Goal: Task Accomplishment & Management: Use online tool/utility

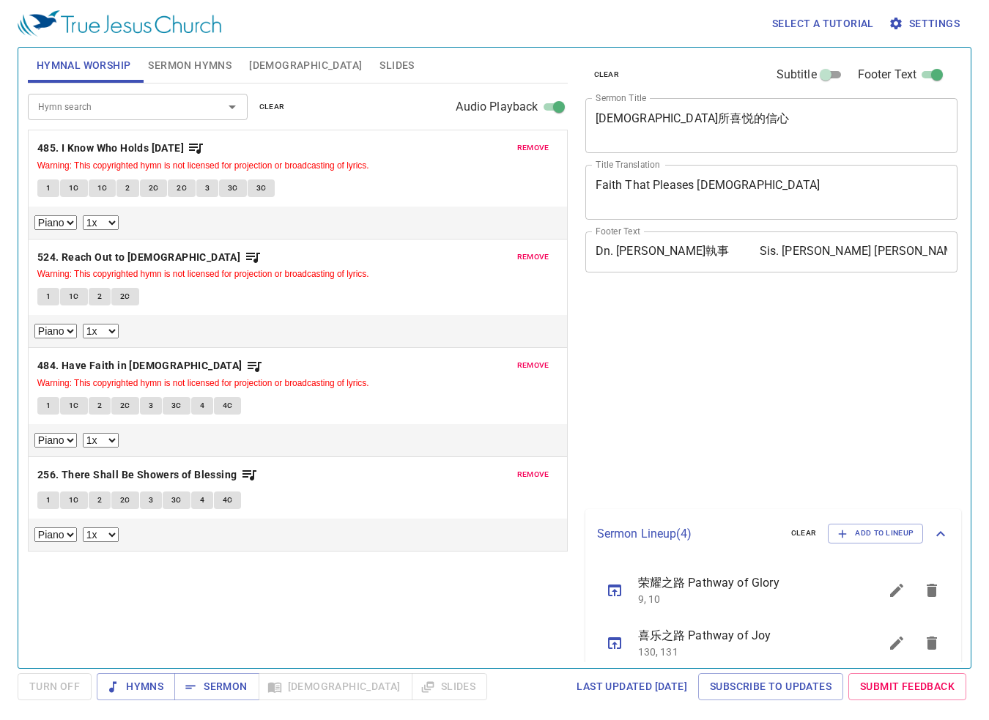
select select "1"
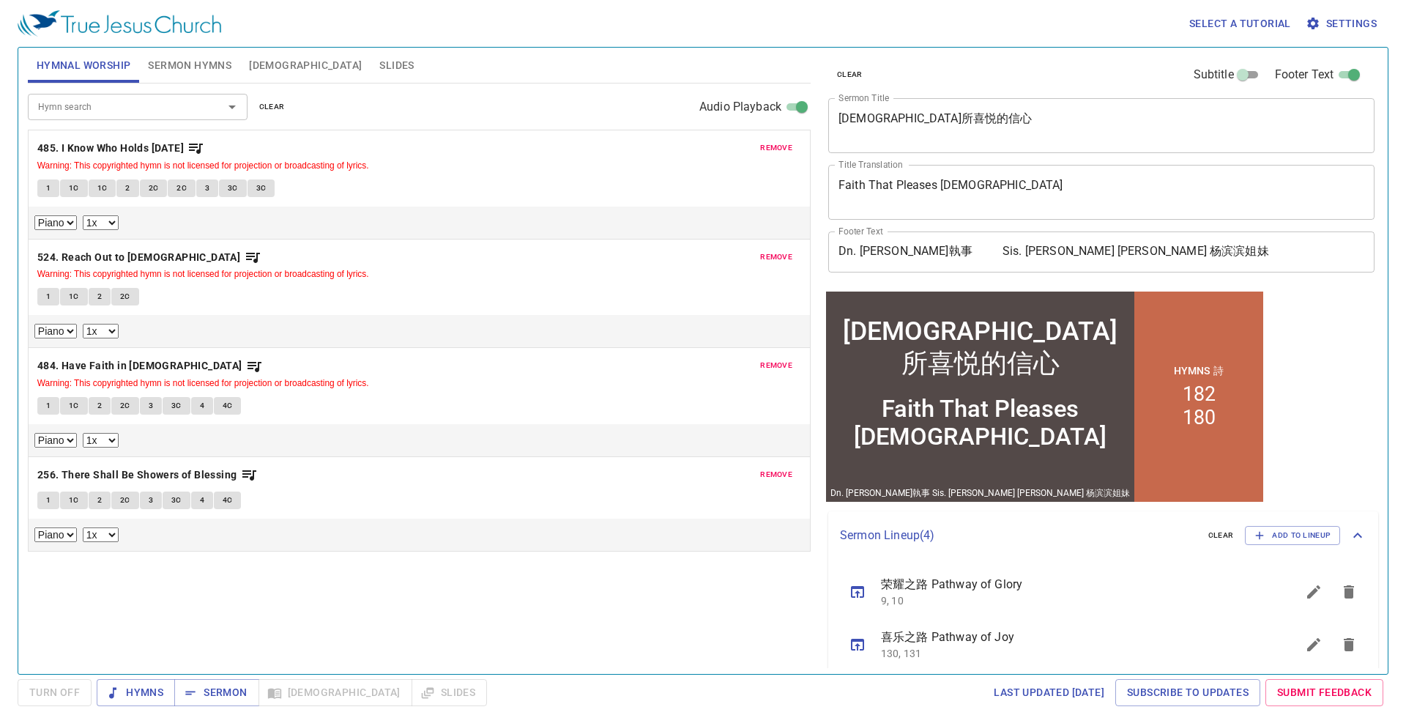
click at [779, 145] on span "remove" at bounding box center [776, 147] width 32 height 13
click at [779, 250] on span "remove" at bounding box center [776, 256] width 32 height 13
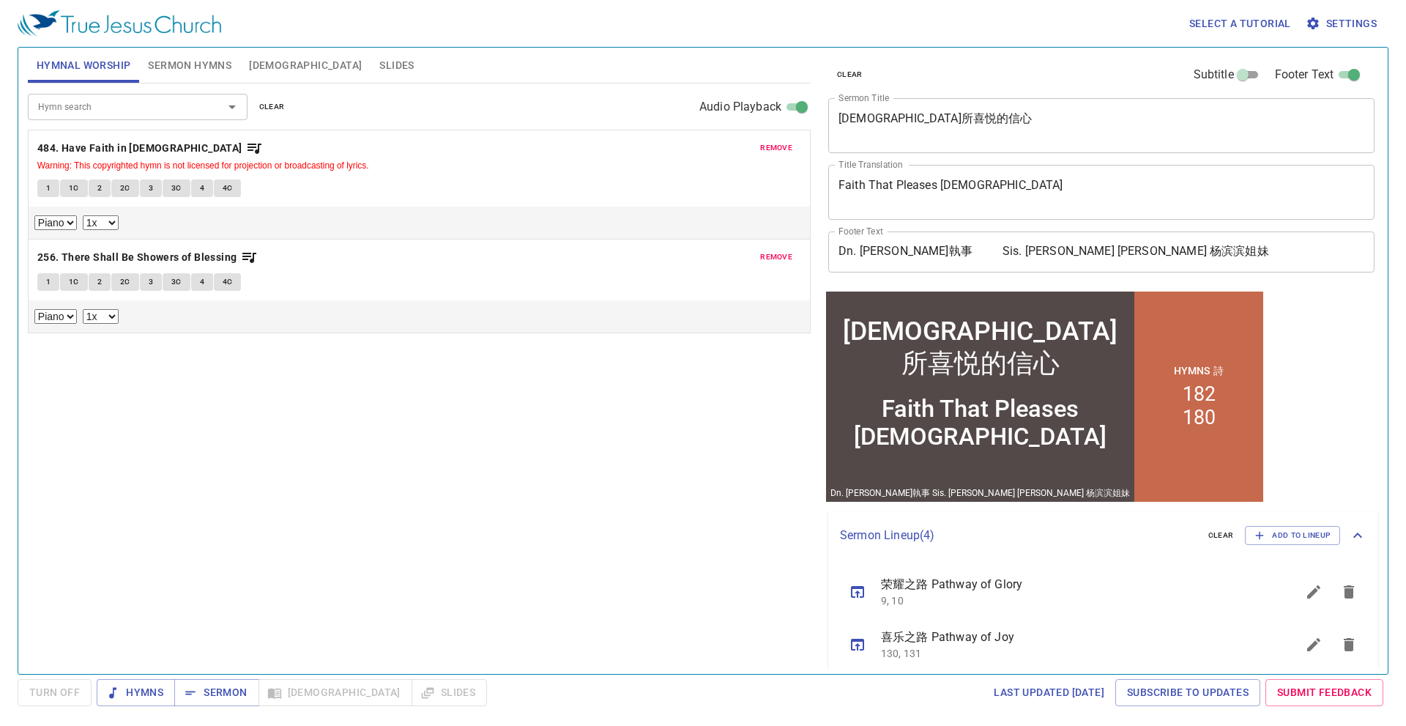
click at [779, 146] on span "remove" at bounding box center [776, 147] width 32 height 13
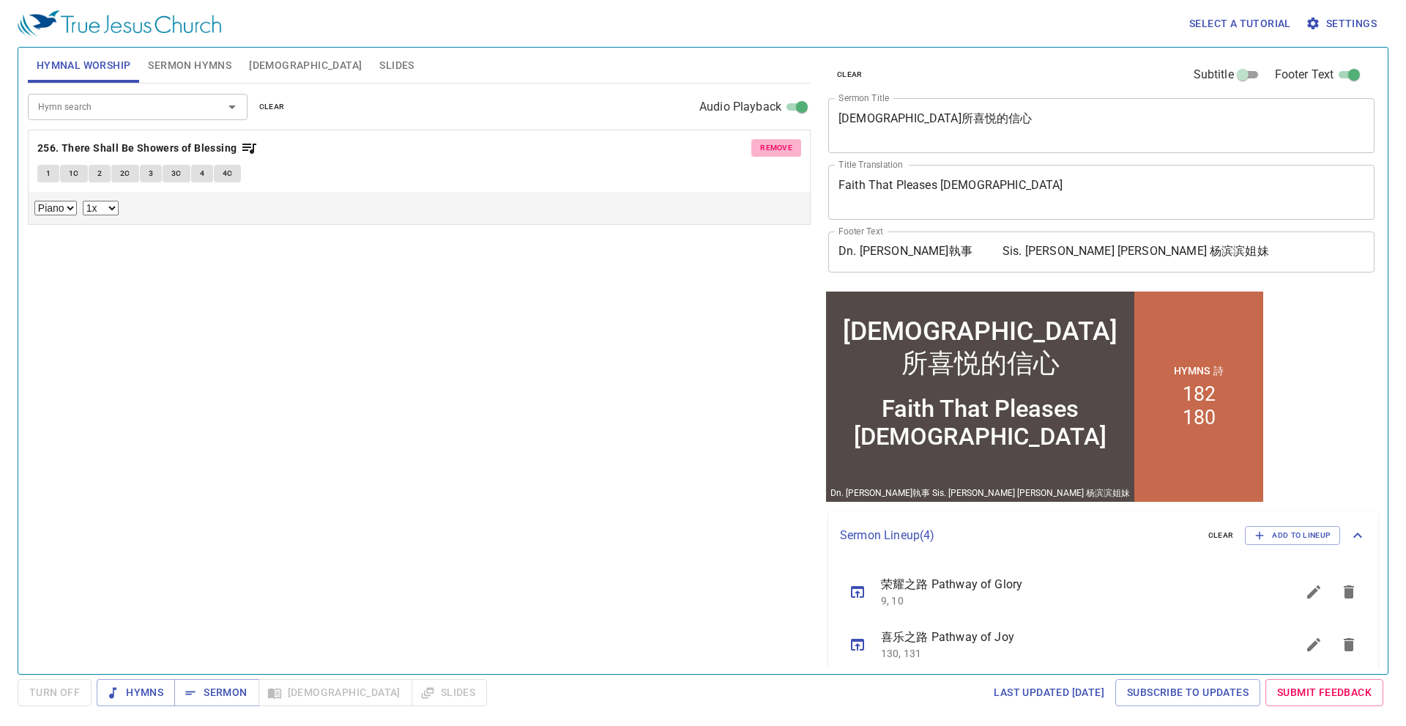
click at [779, 146] on span "remove" at bounding box center [776, 147] width 32 height 13
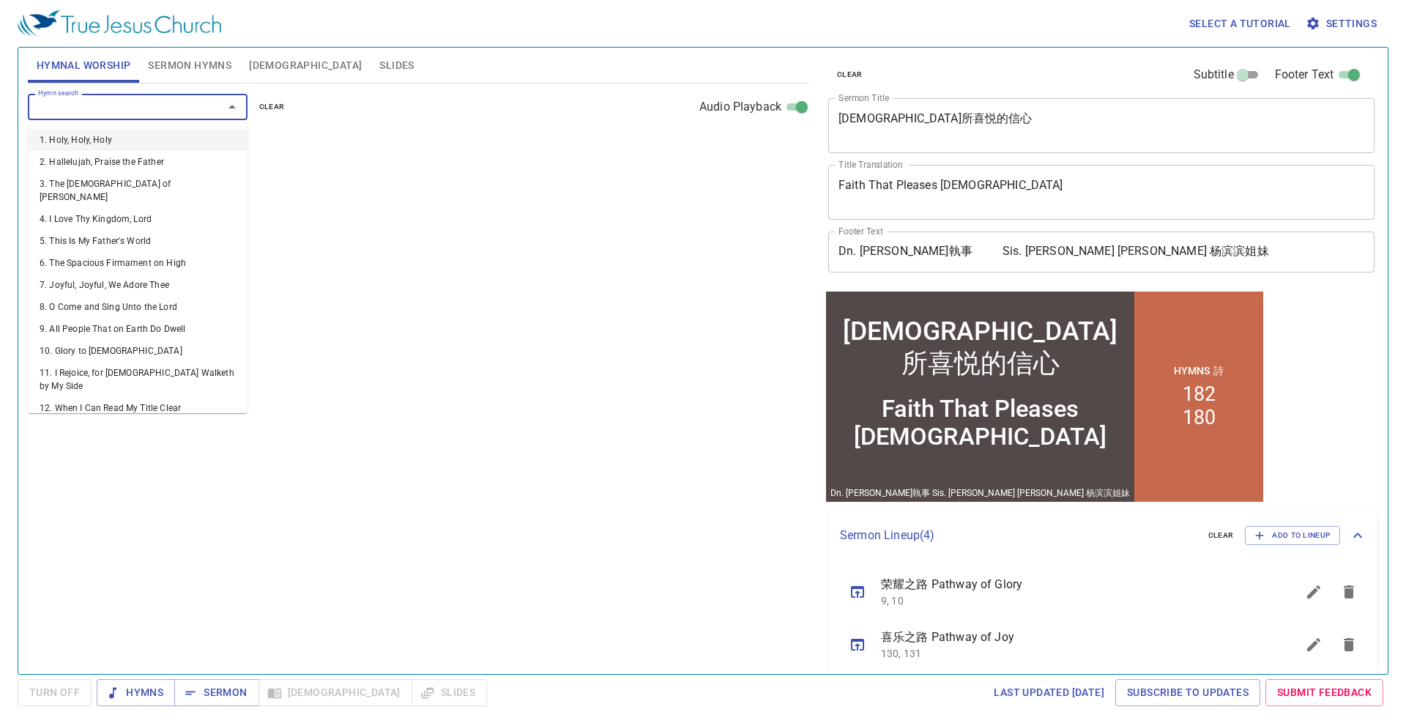
click at [154, 105] on input "Hymn search" at bounding box center [116, 106] width 168 height 17
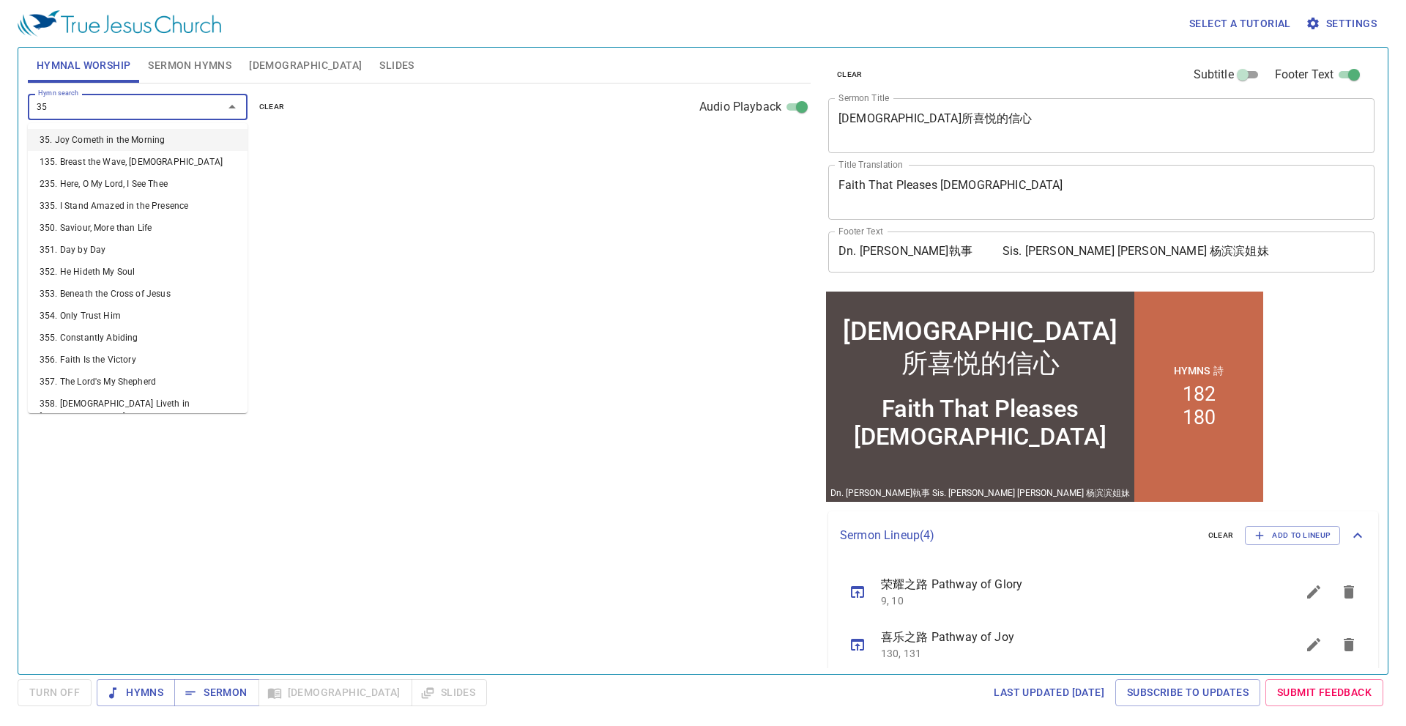
type input "358"
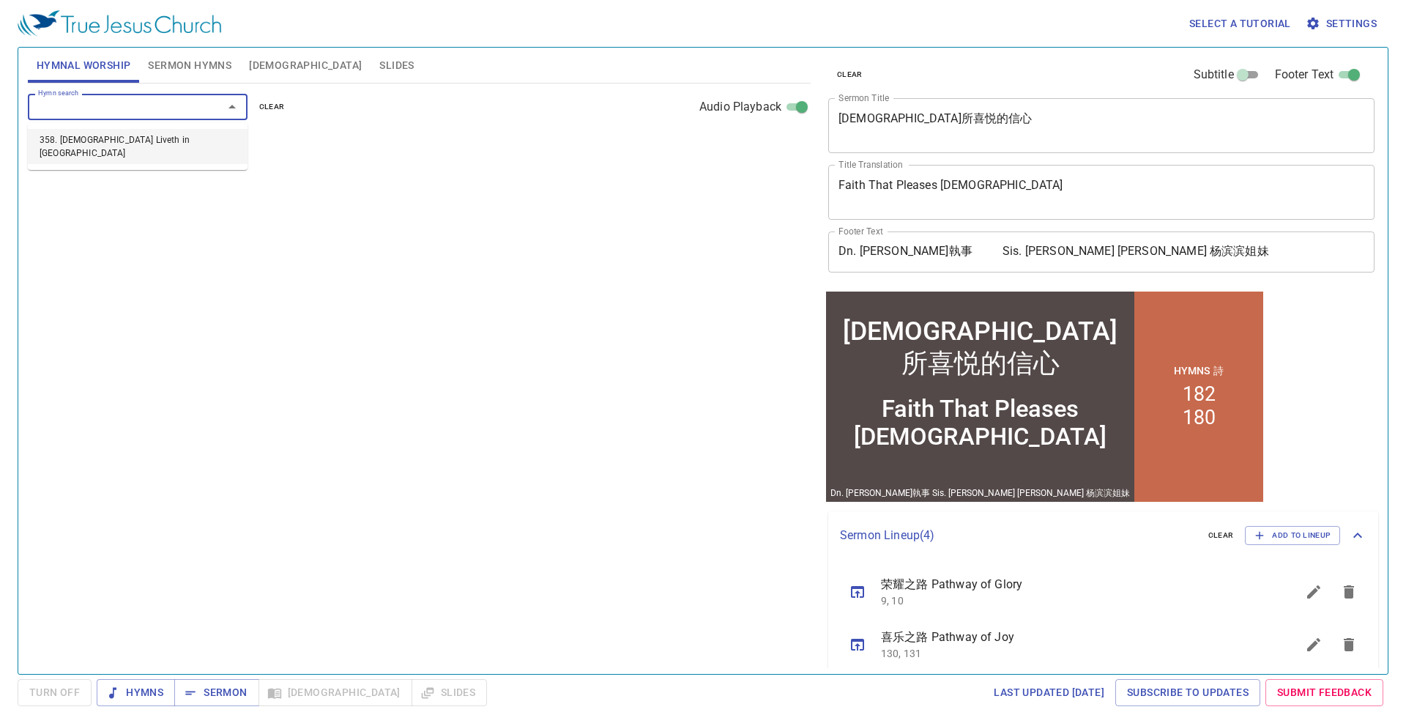
select select "1"
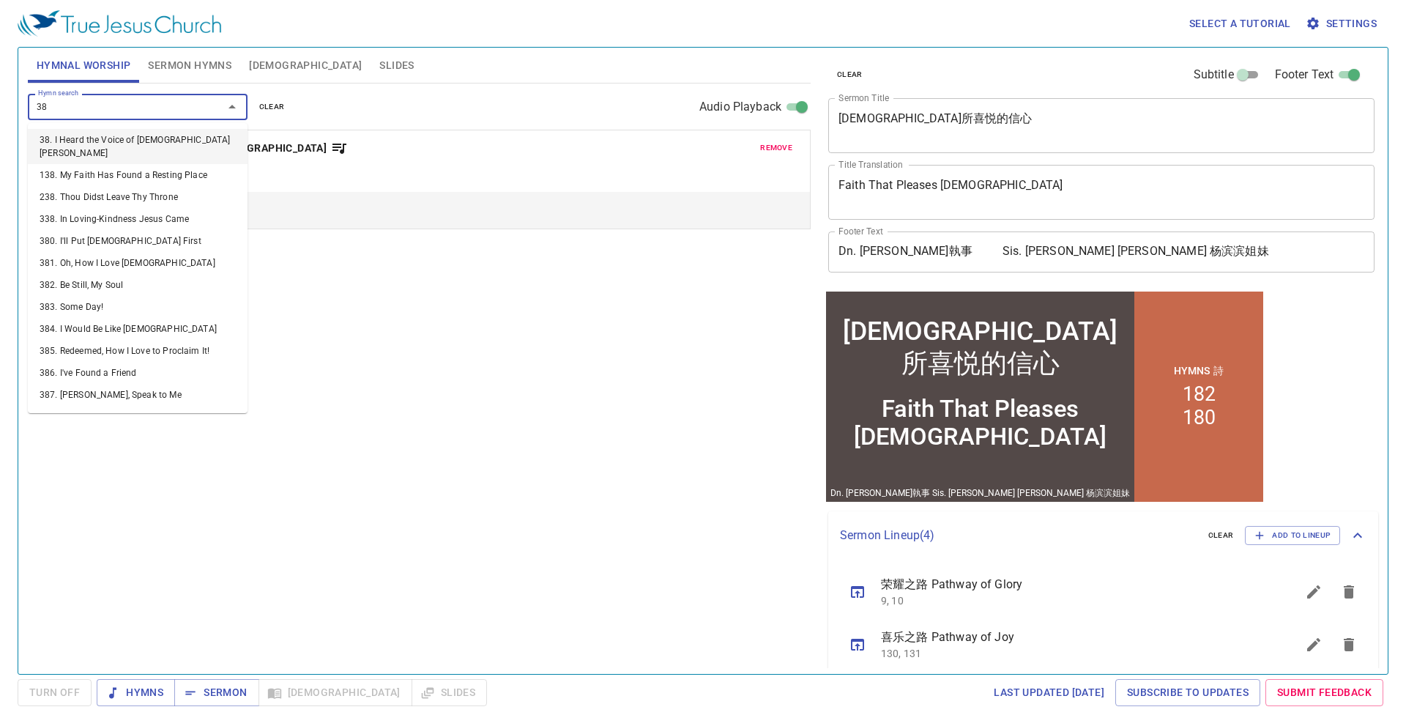
type input "389"
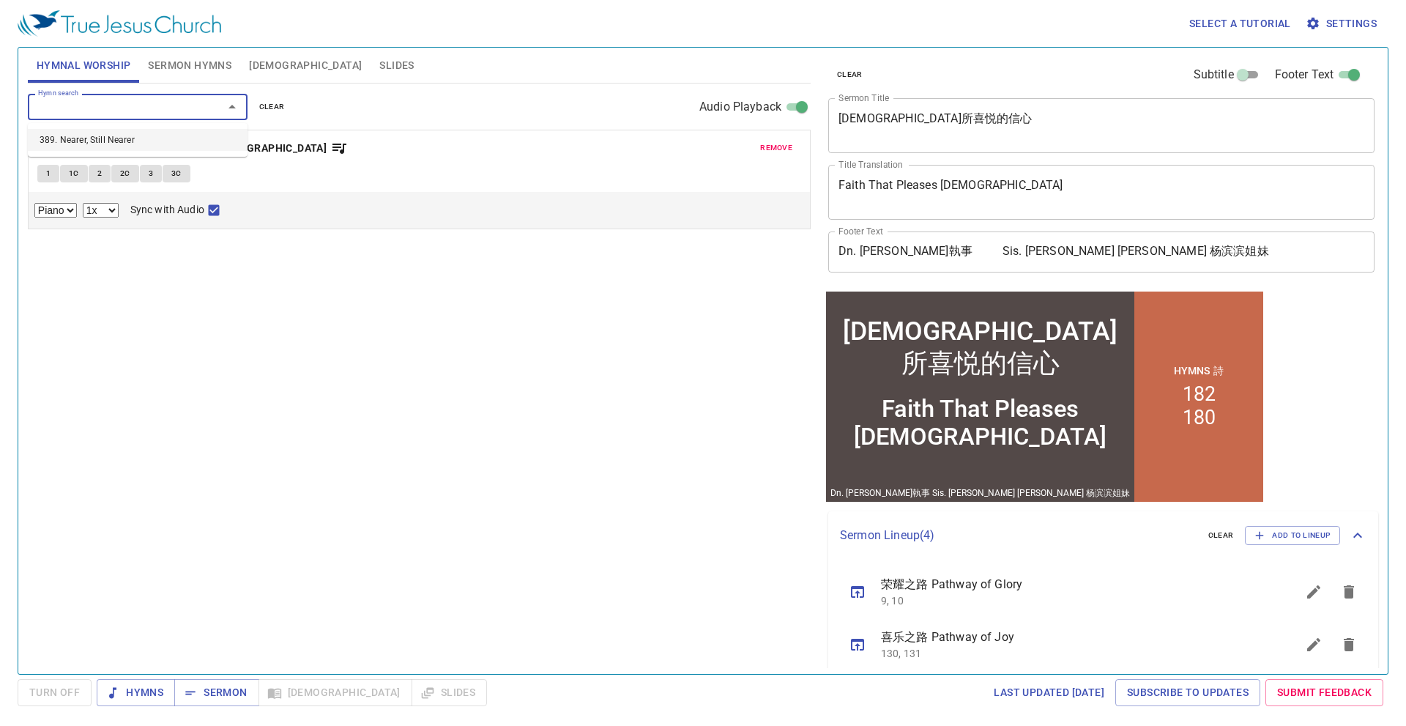
select select "1"
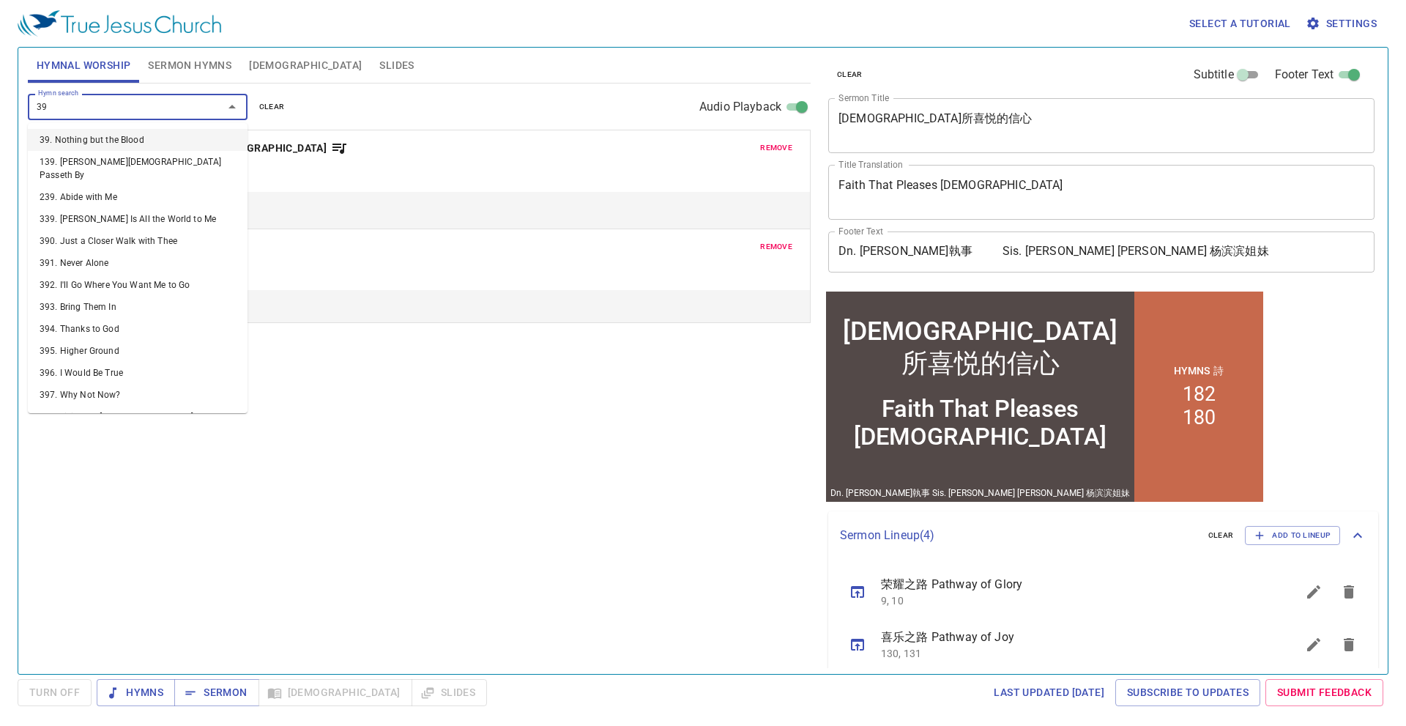
type input "398"
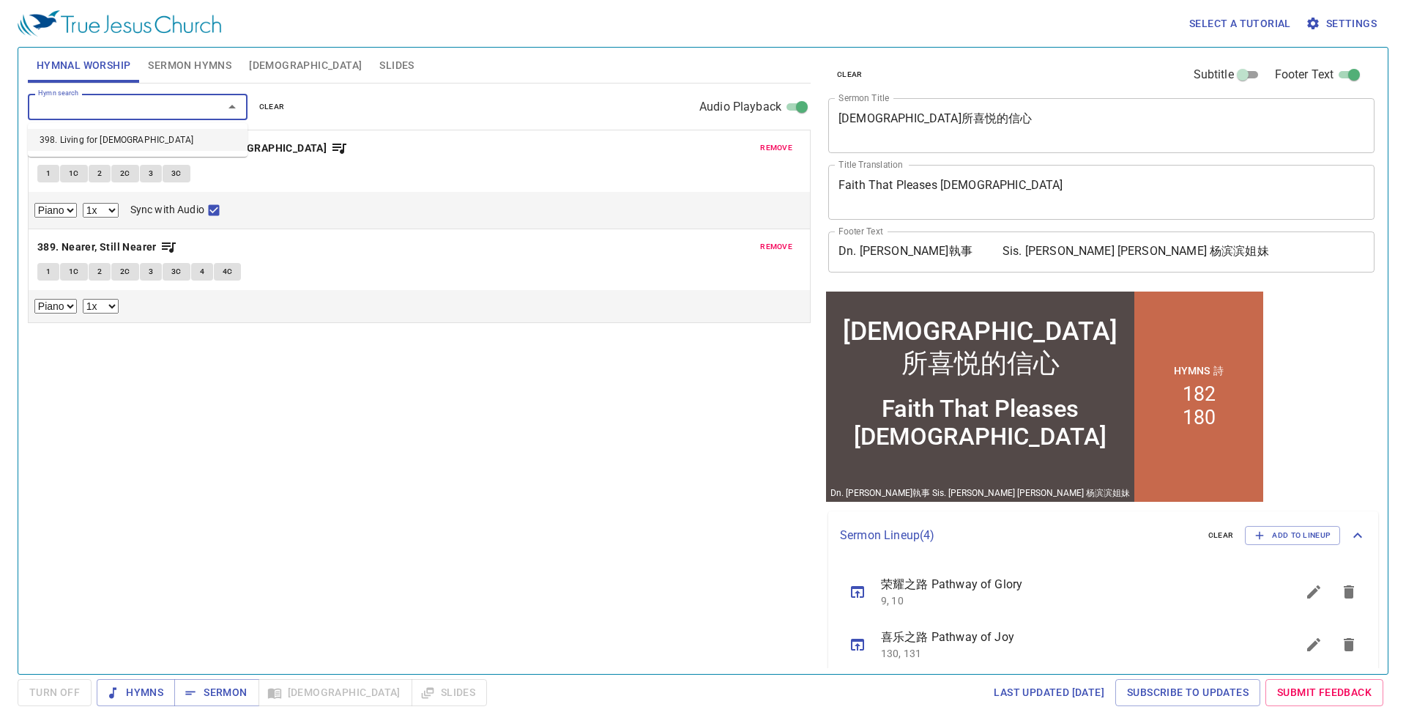
select select "1"
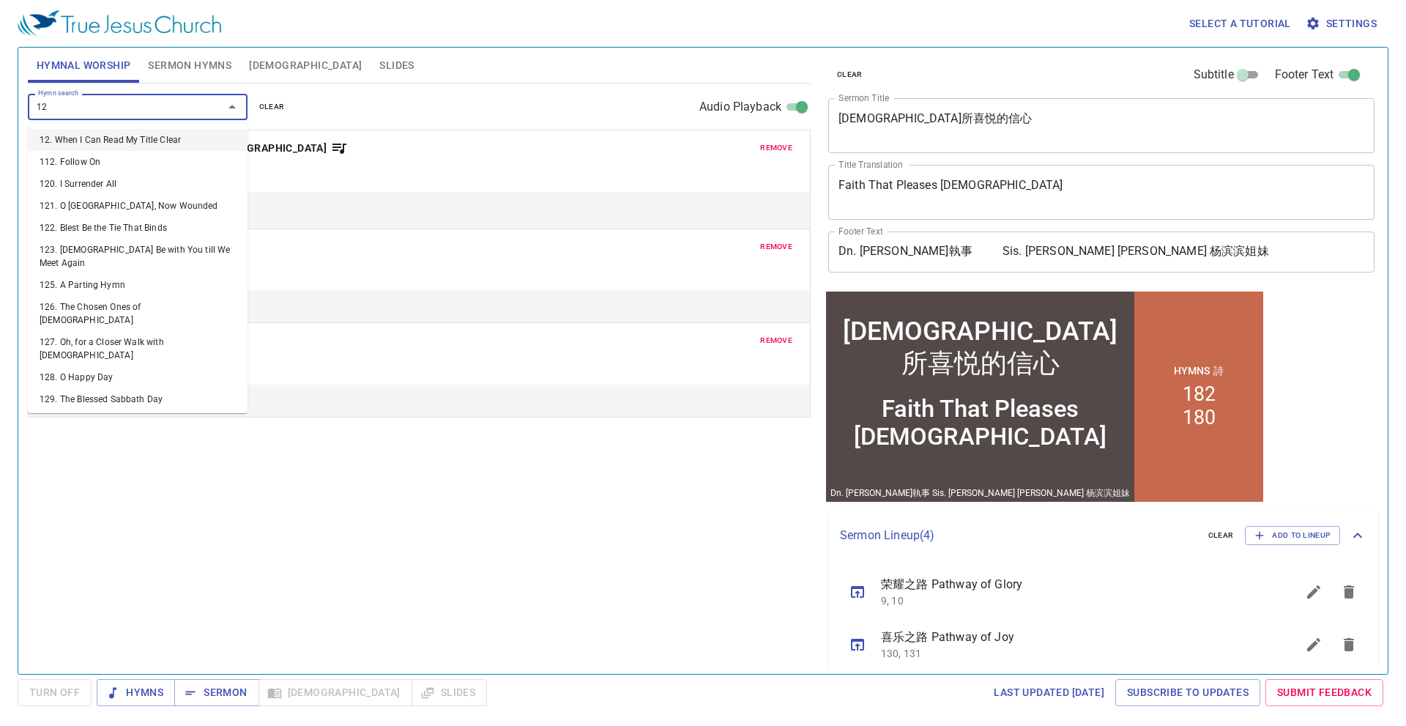
type input "121"
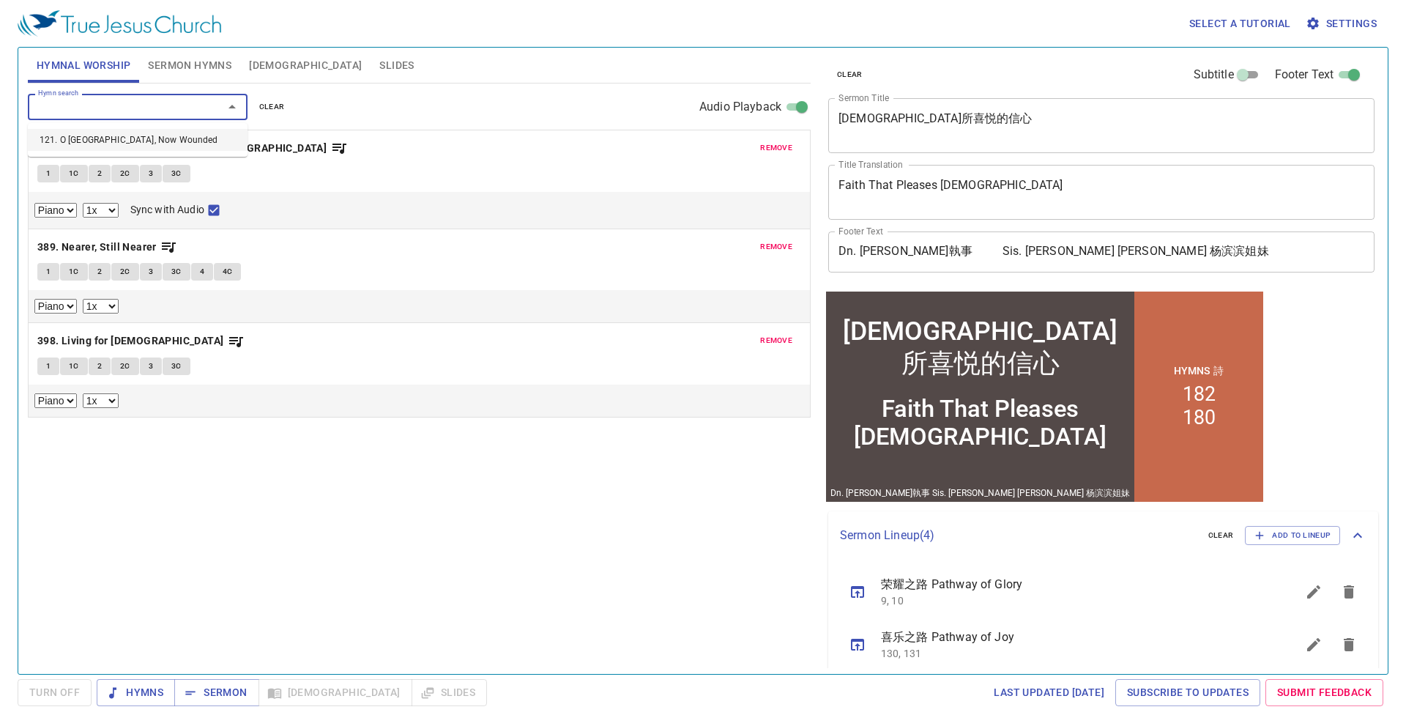
select select "1"
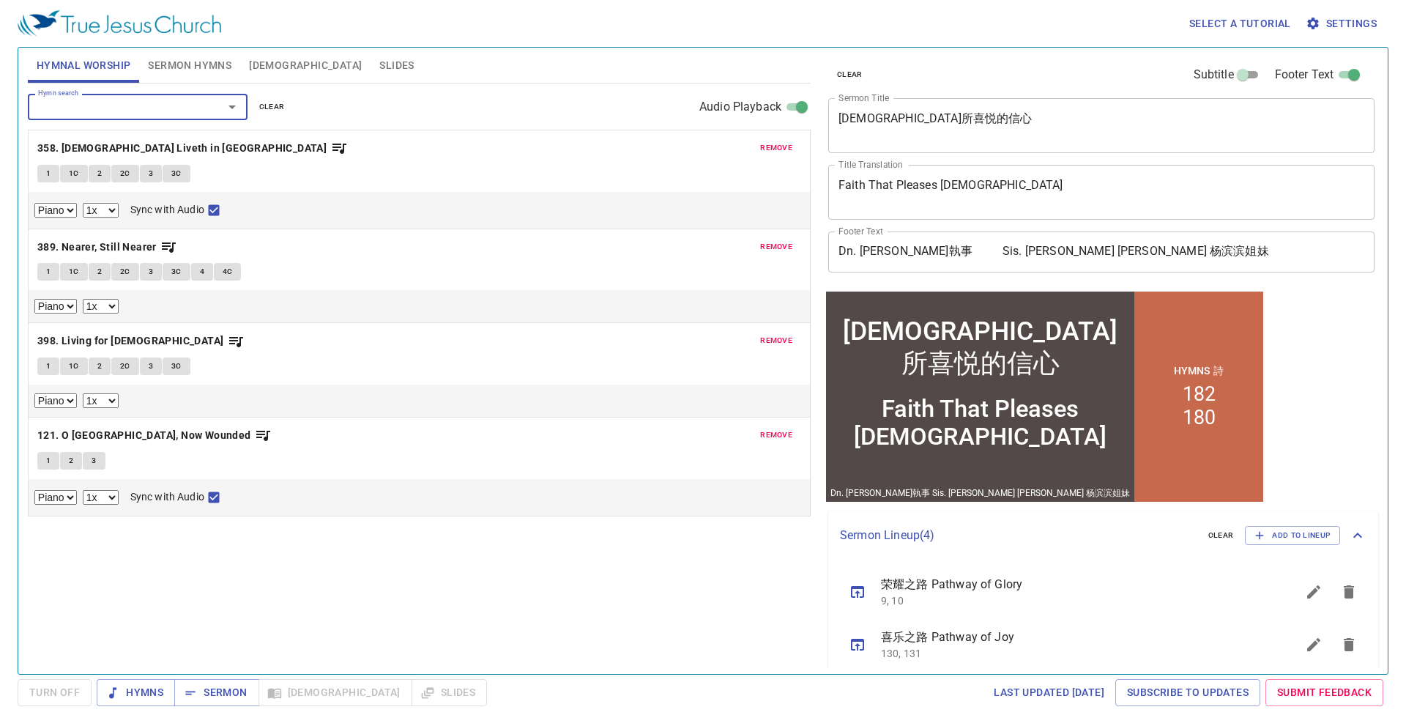
click at [209, 62] on span "Sermon Hymns" at bounding box center [189, 65] width 83 height 18
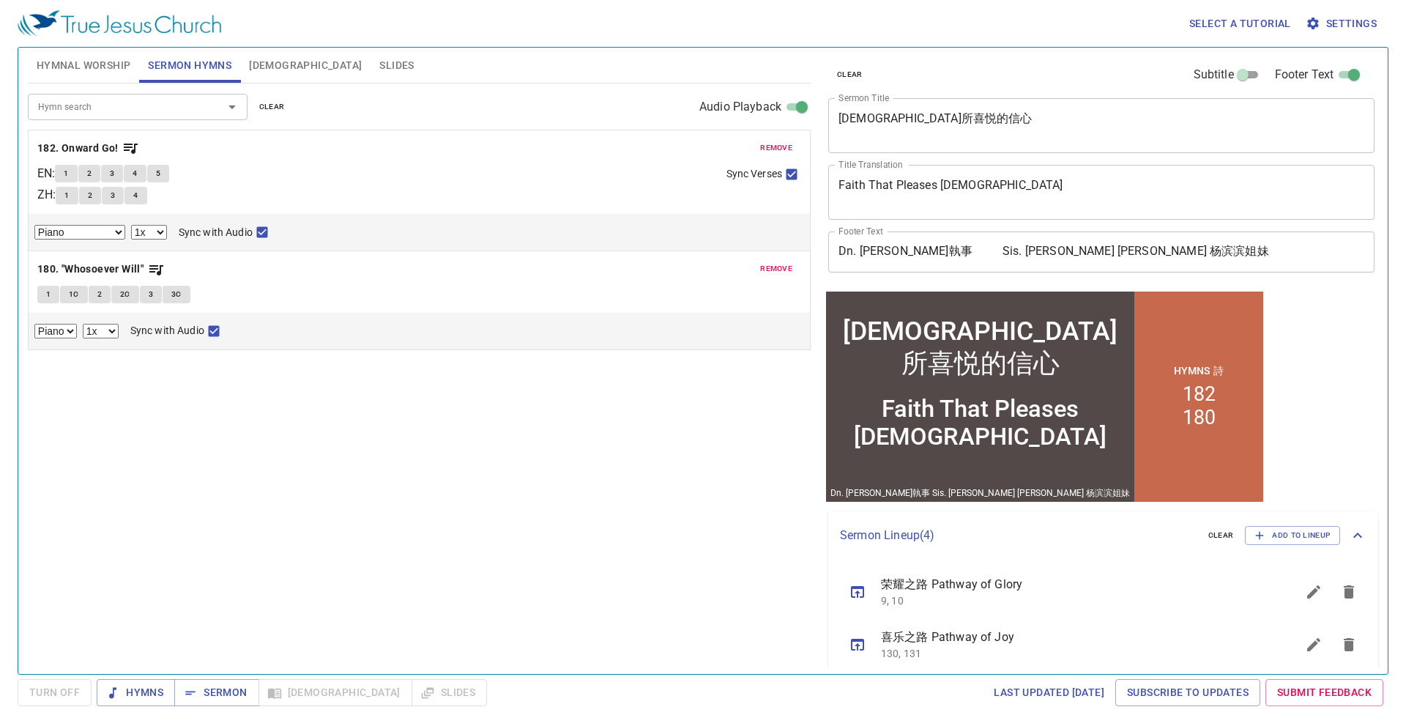
click at [108, 72] on span "Hymnal Worship" at bounding box center [84, 65] width 94 height 18
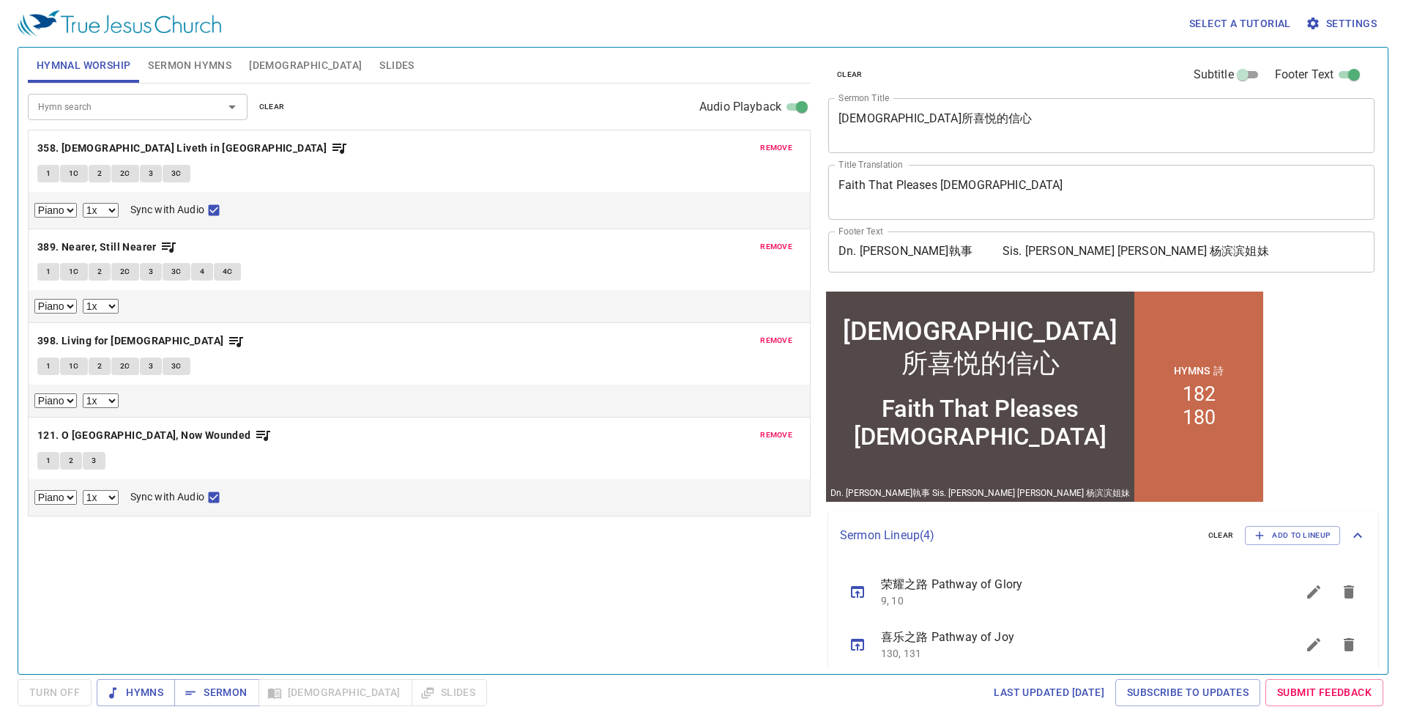
click at [164, 69] on span "Sermon Hymns" at bounding box center [189, 65] width 83 height 18
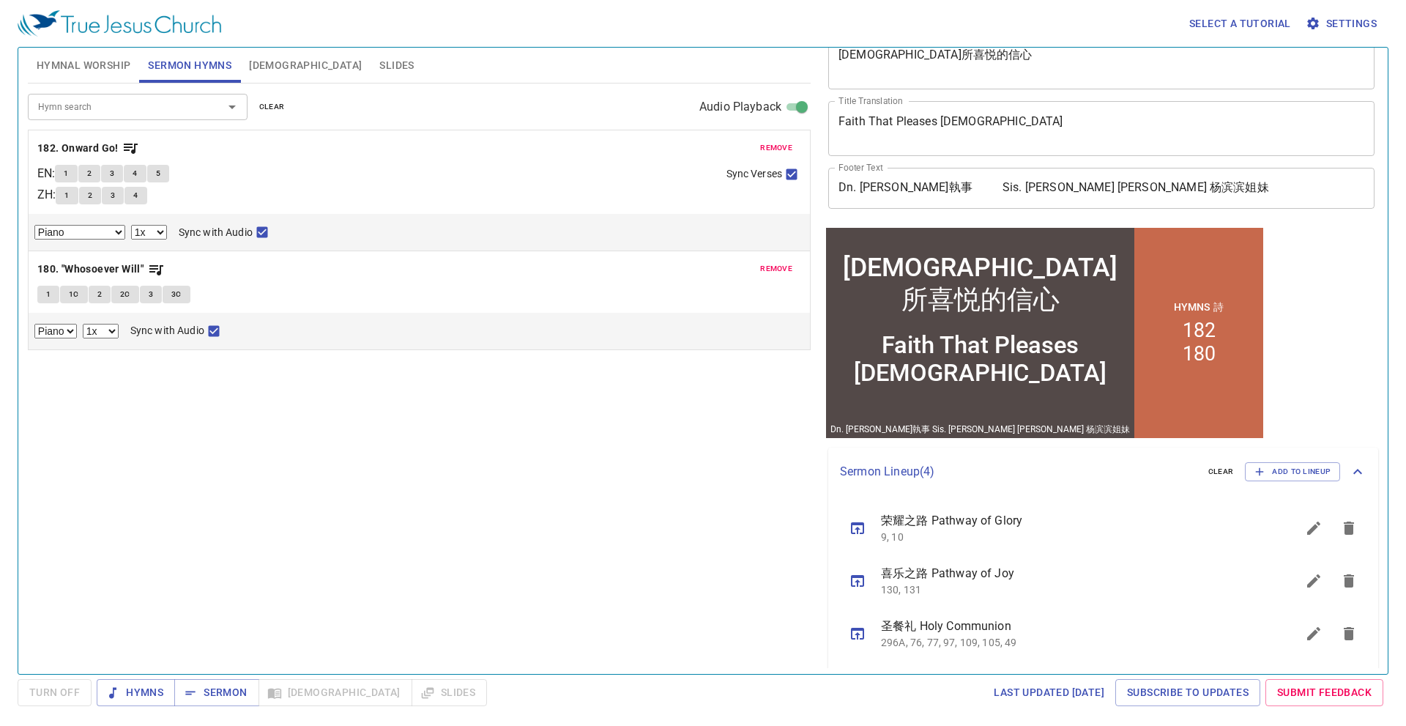
scroll to position [158, 0]
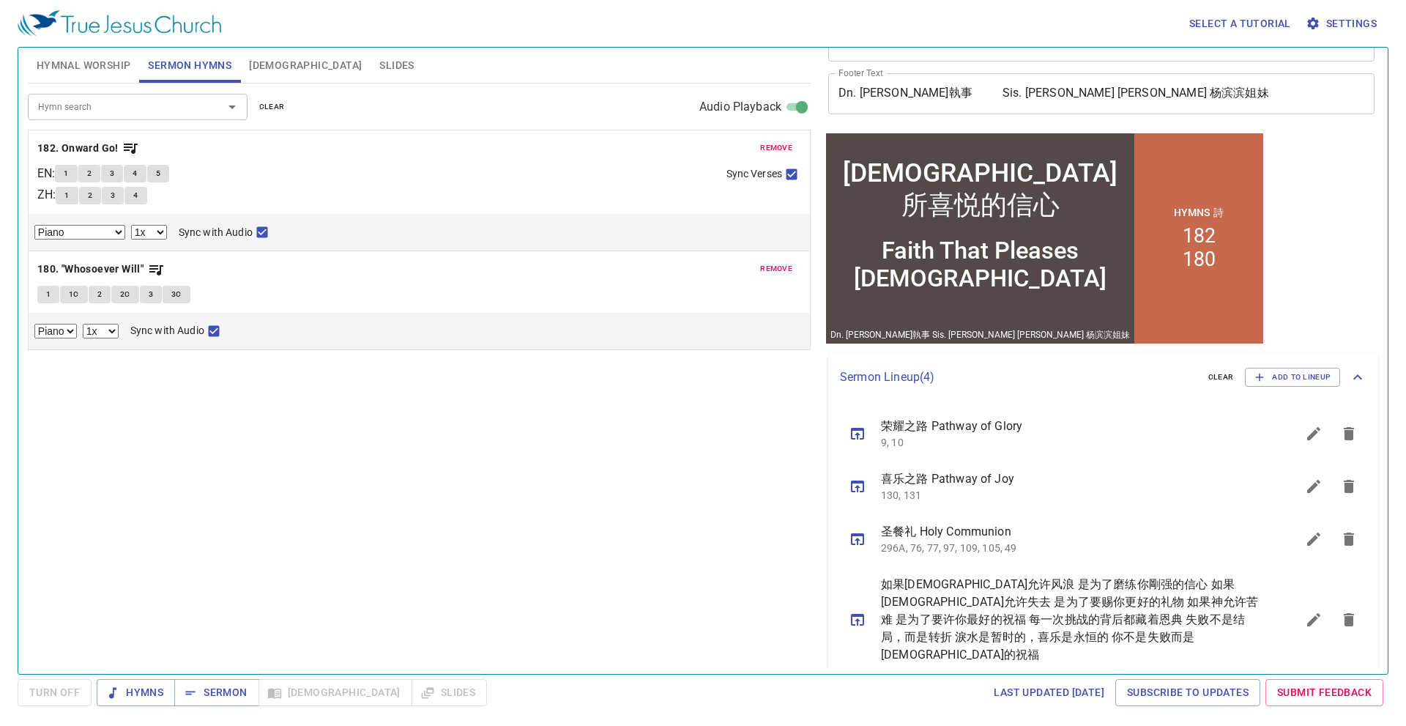
click at [980, 544] on p "296A, 76, 77, 97, 109, 105, 49" at bounding box center [1071, 548] width 380 height 15
click at [984, 532] on span "圣餐礼 Holy Communion" at bounding box center [1071, 532] width 380 height 18
click at [855, 541] on icon "sermon lineup list" at bounding box center [858, 539] width 18 height 18
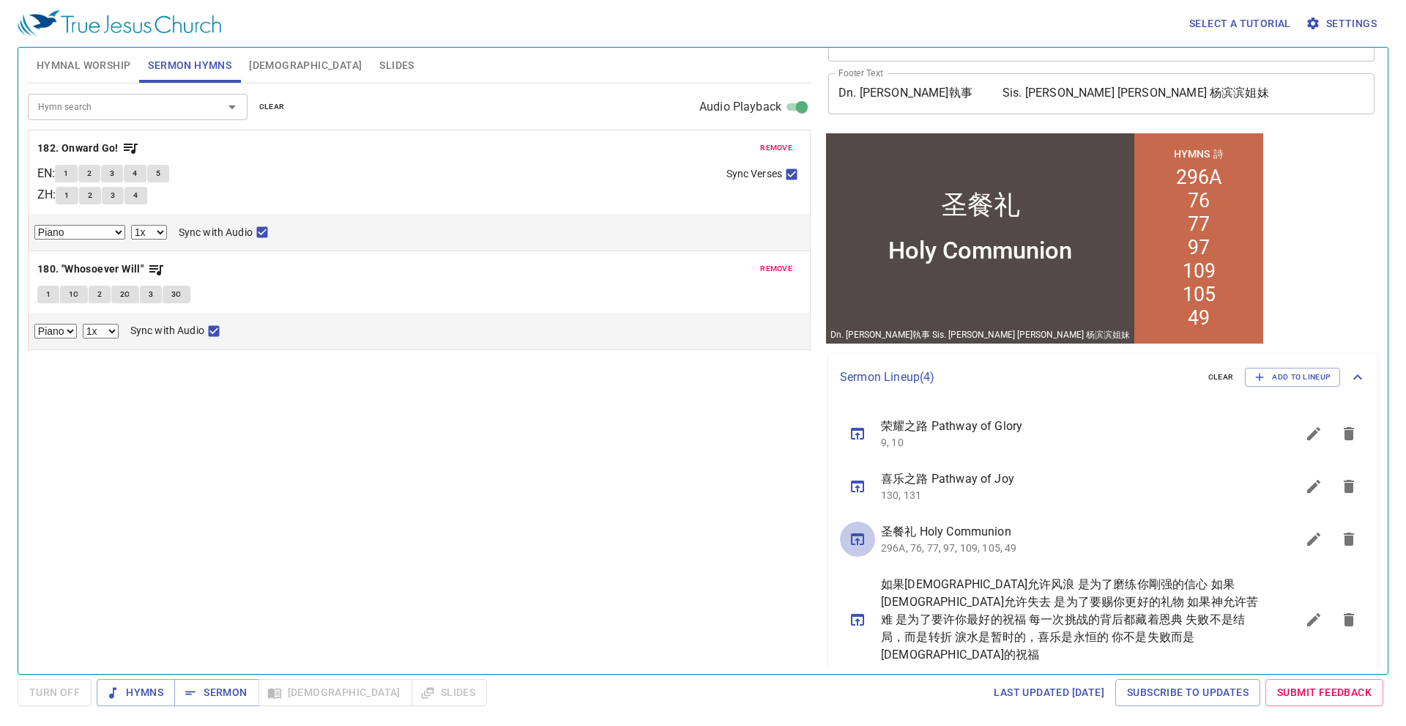
select select "1"
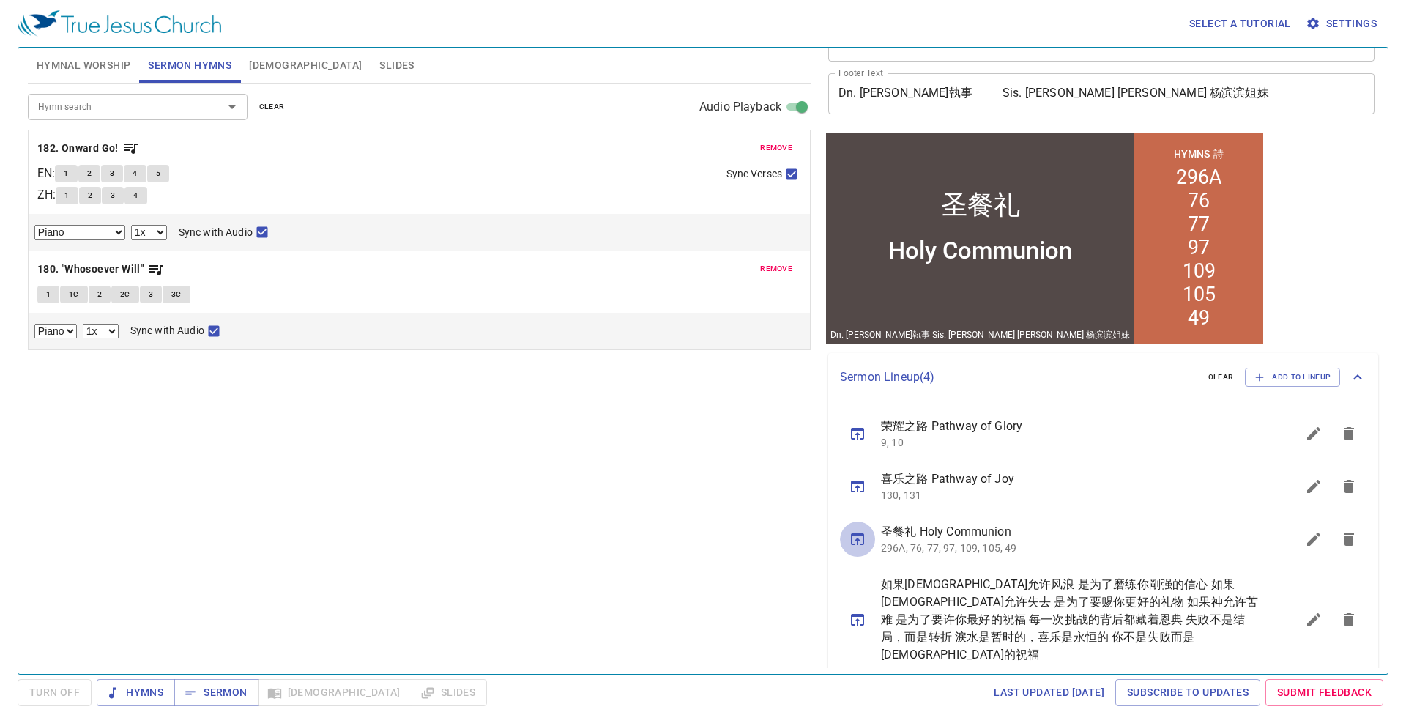
select select "1"
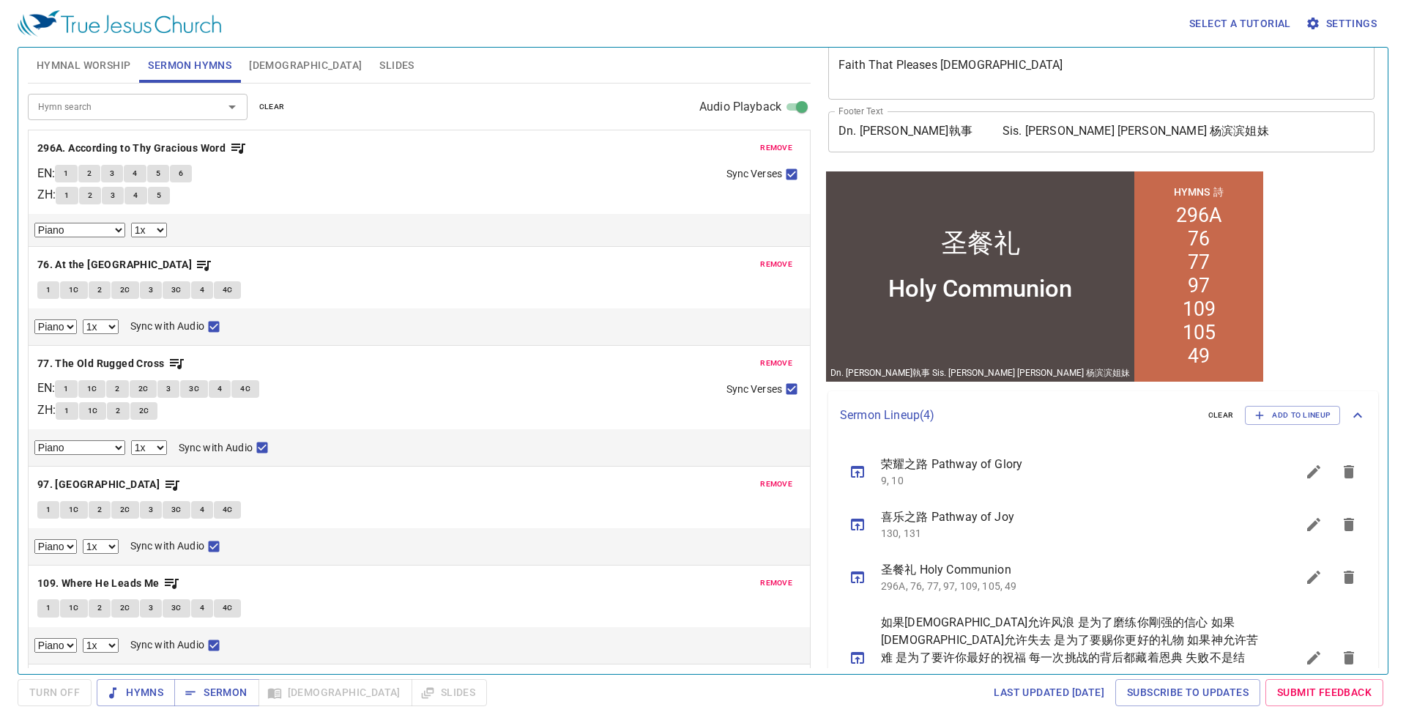
scroll to position [146, 0]
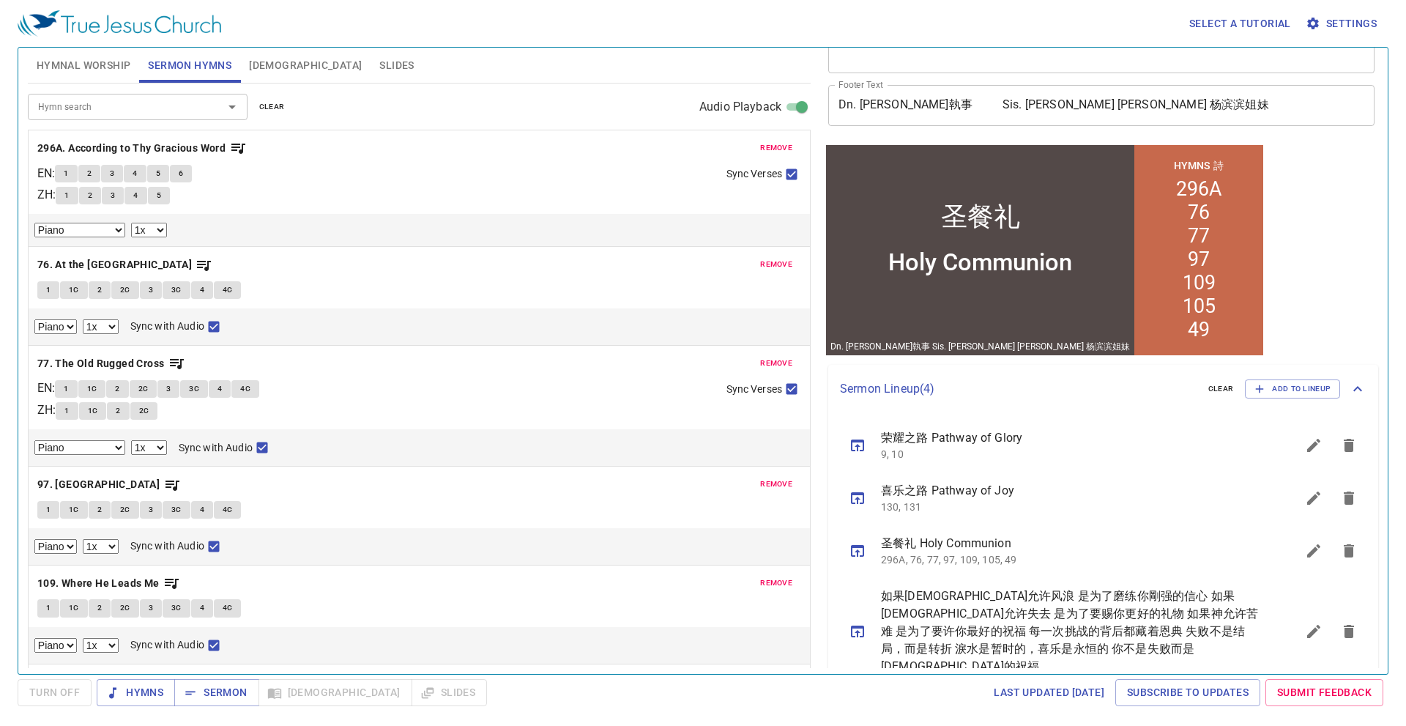
click at [861, 449] on icon "sermon lineup list" at bounding box center [858, 446] width 18 height 18
select select "1"
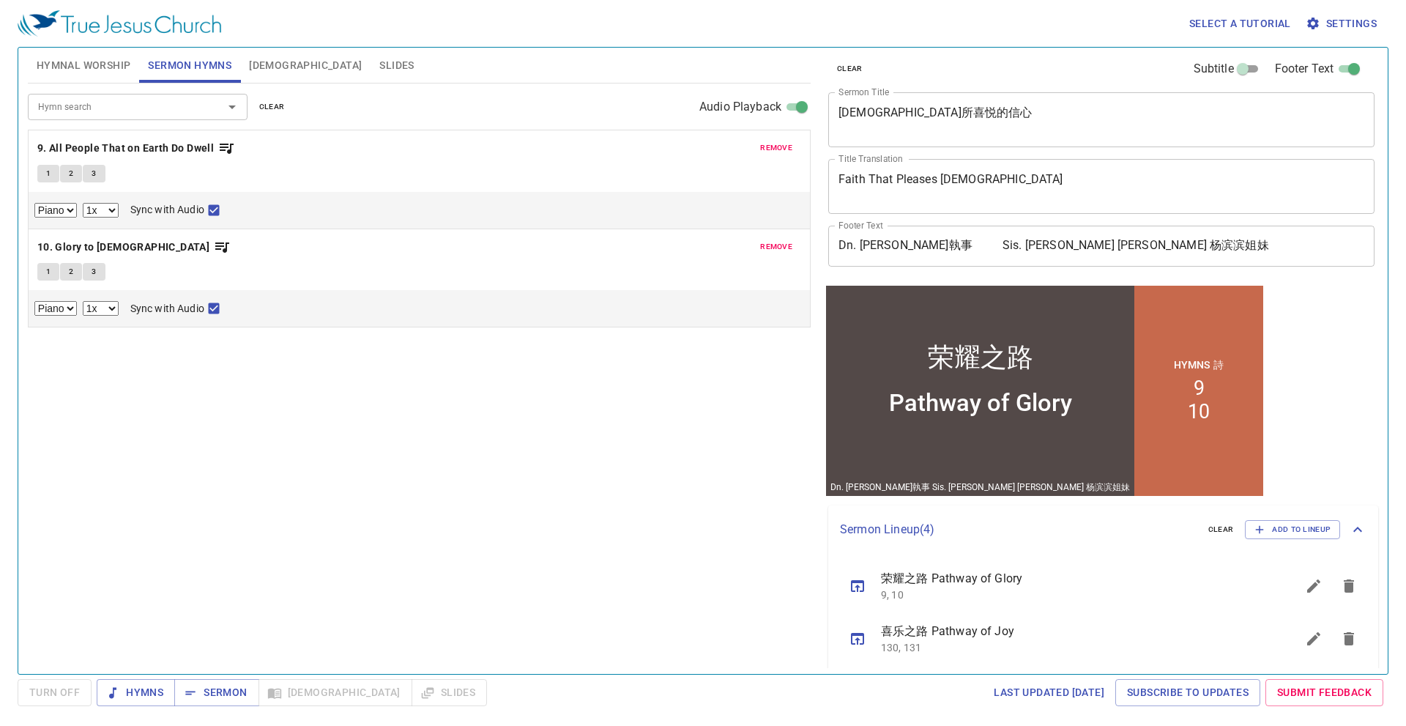
scroll to position [0, 0]
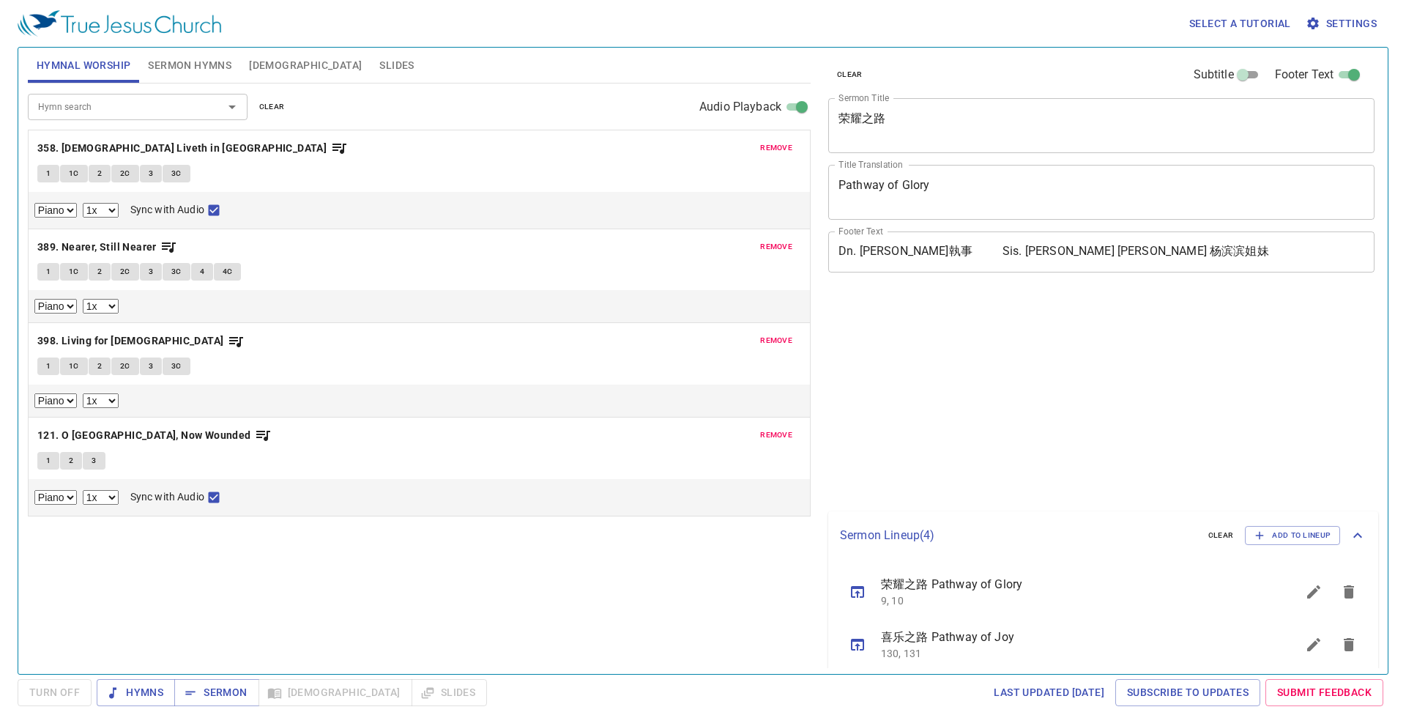
select select "1"
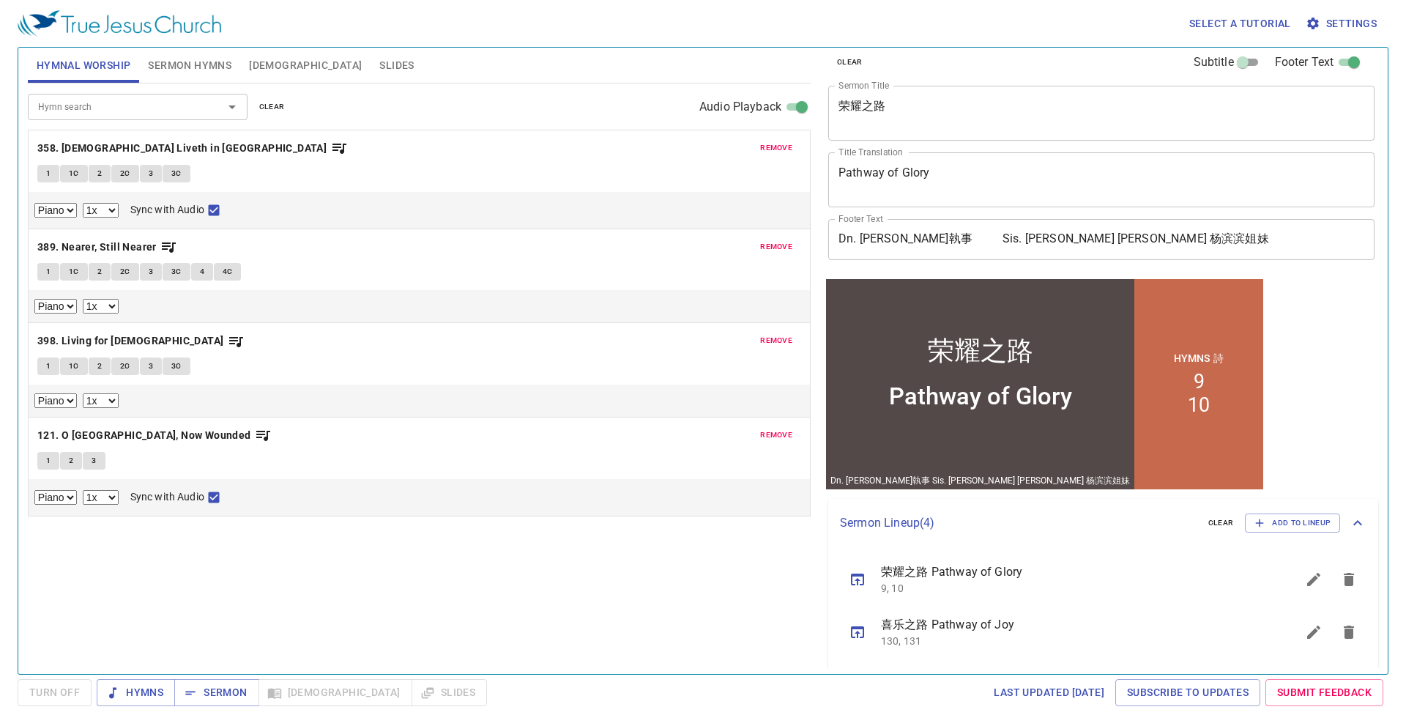
scroll to position [12, 0]
click at [193, 58] on span "Sermon Hymns" at bounding box center [189, 65] width 83 height 18
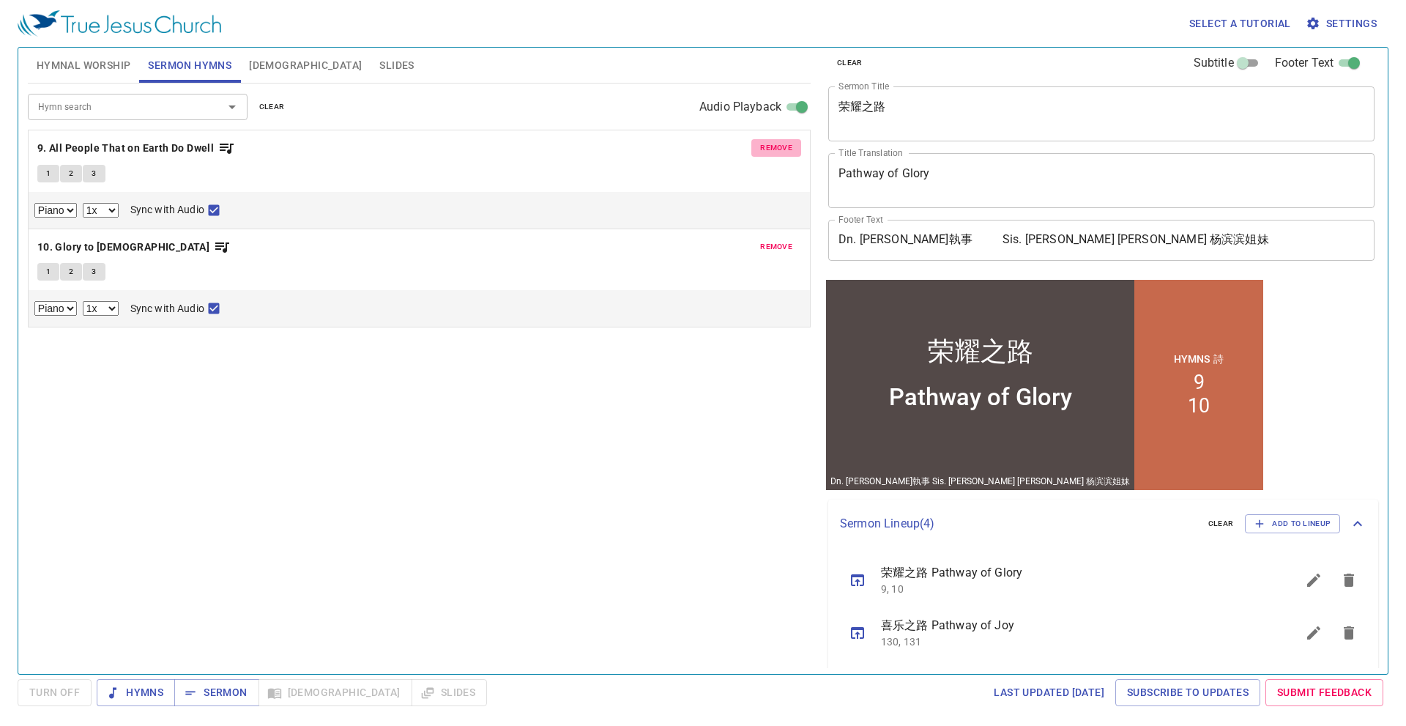
click at [775, 150] on span "remove" at bounding box center [776, 147] width 32 height 13
click at [775, 240] on span "remove" at bounding box center [776, 246] width 32 height 13
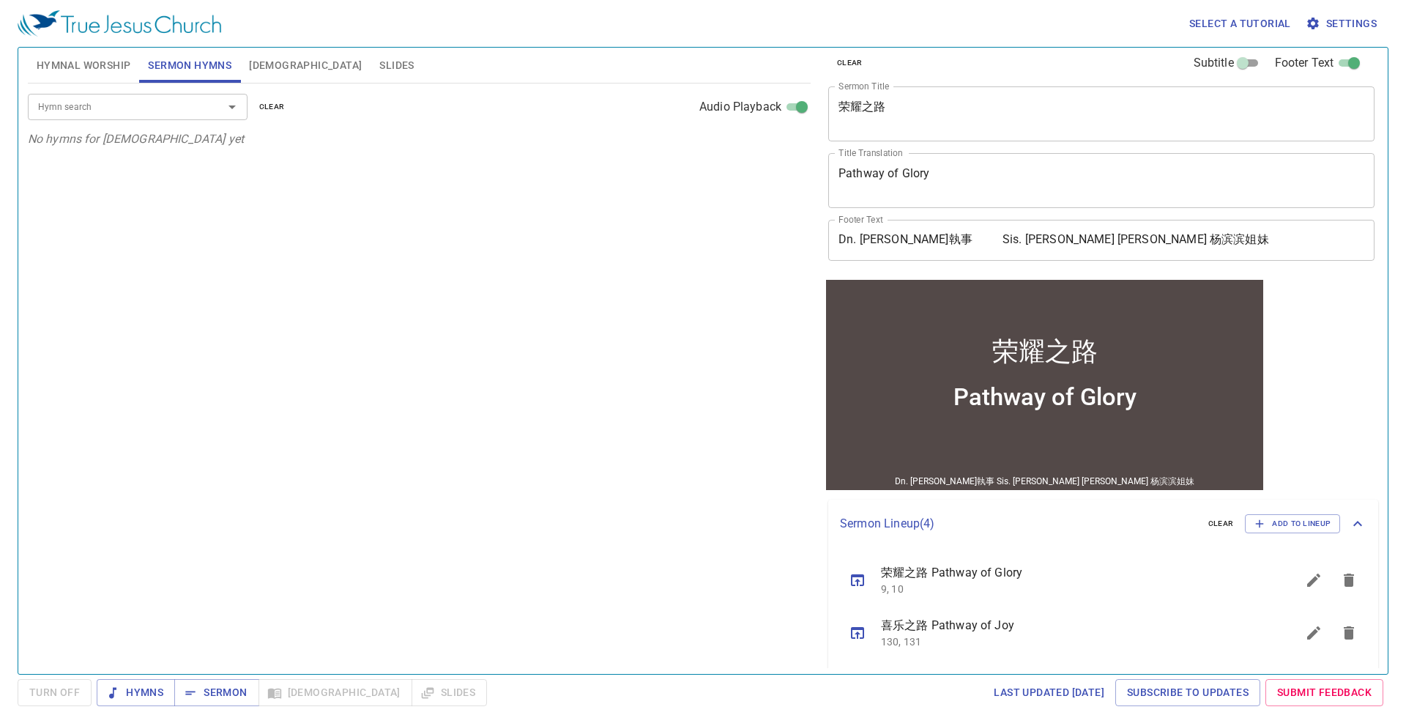
click at [263, 53] on button "[DEMOGRAPHIC_DATA]" at bounding box center [305, 65] width 130 height 35
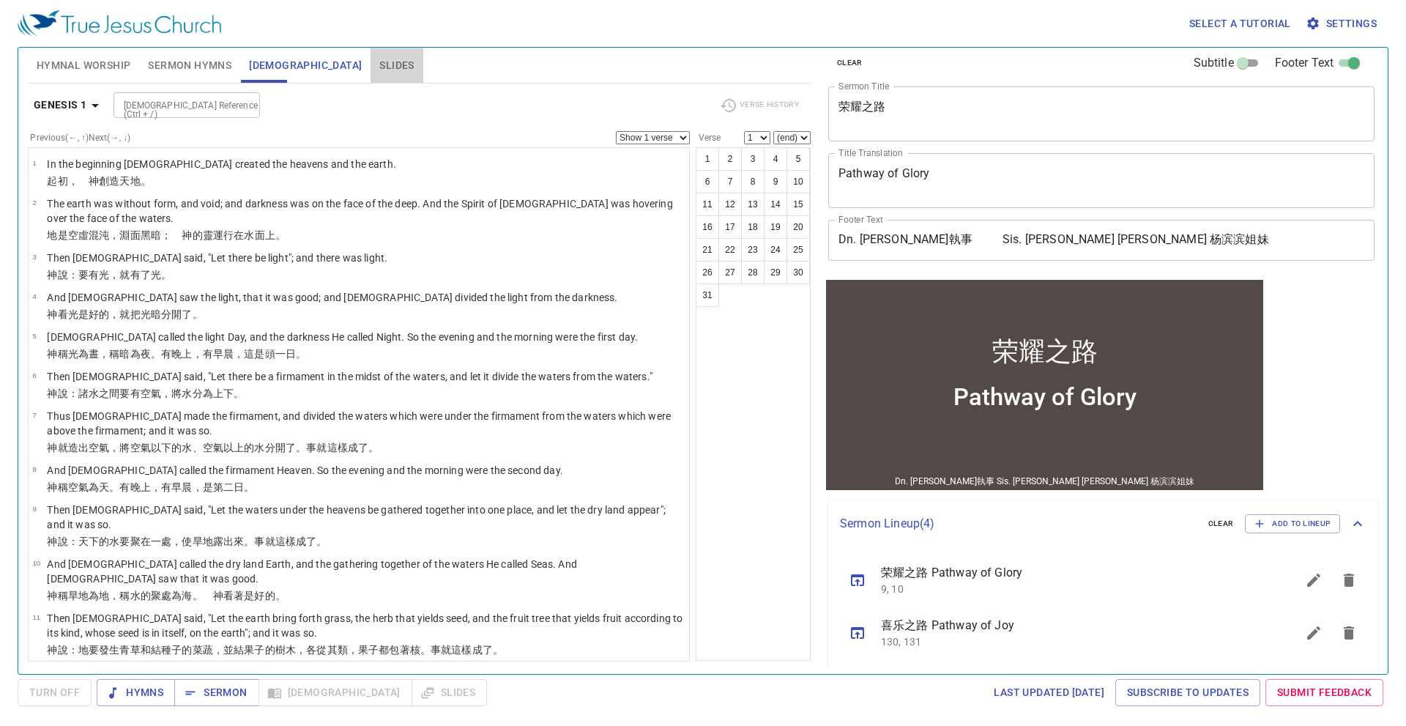
click at [379, 60] on span "Slides" at bounding box center [396, 65] width 34 height 18
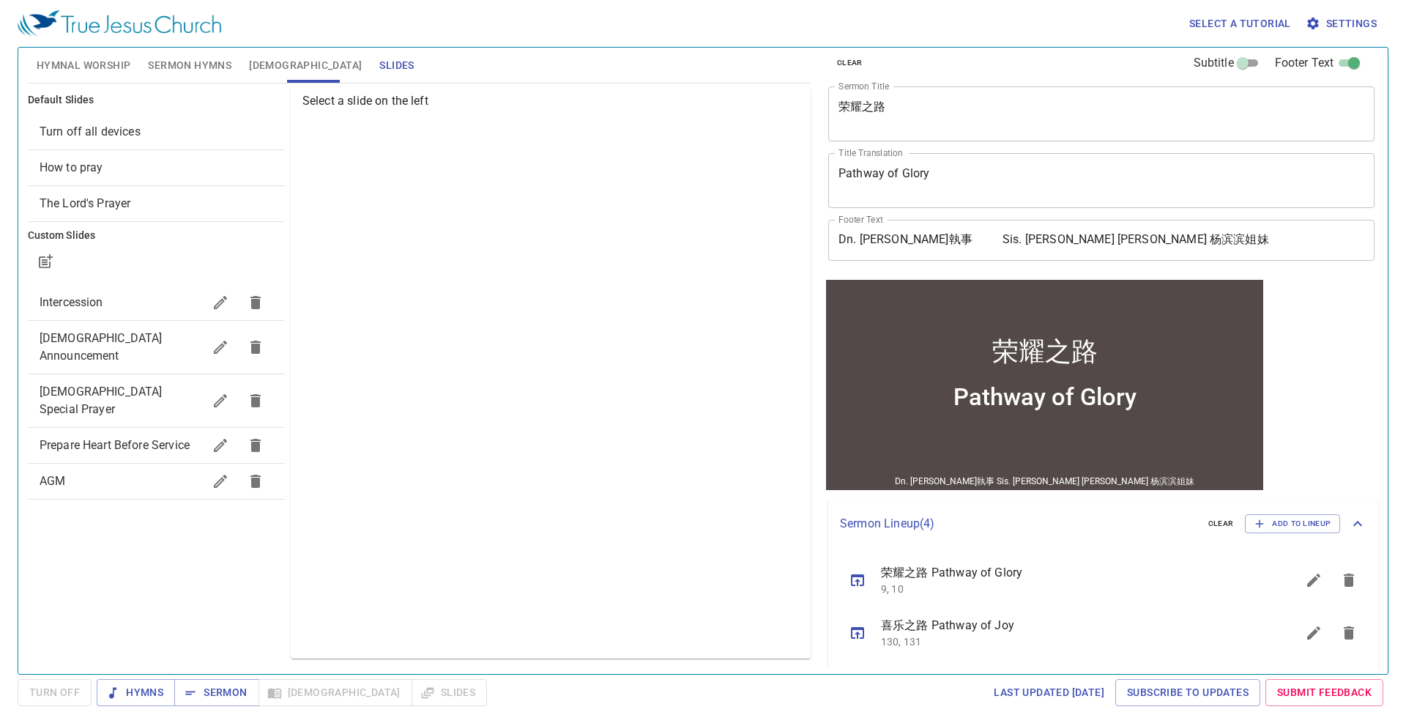
click at [264, 69] on span "[DEMOGRAPHIC_DATA]" at bounding box center [305, 65] width 113 height 18
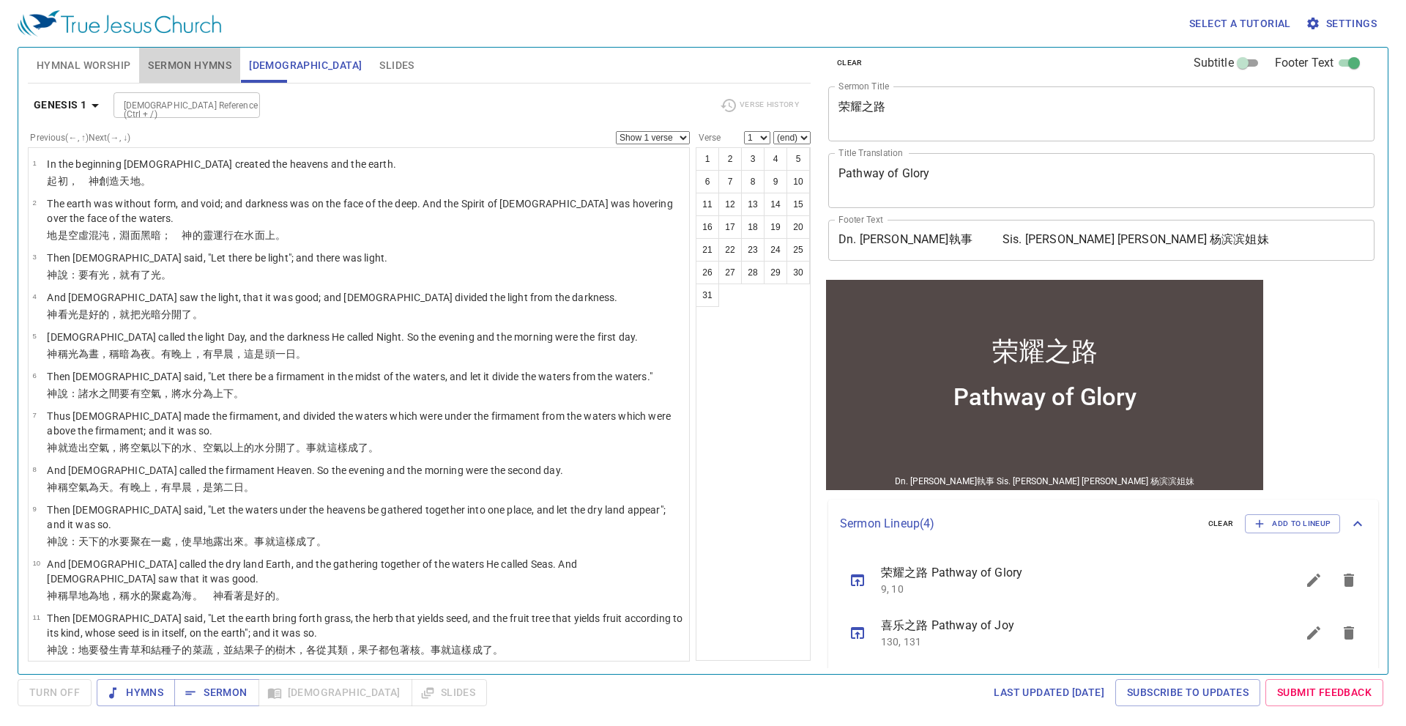
click at [220, 71] on span "Sermon Hymns" at bounding box center [189, 65] width 83 height 18
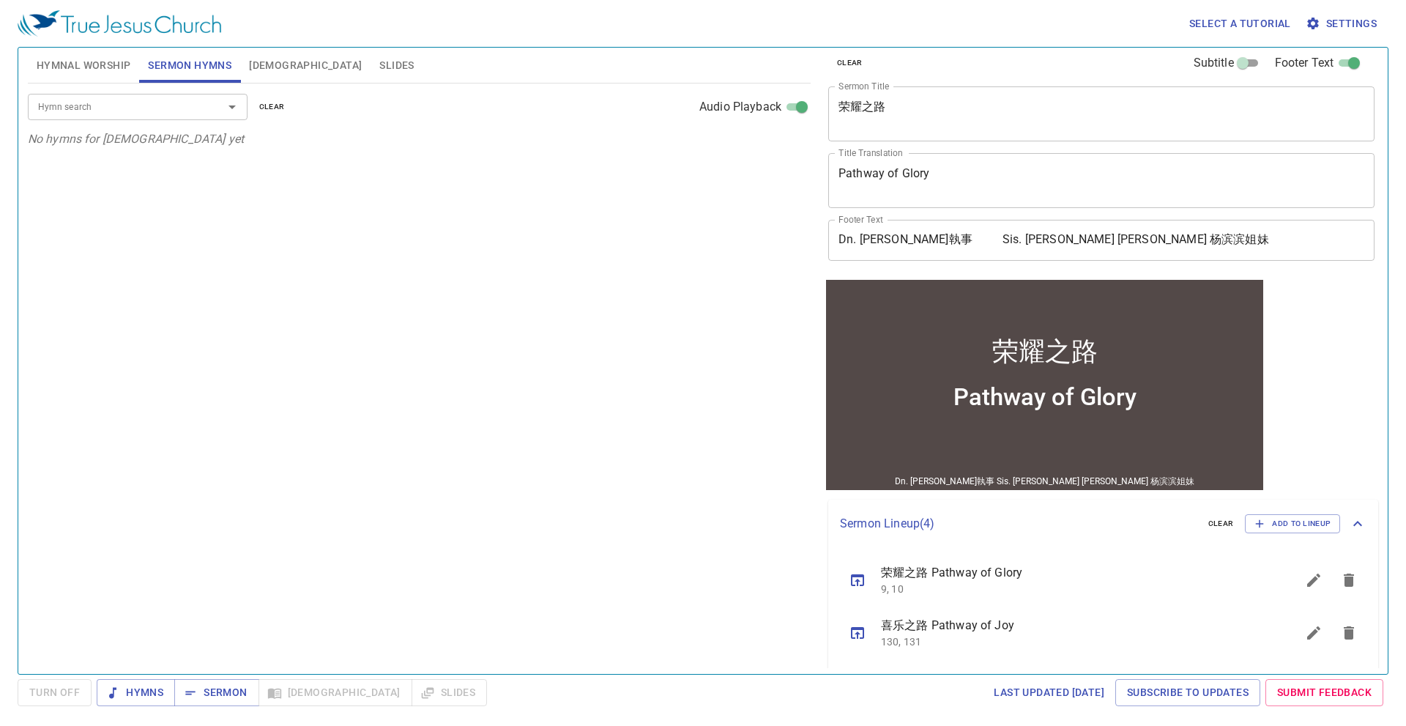
click at [111, 70] on span "Hymnal Worship" at bounding box center [84, 65] width 94 height 18
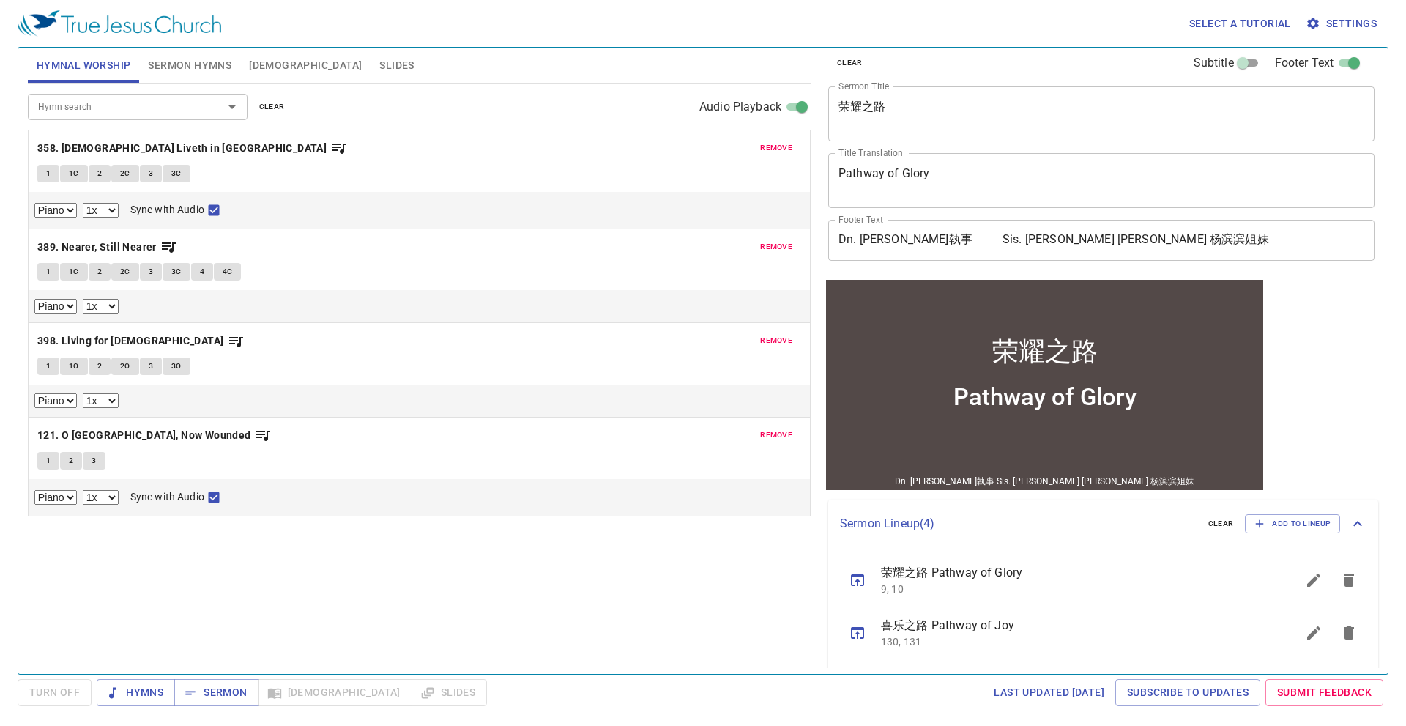
drag, startPoint x: 309, startPoint y: 60, endPoint x: 301, endPoint y: 64, distance: 9.2
click at [379, 60] on span "Slides" at bounding box center [396, 65] width 34 height 18
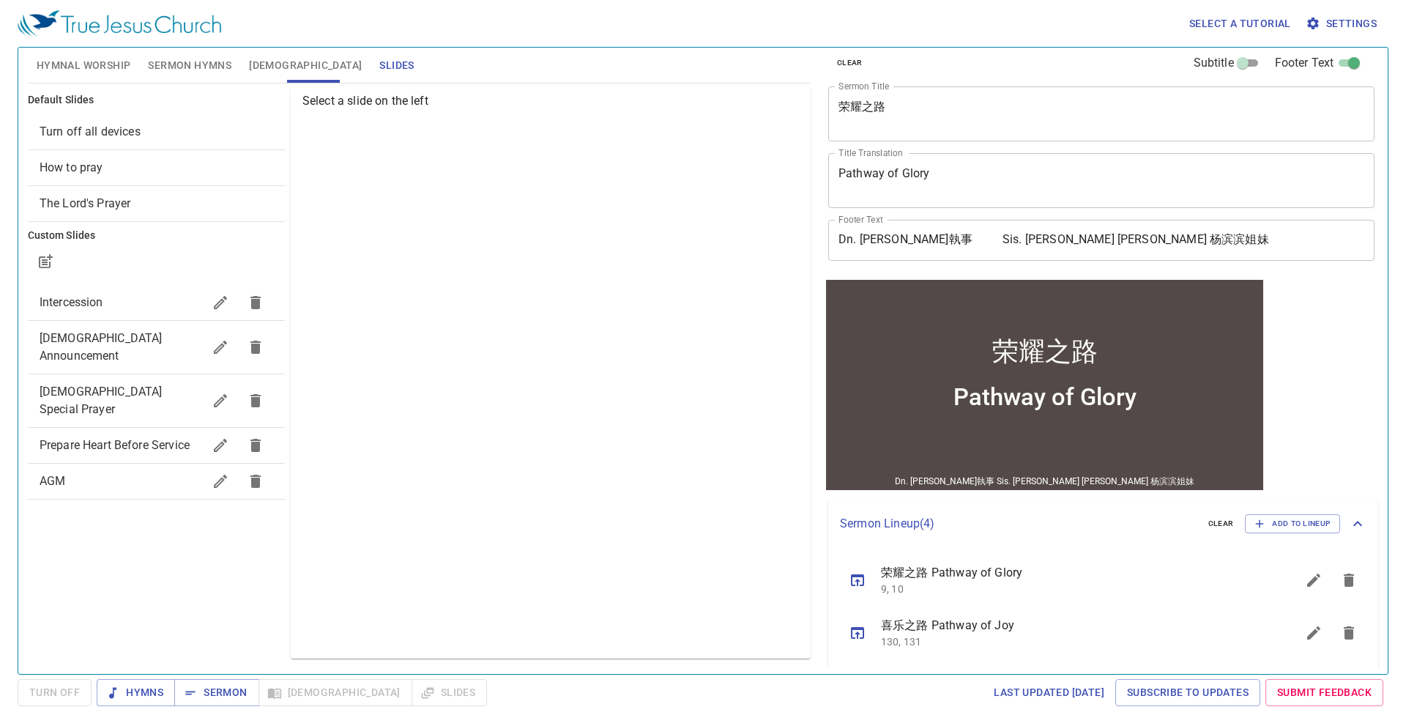
click at [150, 301] on span "Intercession" at bounding box center [121, 303] width 163 height 18
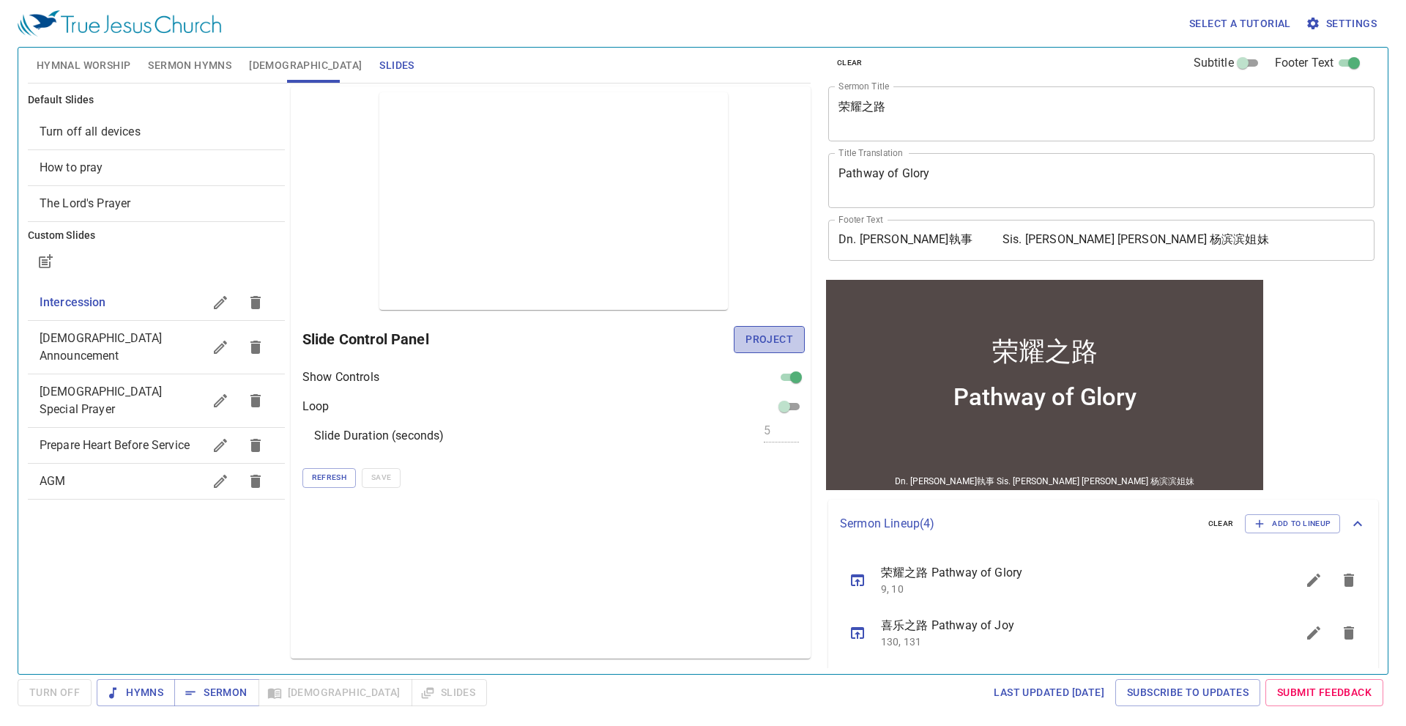
click at [757, 333] on span "Project" at bounding box center [770, 339] width 48 height 18
click at [107, 70] on span "Hymnal Worship" at bounding box center [84, 65] width 94 height 18
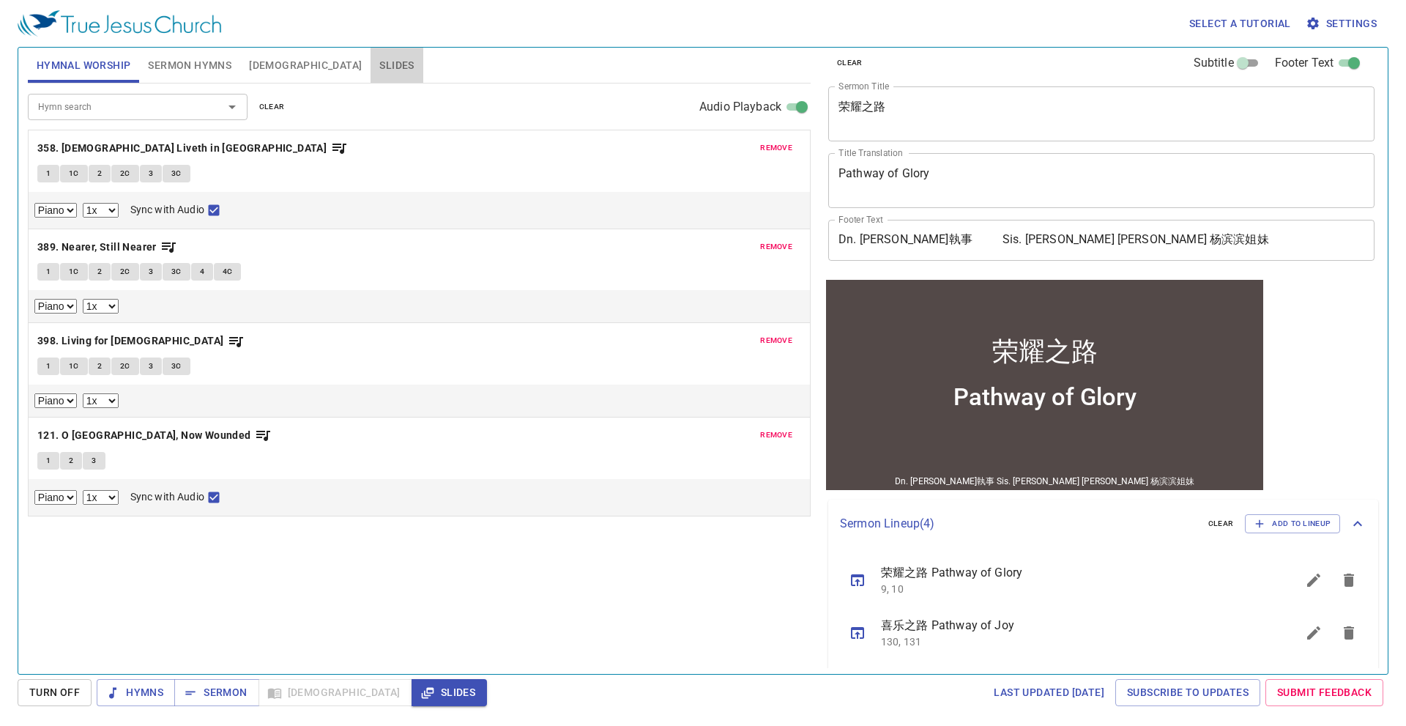
click at [379, 59] on span "Slides" at bounding box center [396, 65] width 34 height 18
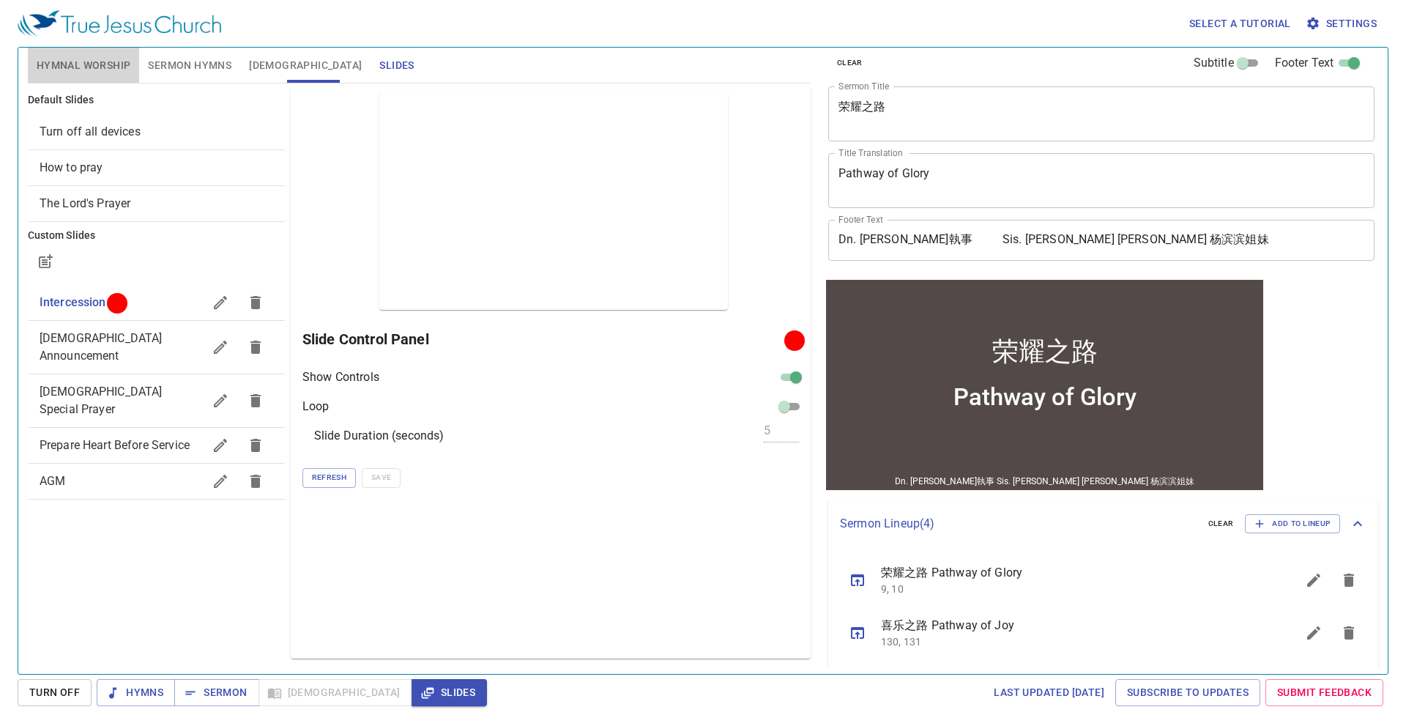
click at [94, 63] on span "Hymnal Worship" at bounding box center [84, 65] width 94 height 18
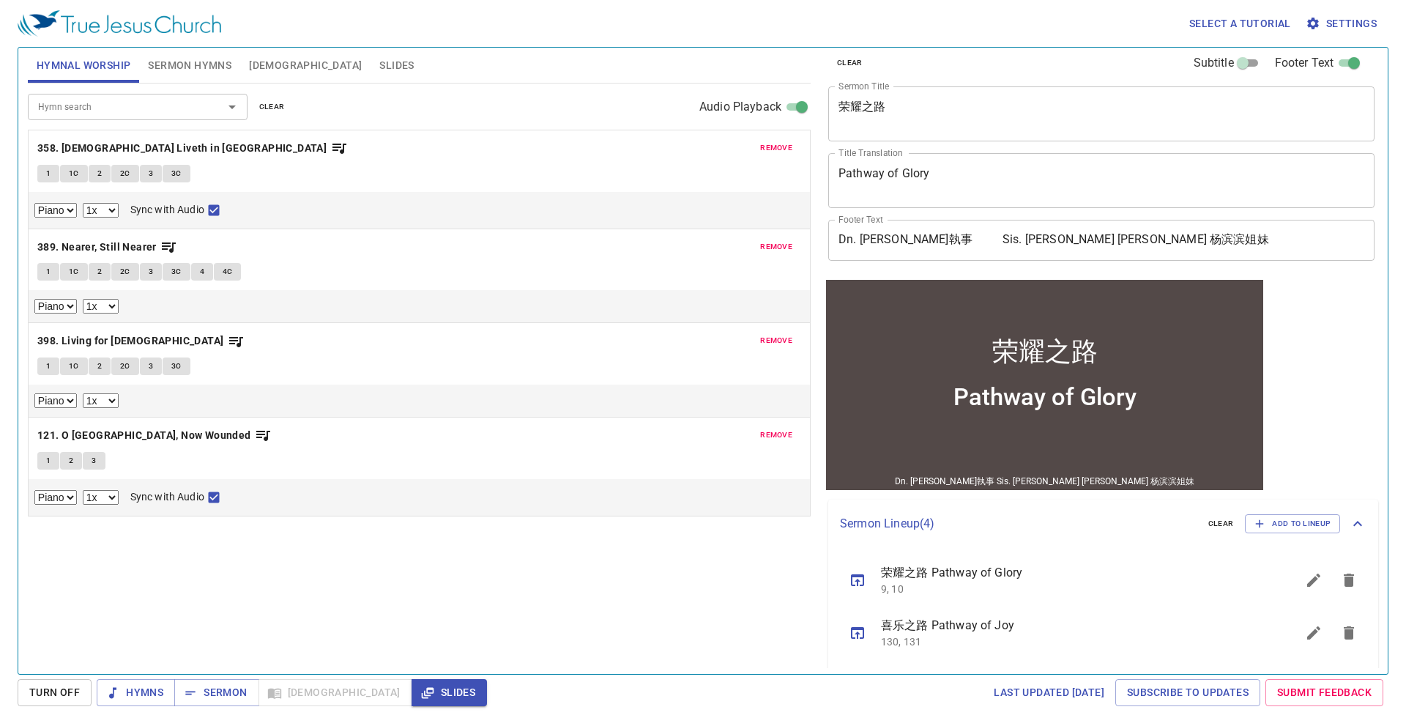
click at [908, 108] on textarea "荣耀之路" at bounding box center [1102, 114] width 526 height 28
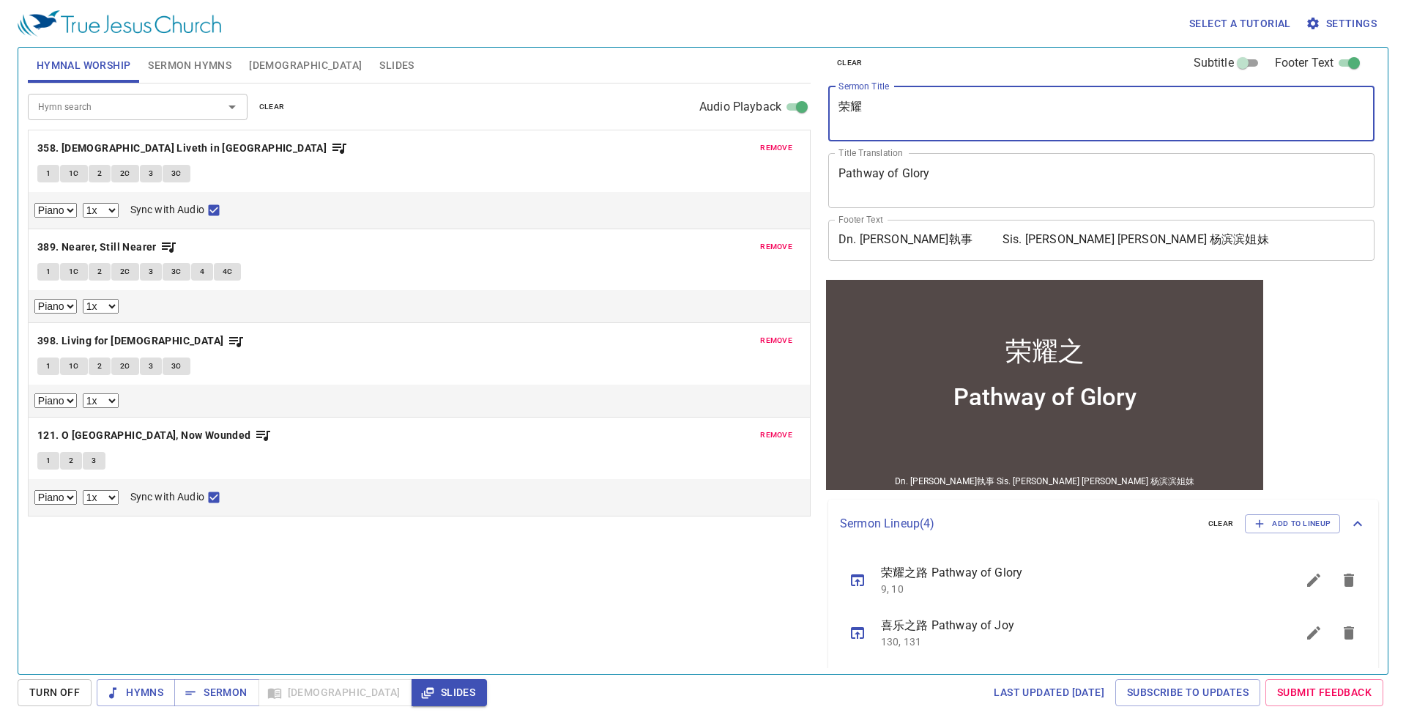
type textarea "荣"
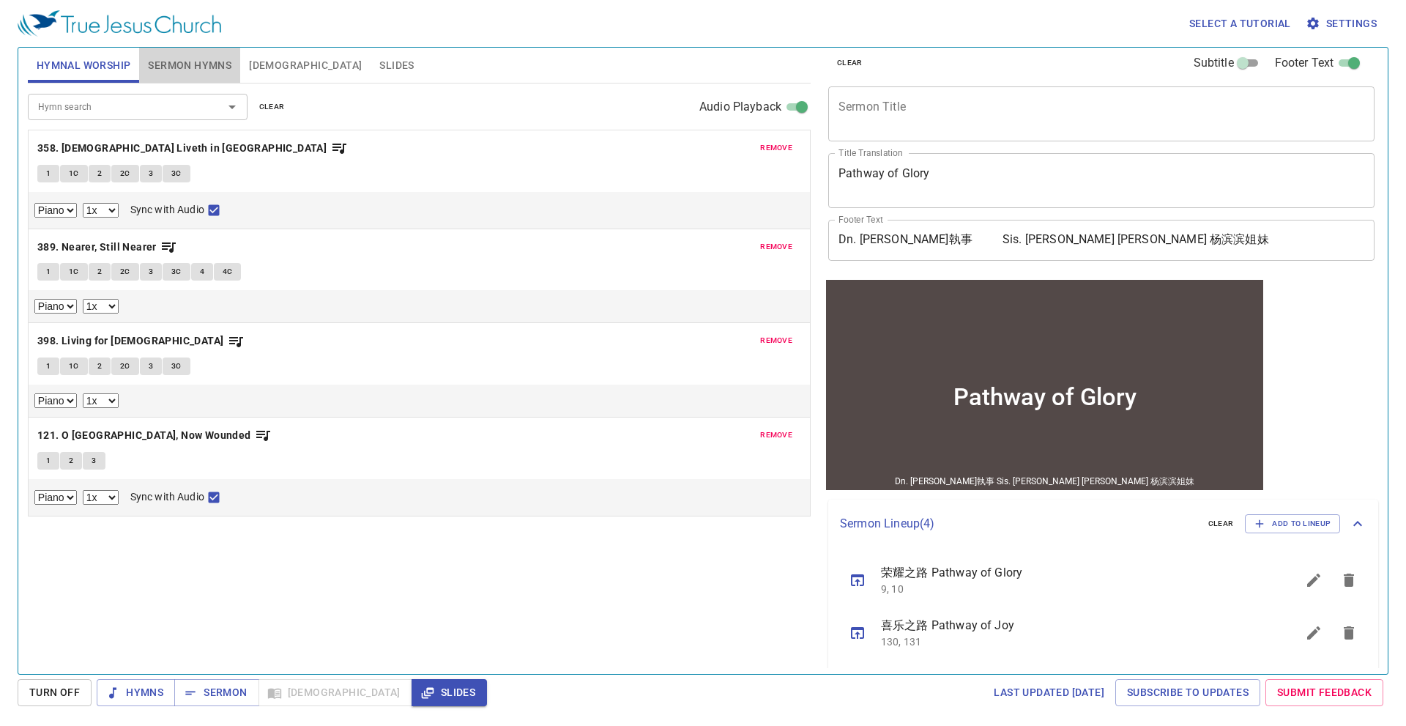
click at [211, 67] on span "Sermon Hymns" at bounding box center [189, 65] width 83 height 18
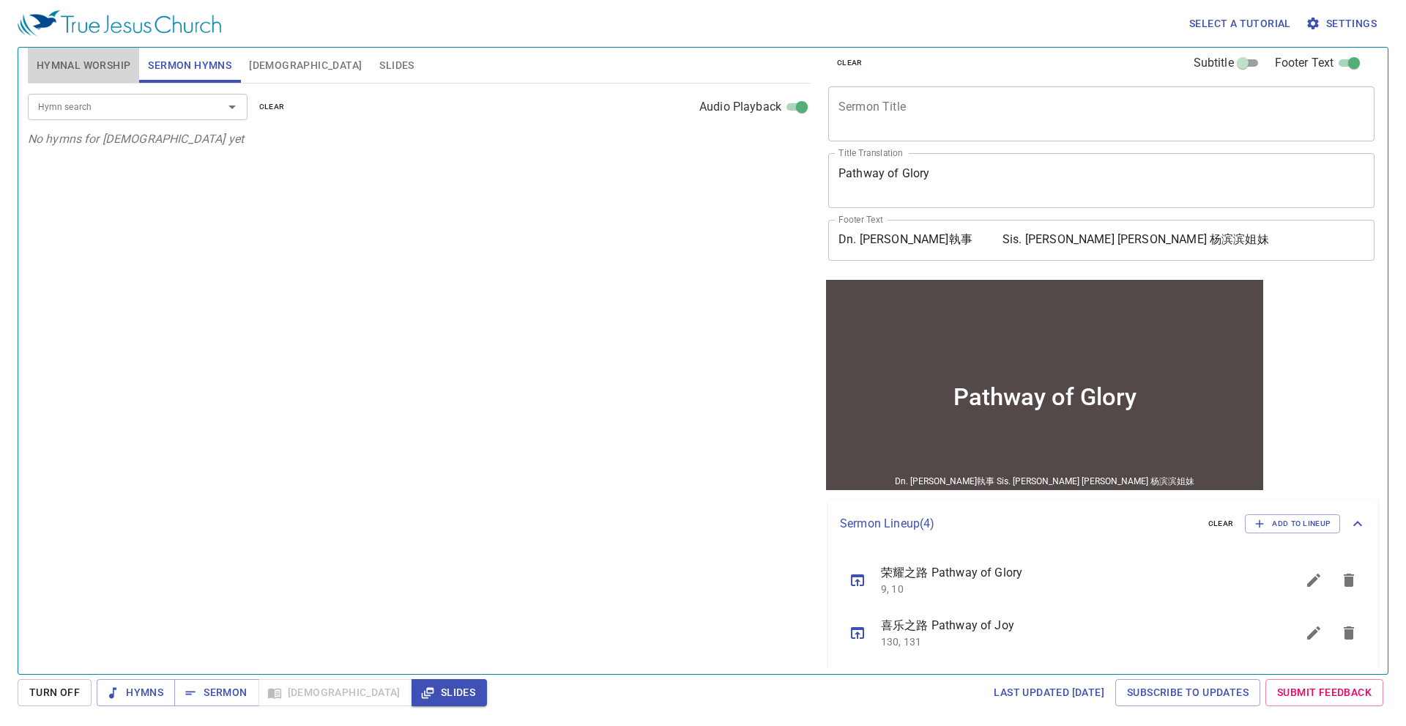
click at [121, 61] on span "Hymnal Worship" at bounding box center [84, 65] width 94 height 18
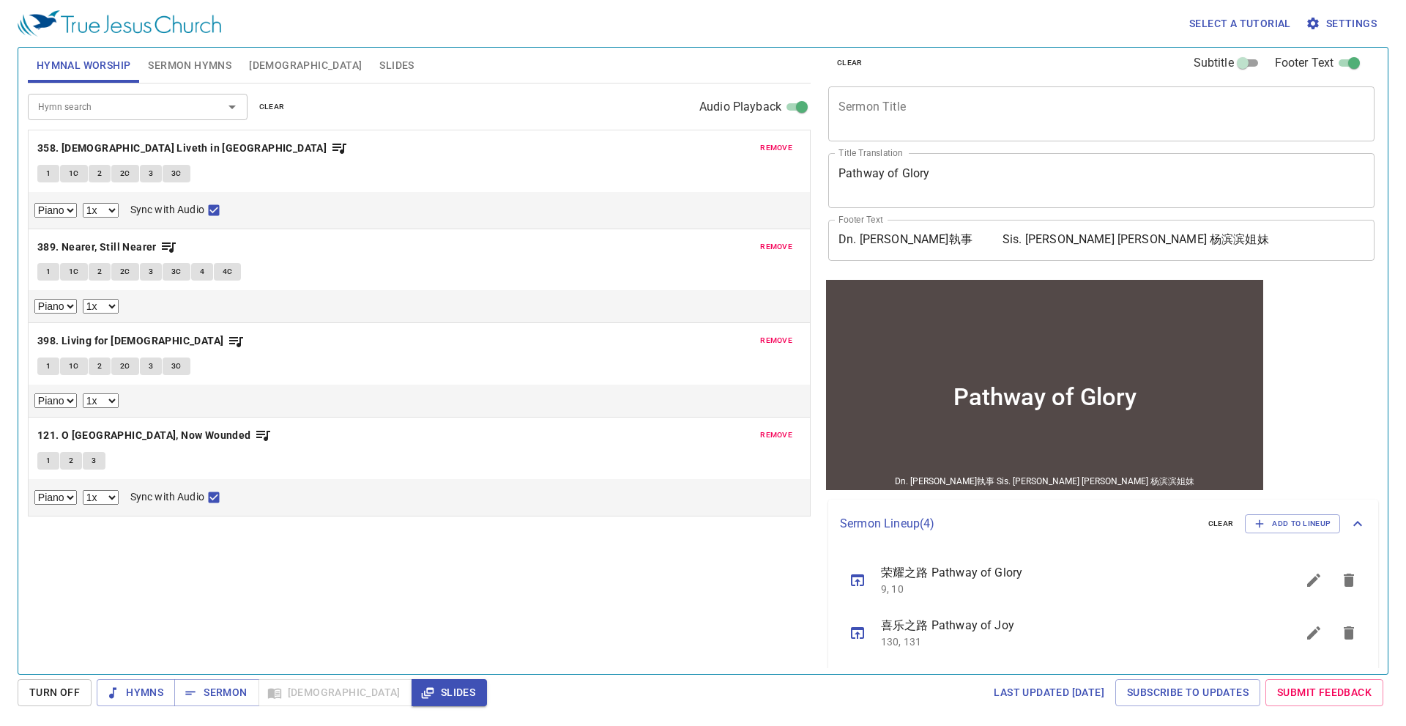
click at [165, 64] on span "Sermon Hymns" at bounding box center [189, 65] width 83 height 18
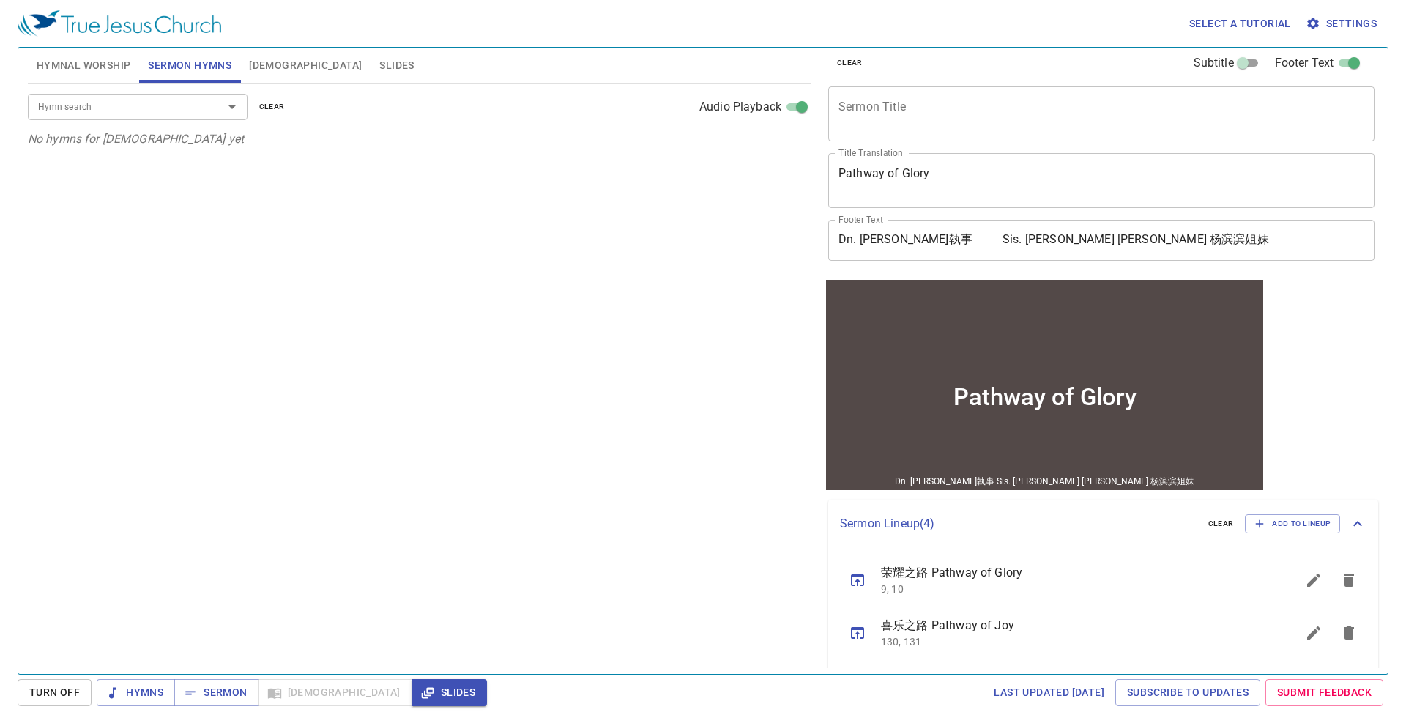
click at [169, 138] on p "No hymns for sermon yet" at bounding box center [419, 139] width 783 height 18
click at [164, 110] on input "Hymn search" at bounding box center [116, 106] width 168 height 17
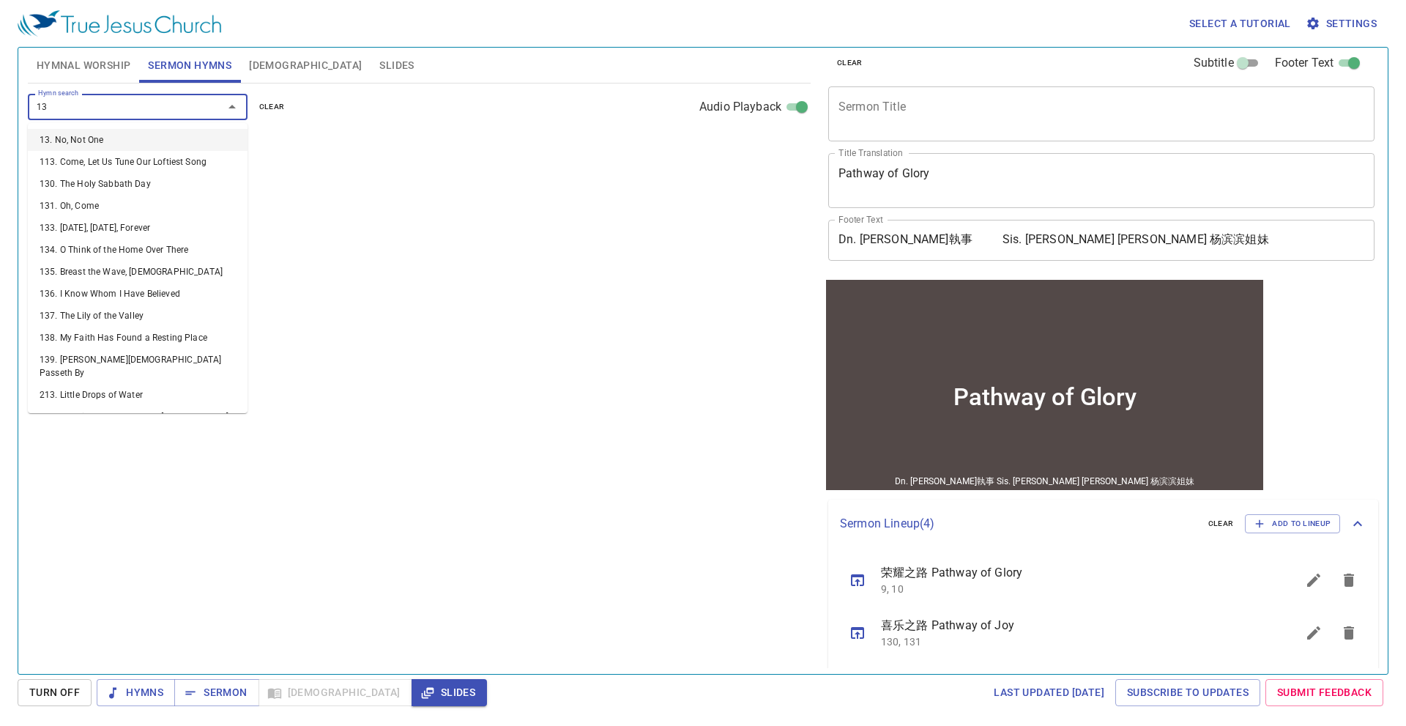
type input "131"
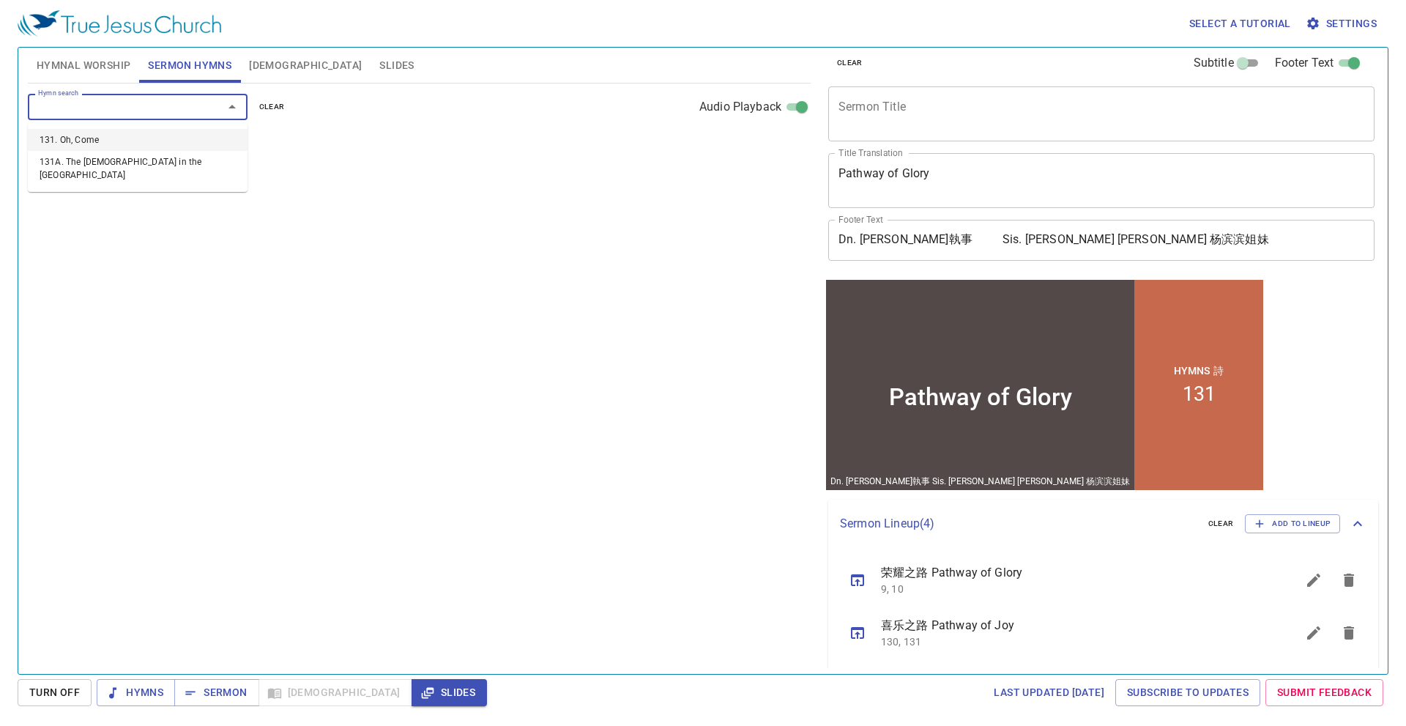
select select "1"
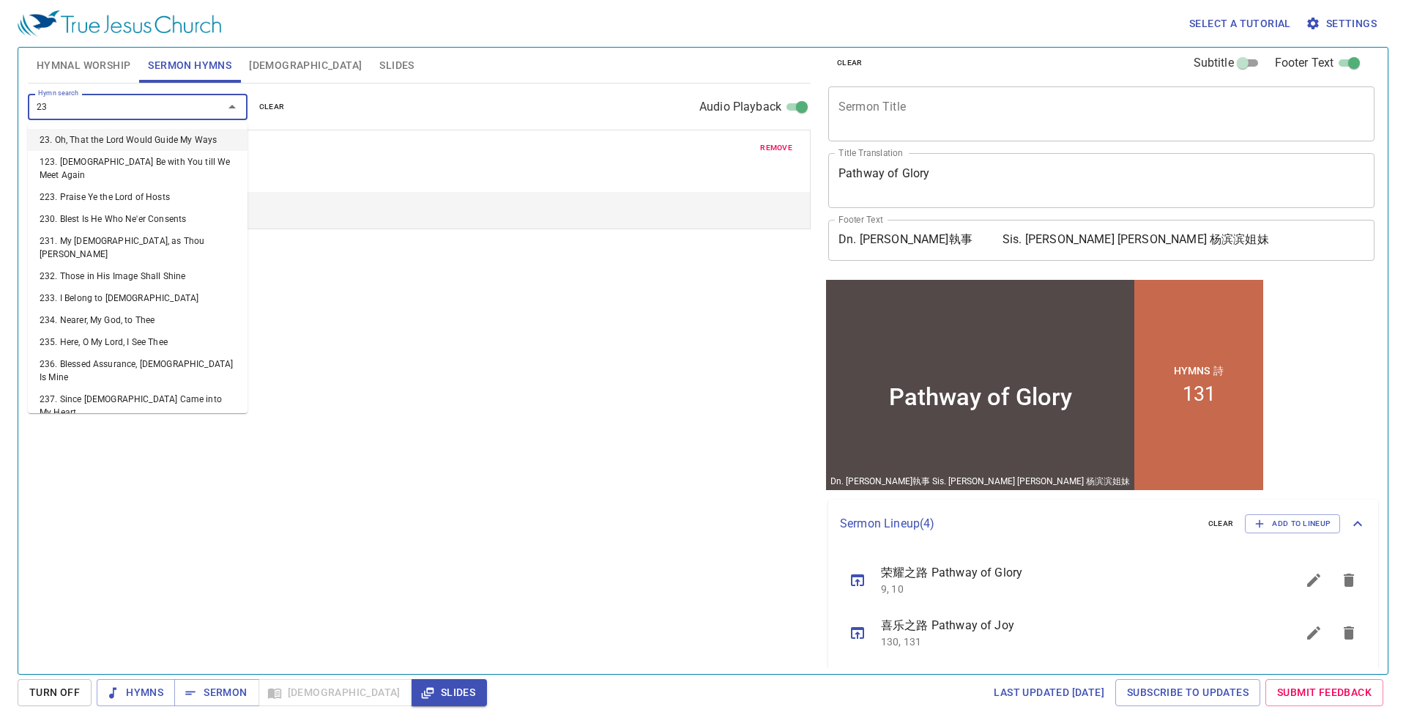
type input "231"
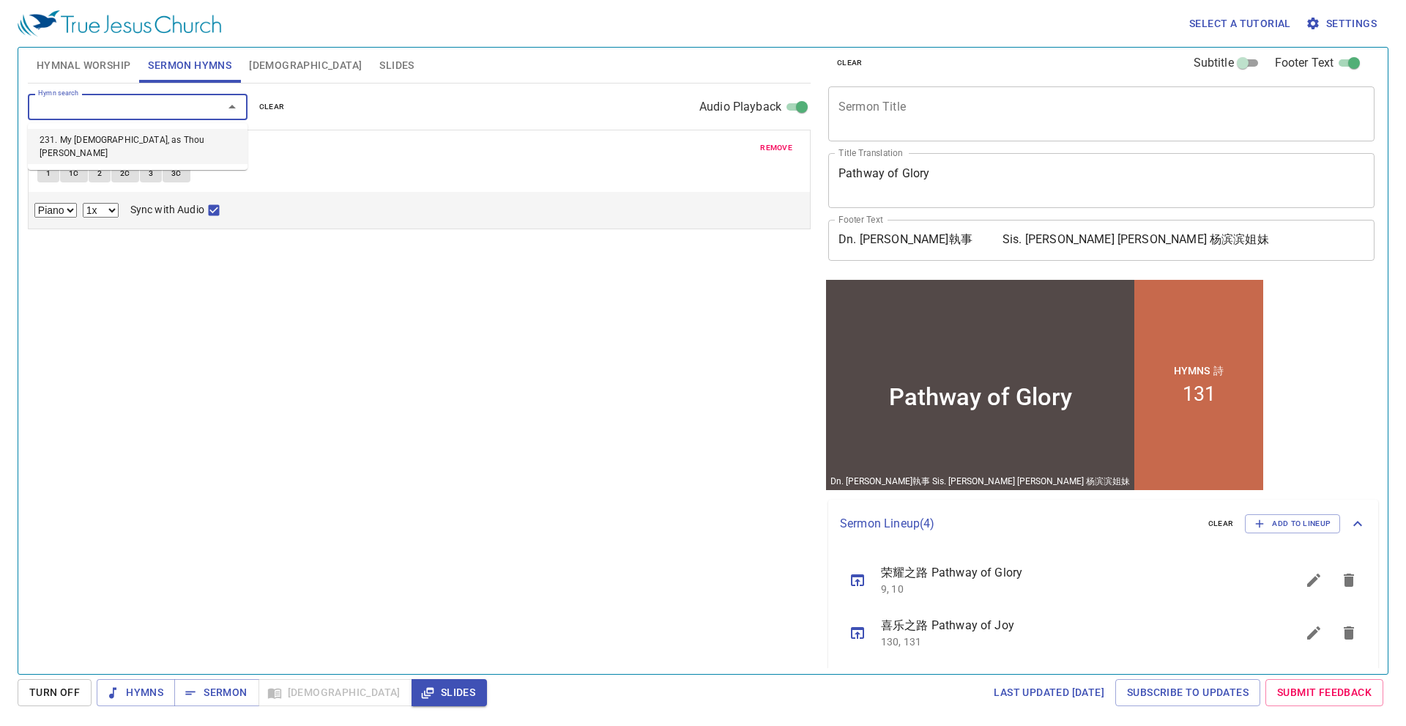
select select "1"
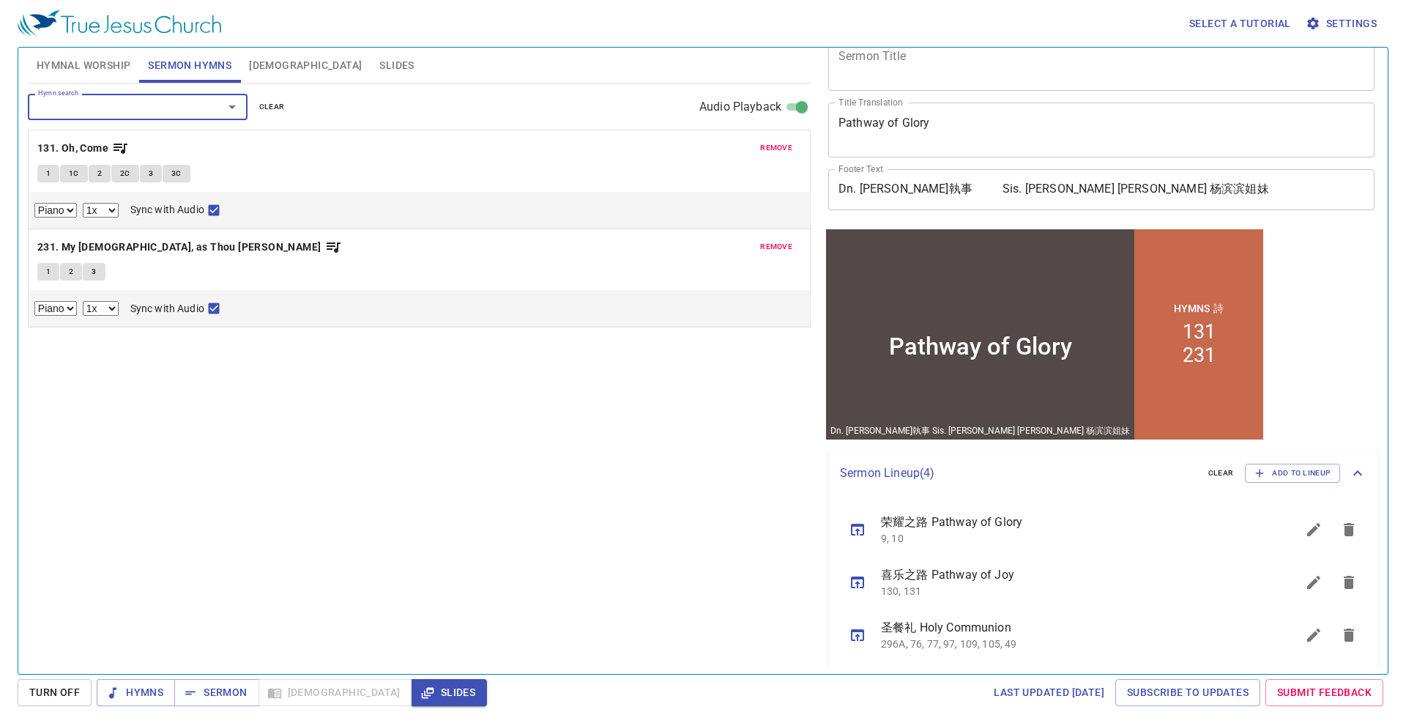
scroll to position [85, 0]
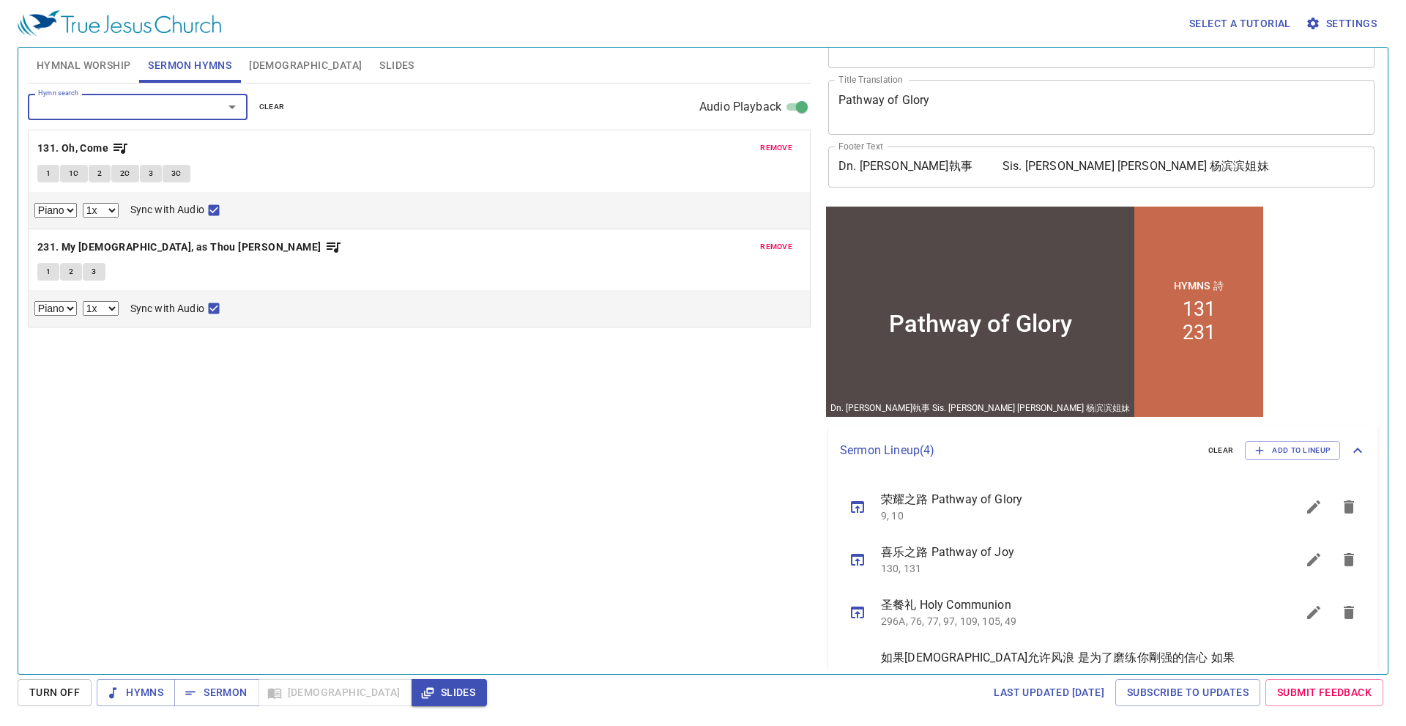
click at [0, 0] on span "圣餐礼 Holy Communion" at bounding box center [0, 0] width 0 height 0
click at [864, 613] on icon "sermon lineup list" at bounding box center [857, 612] width 13 height 12
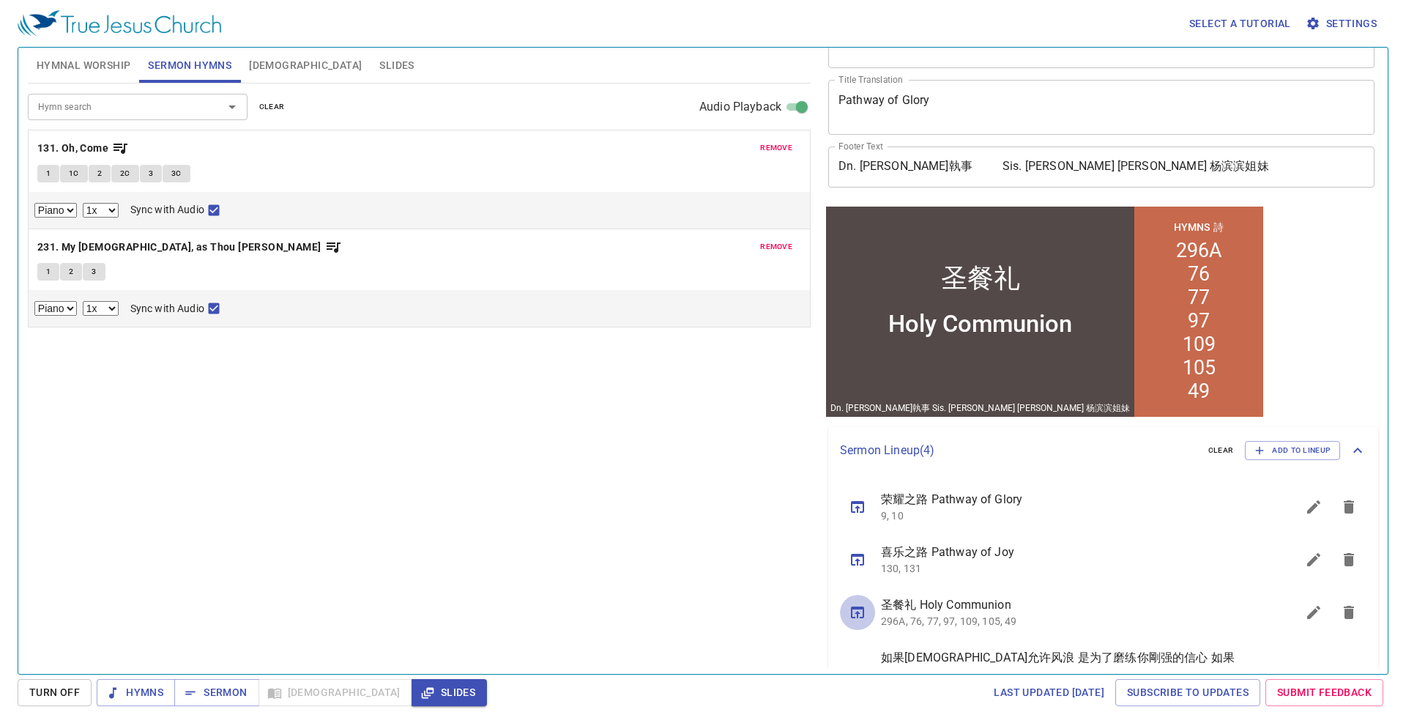
select select "1"
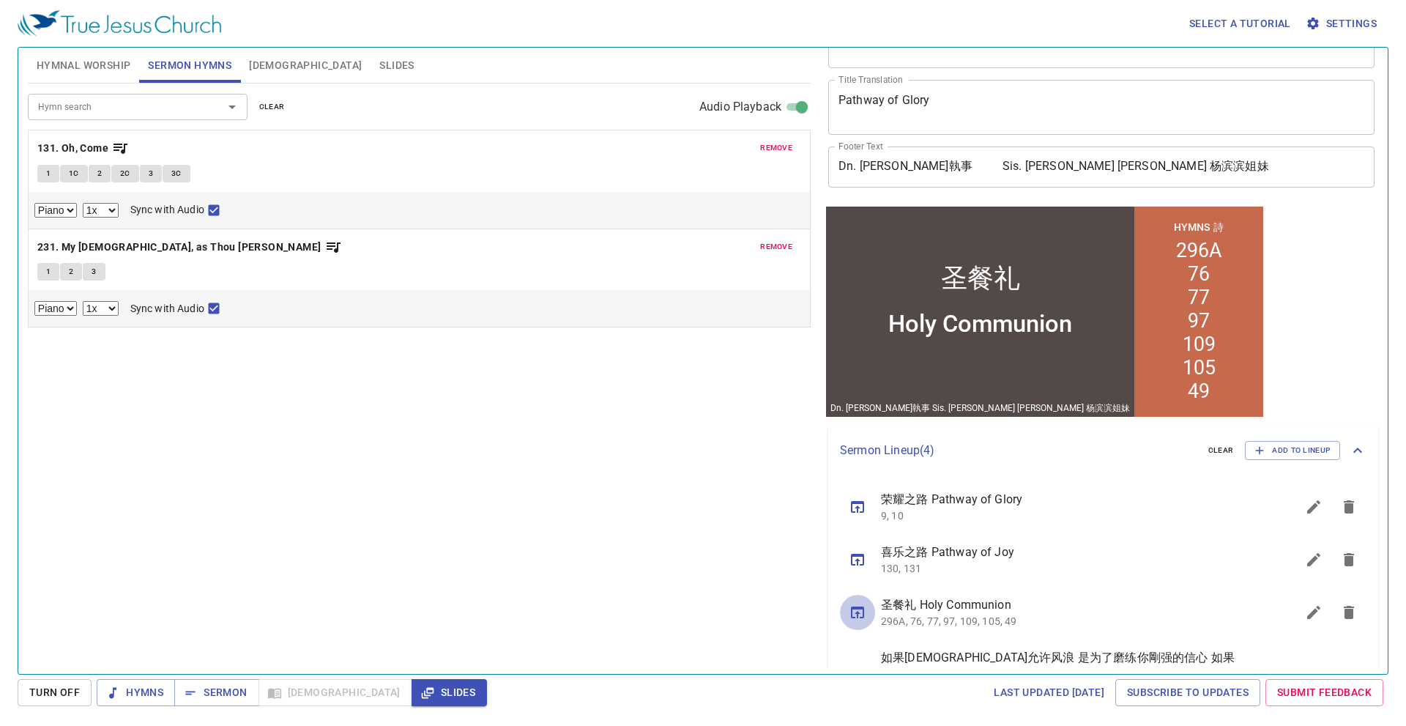
select select "1"
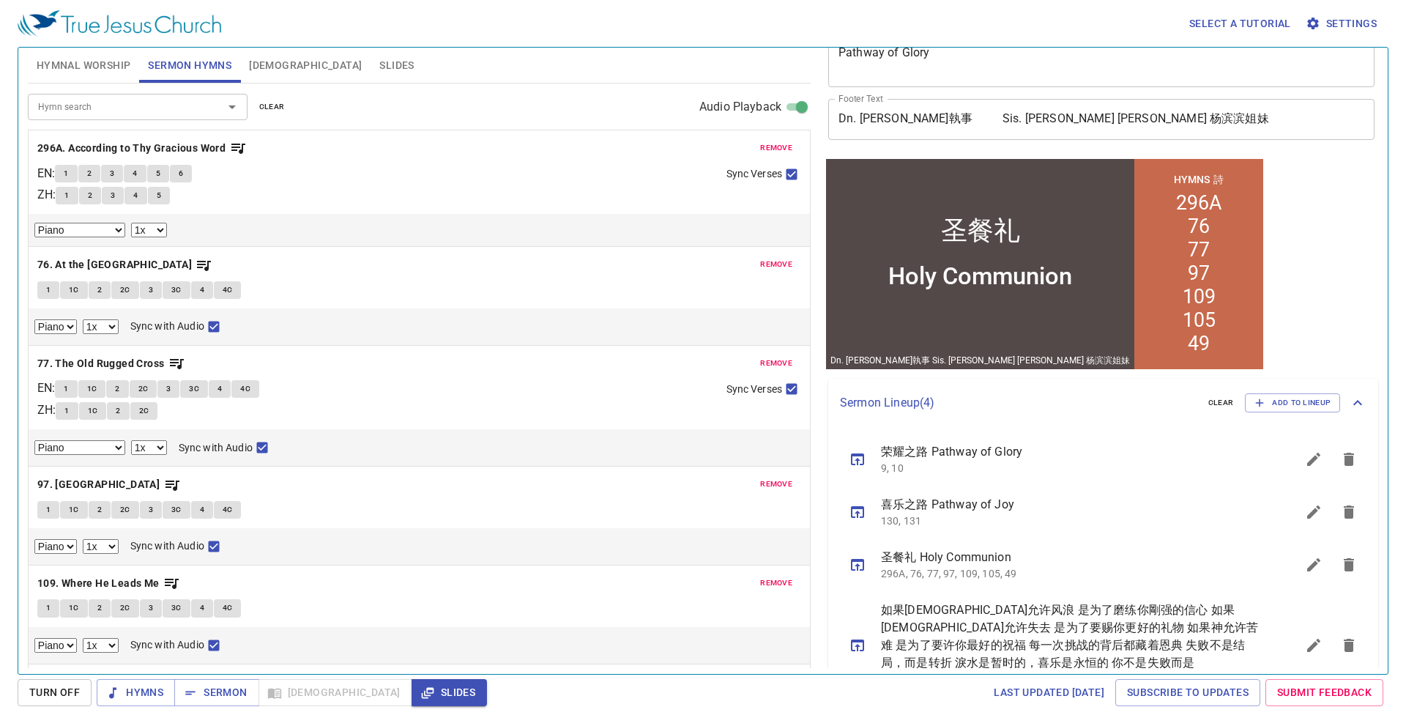
scroll to position [158, 0]
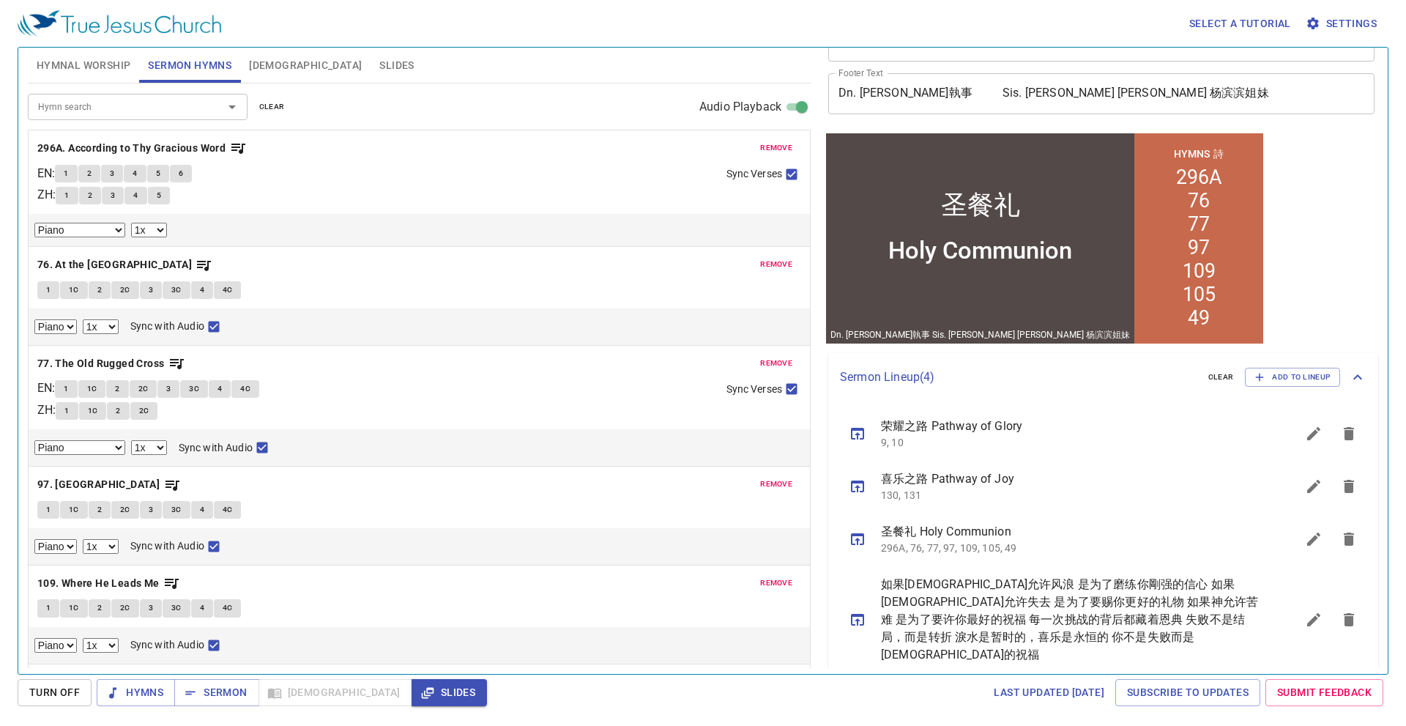
click at [80, 75] on button "Hymnal Worship" at bounding box center [84, 65] width 112 height 35
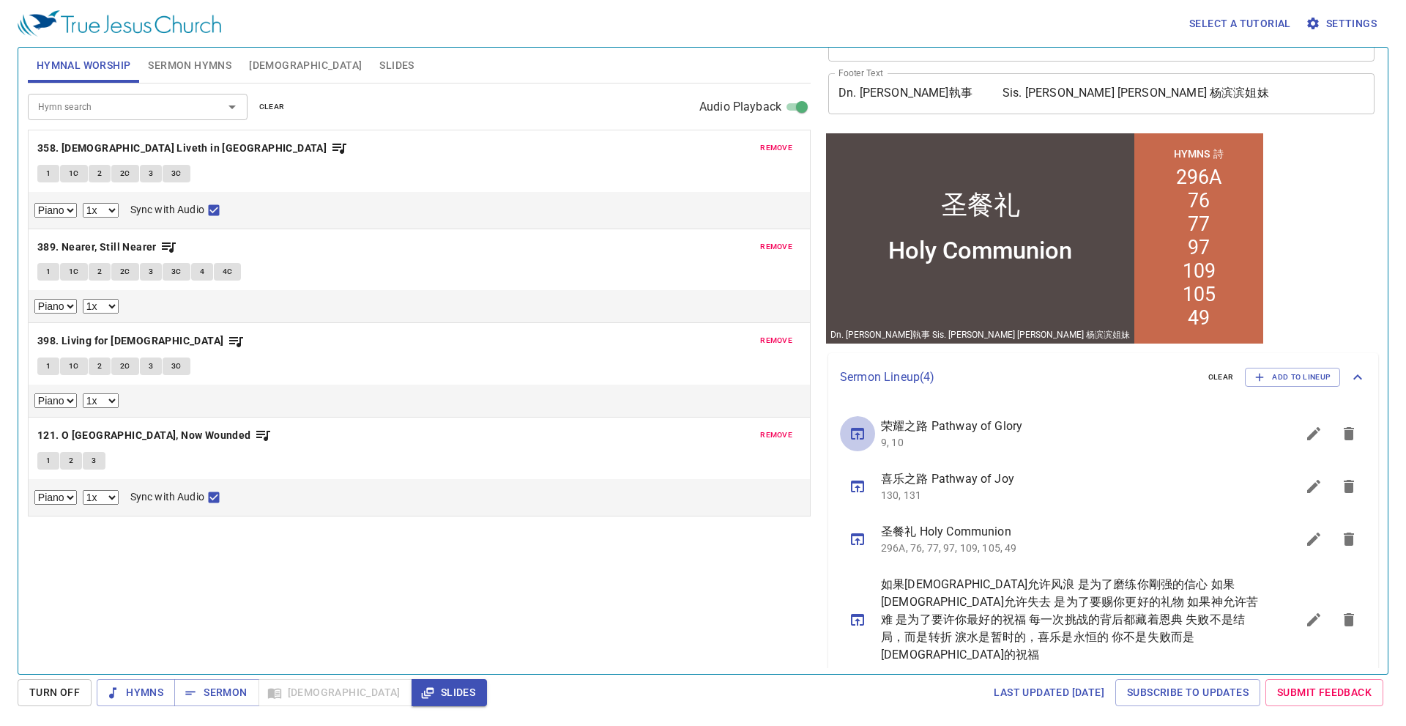
click at [0, 0] on icon "sermon lineup list" at bounding box center [0, 0] width 0 height 0
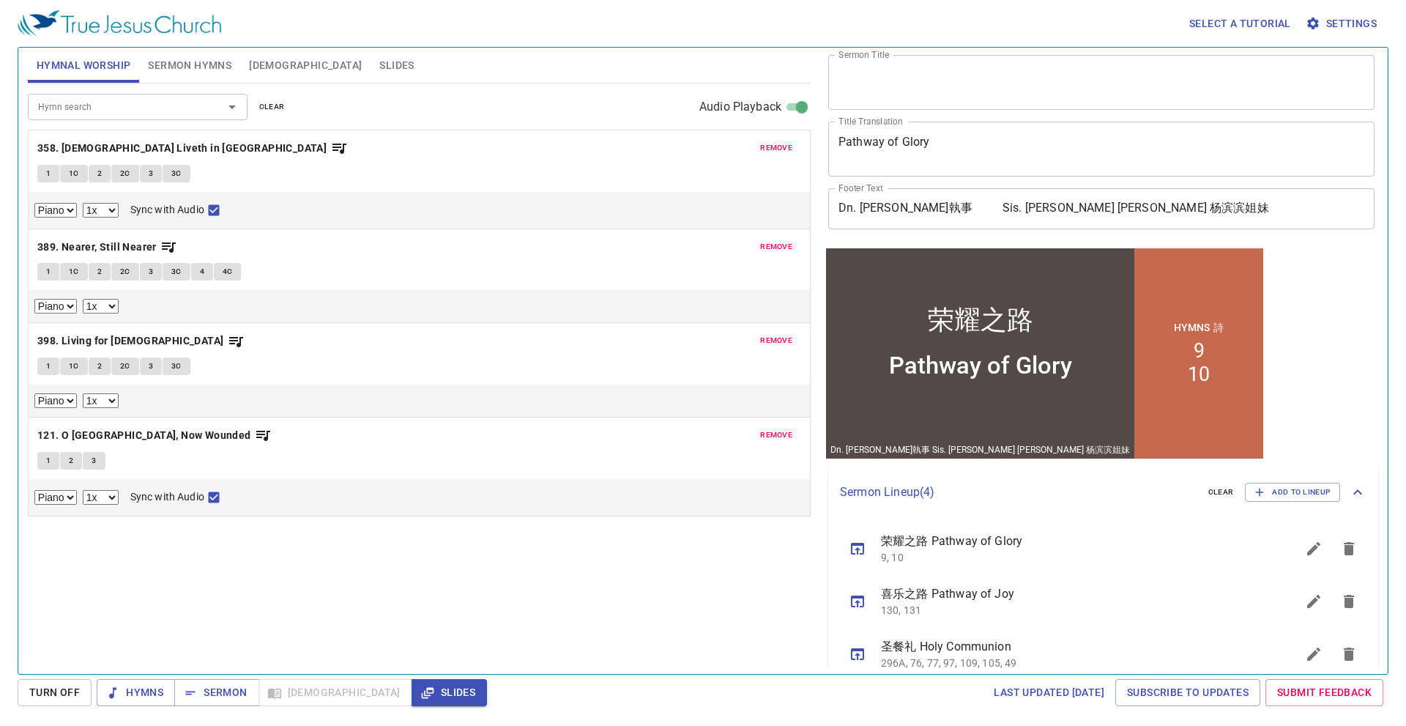
scroll to position [12, 0]
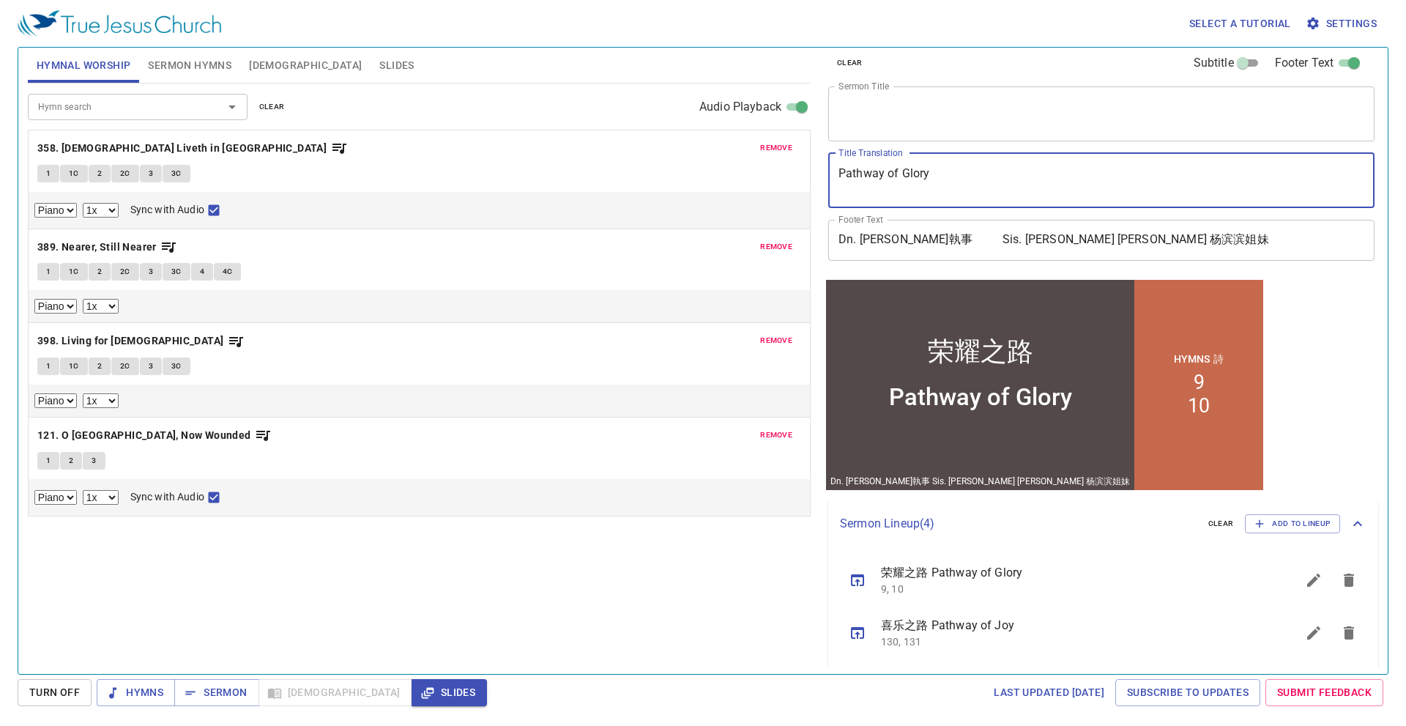
click at [1059, 187] on textarea "Pathway of Glory" at bounding box center [1102, 180] width 526 height 28
click at [379, 67] on span "Slides" at bounding box center [396, 65] width 34 height 18
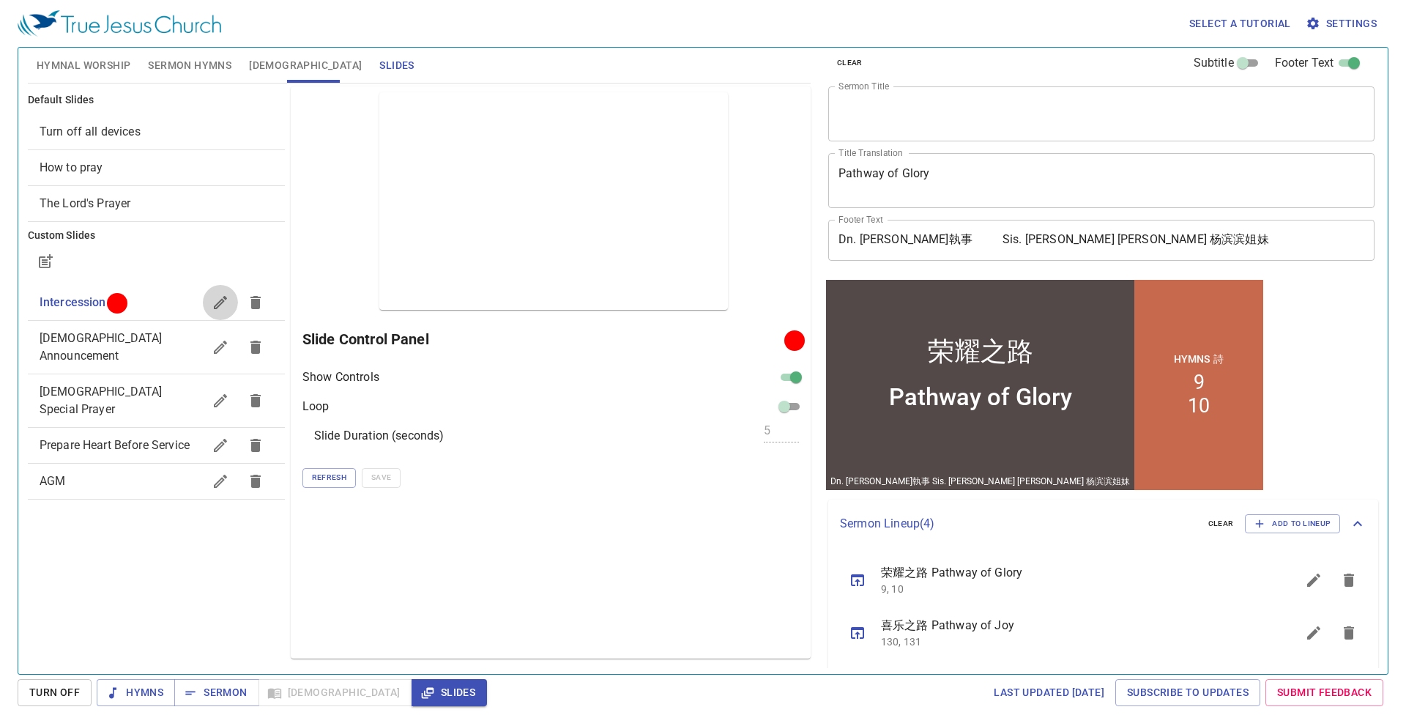
click at [223, 305] on icon "button" at bounding box center [221, 303] width 18 height 18
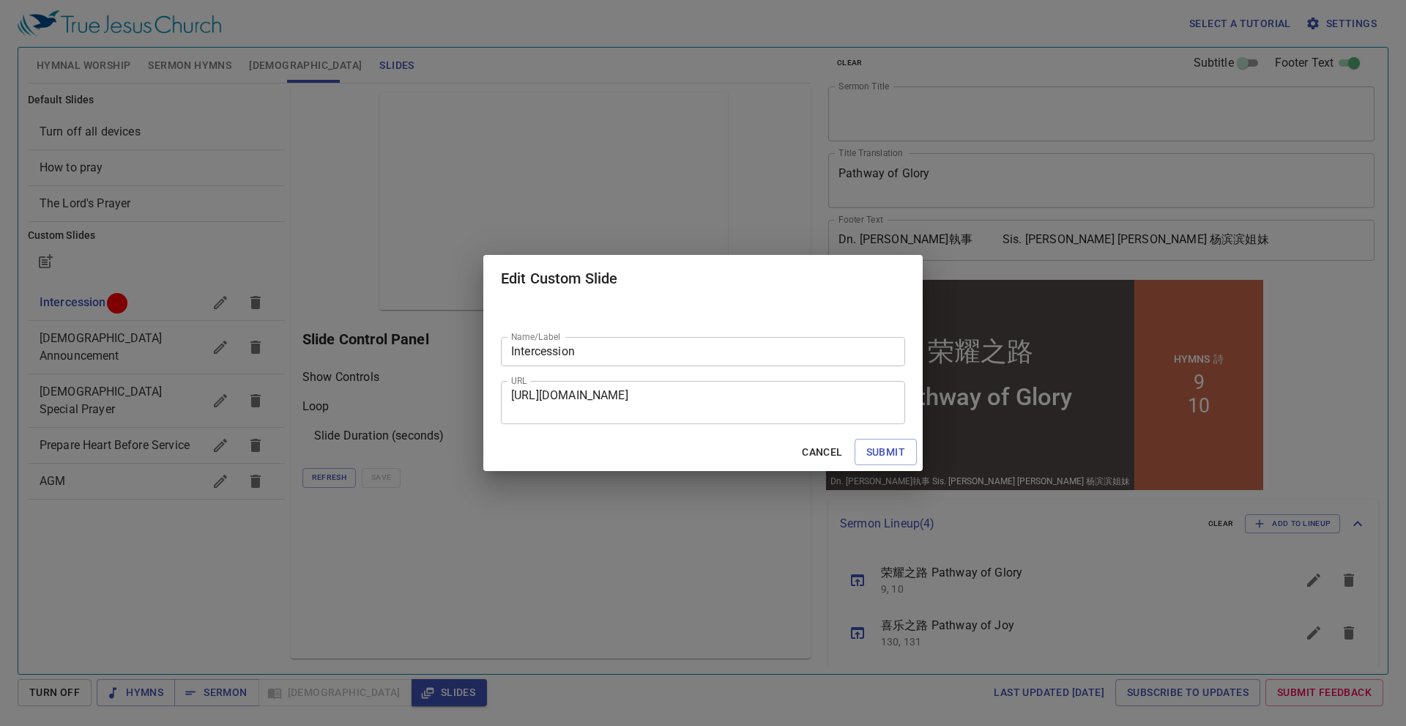
drag, startPoint x: 713, startPoint y: 415, endPoint x: 509, endPoint y: 400, distance: 204.9
click at [509, 400] on div "https://docs.google.com/presentation/d/1HfIkIMk4mFvkDouGvqY-U2RKv63O6UWm/edit?s…" at bounding box center [703, 402] width 404 height 43
drag, startPoint x: 650, startPoint y: 411, endPoint x: 497, endPoint y: 394, distance: 154.0
click at [497, 394] on div "Name/Label Intercession Name/Label URL https://docs.google.com/presentation/d/1…" at bounding box center [702, 367] width 439 height 131
click at [828, 443] on span "Cancel" at bounding box center [822, 452] width 40 height 18
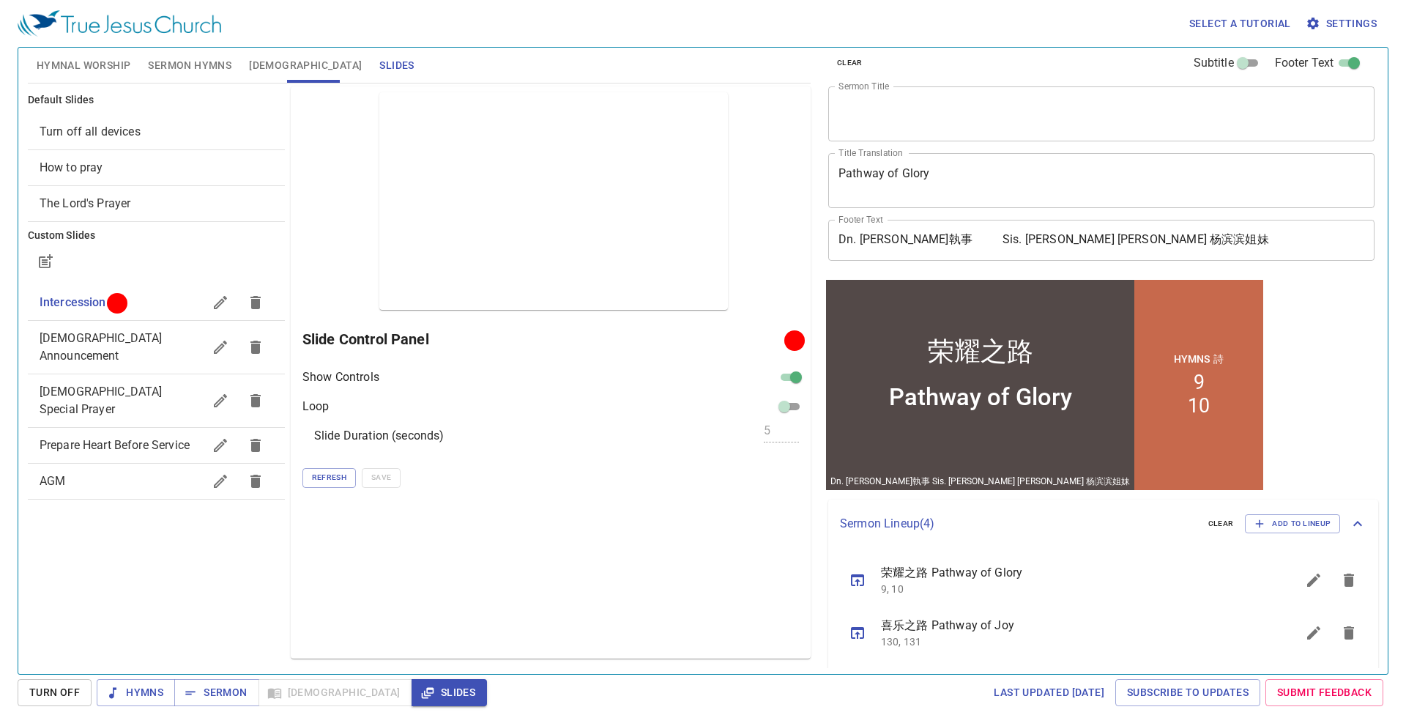
click at [324, 494] on div "Preview Only Slide Control Panel Show Controls Loop Slide Duration (seconds) 5 …" at bounding box center [551, 372] width 520 height 572
click at [332, 480] on span "Refresh" at bounding box center [329, 477] width 34 height 13
click at [188, 66] on span "Sermon Hymns" at bounding box center [189, 65] width 83 height 18
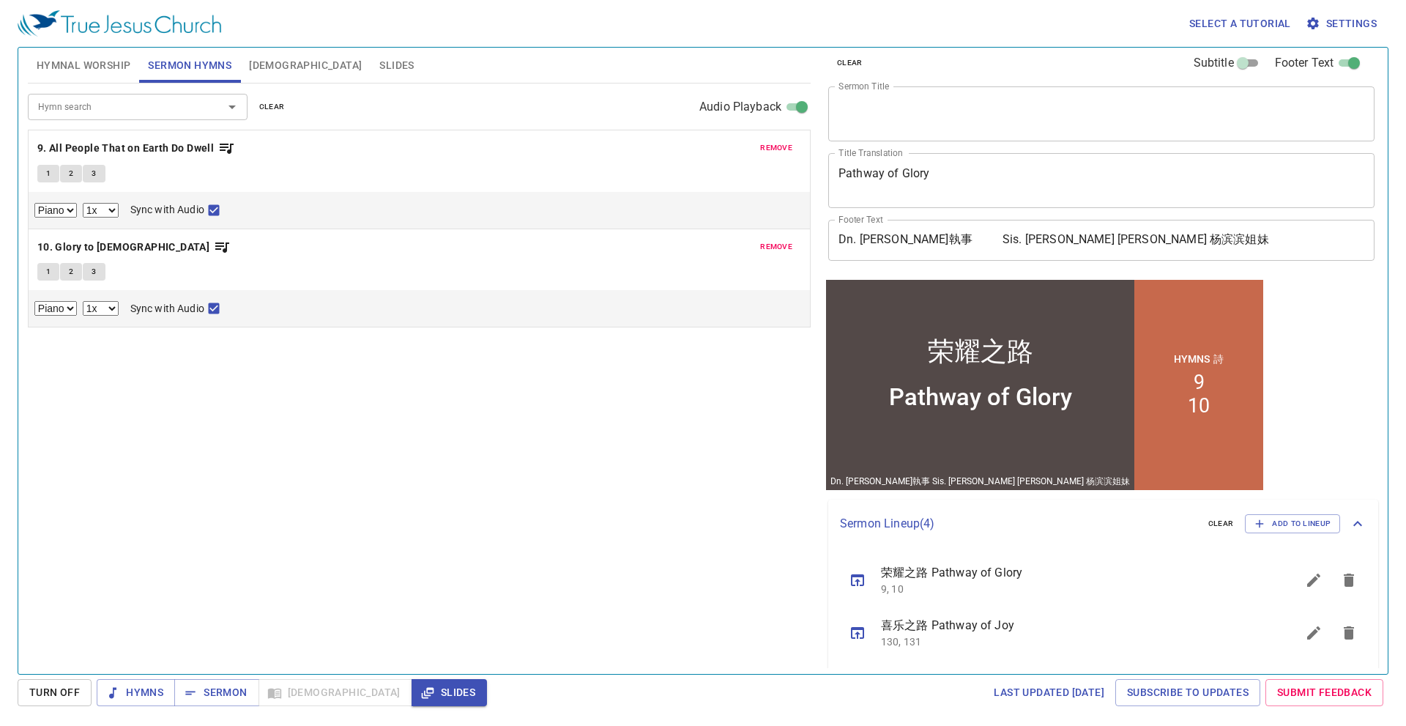
click at [84, 56] on span "Hymnal Worship" at bounding box center [84, 65] width 94 height 18
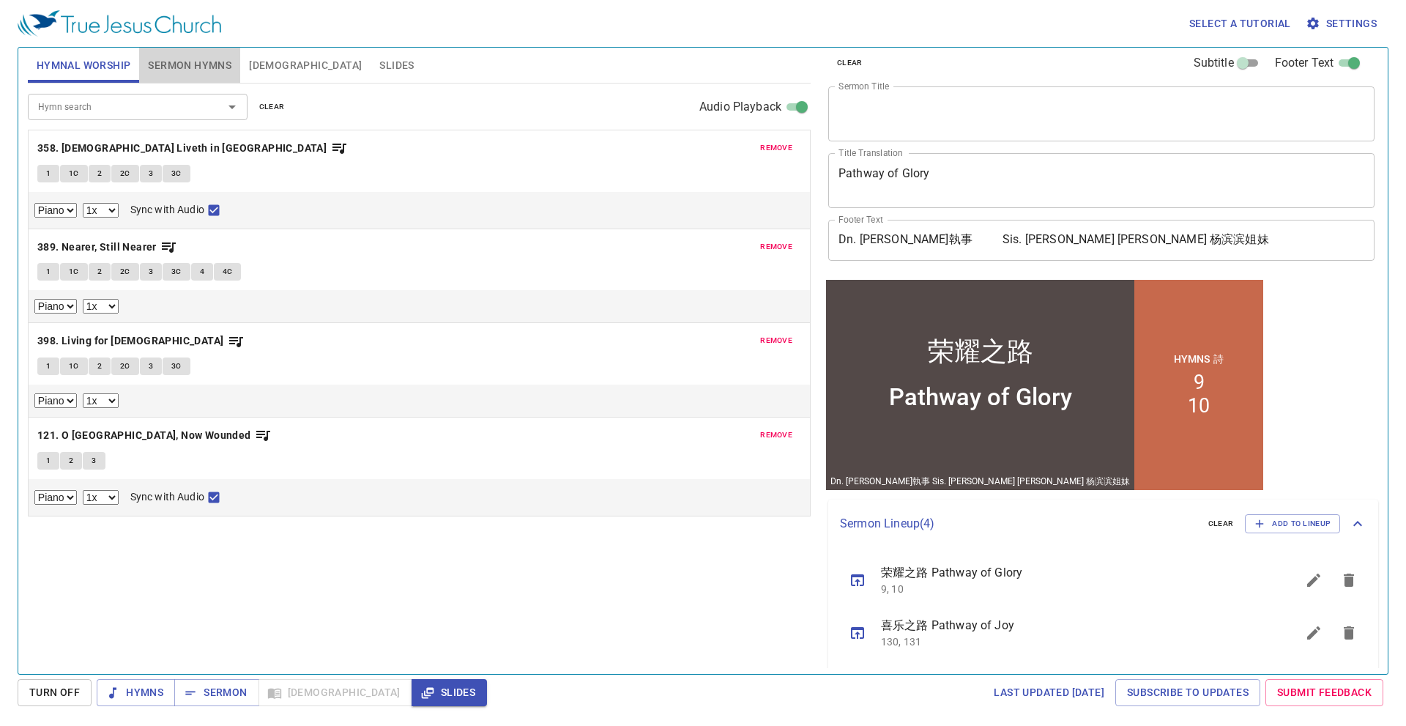
click at [172, 64] on span "Sermon Hymns" at bounding box center [189, 65] width 83 height 18
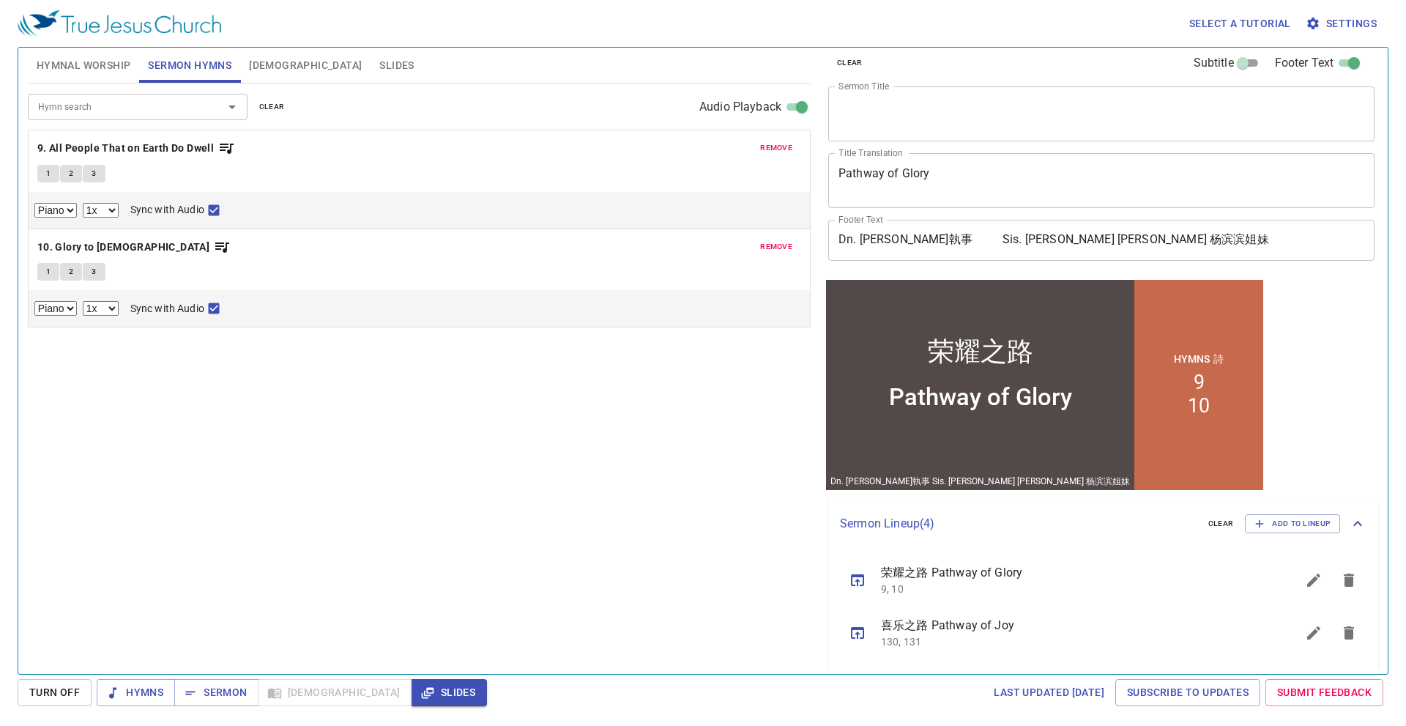
click at [779, 154] on span "remove" at bounding box center [776, 147] width 32 height 13
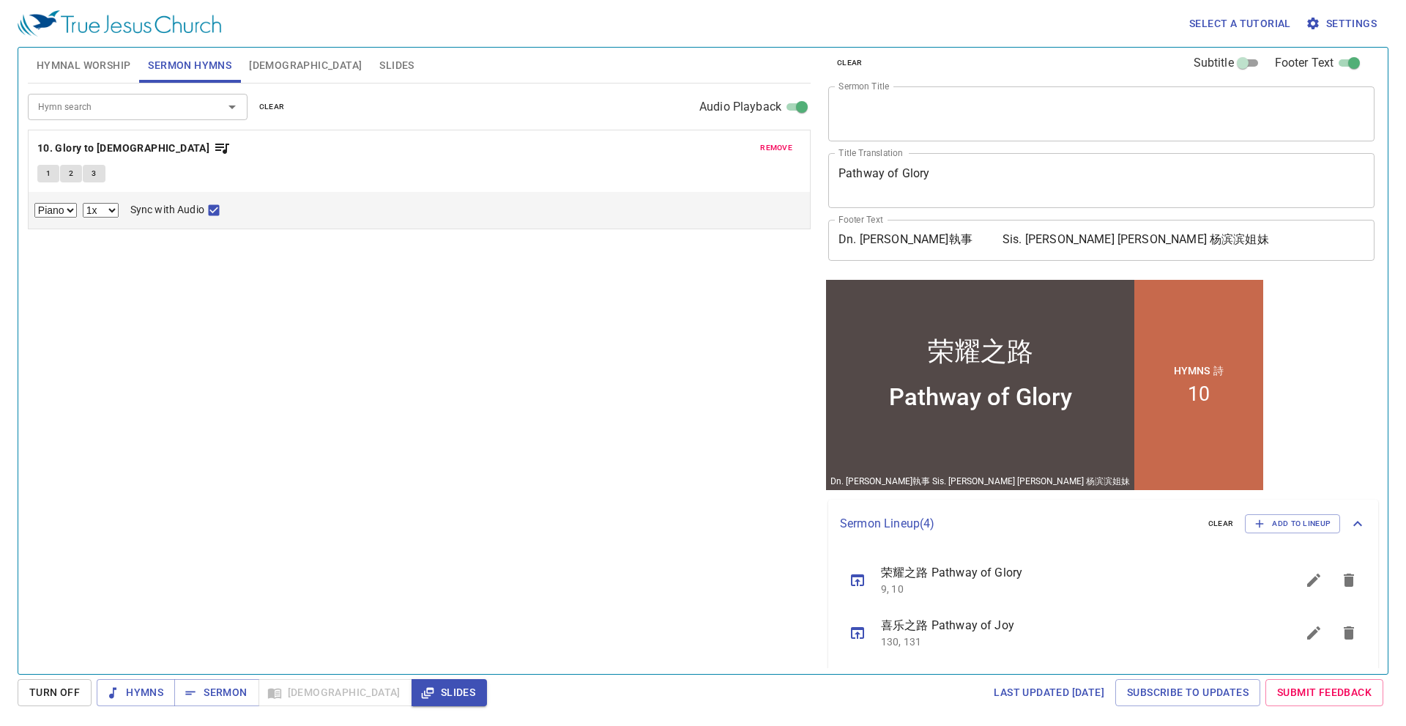
click at [778, 152] on span "remove" at bounding box center [776, 147] width 32 height 13
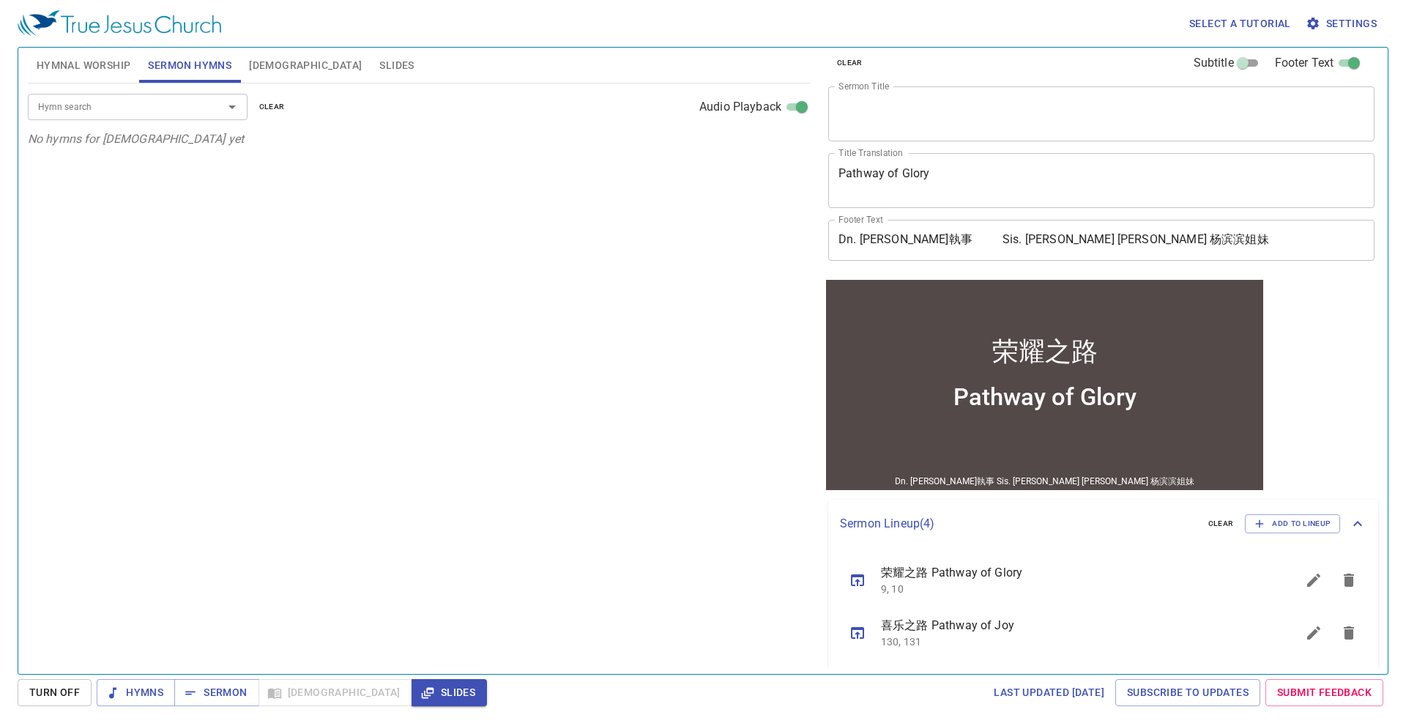
click at [179, 111] on input "Hymn search" at bounding box center [116, 106] width 168 height 17
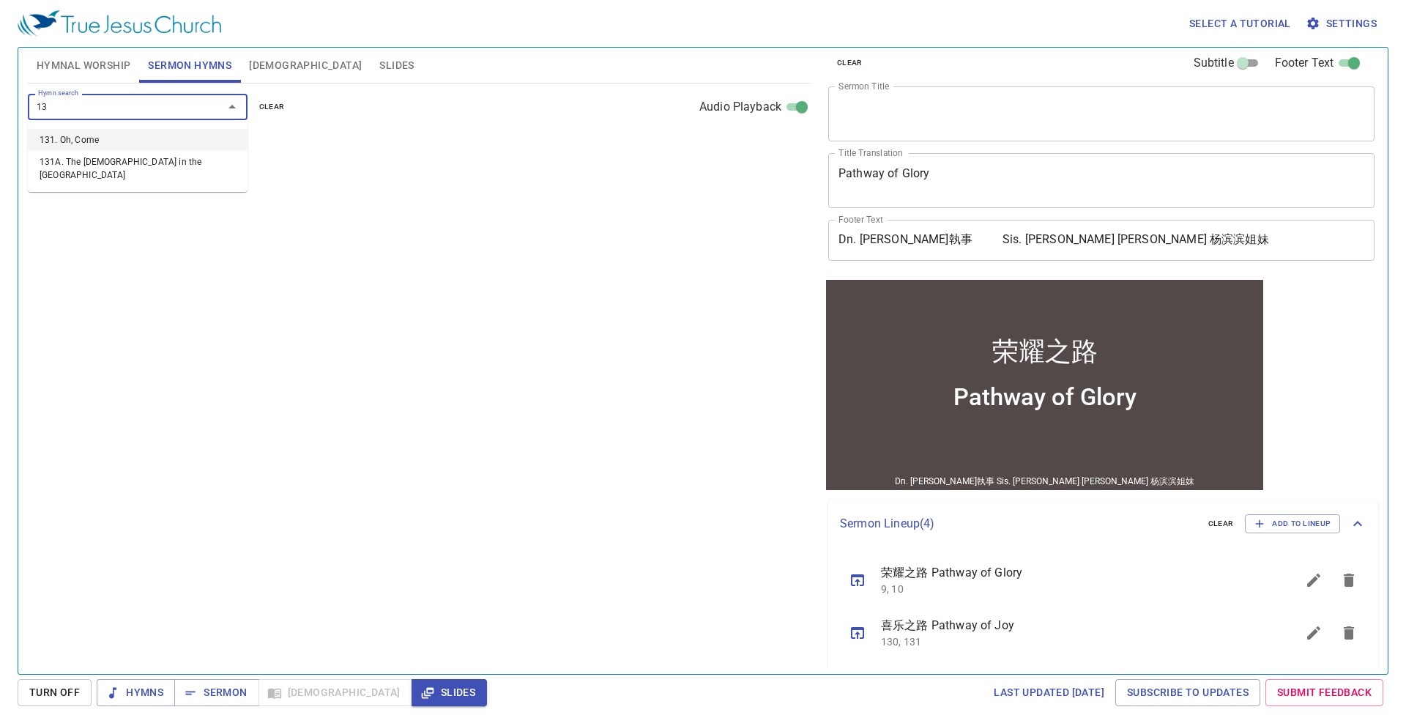
type input "131"
select select "1"
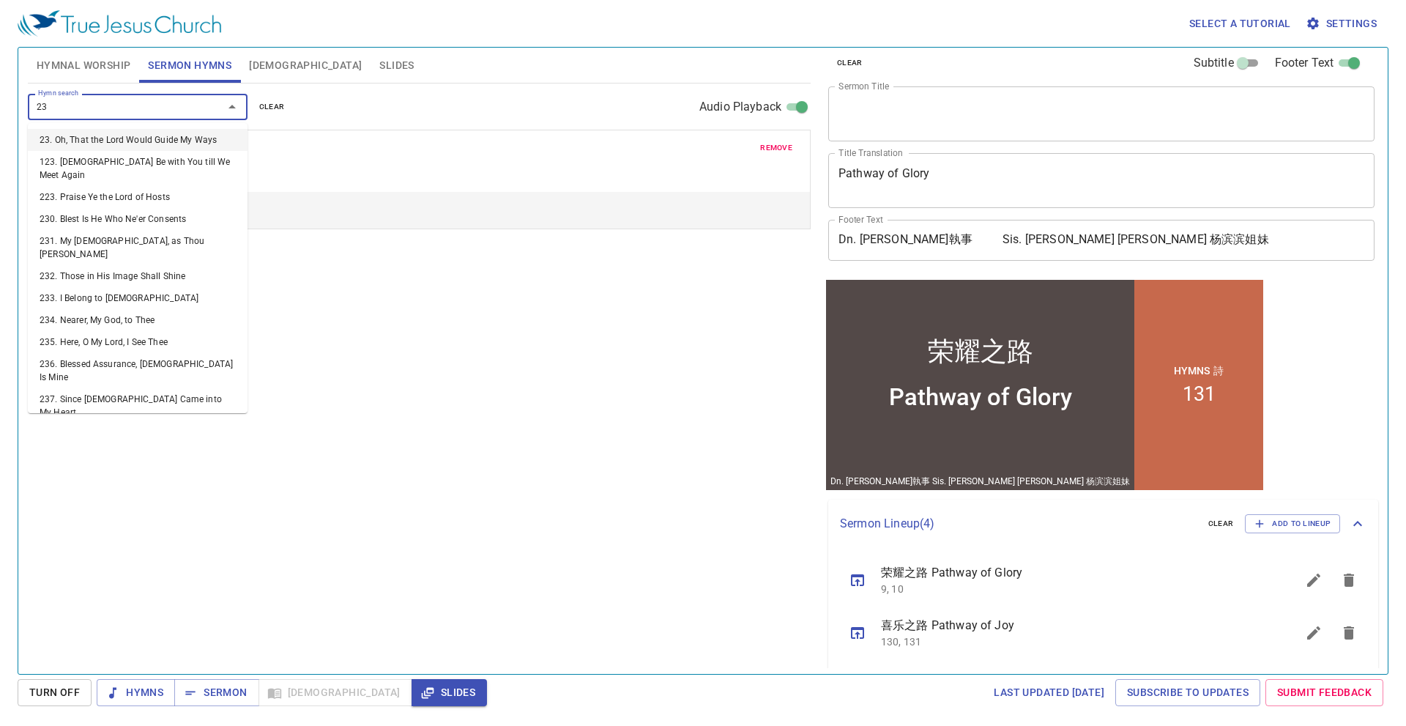
type input "231"
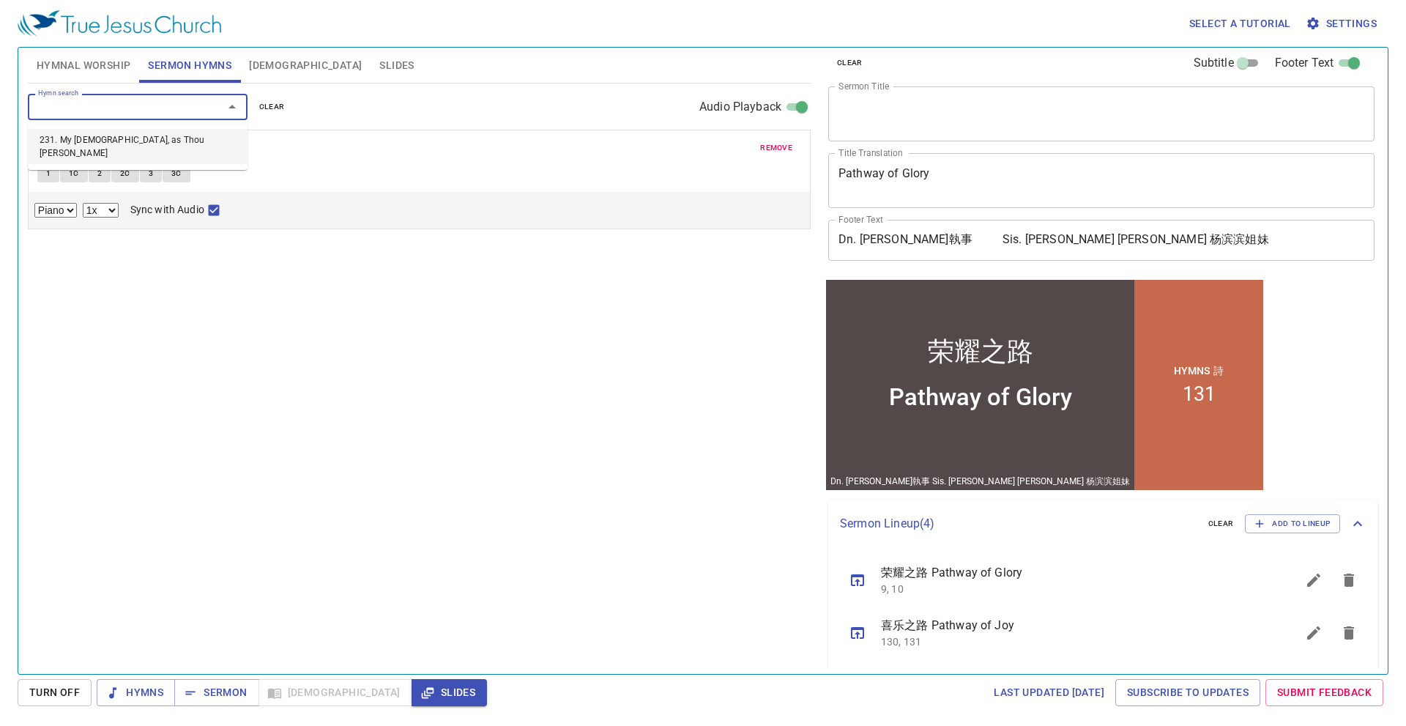
select select "1"
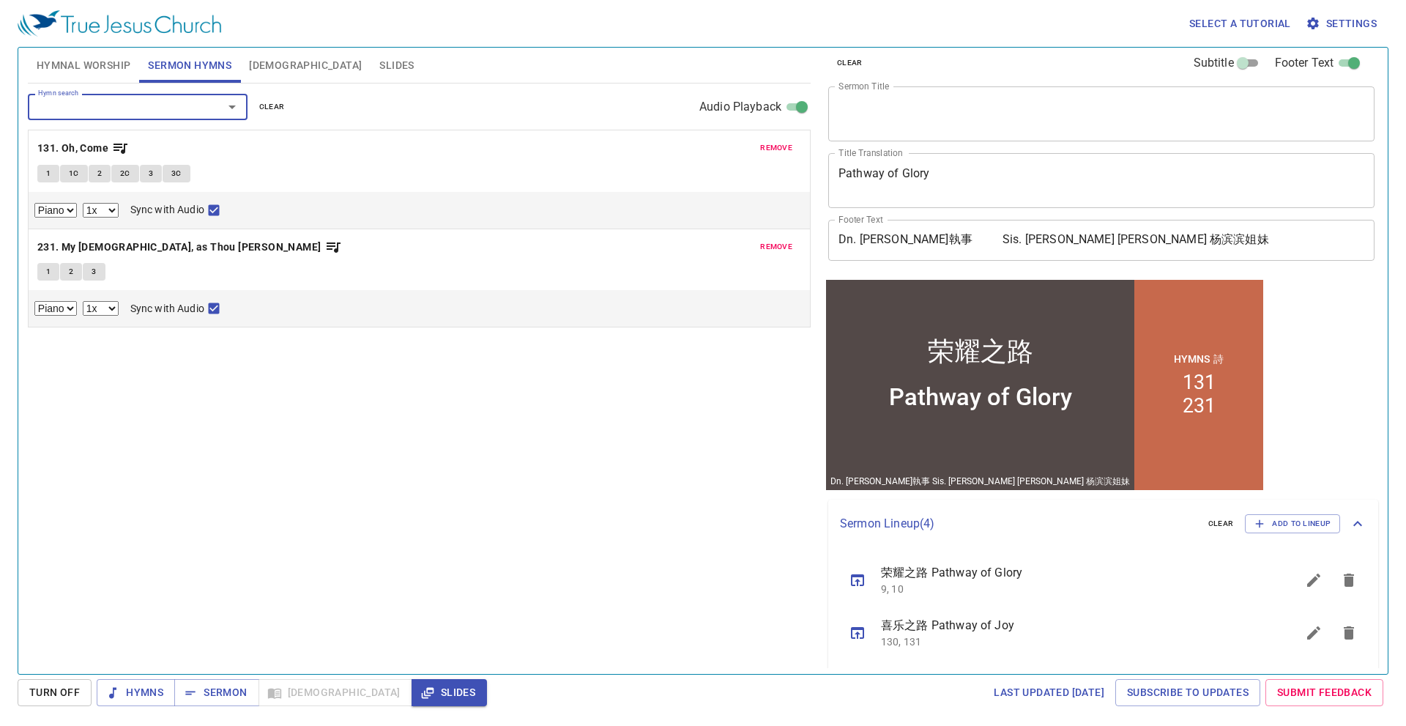
click at [940, 167] on textarea "Pathway of Glory" at bounding box center [1102, 180] width 526 height 28
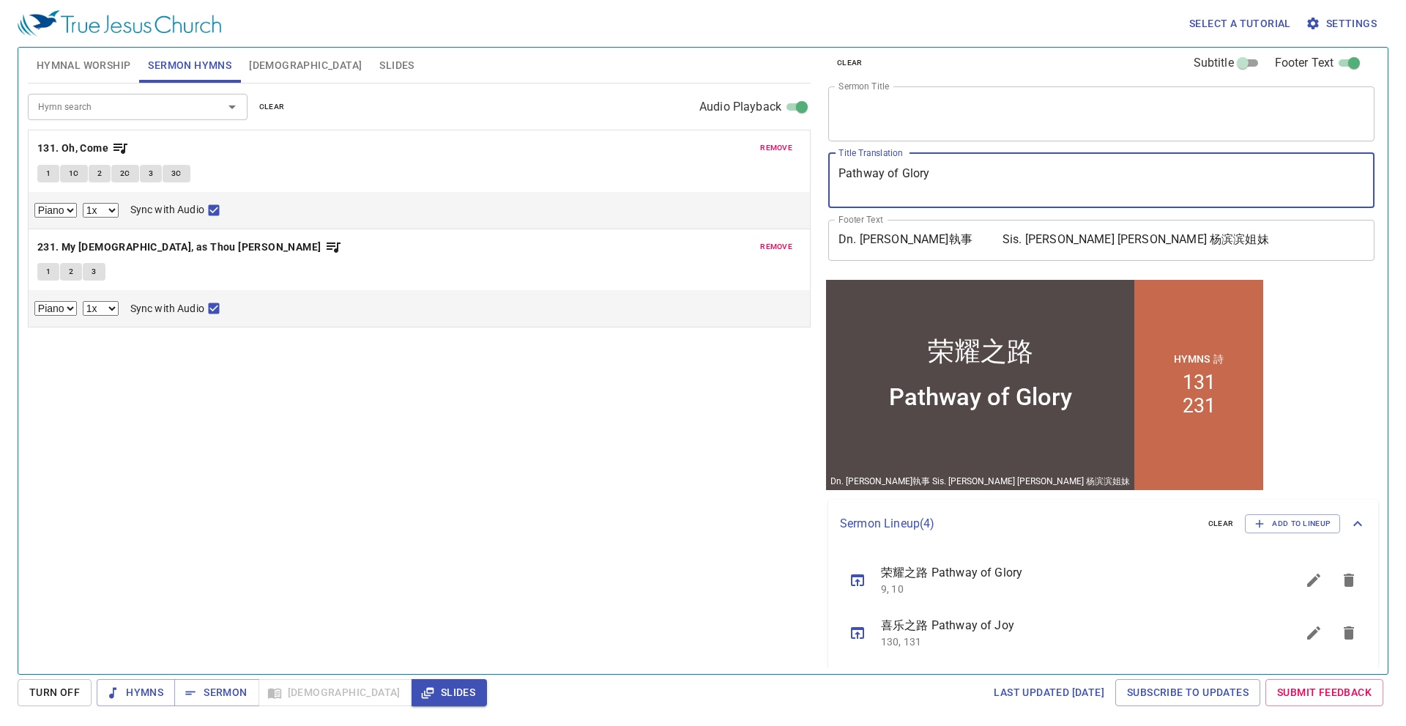
drag, startPoint x: 899, startPoint y: 179, endPoint x: 812, endPoint y: 189, distance: 87.8
click at [812, 189] on div "Hymnal Worship Sermon Hymns Bible Slides Hymn search Hymn search clear Audio Pl…" at bounding box center [703, 355] width 1362 height 626
click at [921, 175] on textarea "The Clay In Thw Hand" at bounding box center [1102, 180] width 526 height 28
click at [972, 168] on textarea "The Clay In Thew Hand" at bounding box center [1102, 180] width 526 height 28
click at [930, 171] on textarea "The Clay In Thew Hand" at bounding box center [1102, 180] width 526 height 28
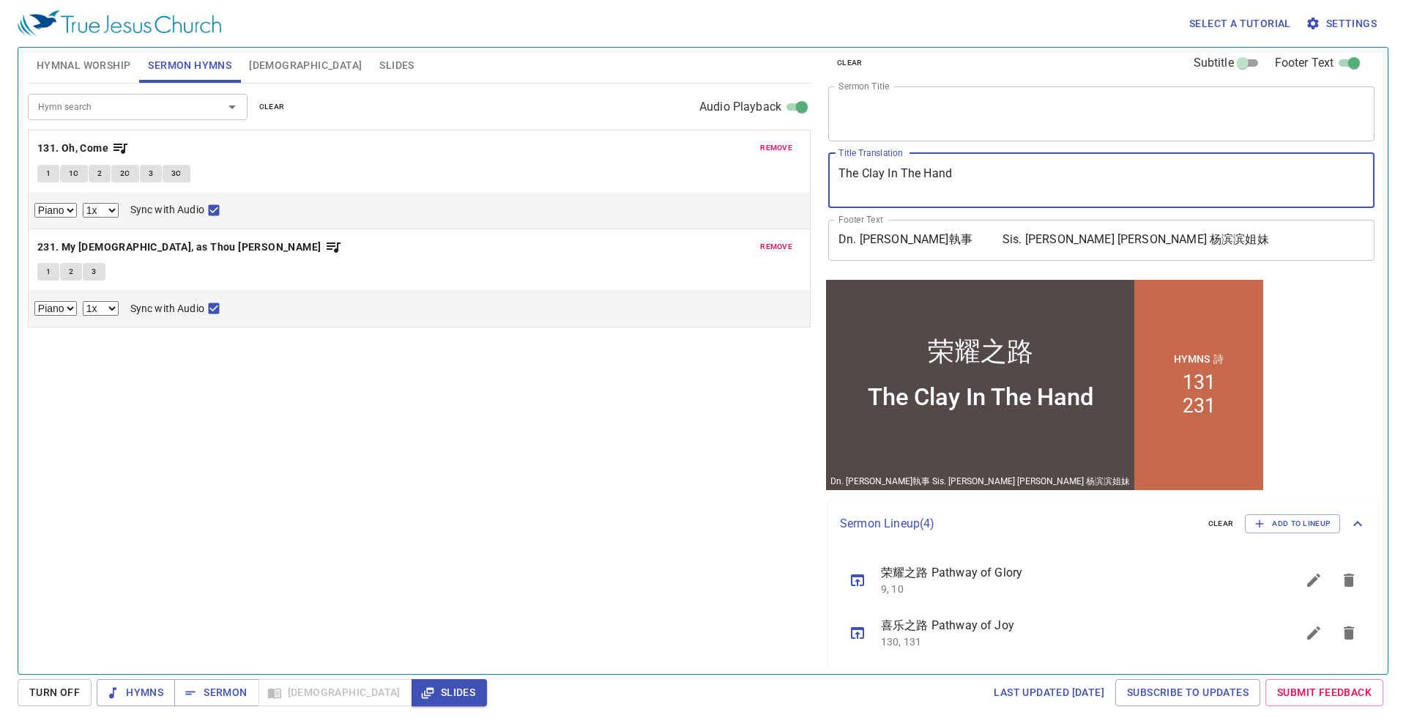
click at [968, 166] on div "The Clay In The Hand x Title Translation" at bounding box center [1101, 180] width 546 height 55
click at [964, 173] on textarea "The Clay In The Hand" at bounding box center [1102, 180] width 526 height 28
click at [964, 174] on textarea "The Clay In The Hand" at bounding box center [1102, 180] width 526 height 28
click at [371, 62] on button "Slides" at bounding box center [397, 65] width 52 height 35
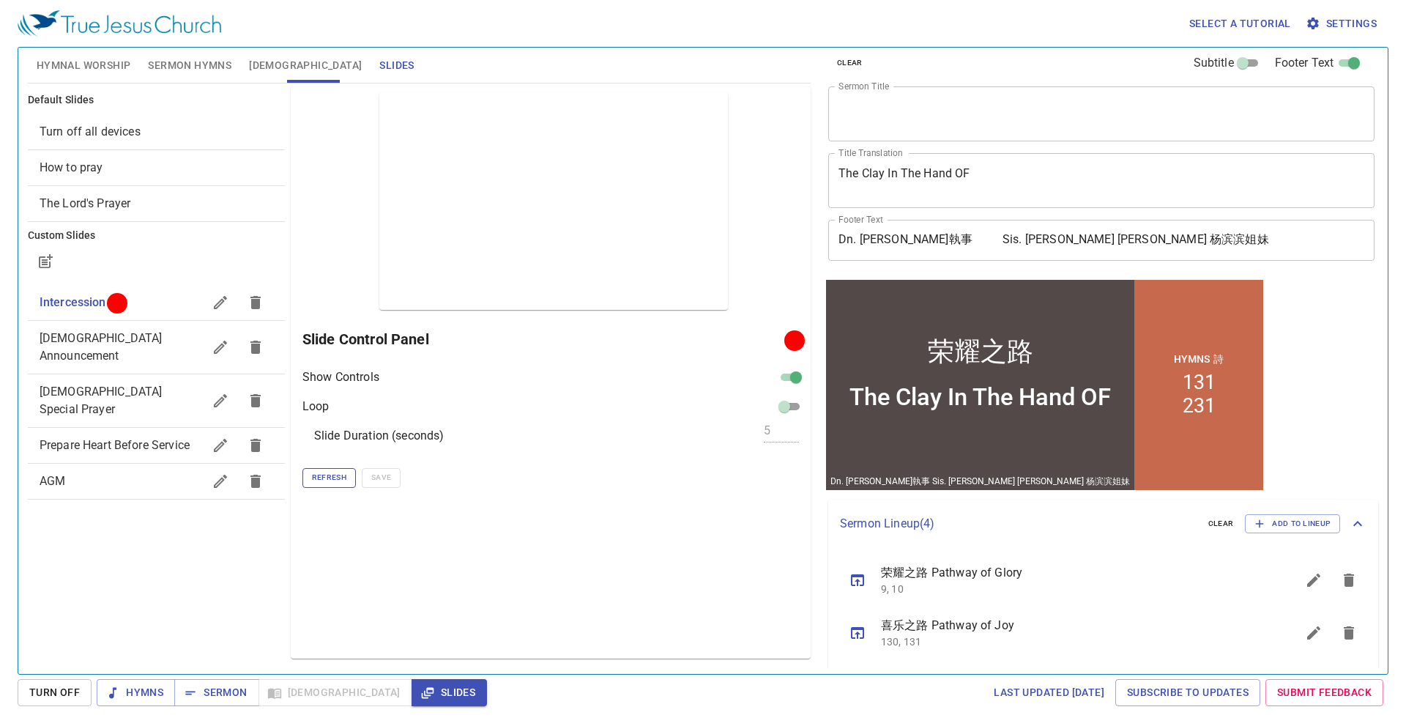
click at [327, 484] on button "Refresh" at bounding box center [328, 477] width 53 height 19
click at [195, 73] on span "Sermon Hymns" at bounding box center [189, 65] width 83 height 18
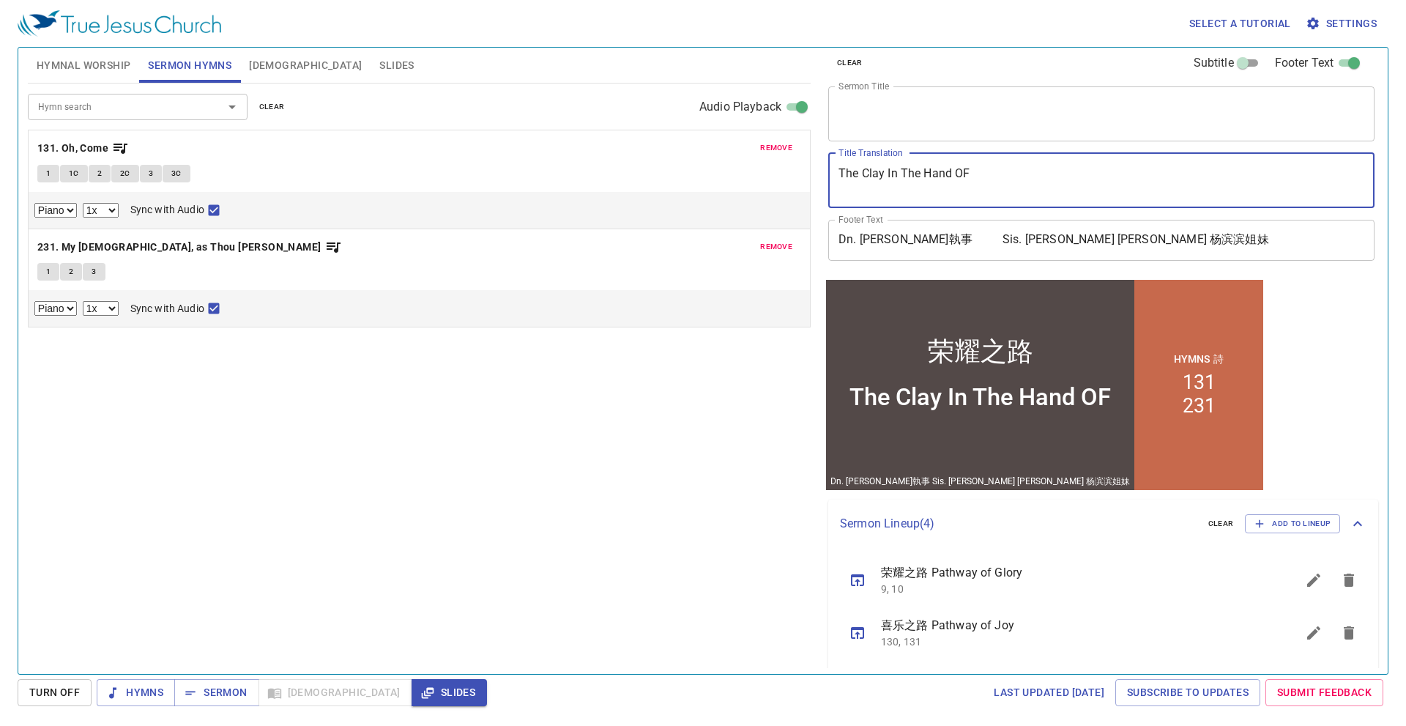
click at [990, 174] on textarea "The Clay In The Hand OF" at bounding box center [1102, 180] width 526 height 28
type textarea "The Clay In The Hand Of Th"
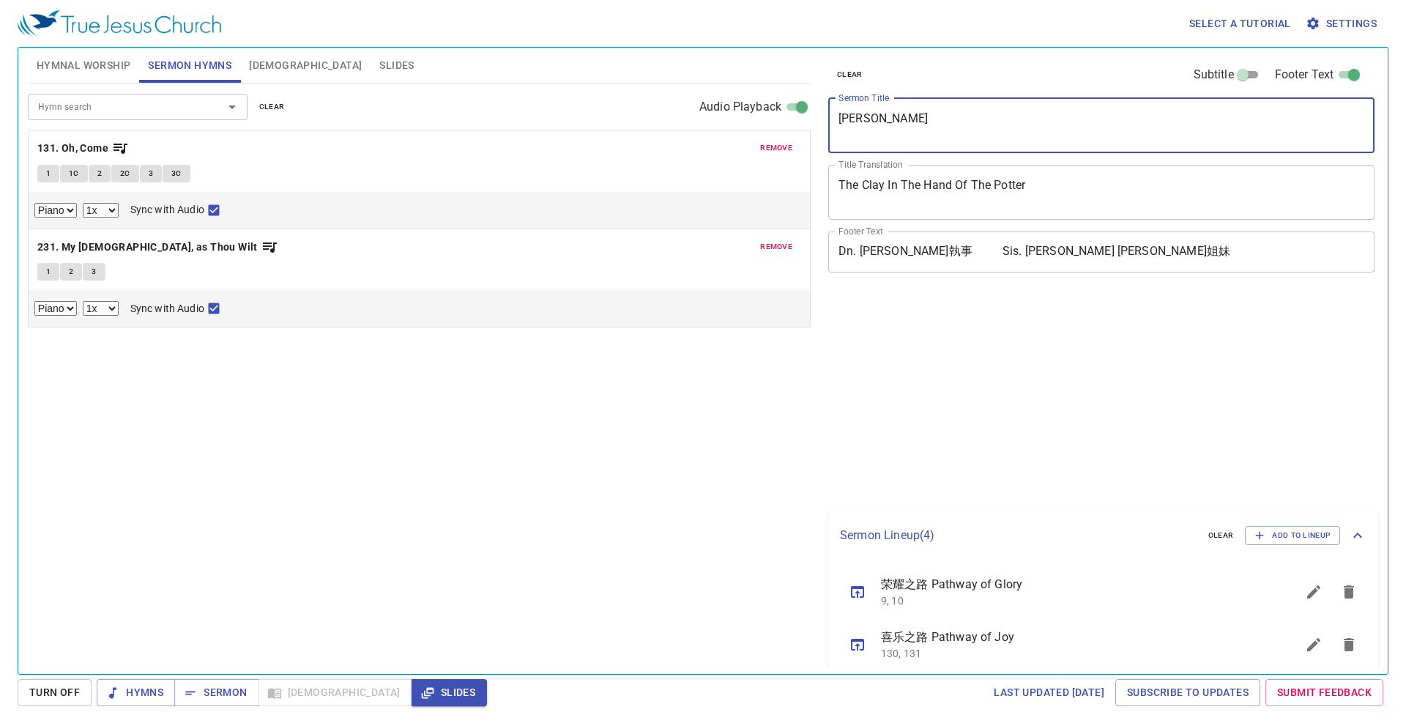
select select "1"
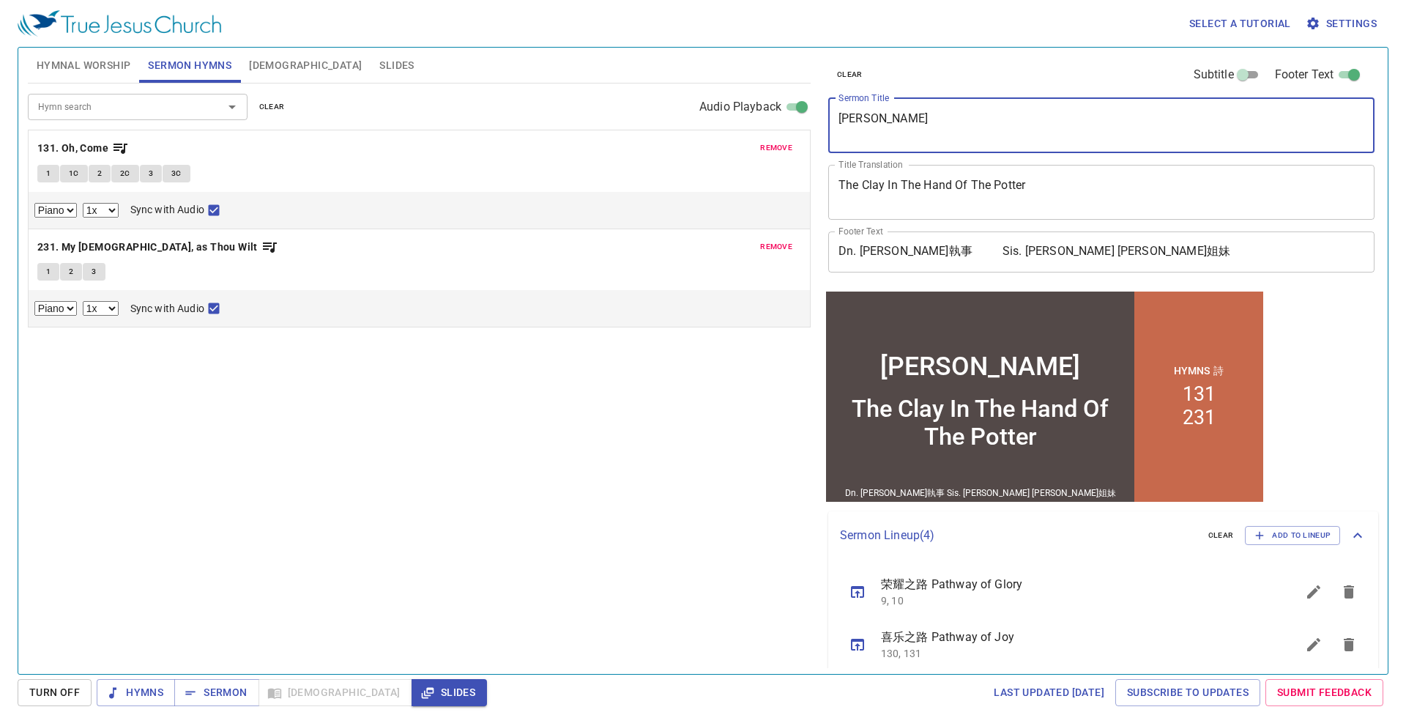
scroll to position [12, 0]
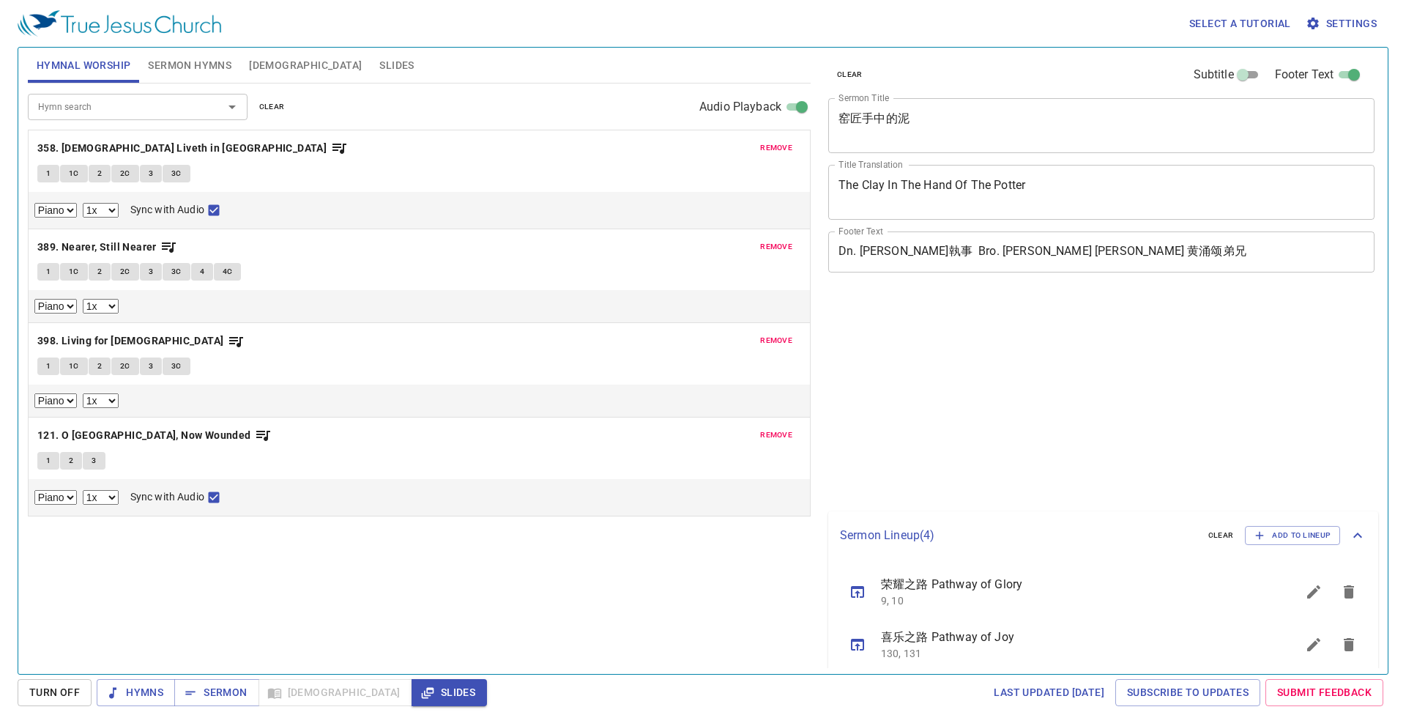
select select "1"
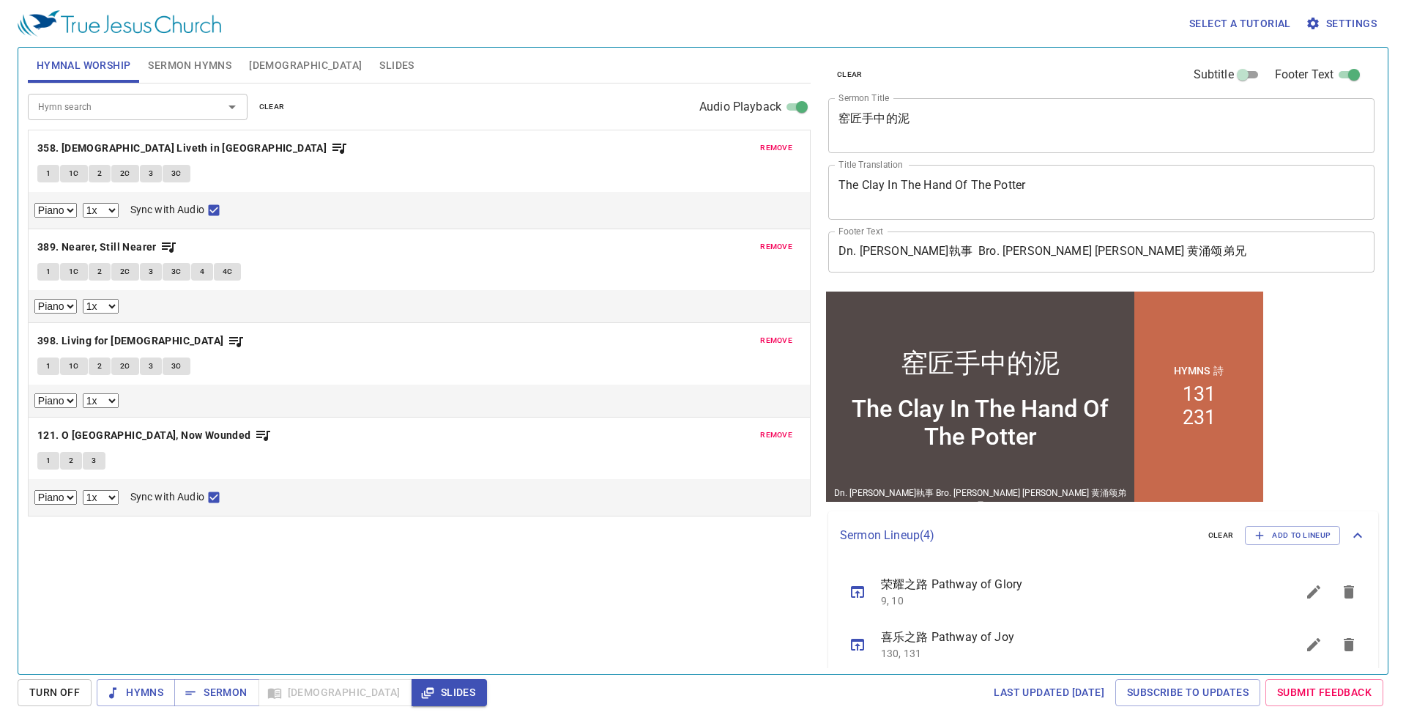
scroll to position [12, 0]
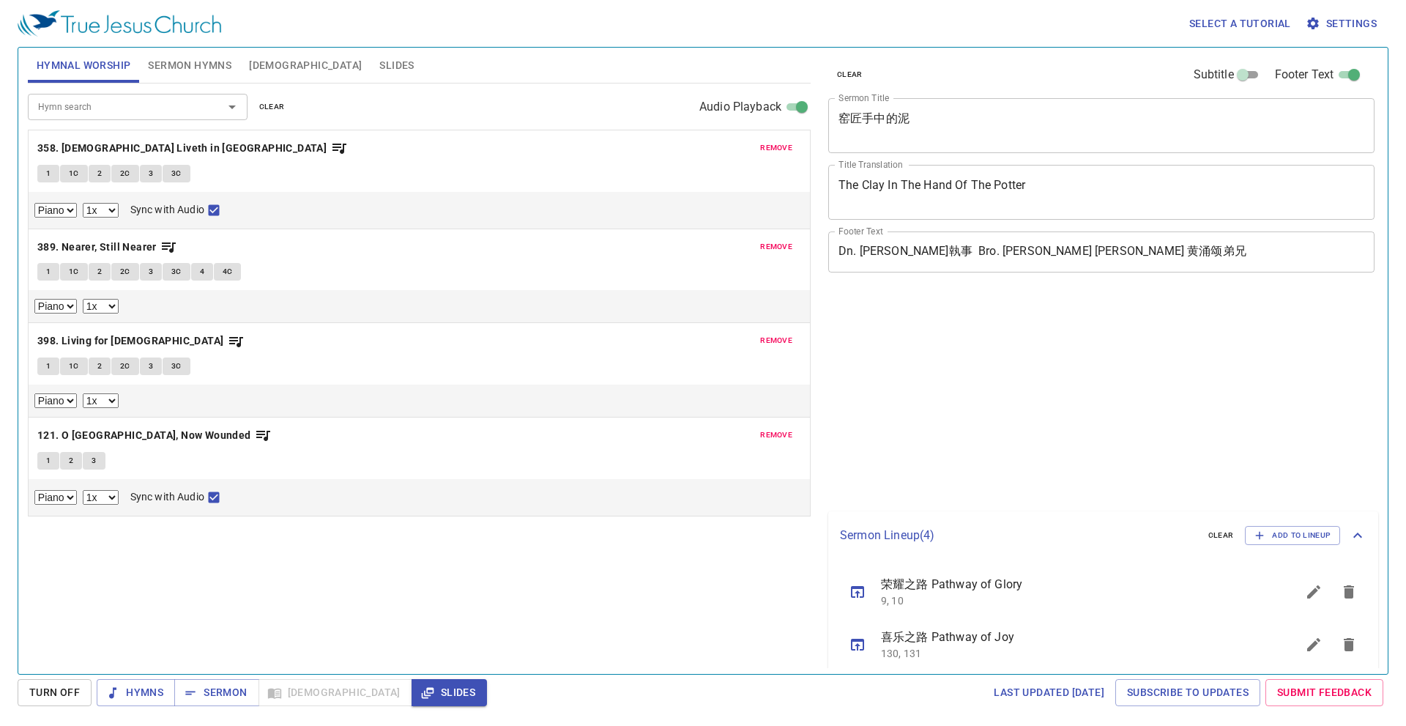
select select "1"
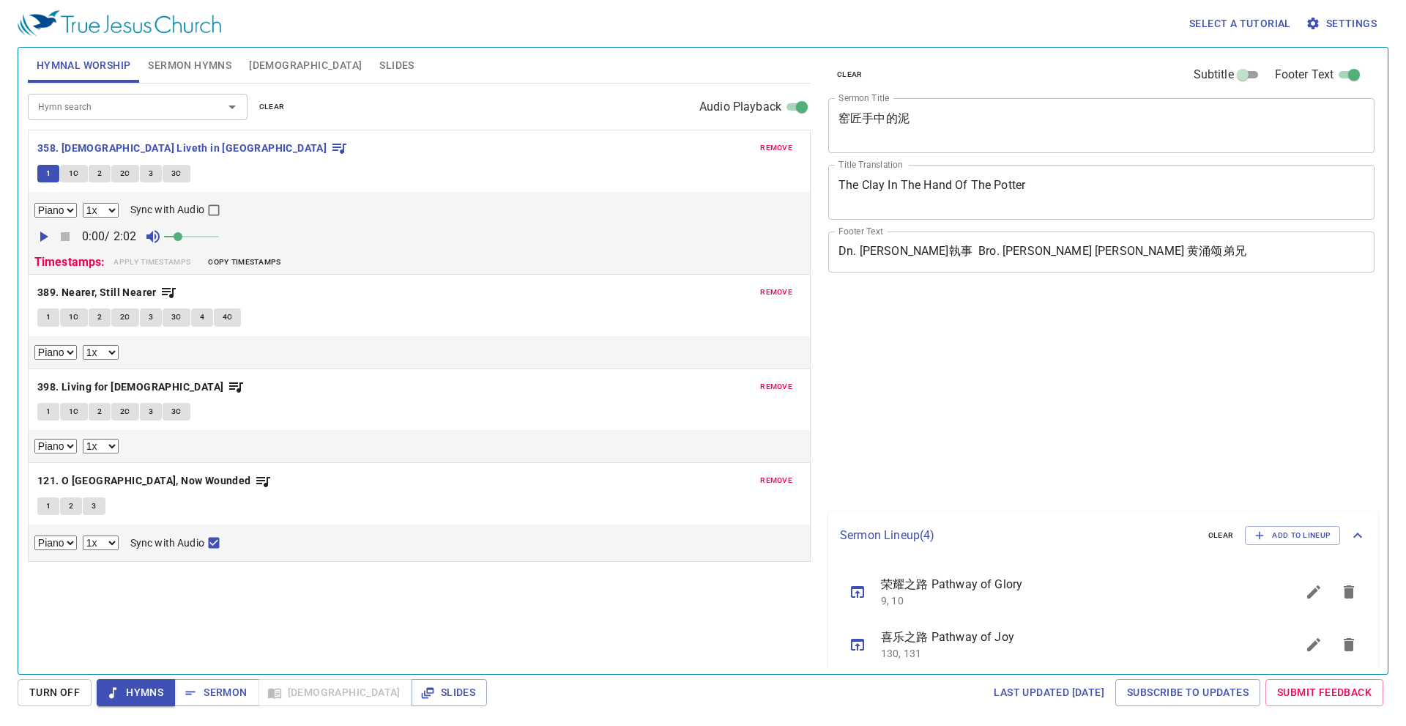
select select "1"
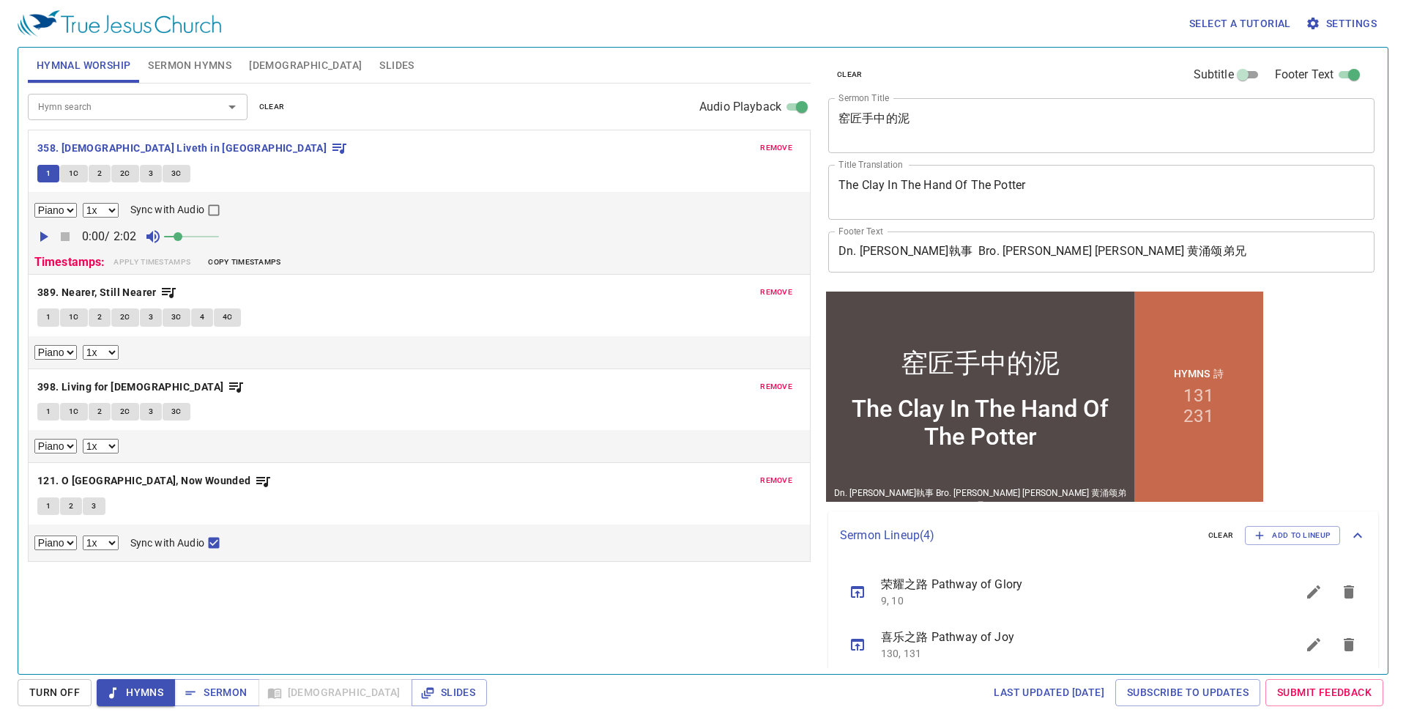
click at [67, 171] on button "1C" at bounding box center [74, 174] width 28 height 18
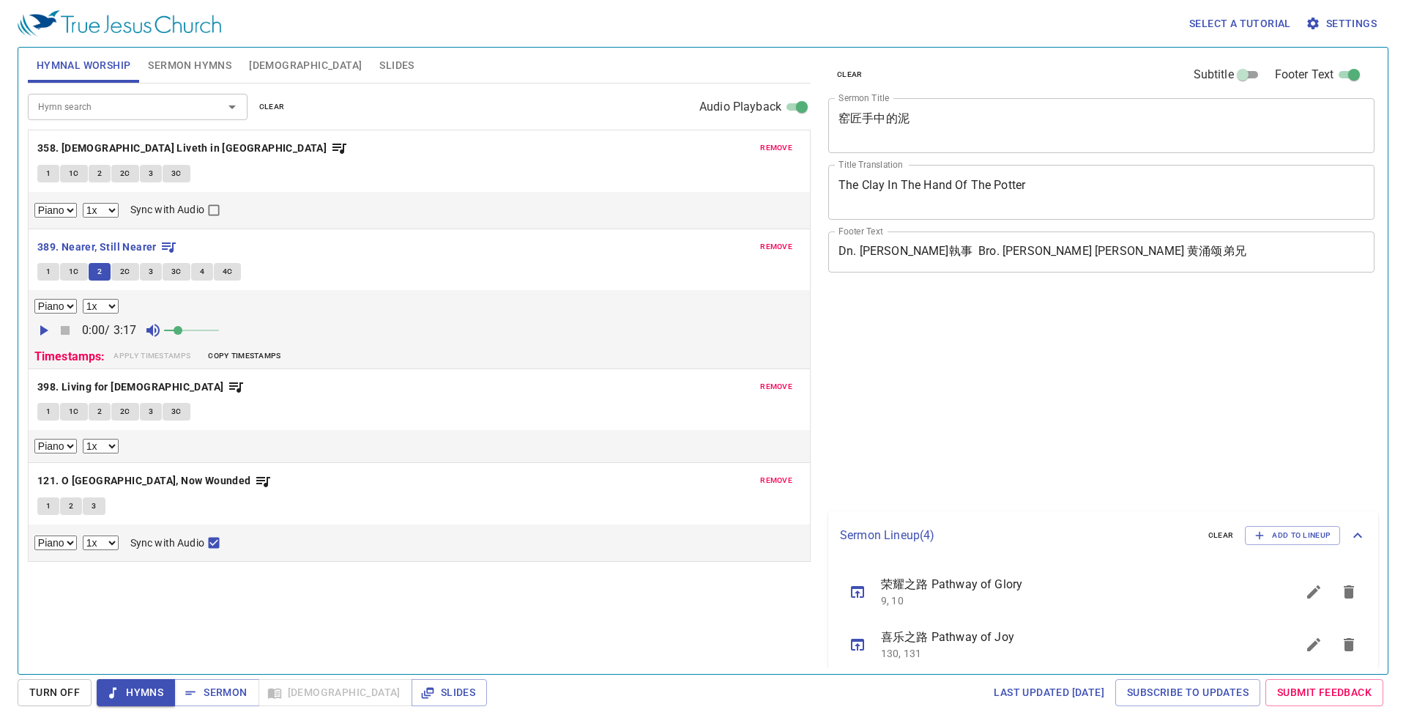
select select "1"
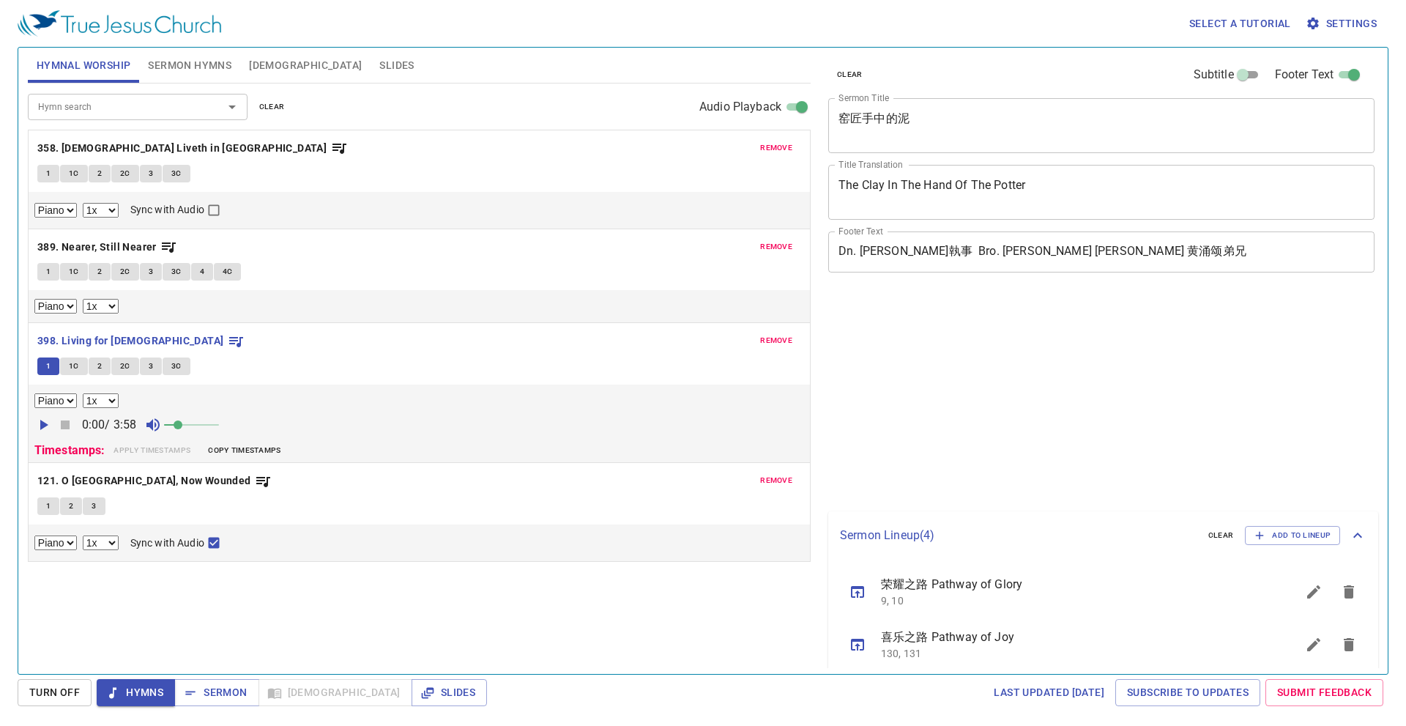
select select "1"
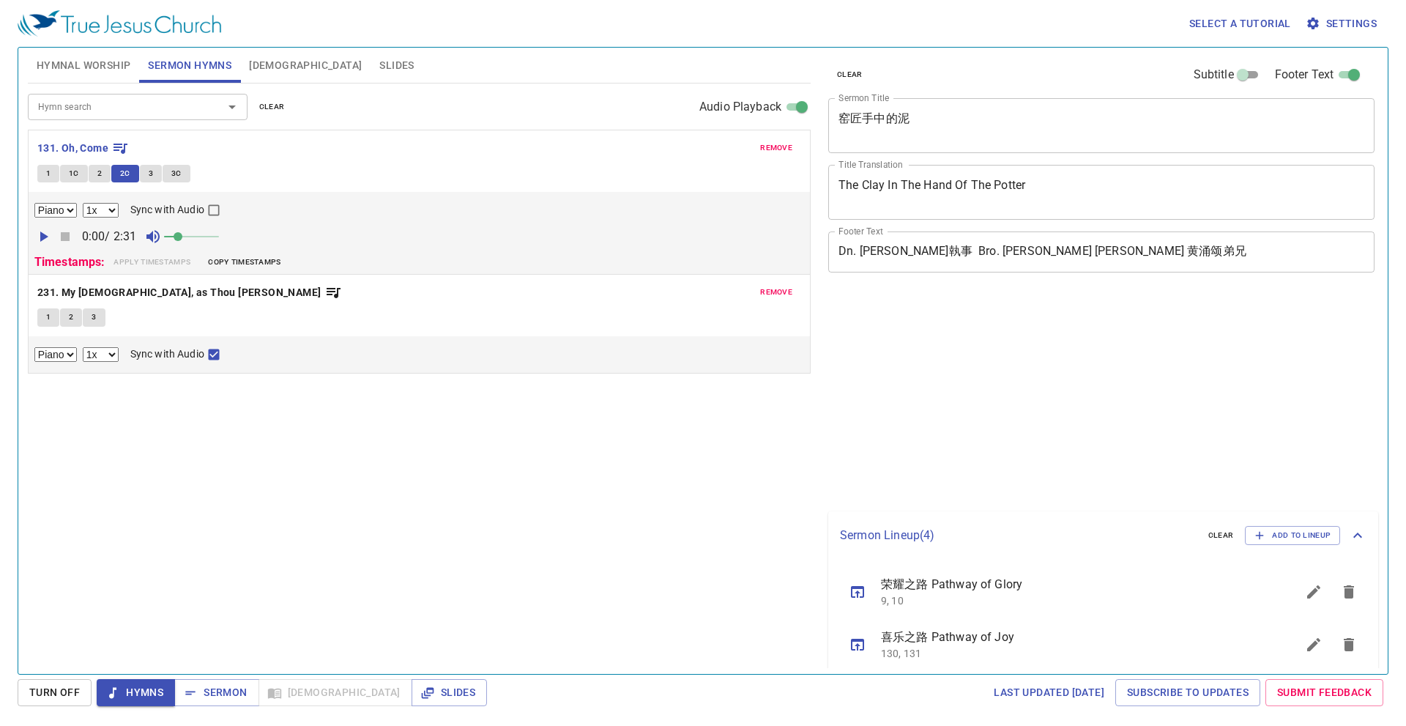
select select "1"
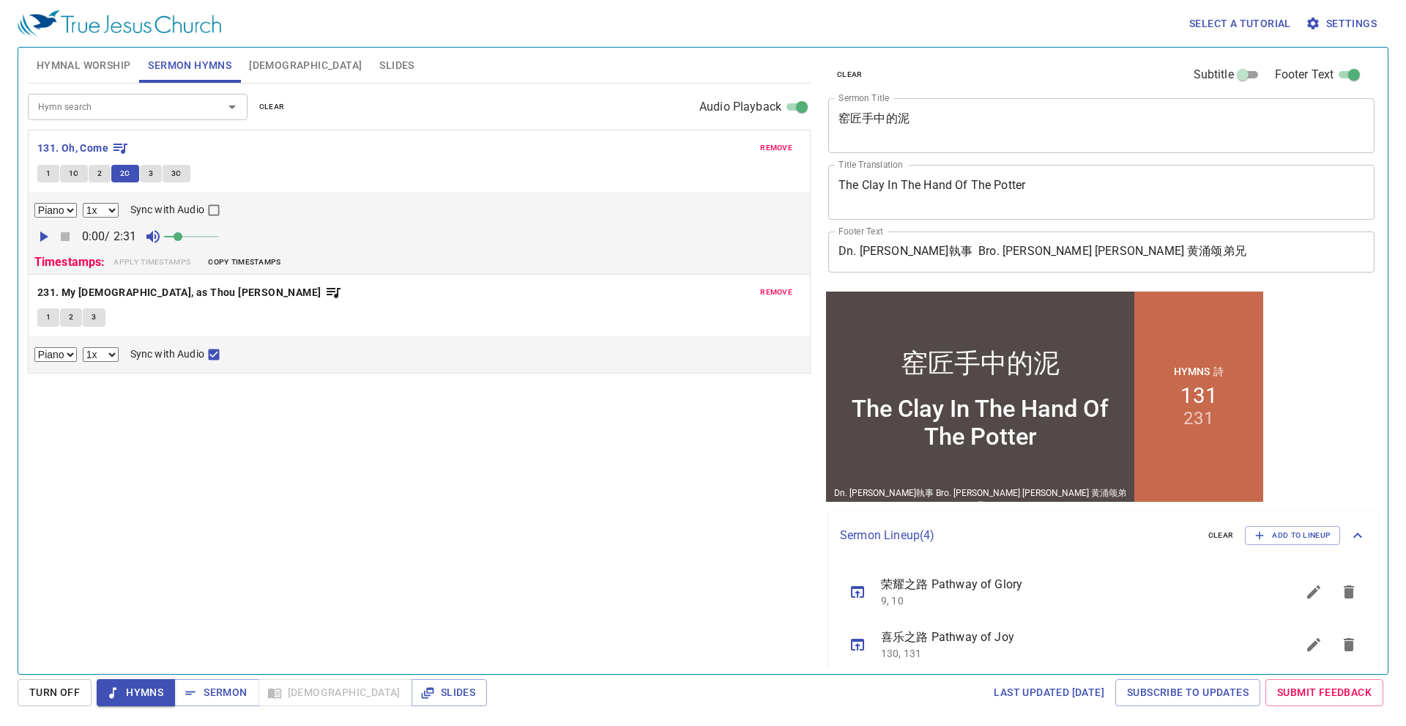
scroll to position [85, 0]
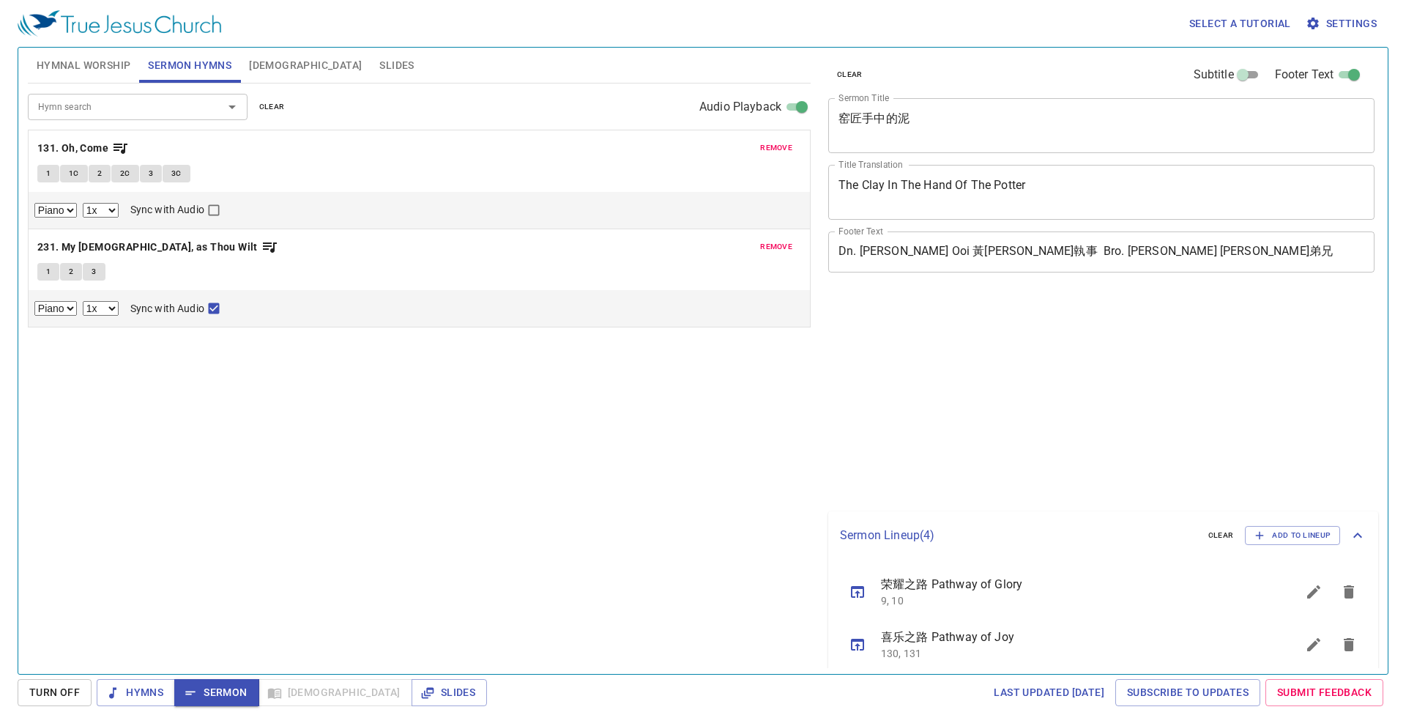
select select "1"
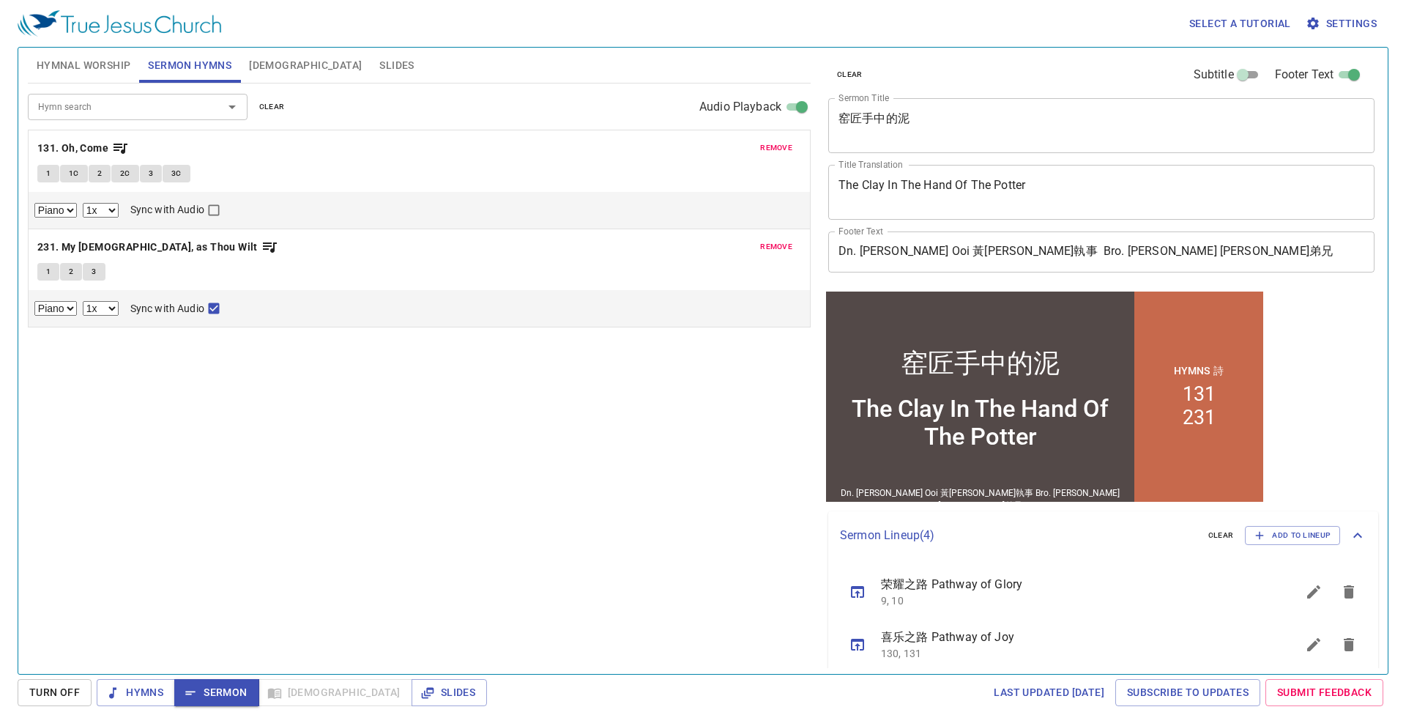
scroll to position [85, 0]
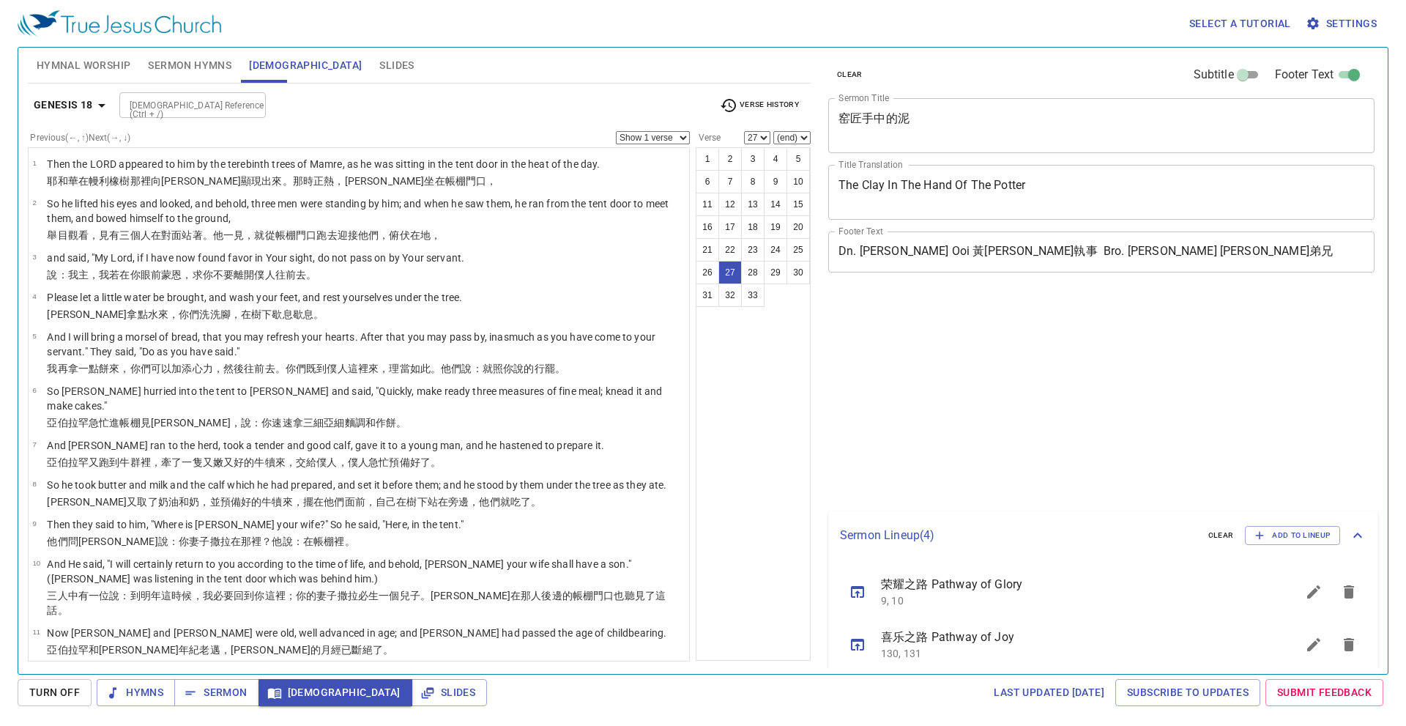
select select "27"
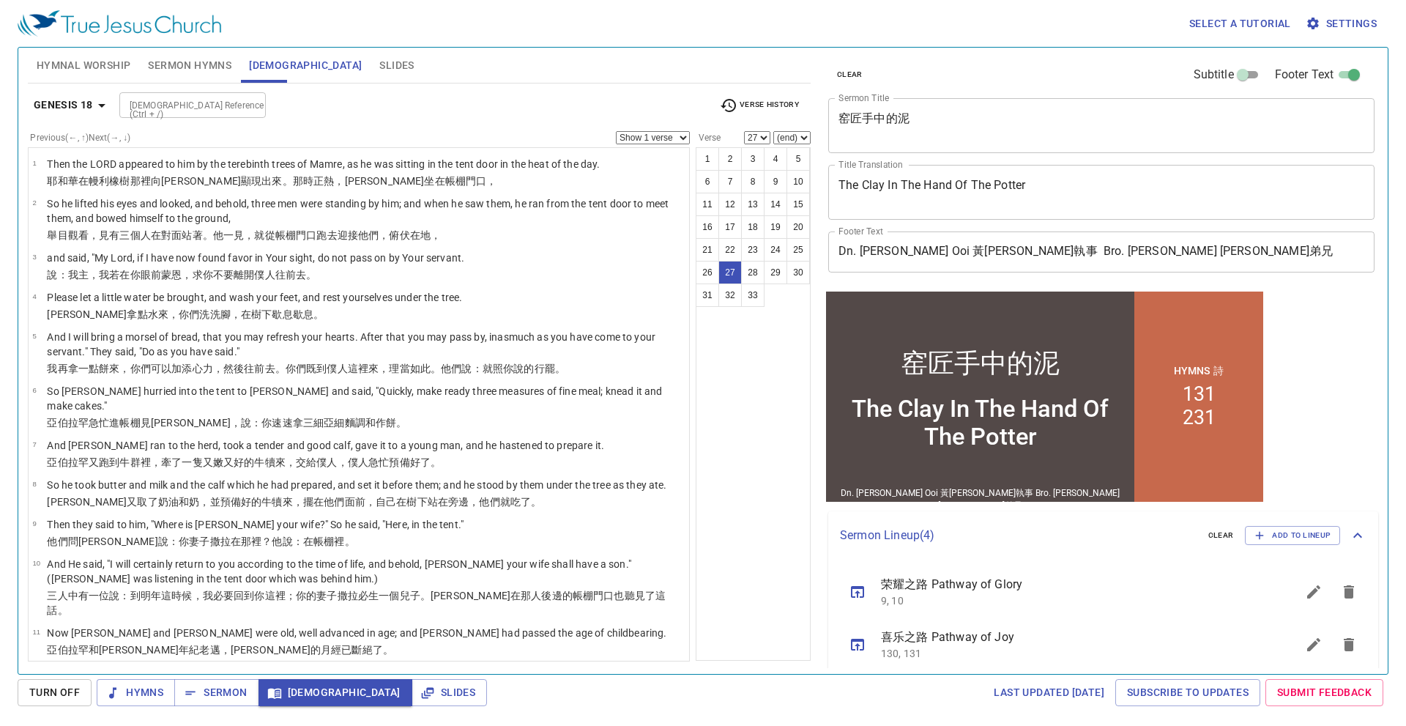
scroll to position [12, 0]
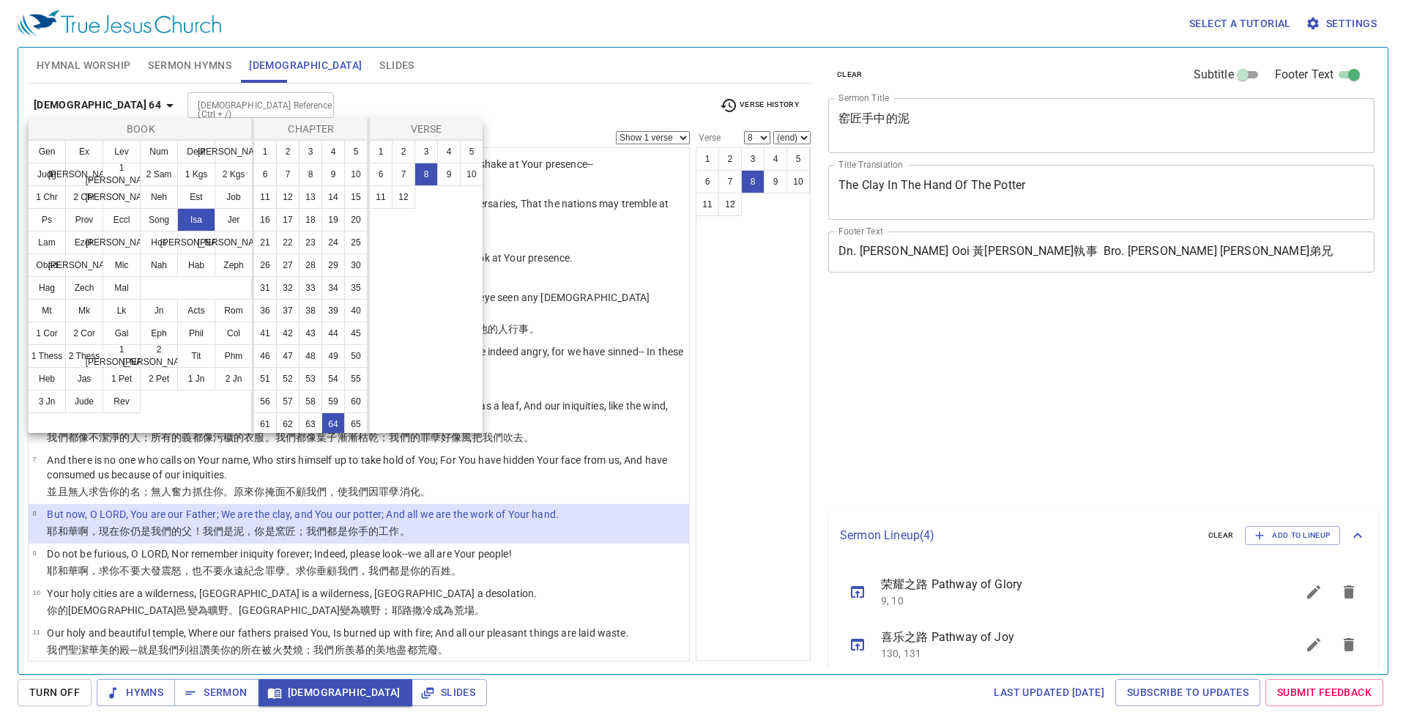
select select "8"
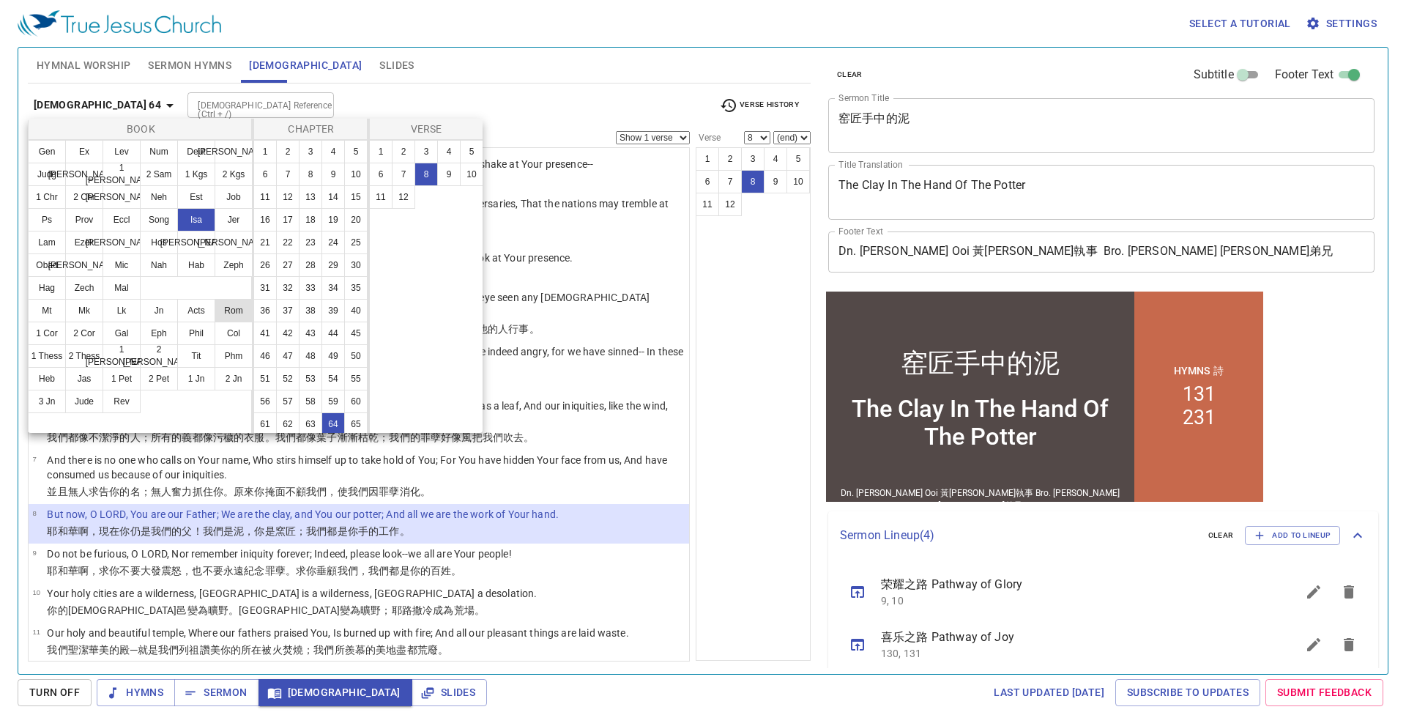
scroll to position [12, 0]
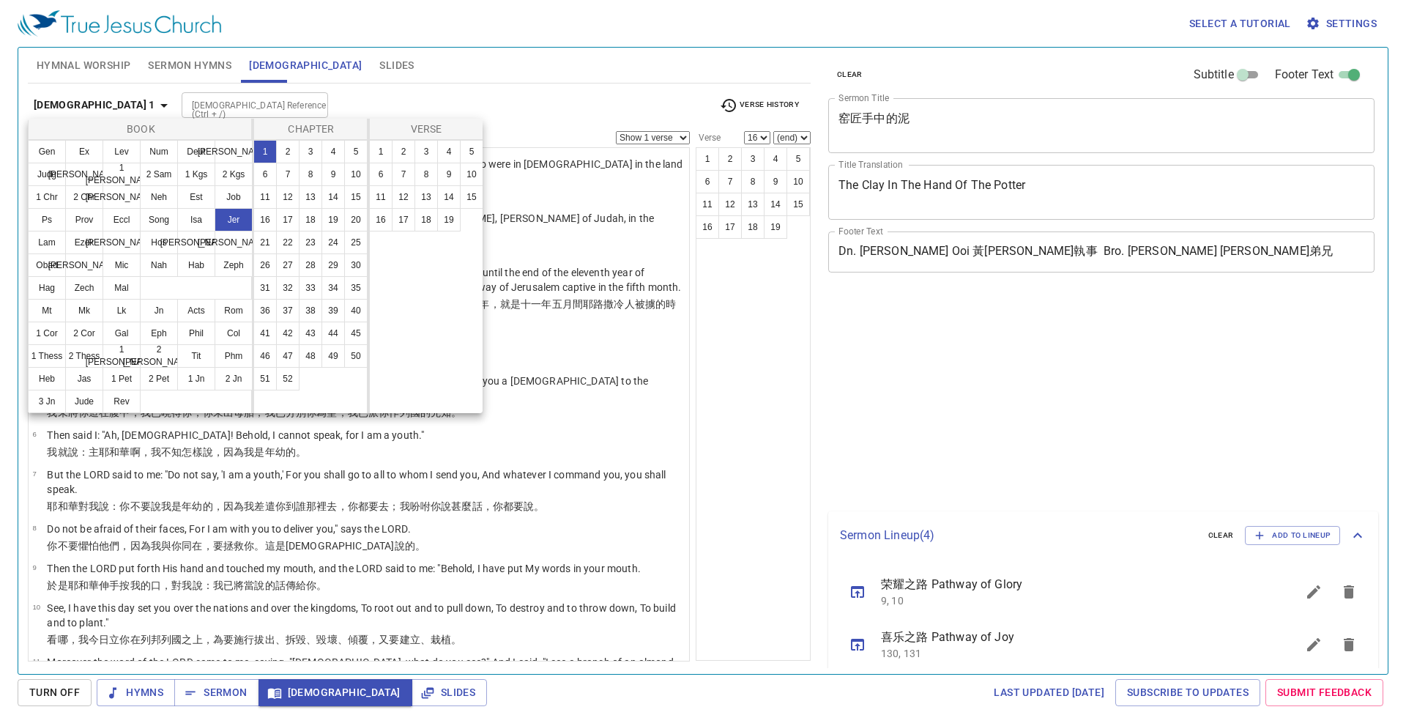
select select "16"
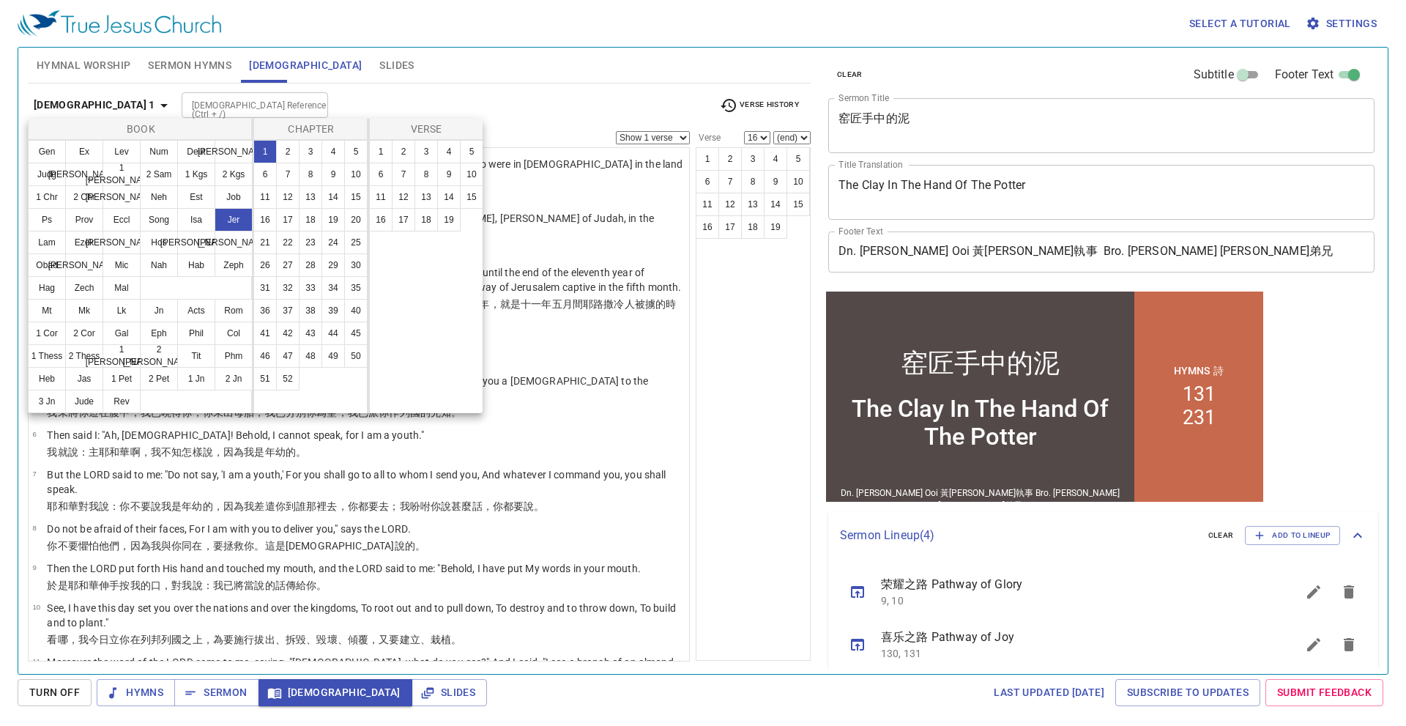
drag, startPoint x: 0, startPoint y: 0, endPoint x: 367, endPoint y: 128, distance: 388.7
click at [0, 0] on div at bounding box center [0, 0] width 0 height 0
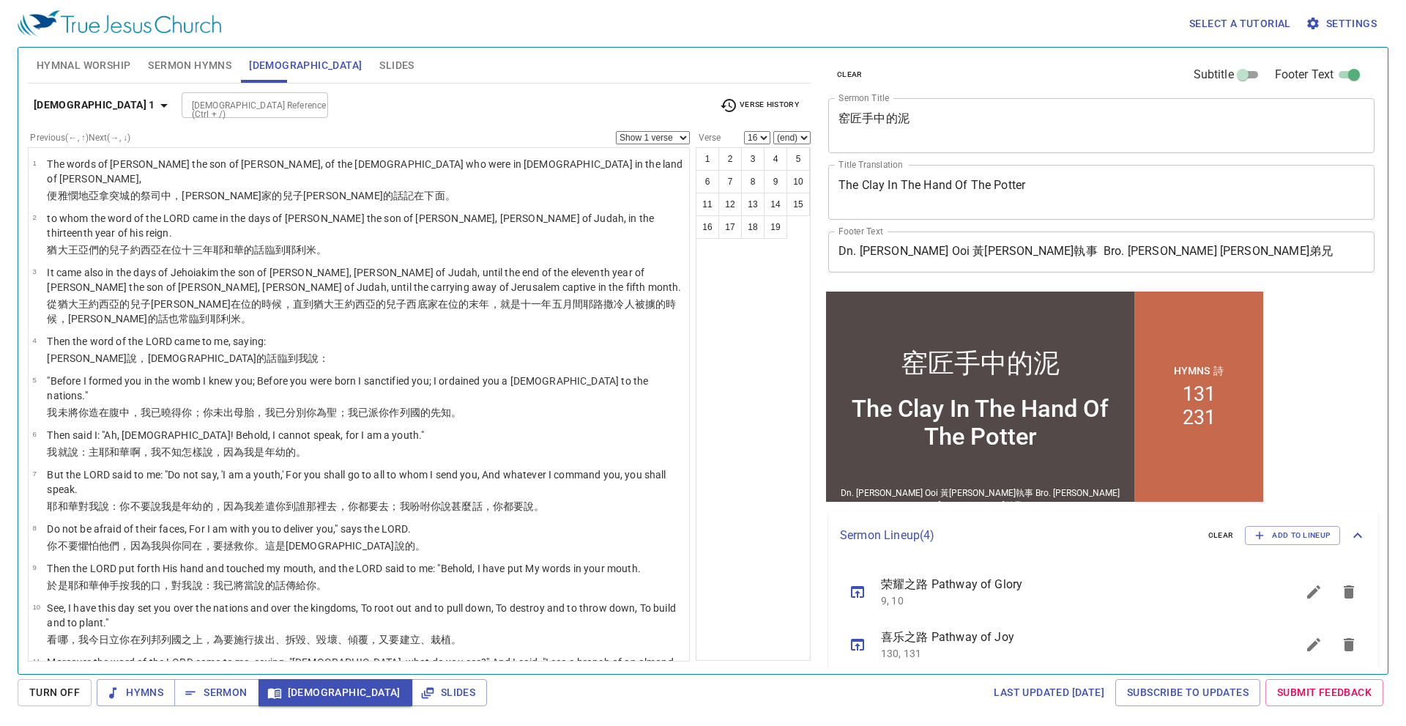
scroll to position [12, 0]
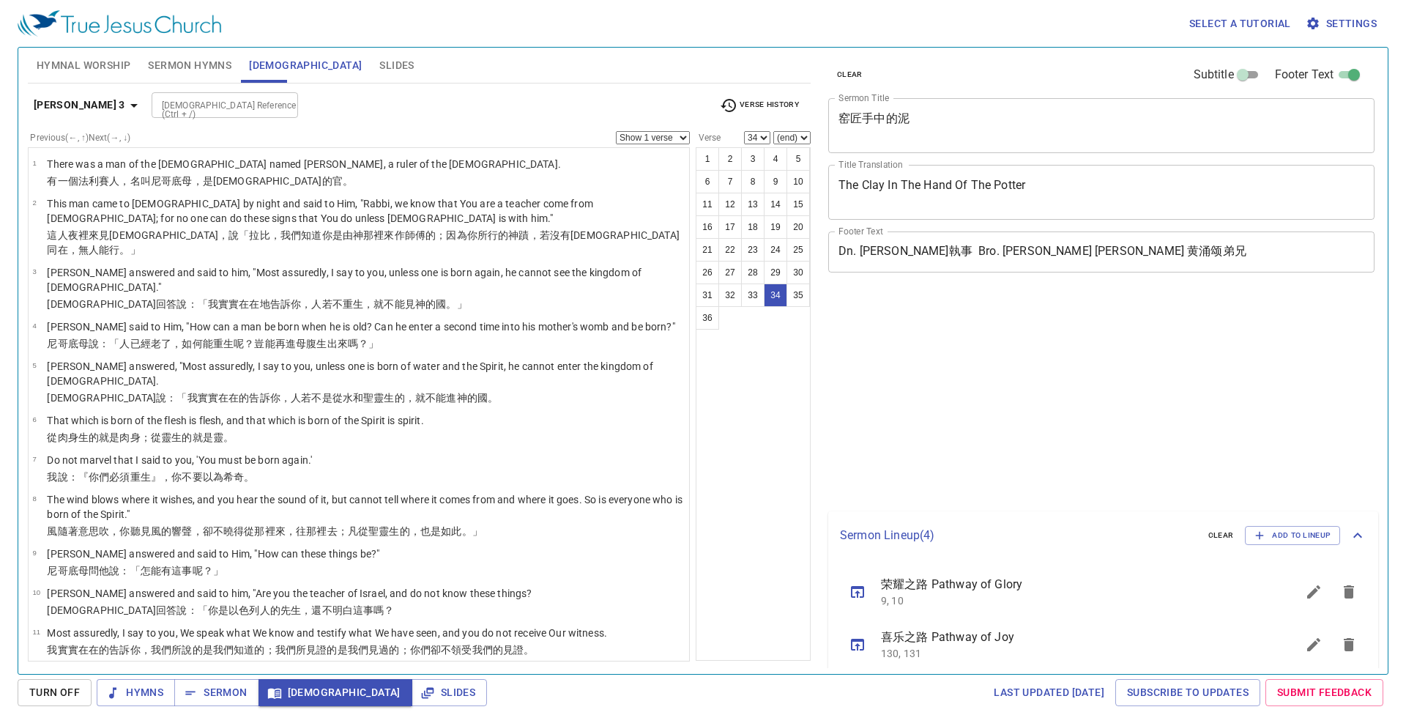
select select "34"
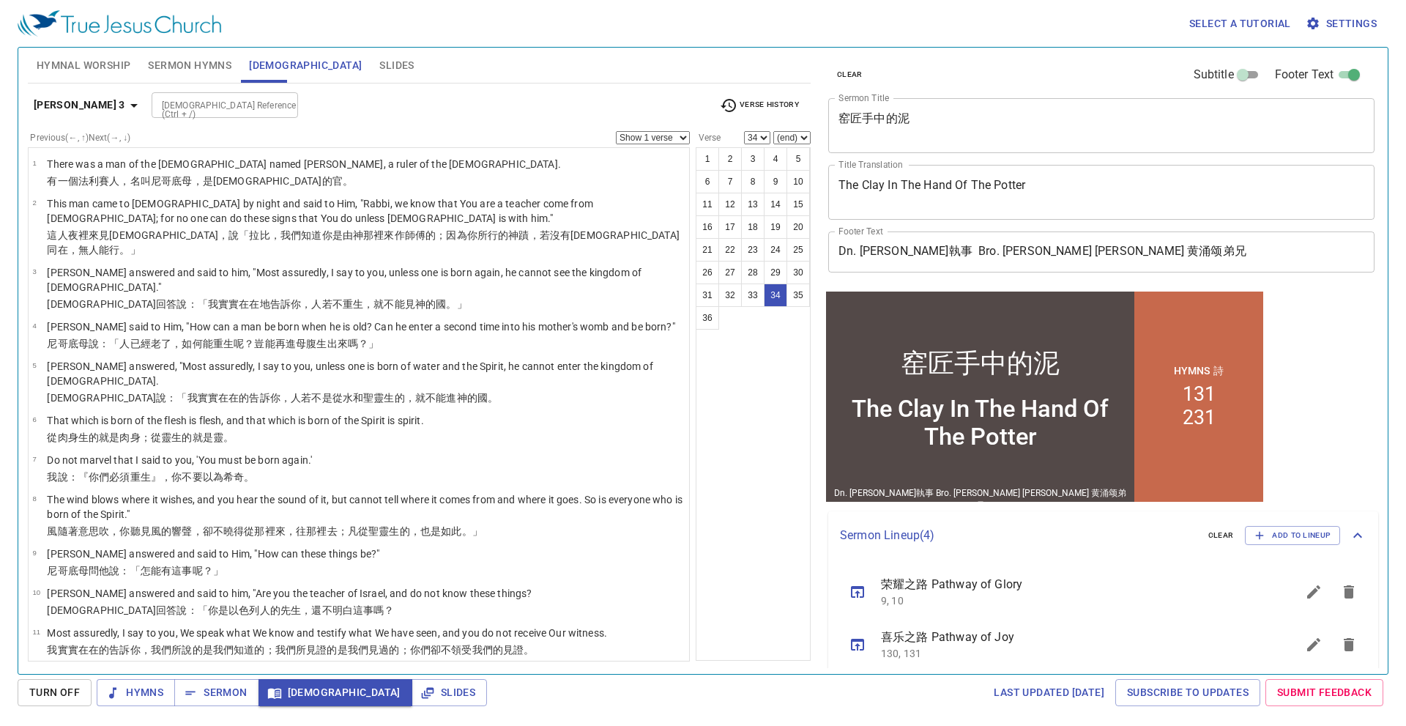
scroll to position [889, 0]
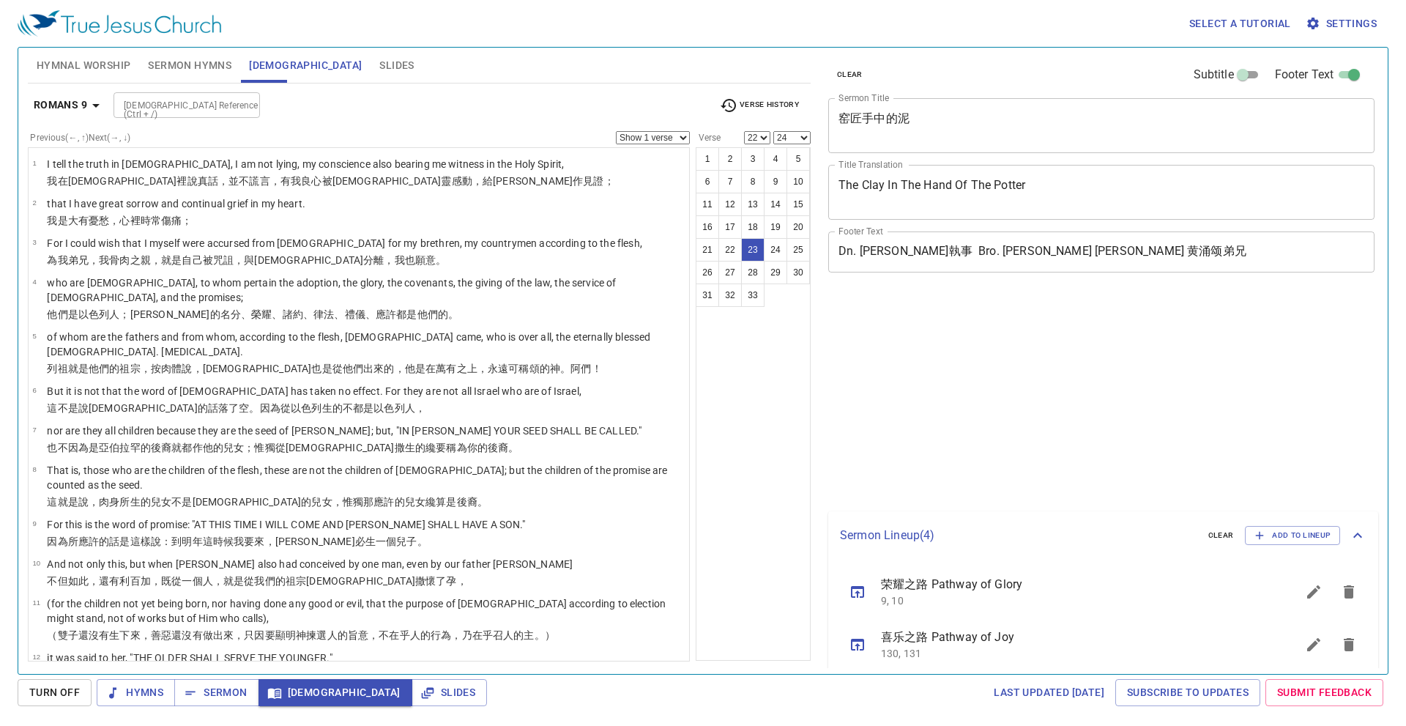
select select "22"
select select "24"
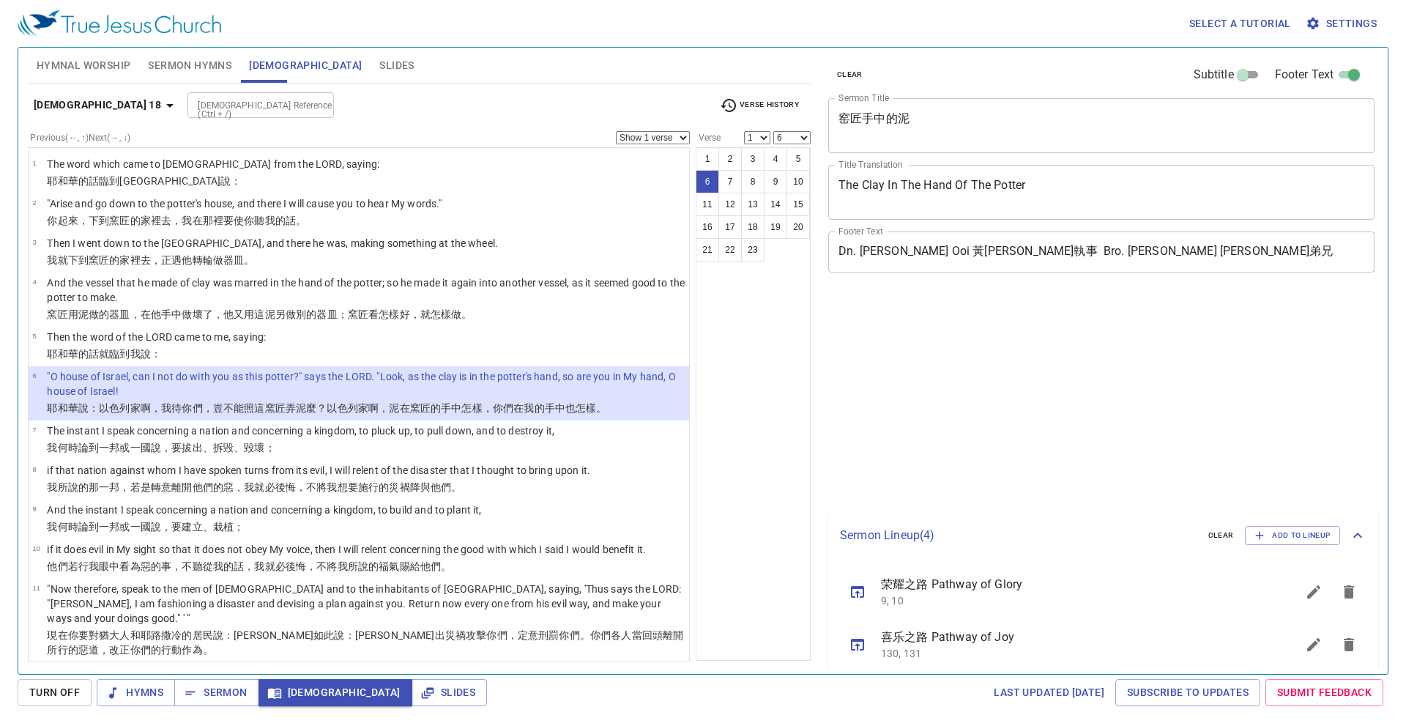
select select "6"
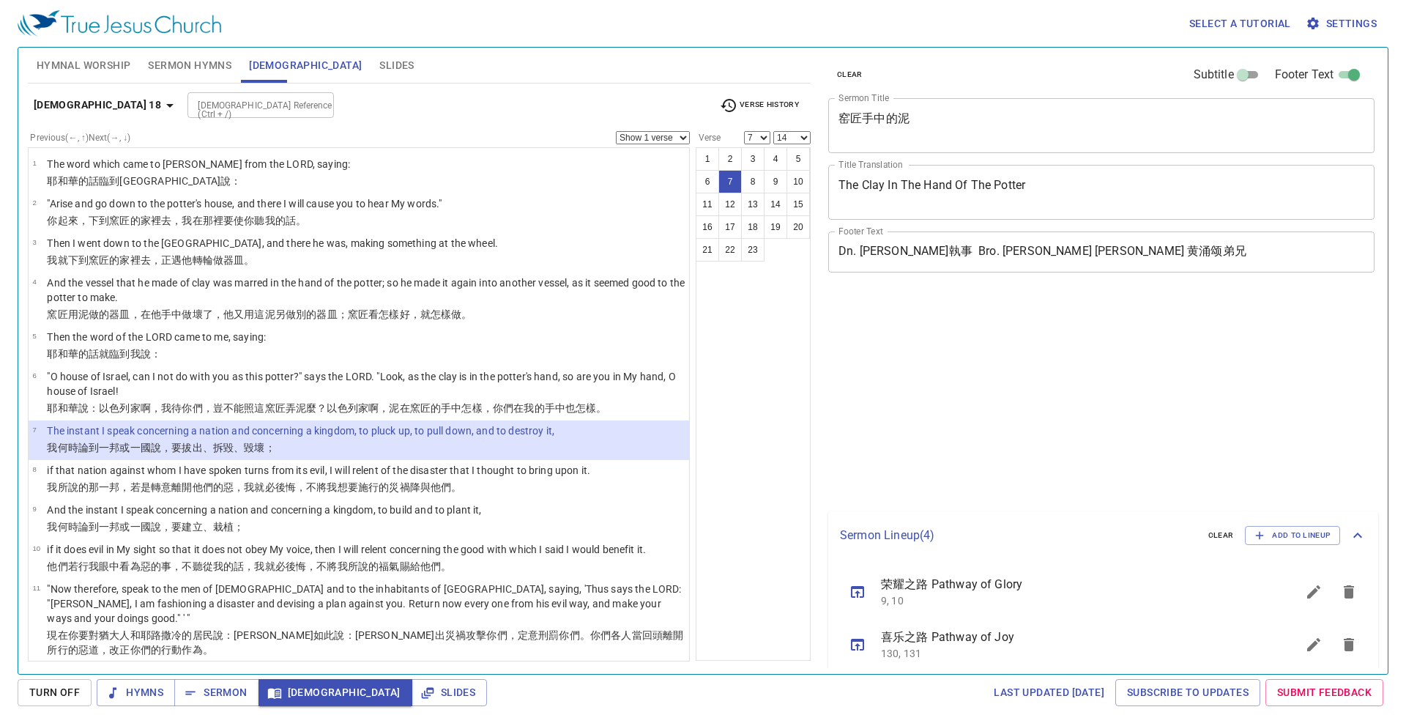
select select "7"
select select "14"
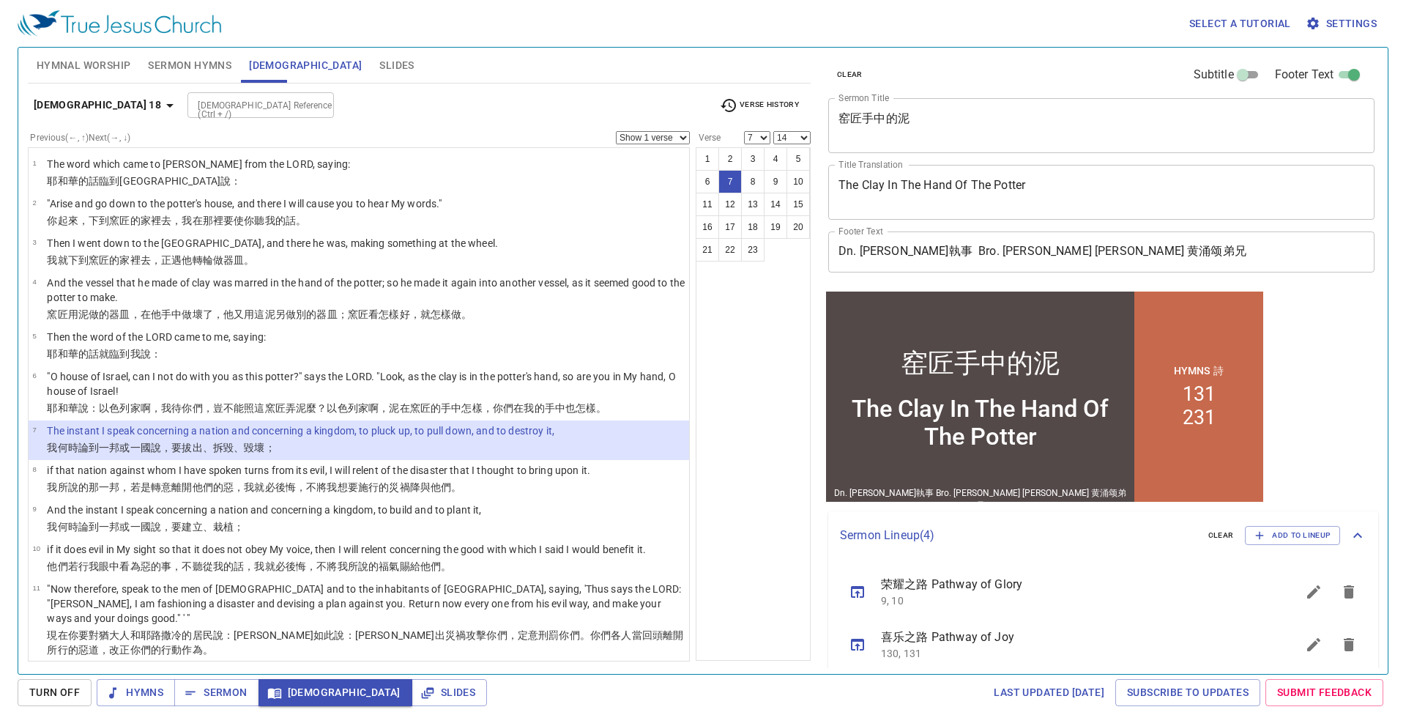
scroll to position [146, 0]
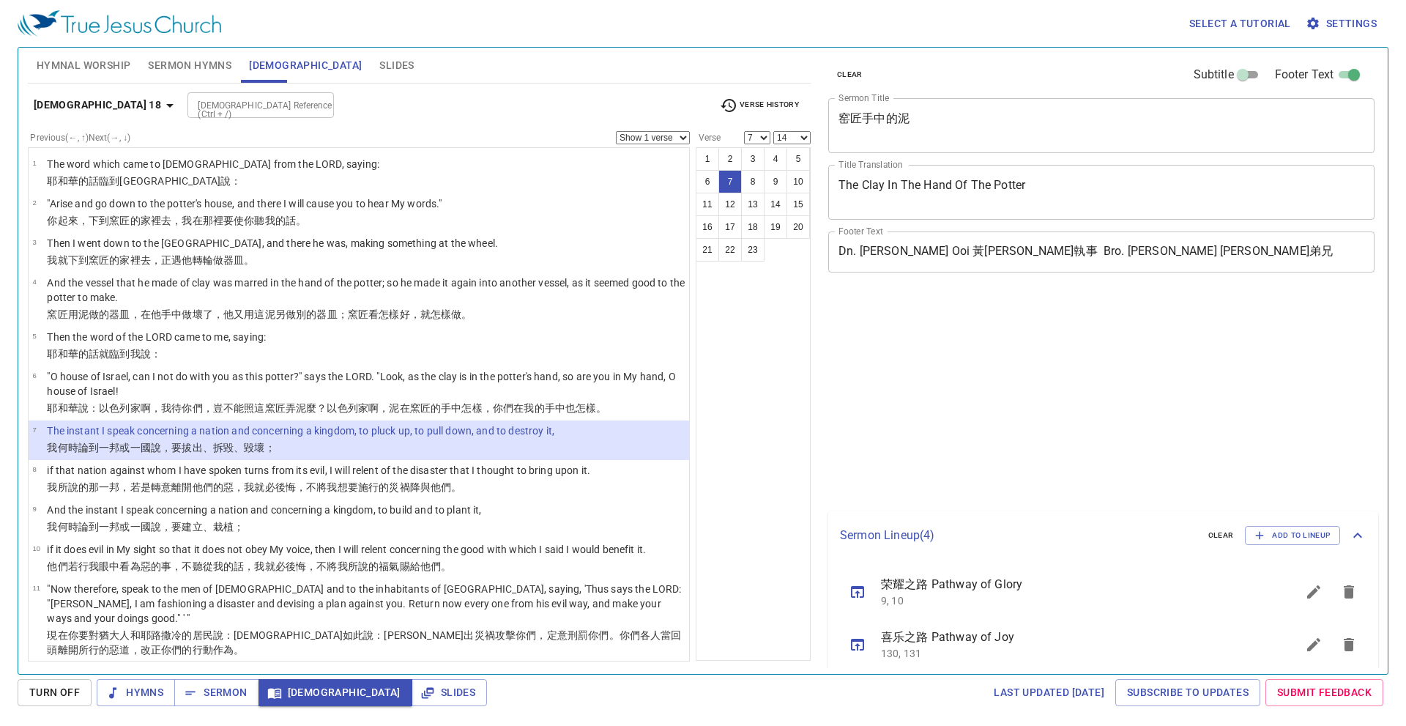
select select "7"
select select "14"
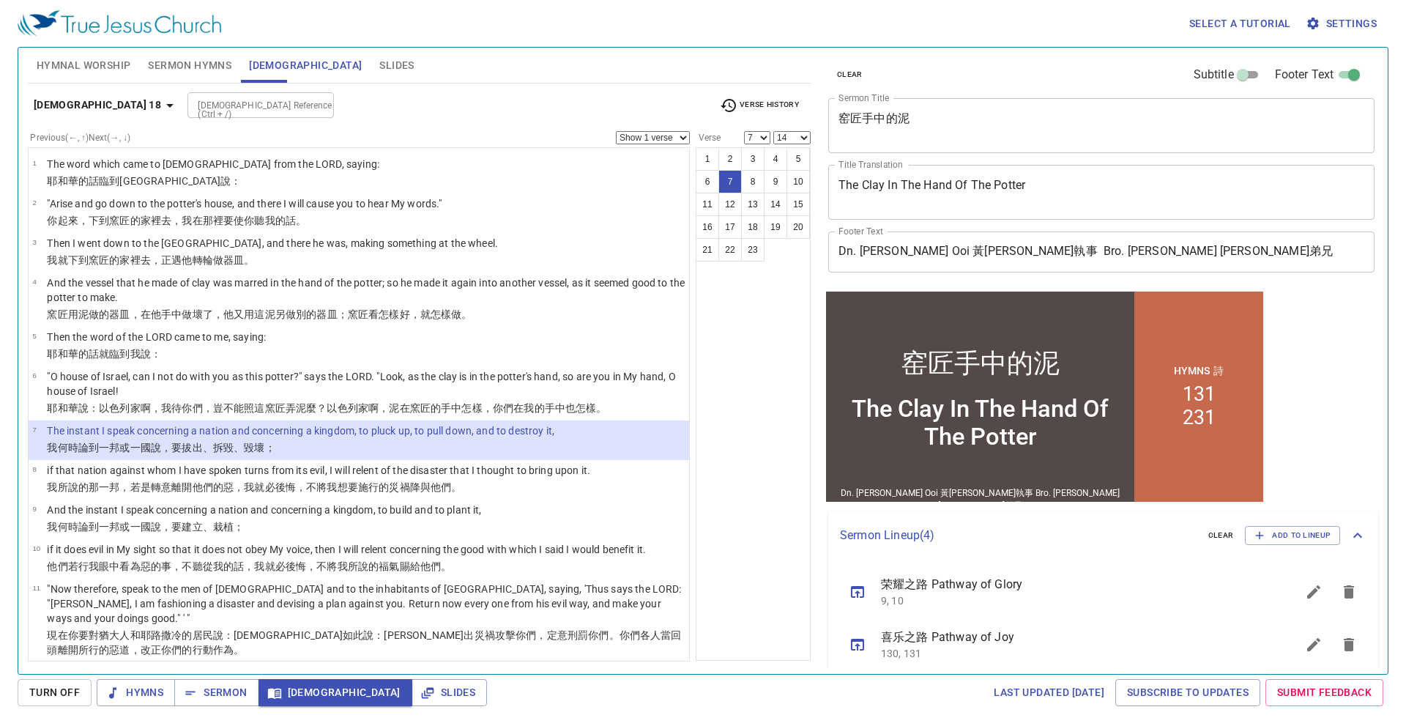
scroll to position [146, 0]
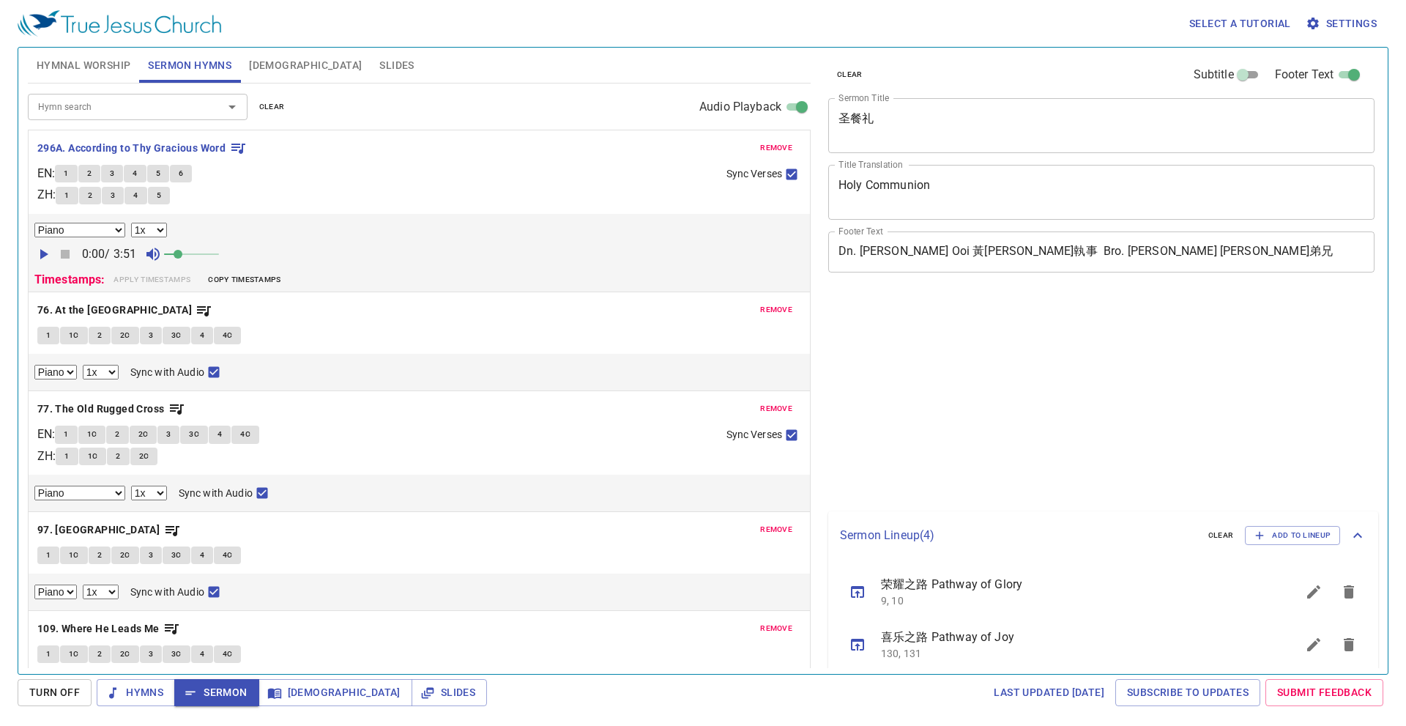
select select "1"
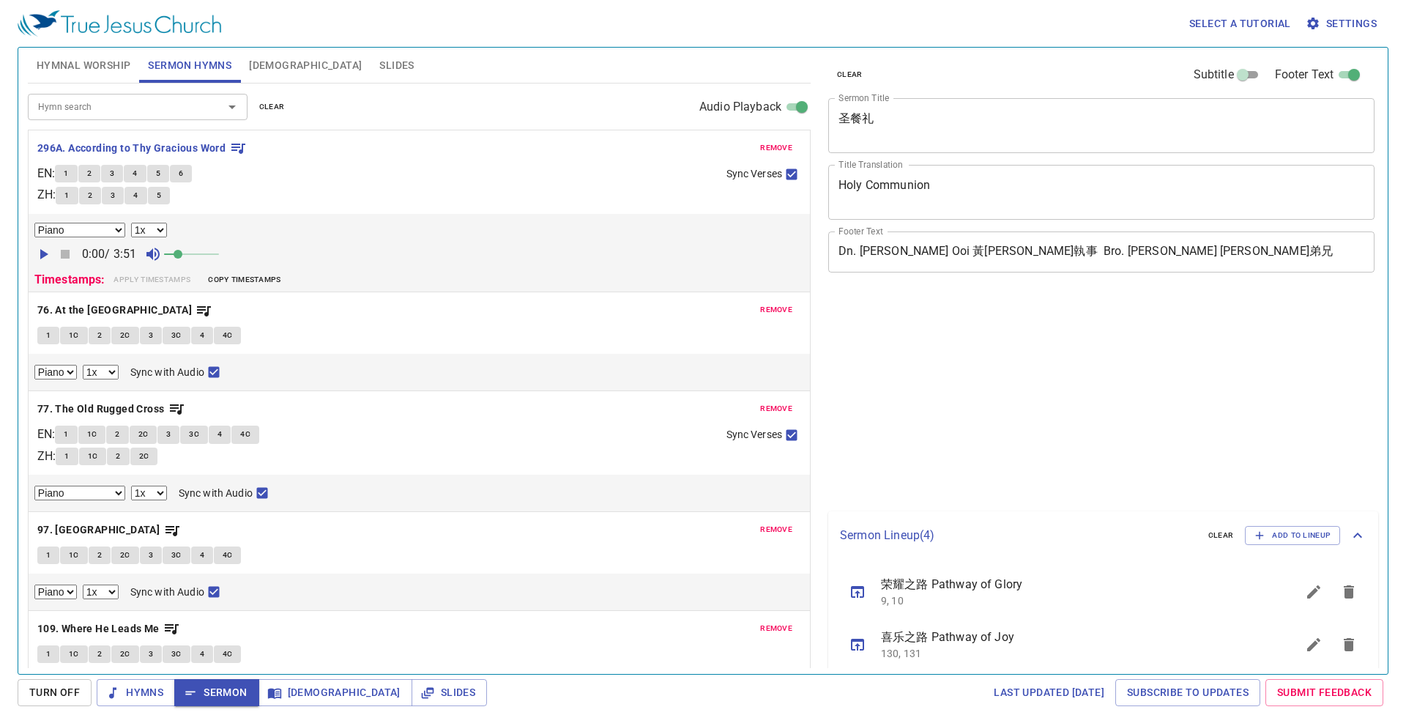
select select "1"
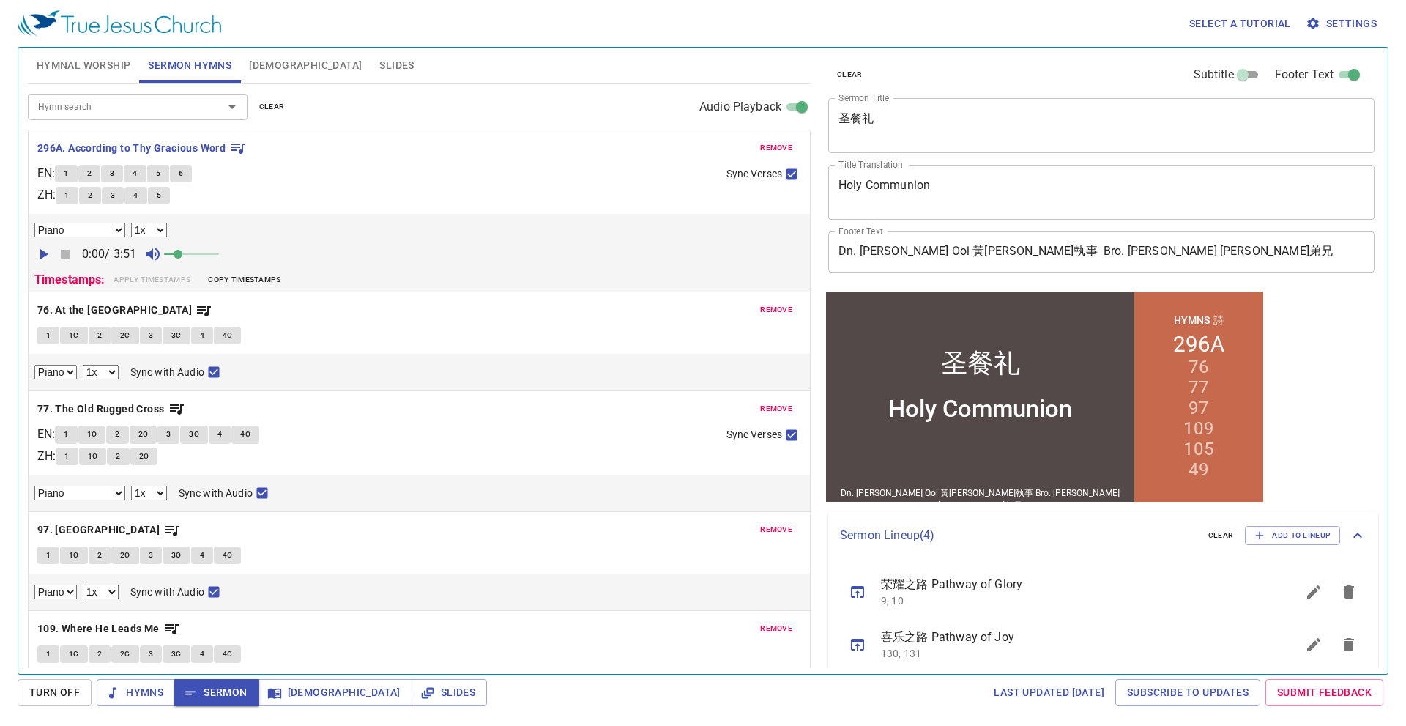
scroll to position [146, 0]
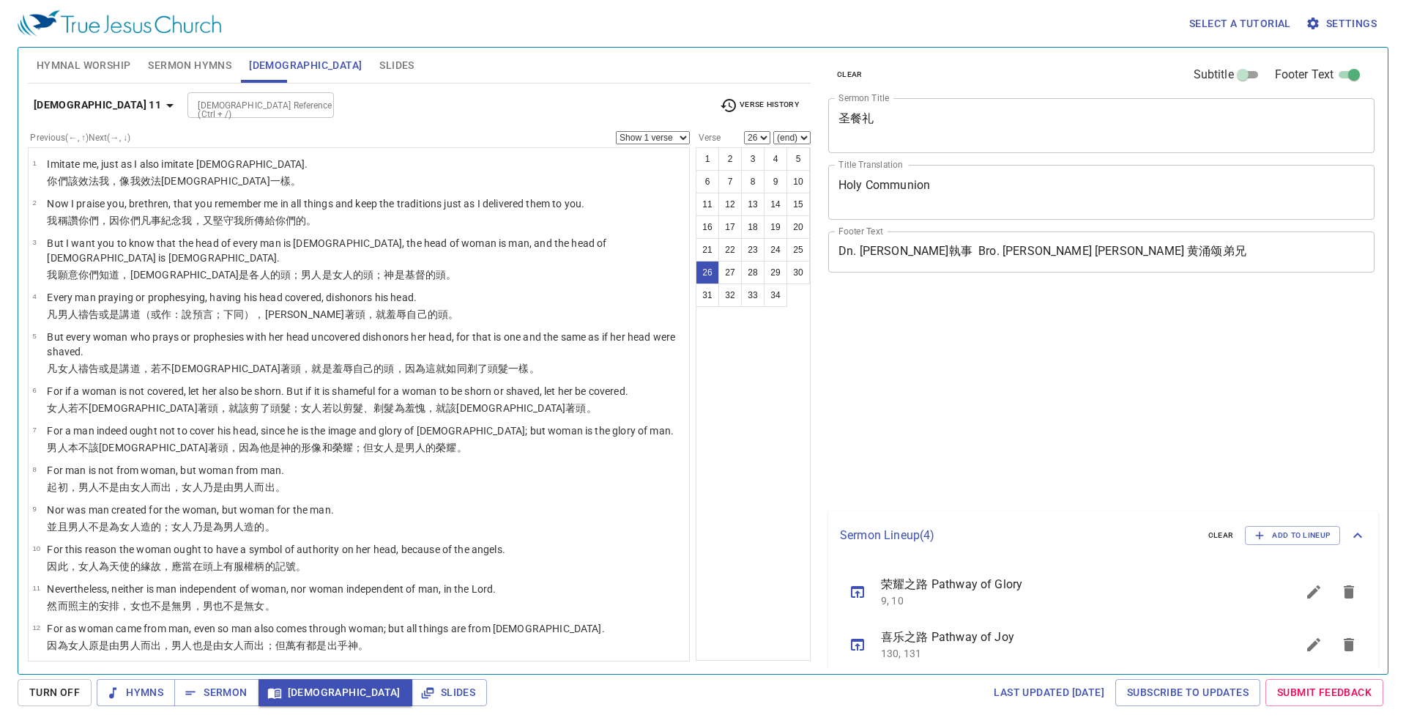
select select "26"
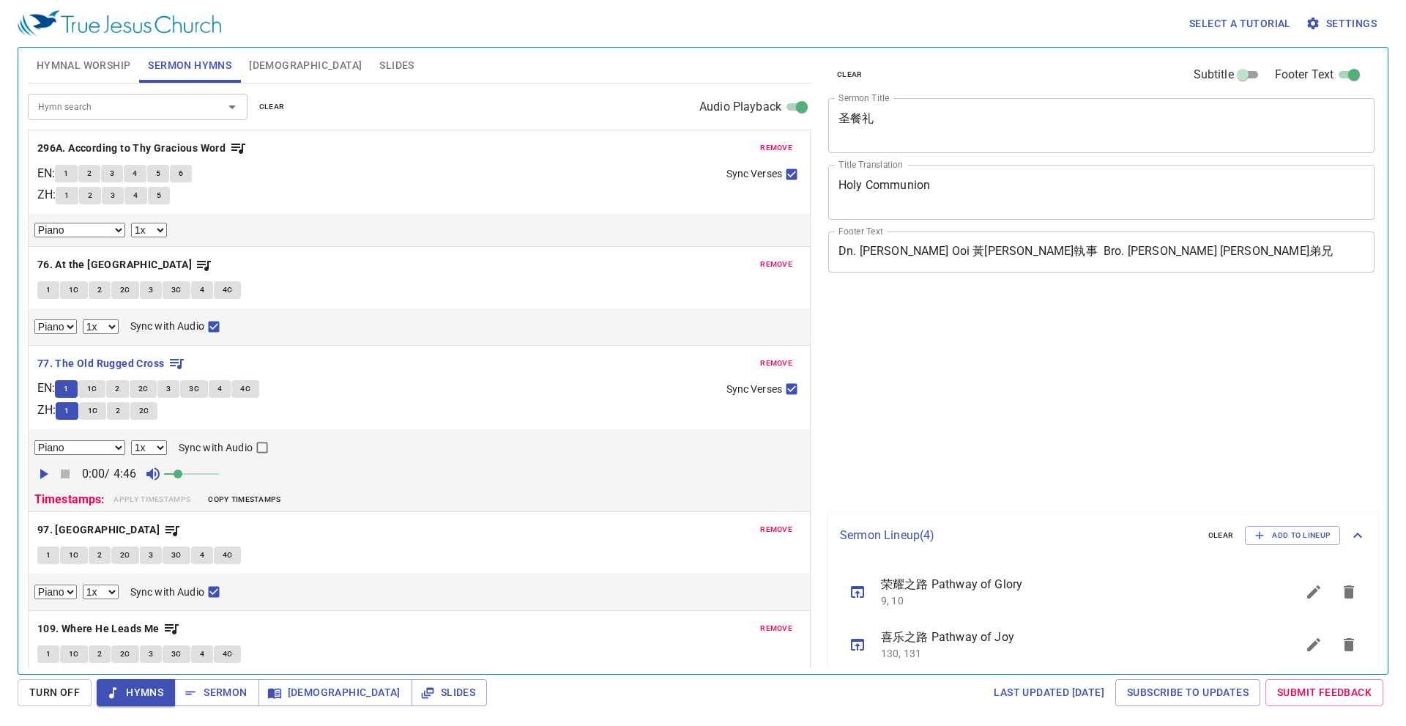
select select "1"
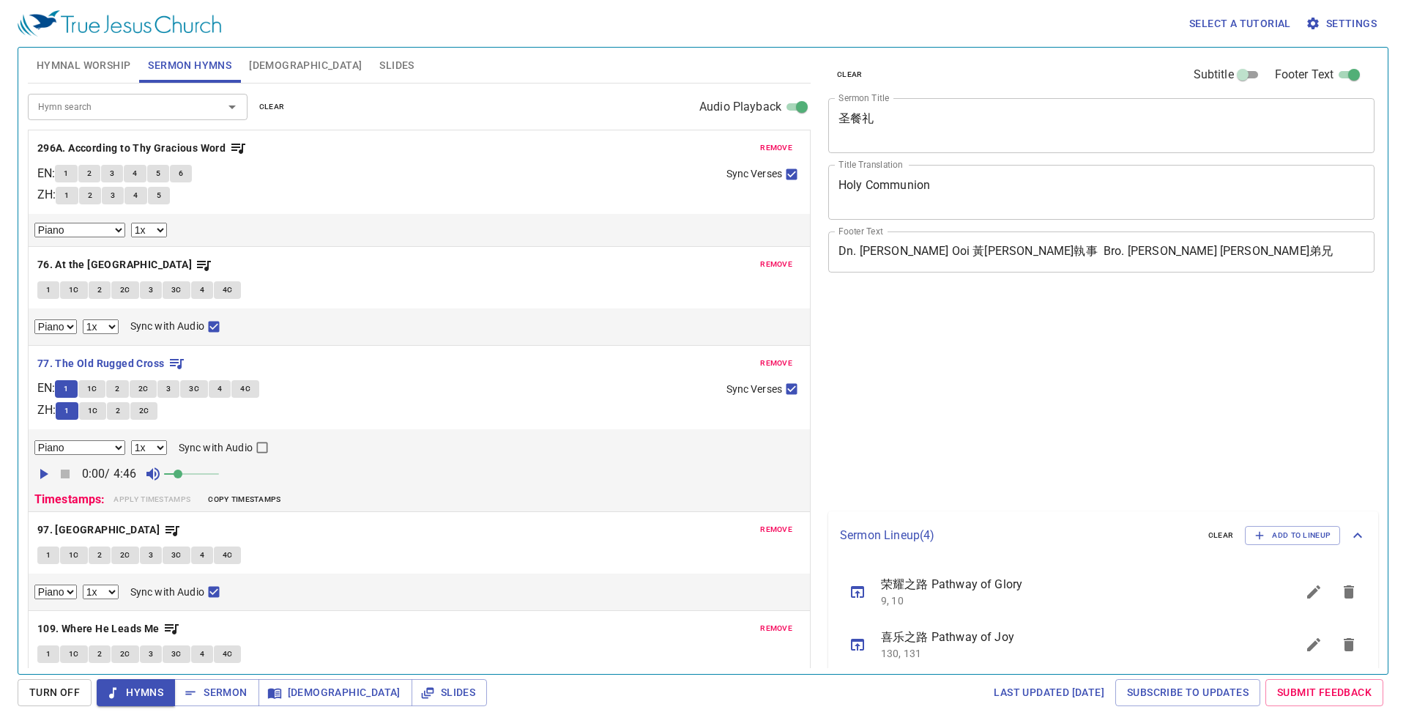
select select "1"
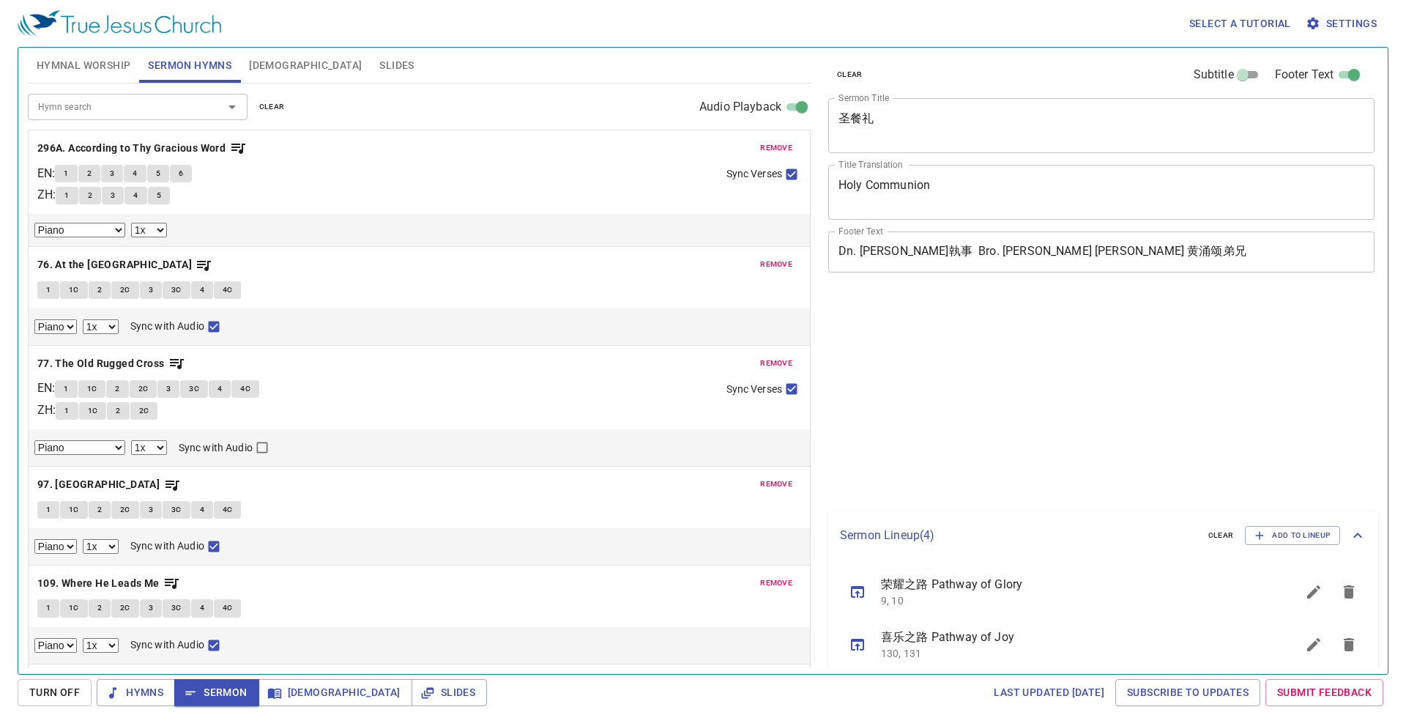
select select "1"
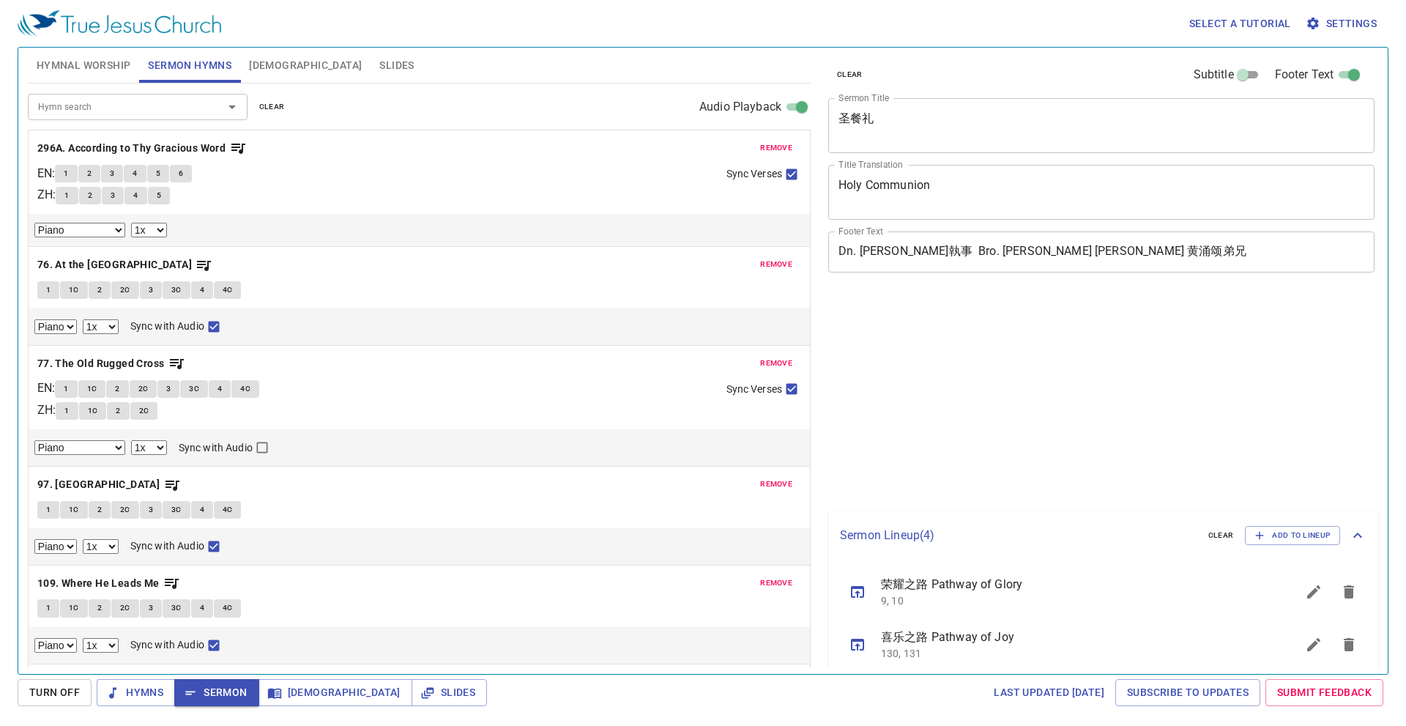
select select "1"
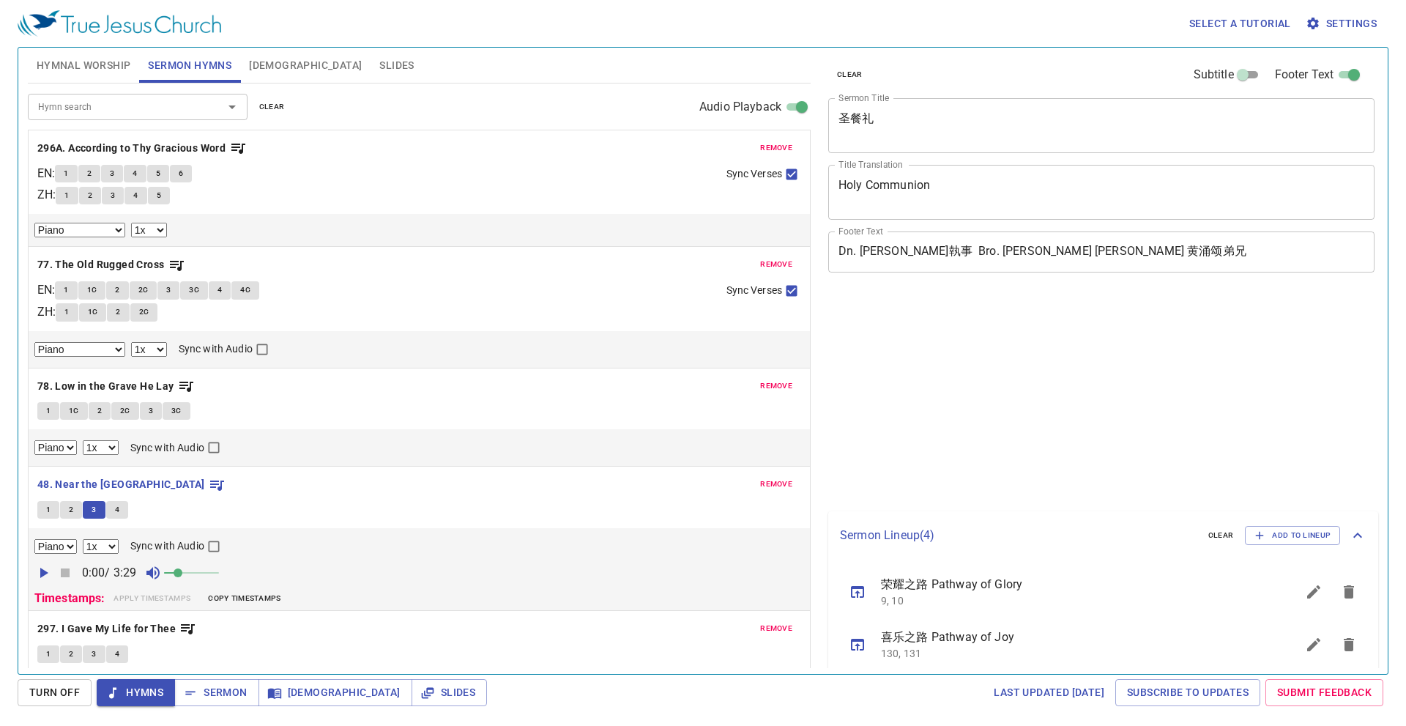
select select "1"
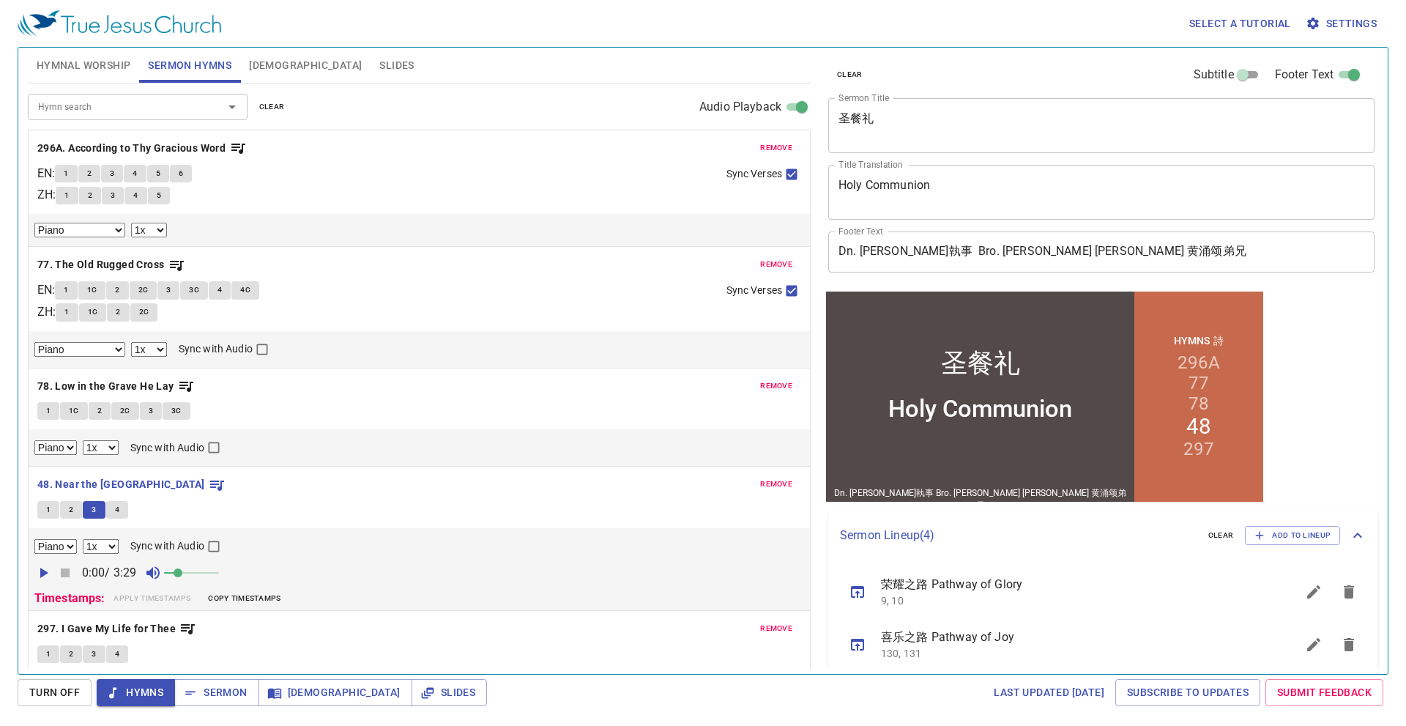
scroll to position [146, 0]
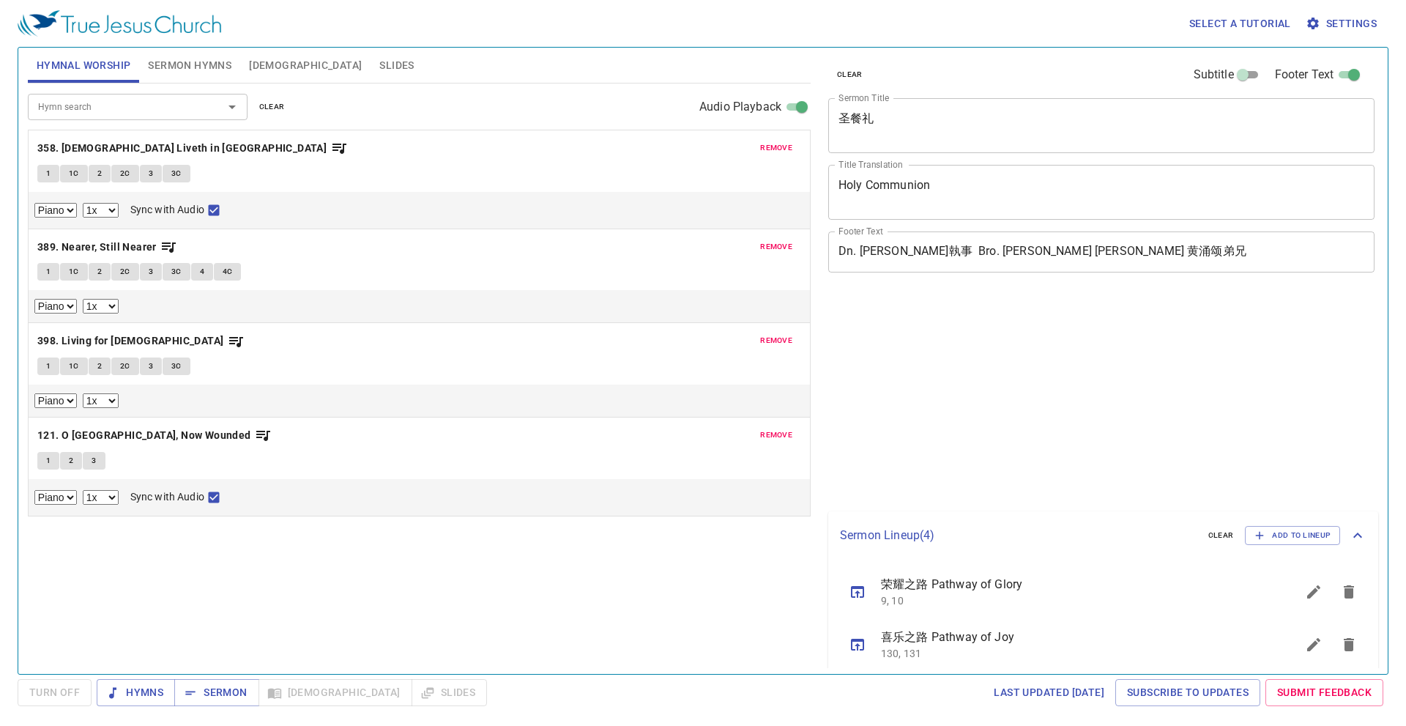
select select "1"
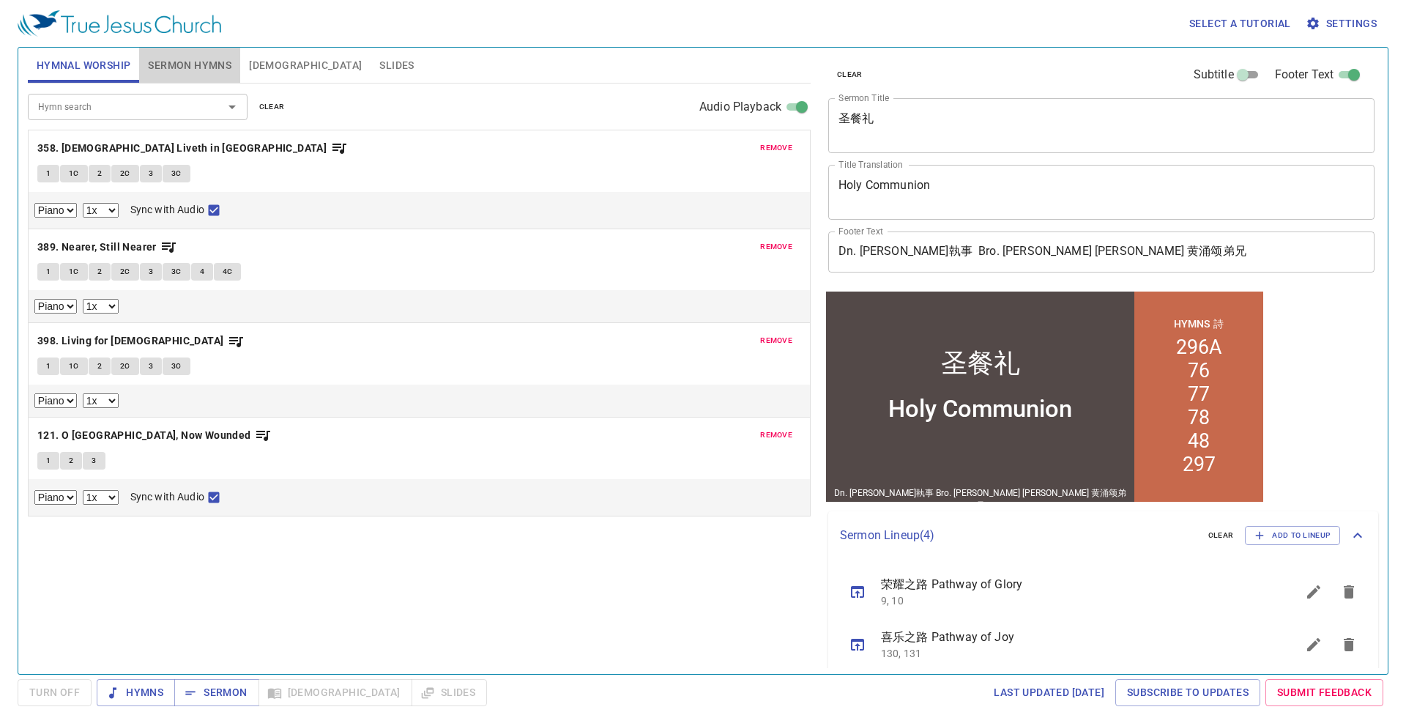
click at [227, 59] on span "Sermon Hymns" at bounding box center [189, 65] width 83 height 18
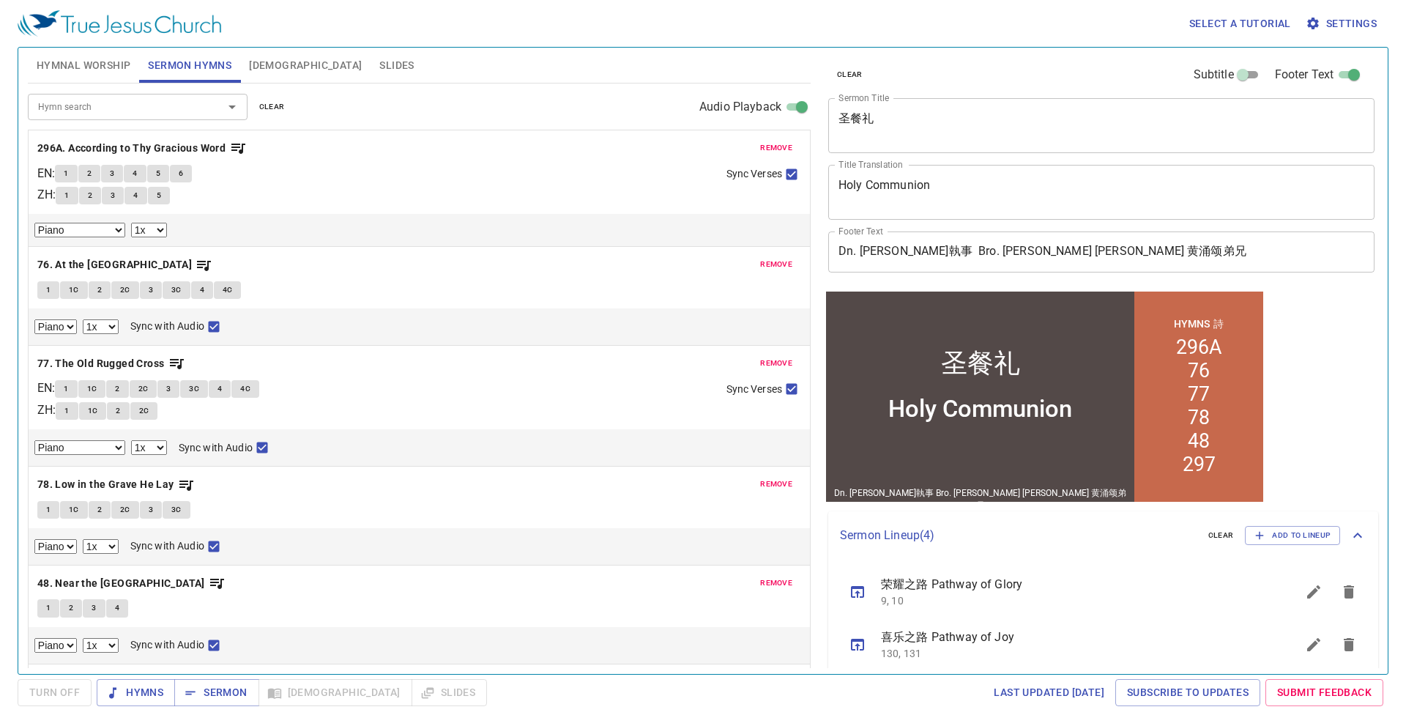
click at [157, 97] on div "Hymn search" at bounding box center [138, 107] width 220 height 26
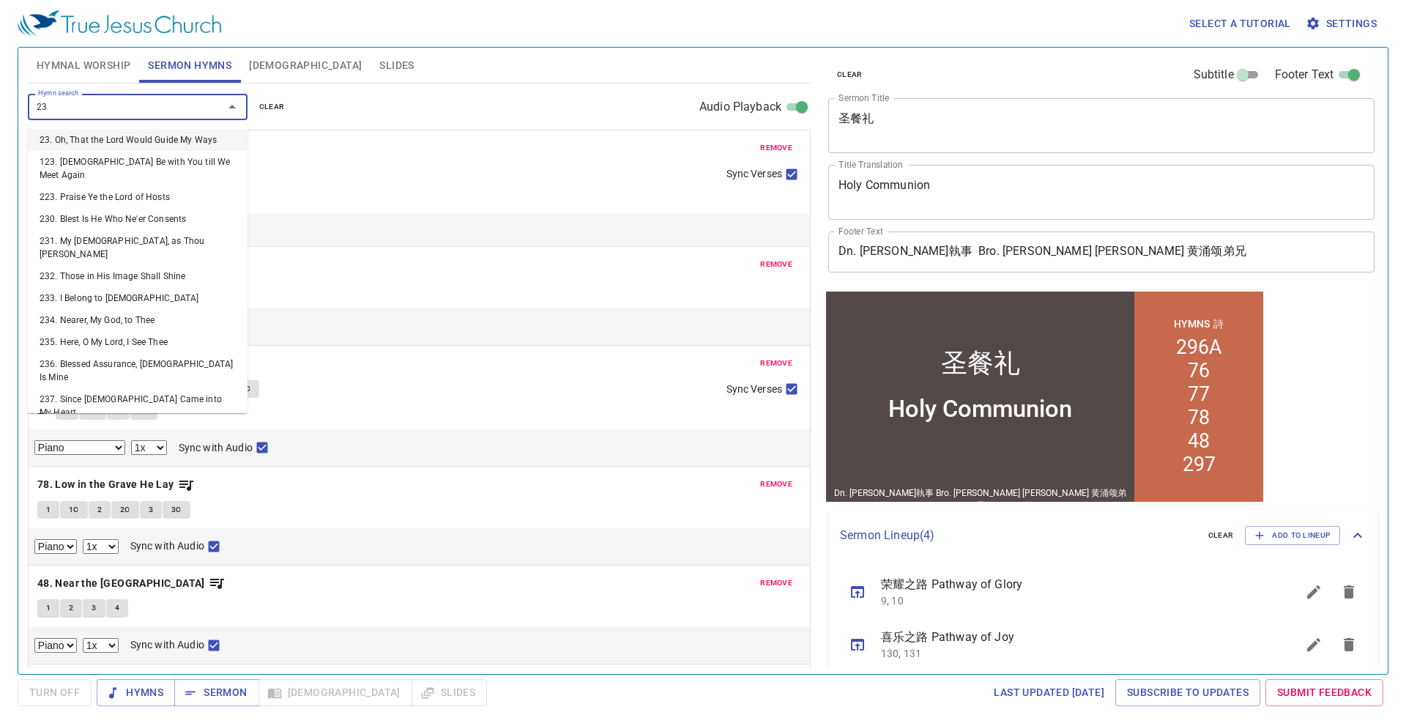
type input "231"
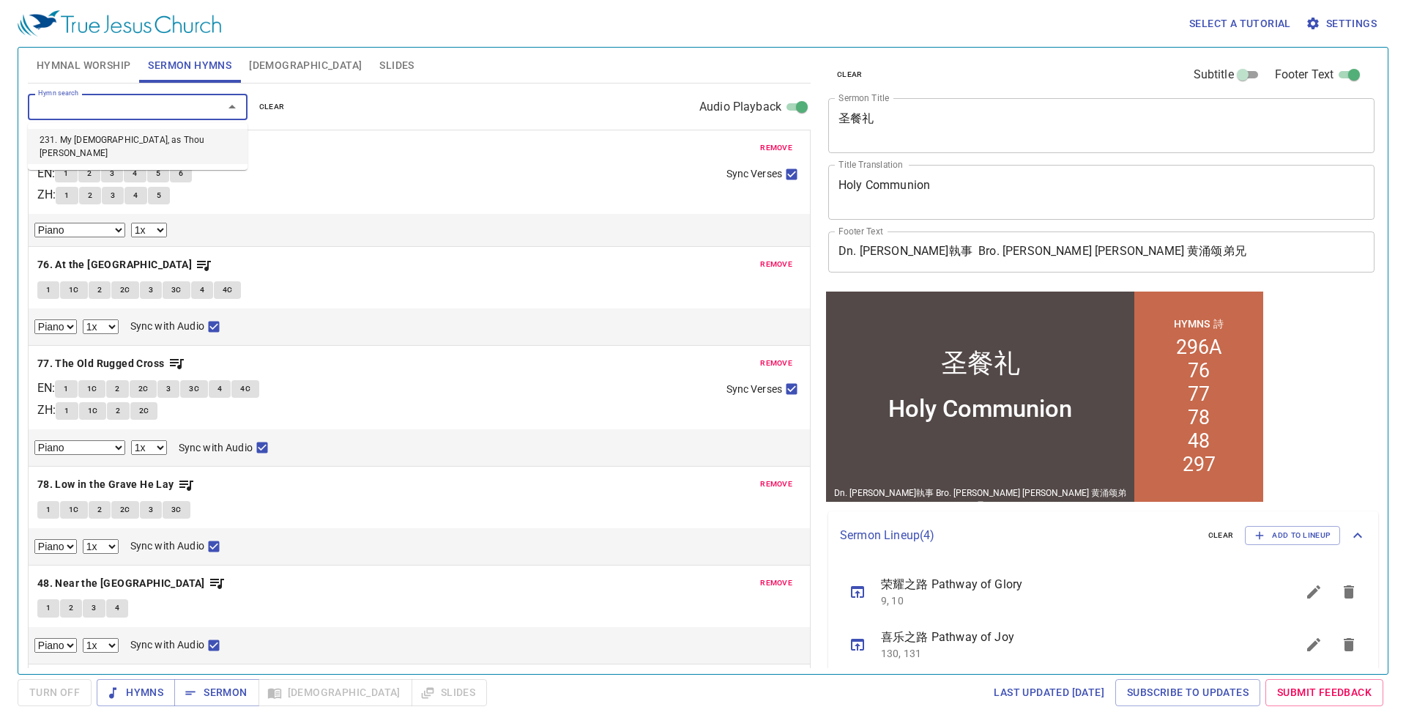
select select "1"
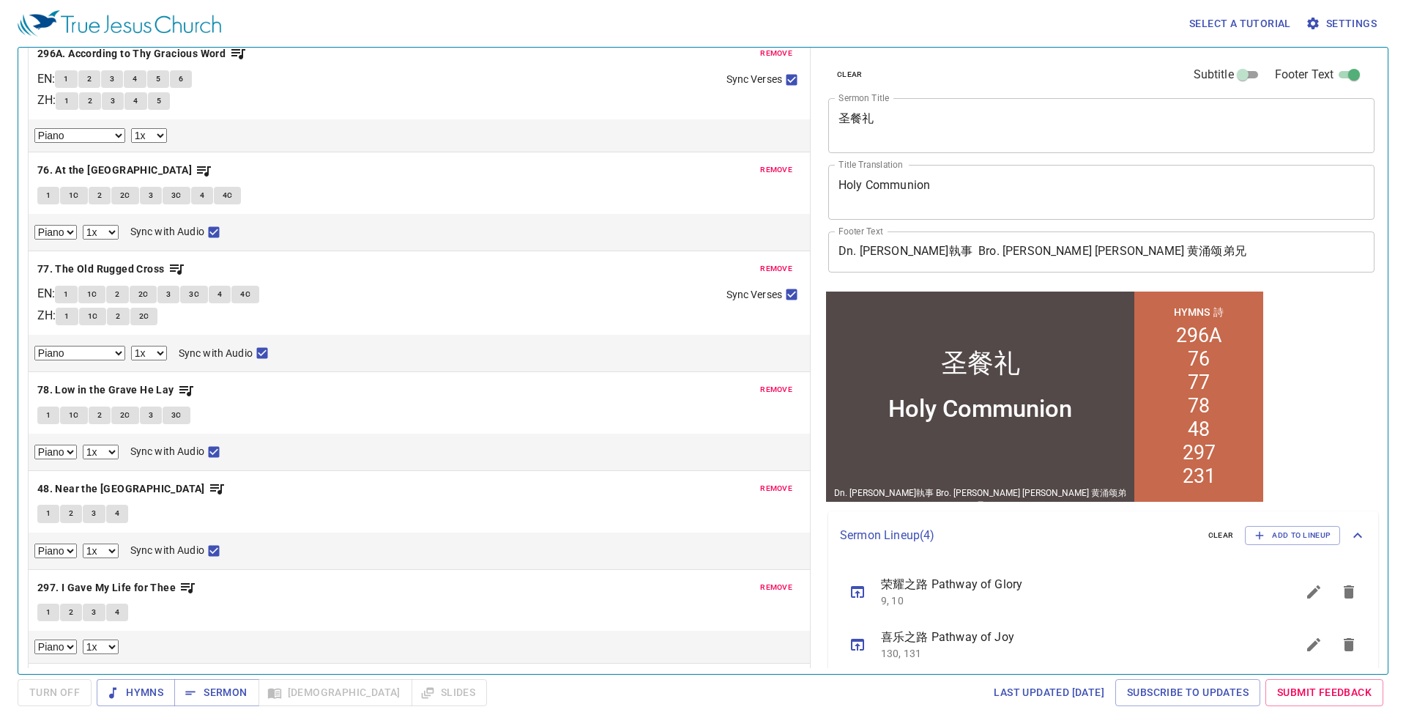
scroll to position [189, 0]
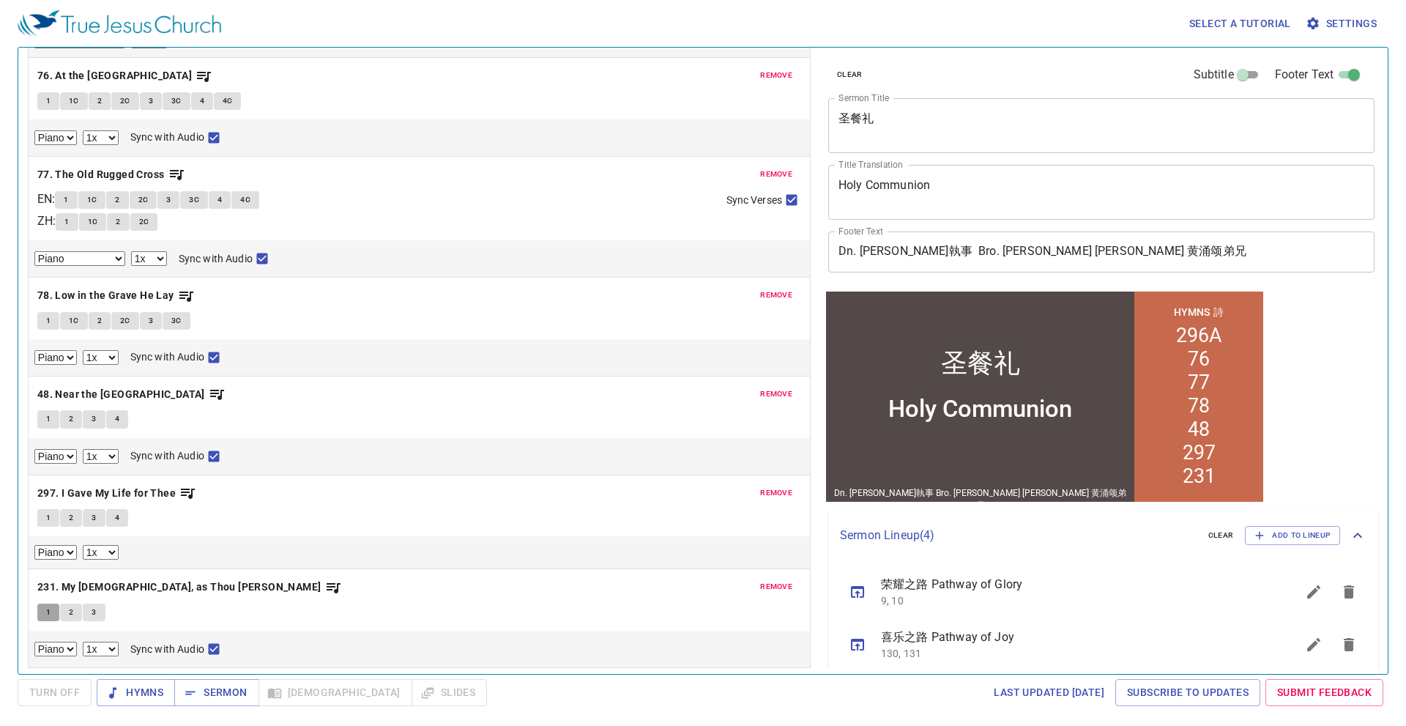
click at [41, 612] on button "1" at bounding box center [48, 613] width 22 height 18
checkbox input "false"
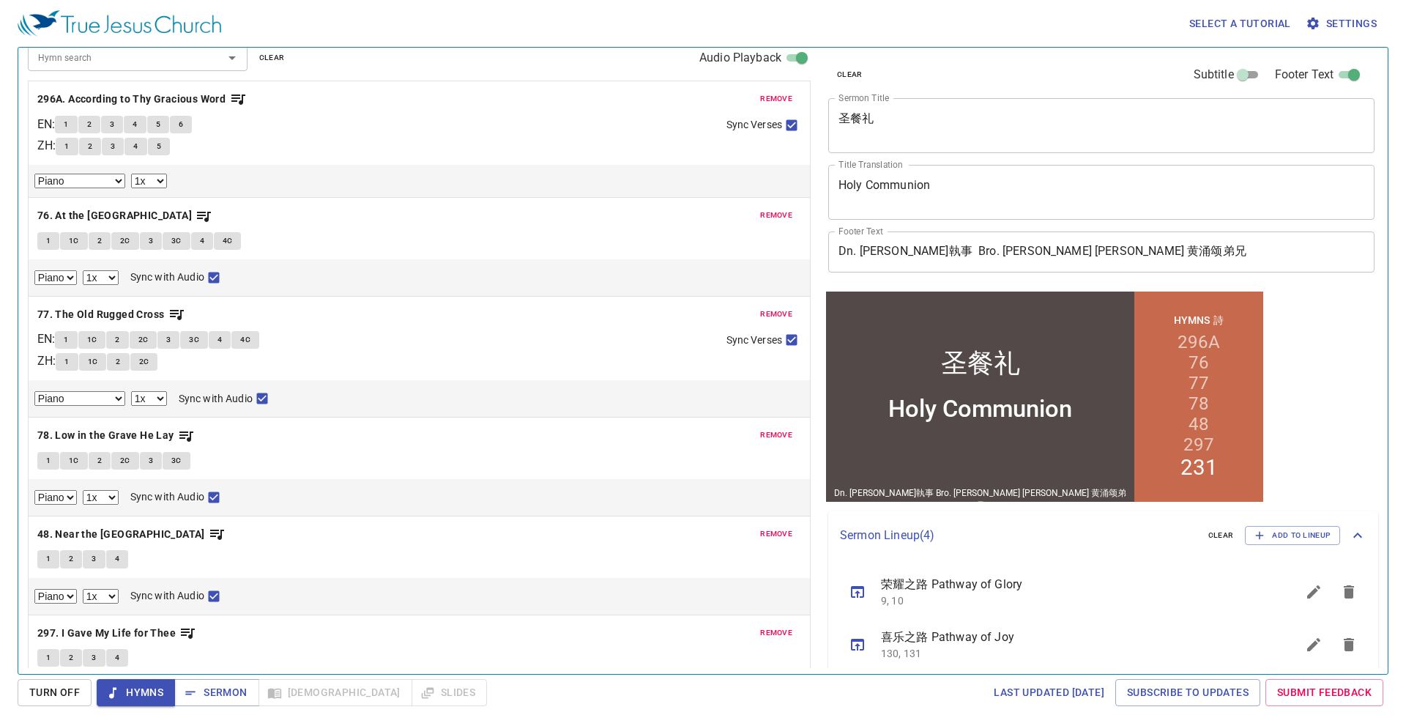
scroll to position [0, 0]
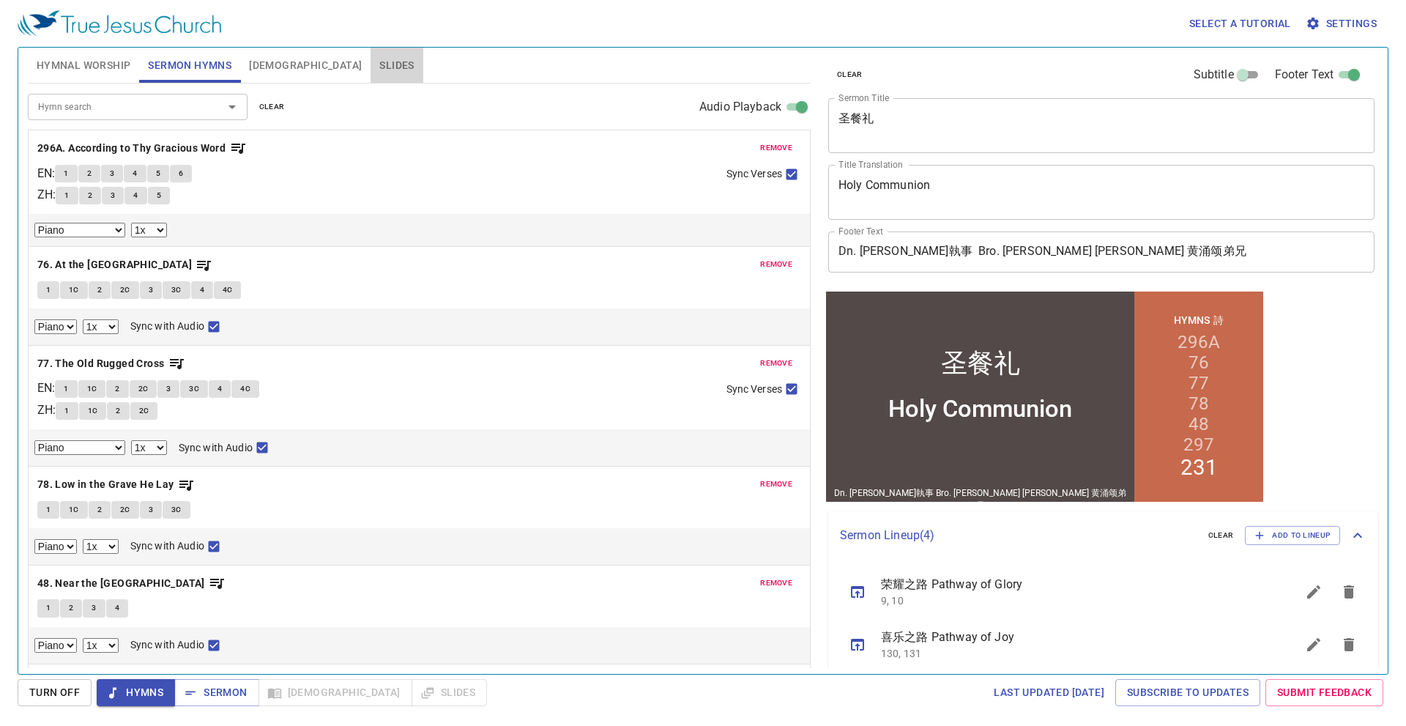
click at [379, 65] on span "Slides" at bounding box center [396, 65] width 34 height 18
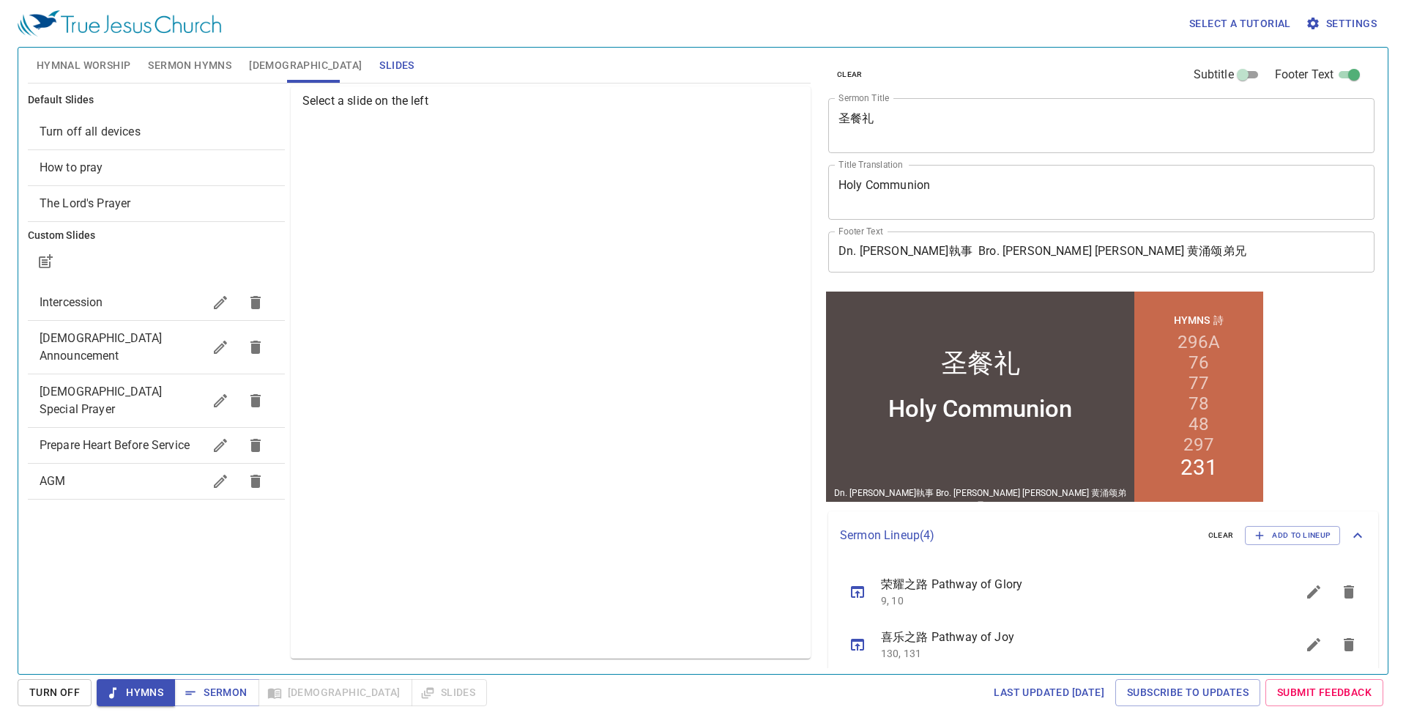
click at [197, 74] on span "Sermon Hymns" at bounding box center [189, 65] width 83 height 18
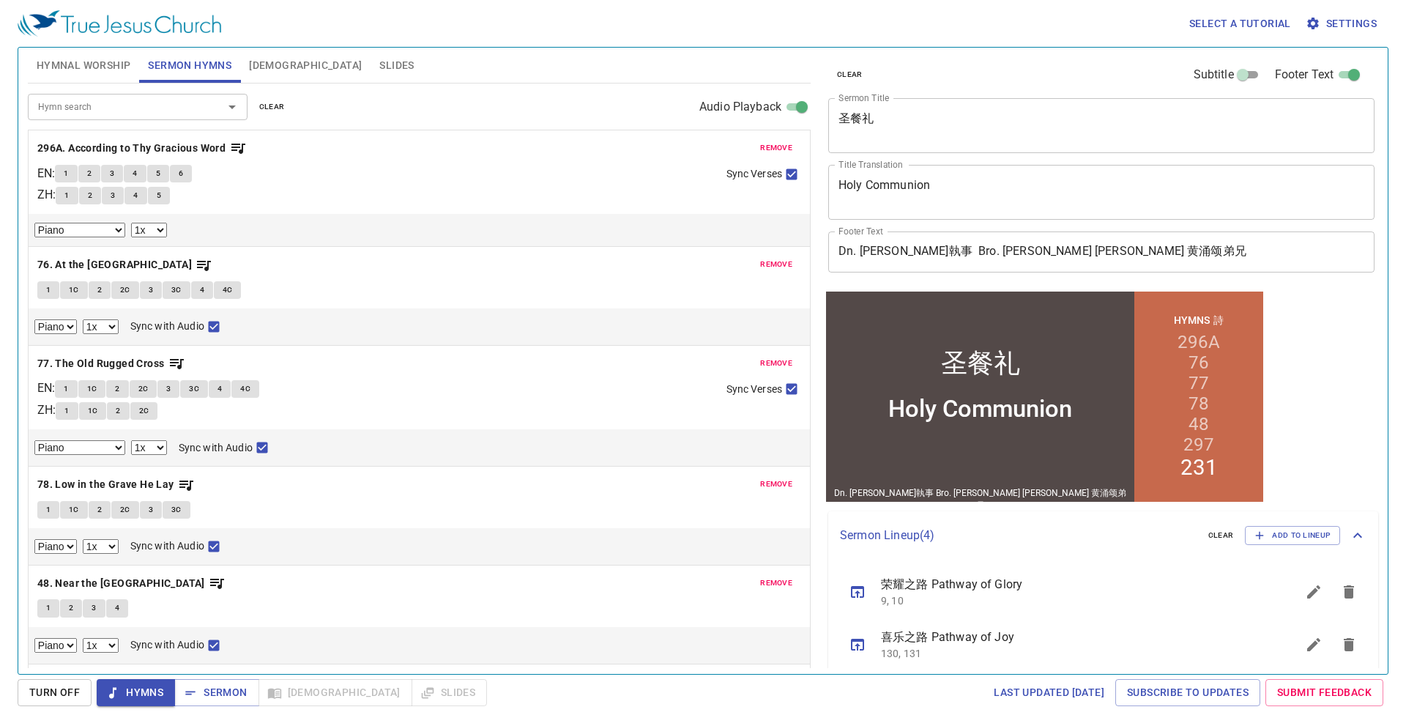
click at [239, 71] on button "Sermon Hymns" at bounding box center [189, 65] width 101 height 35
click at [264, 67] on span "[DEMOGRAPHIC_DATA]" at bounding box center [305, 65] width 113 height 18
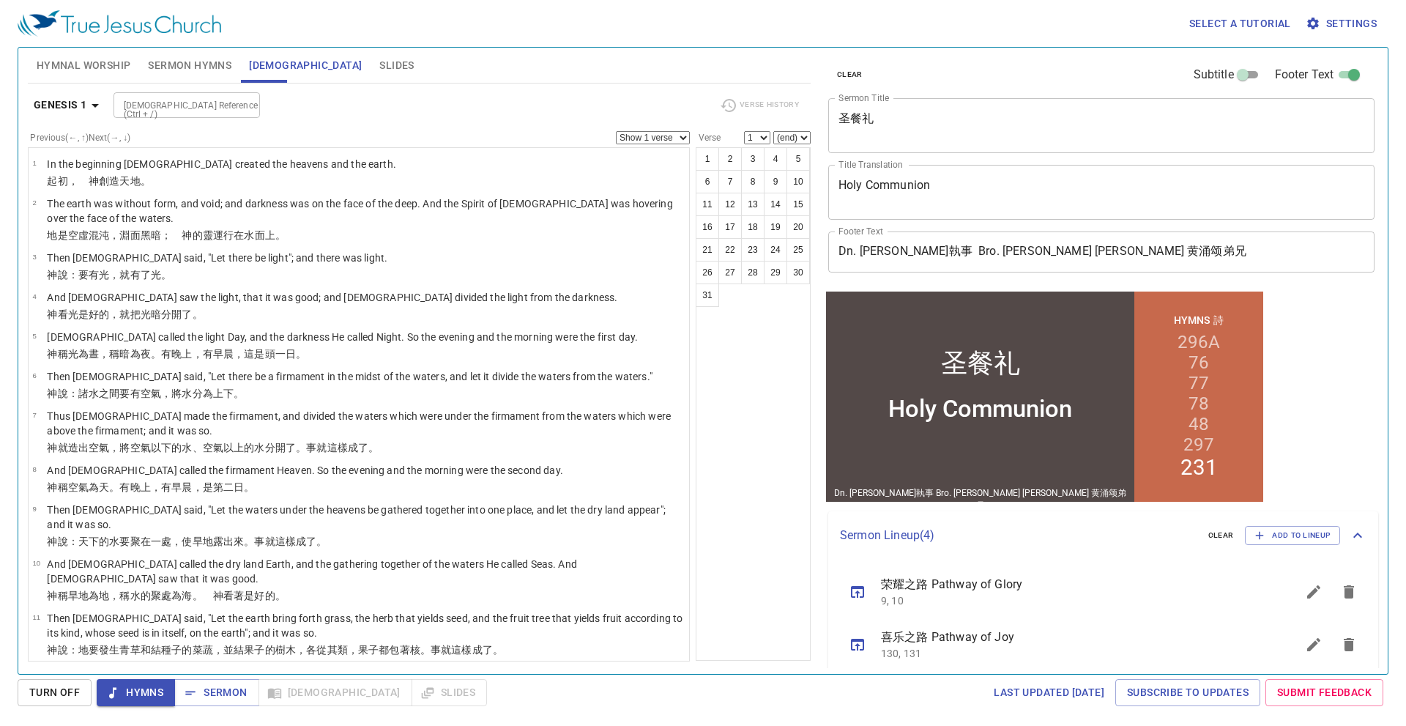
click at [152, 70] on span "Sermon Hymns" at bounding box center [189, 65] width 83 height 18
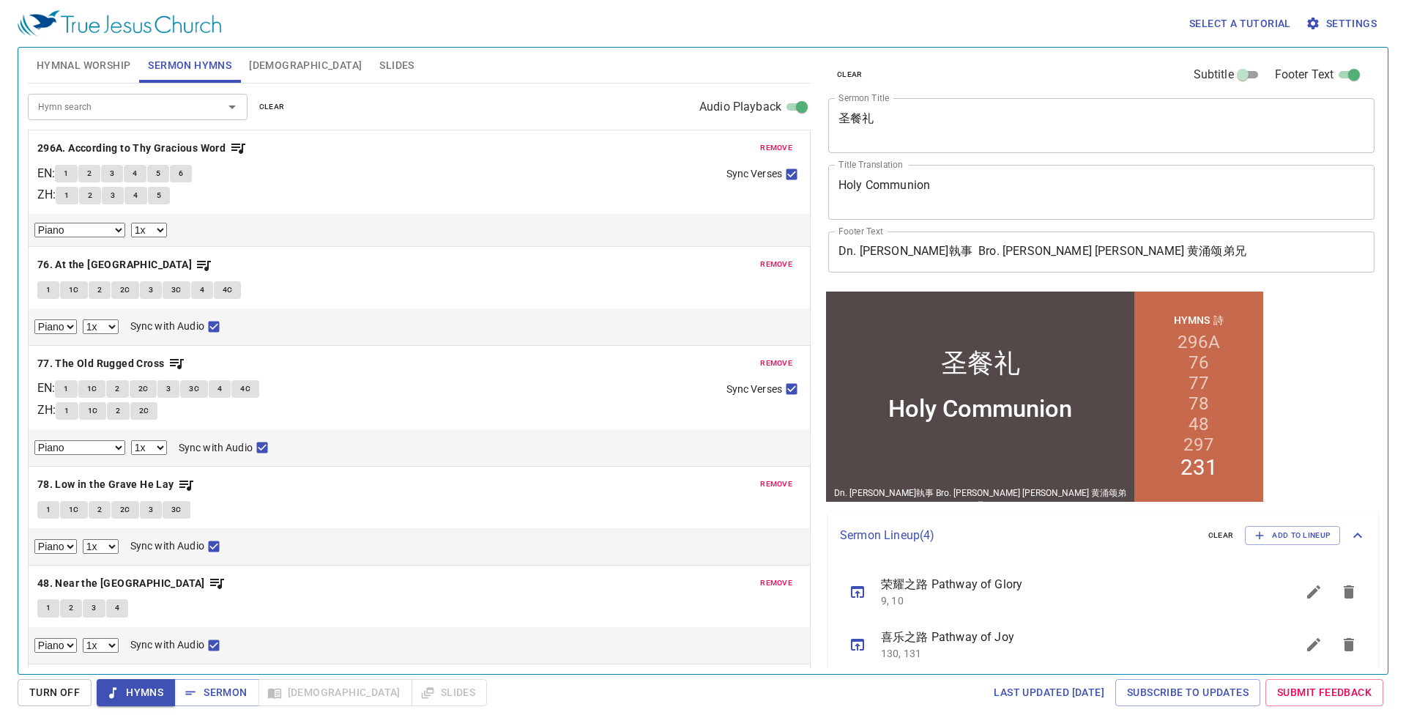
click at [70, 62] on span "Hymnal Worship" at bounding box center [84, 65] width 94 height 18
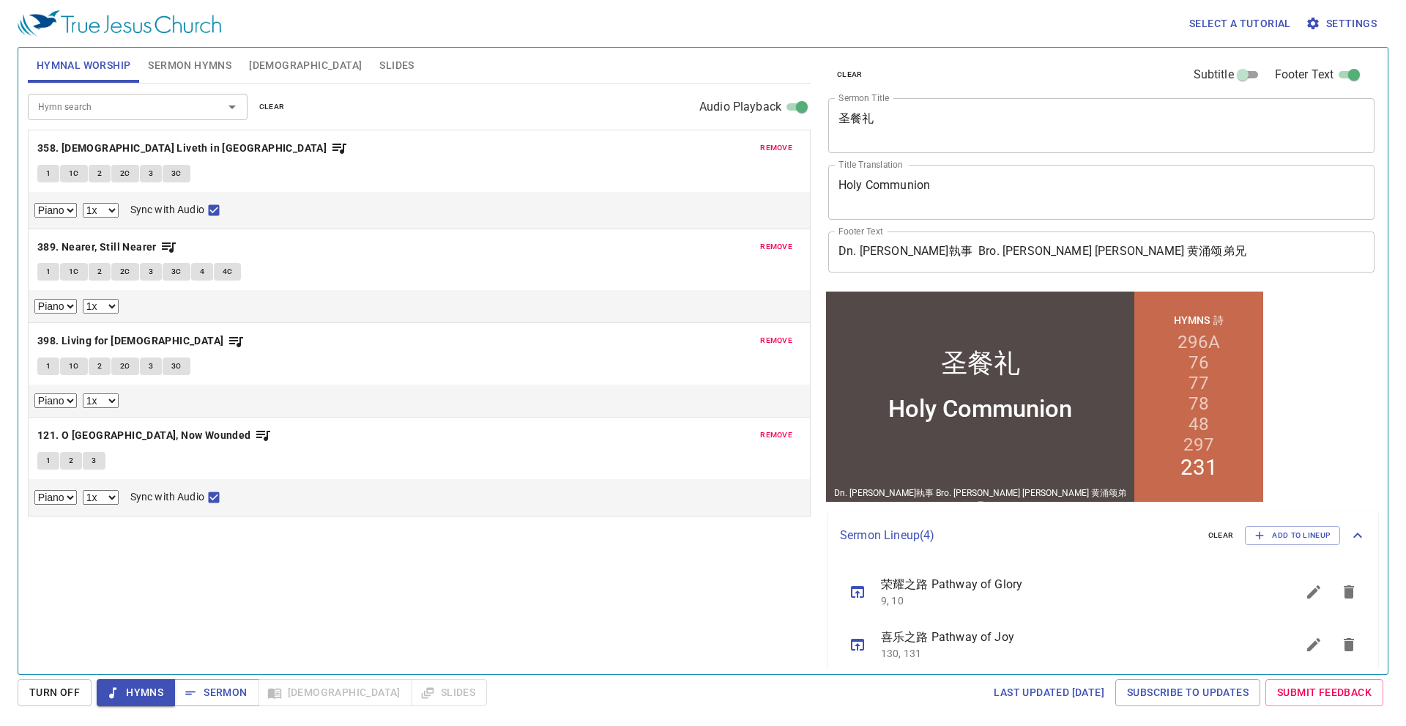
click at [201, 61] on span "Sermon Hymns" at bounding box center [189, 65] width 83 height 18
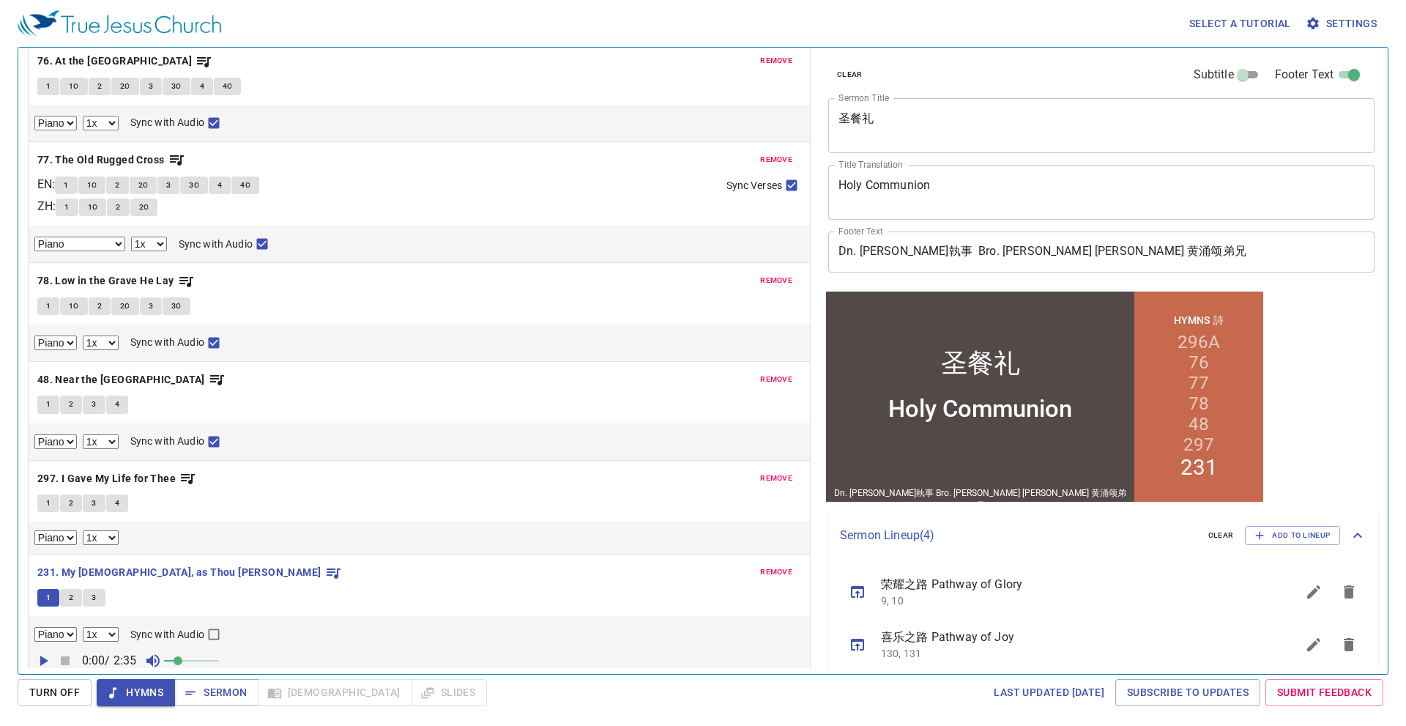
scroll to position [235, 0]
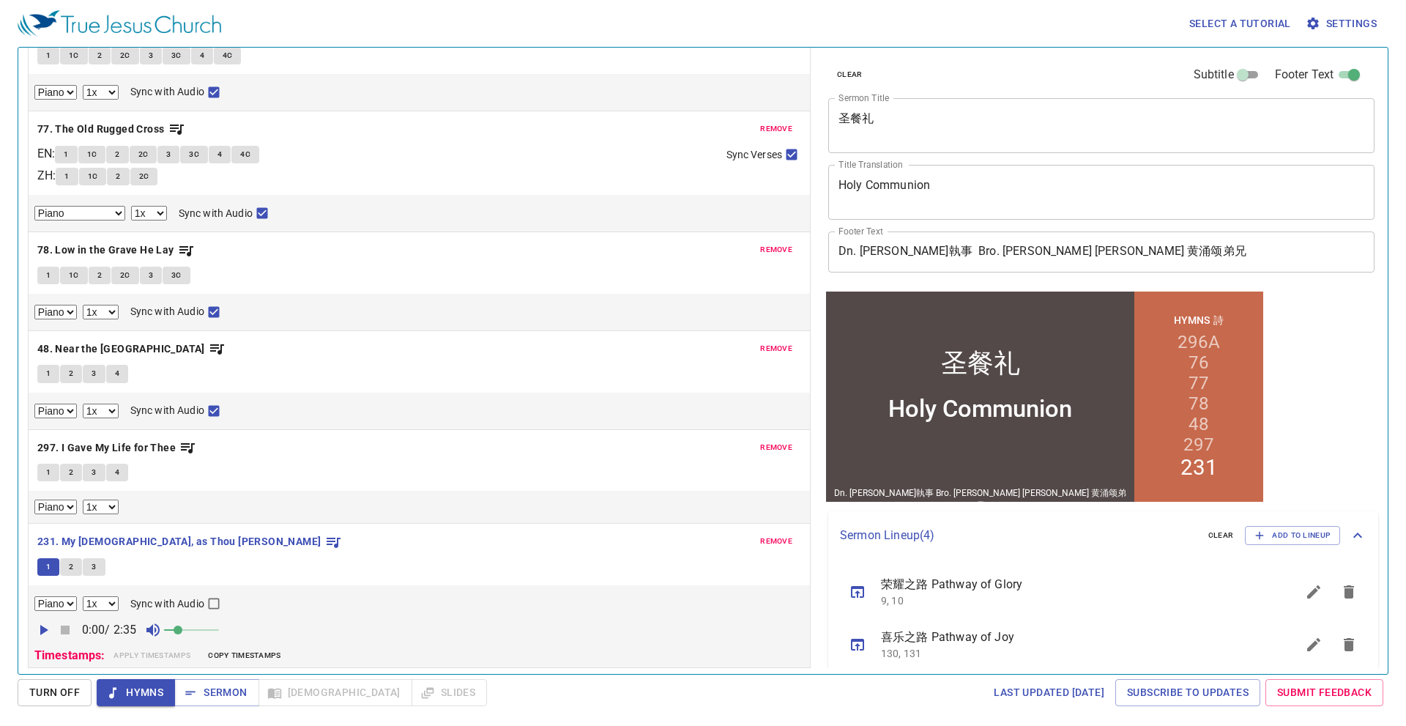
click at [75, 571] on button "2" at bounding box center [71, 567] width 22 height 18
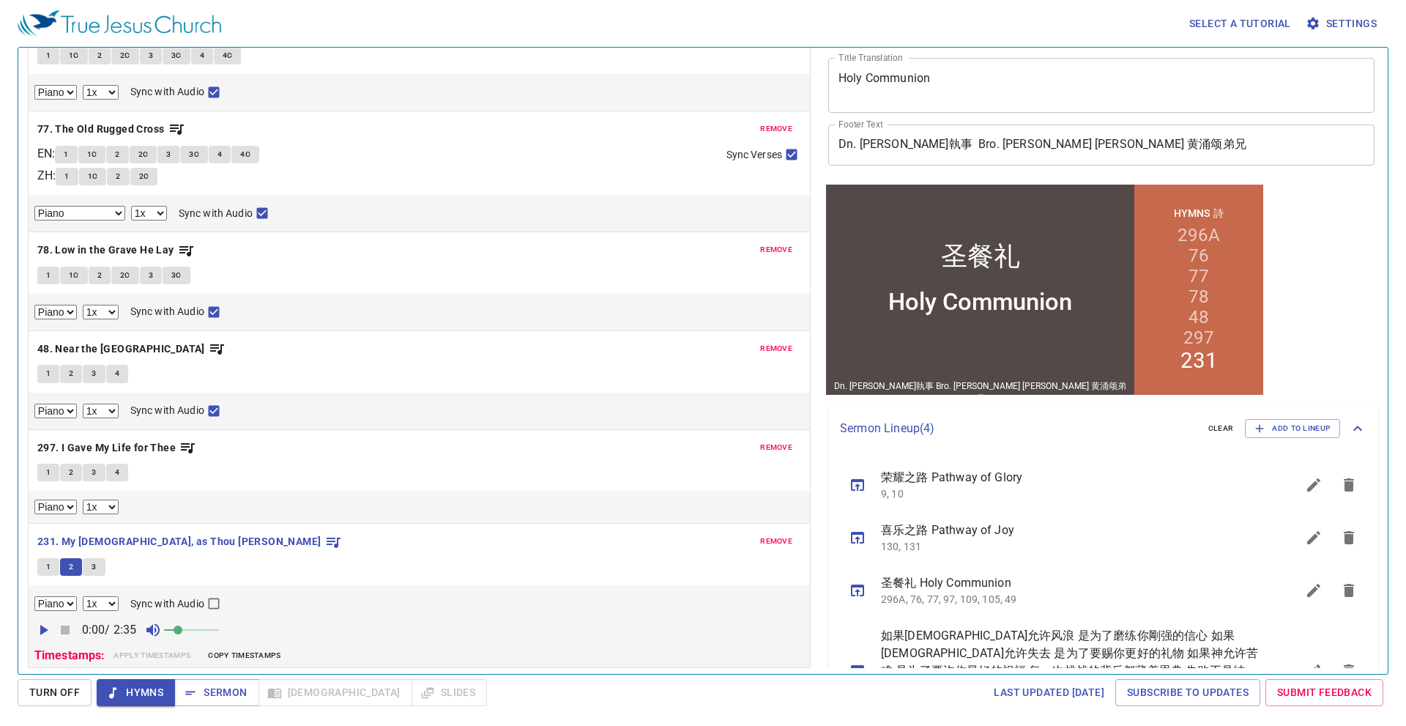
scroll to position [0, 0]
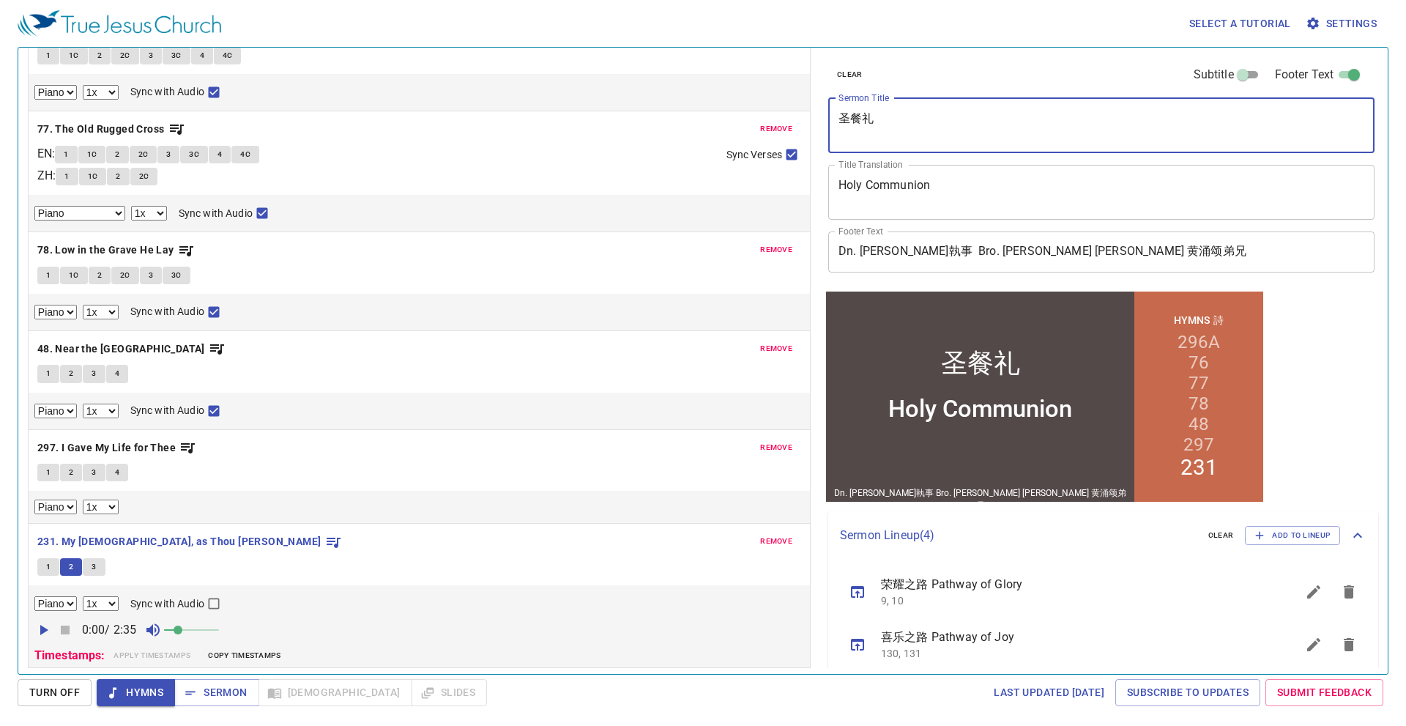
click at [974, 121] on textarea "圣餐礼" at bounding box center [1102, 125] width 526 height 28
type textarea "圣"
paste textarea "窑匠手中的泥"
type textarea "窑匠手中的泥"
click at [932, 179] on textarea "Holy Communion" at bounding box center [1102, 192] width 526 height 28
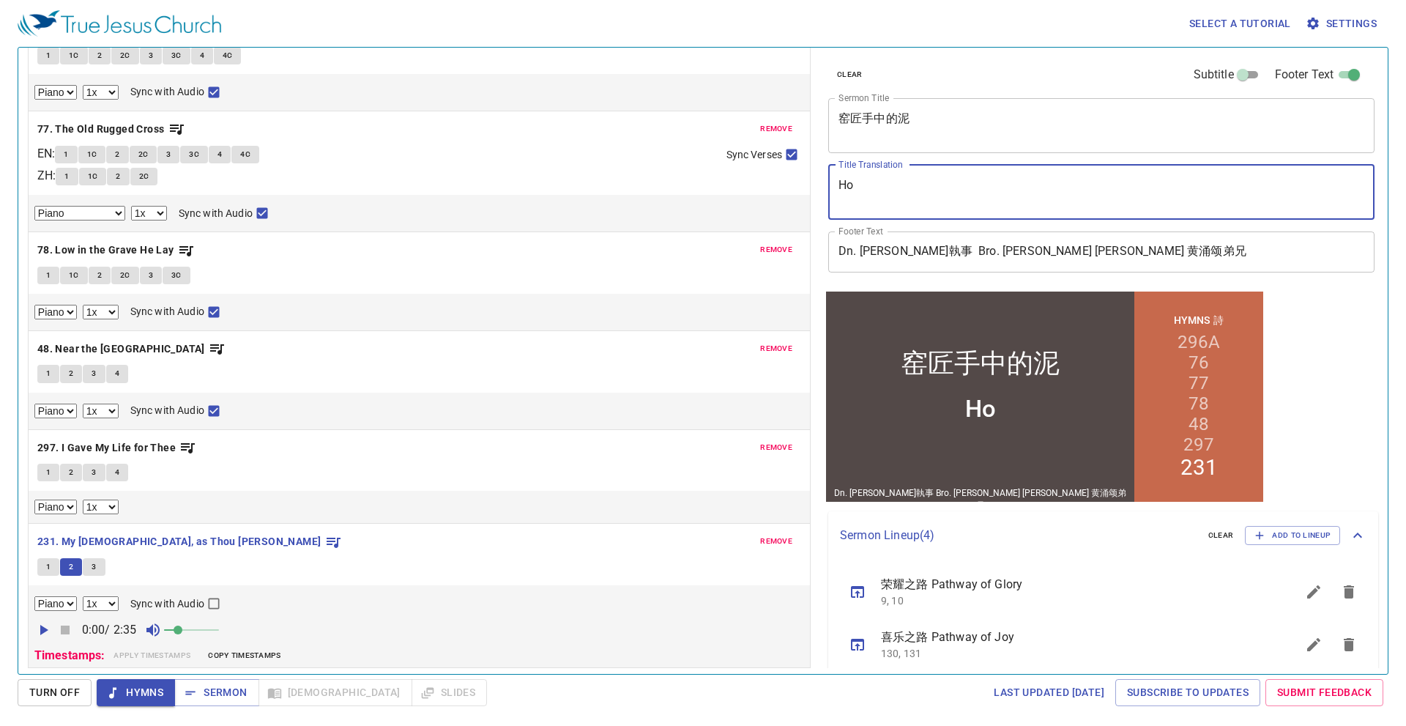
type textarea "H"
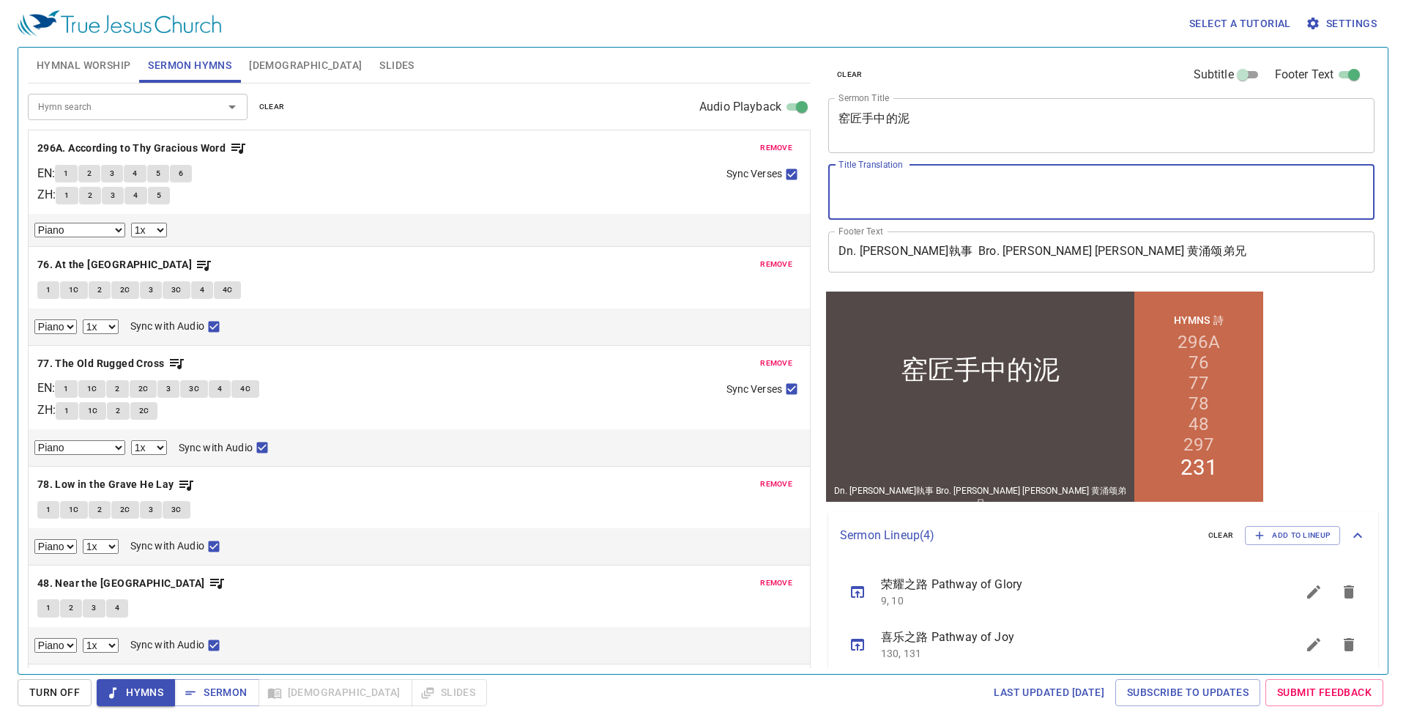
click at [379, 62] on span "Slides" at bounding box center [396, 65] width 34 height 18
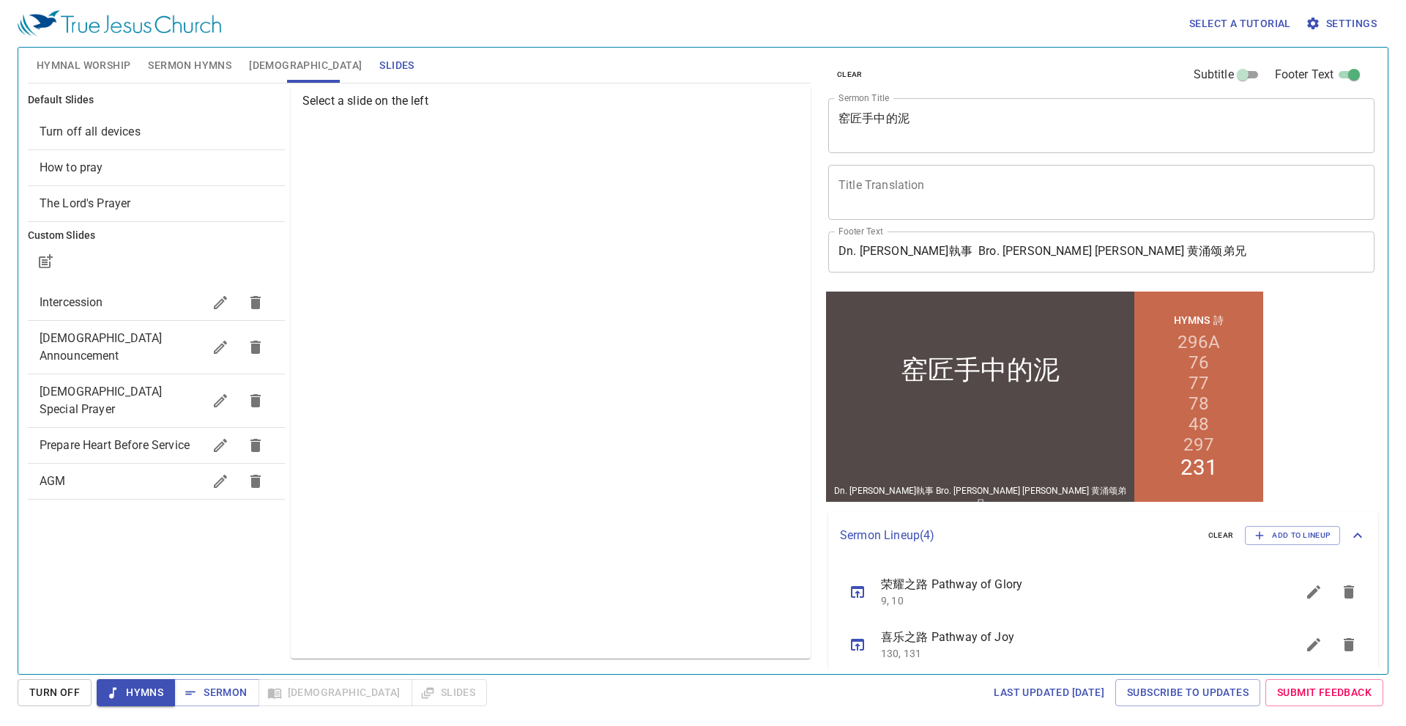
click at [260, 64] on span "[DEMOGRAPHIC_DATA]" at bounding box center [305, 65] width 113 height 18
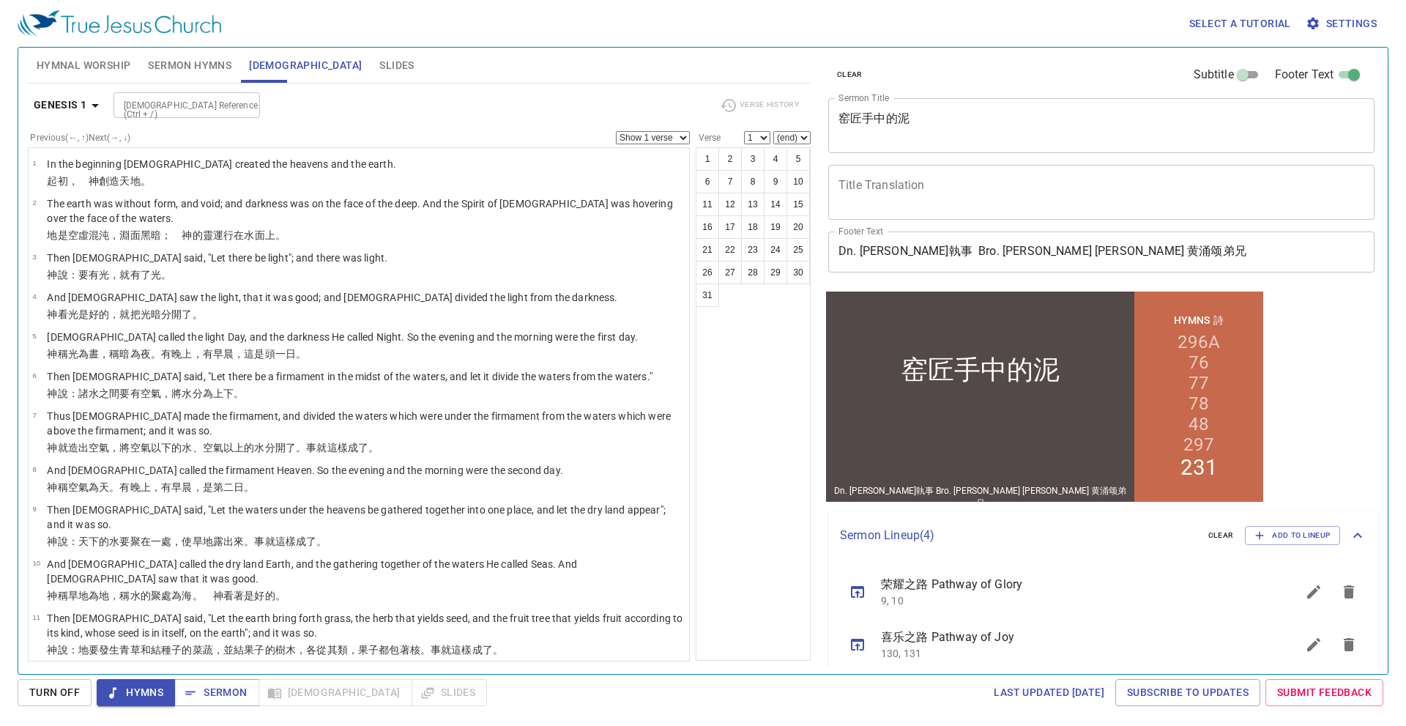
click at [191, 68] on span "Sermon Hymns" at bounding box center [189, 65] width 83 height 18
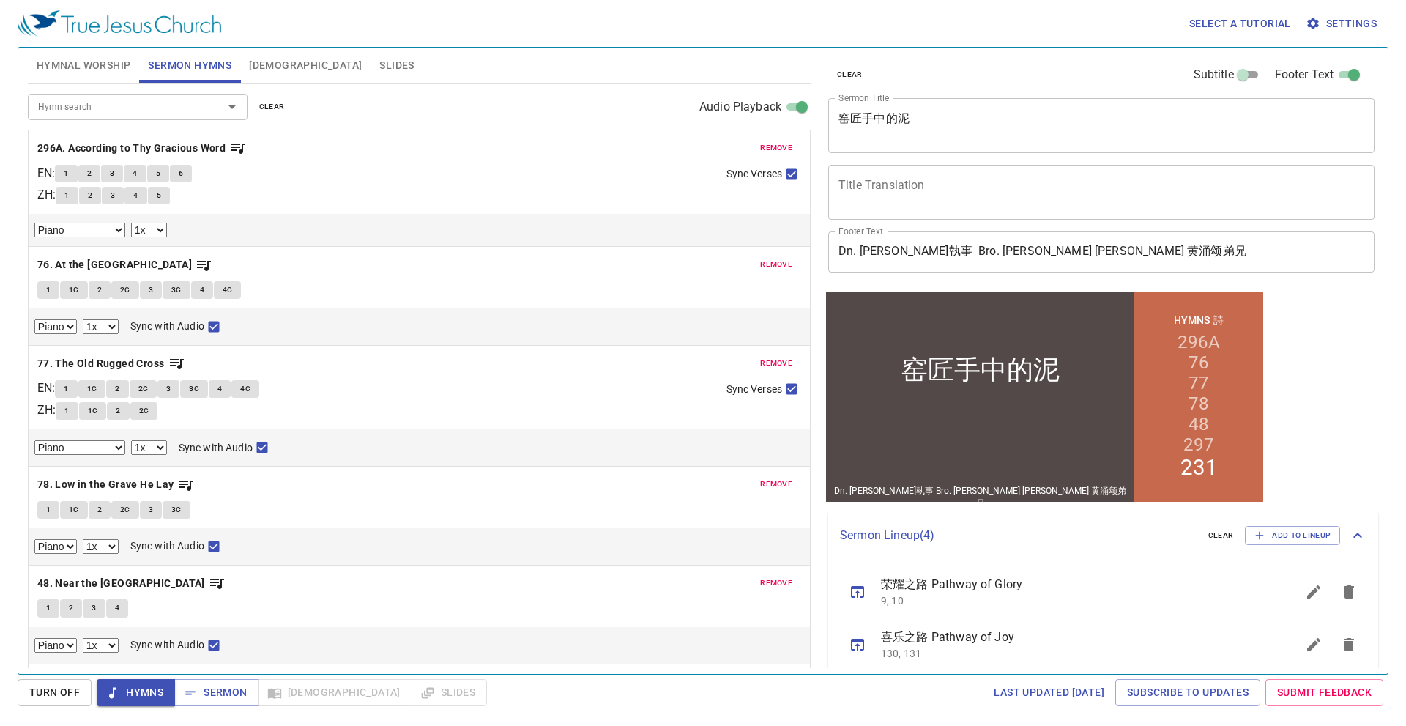
scroll to position [235, 0]
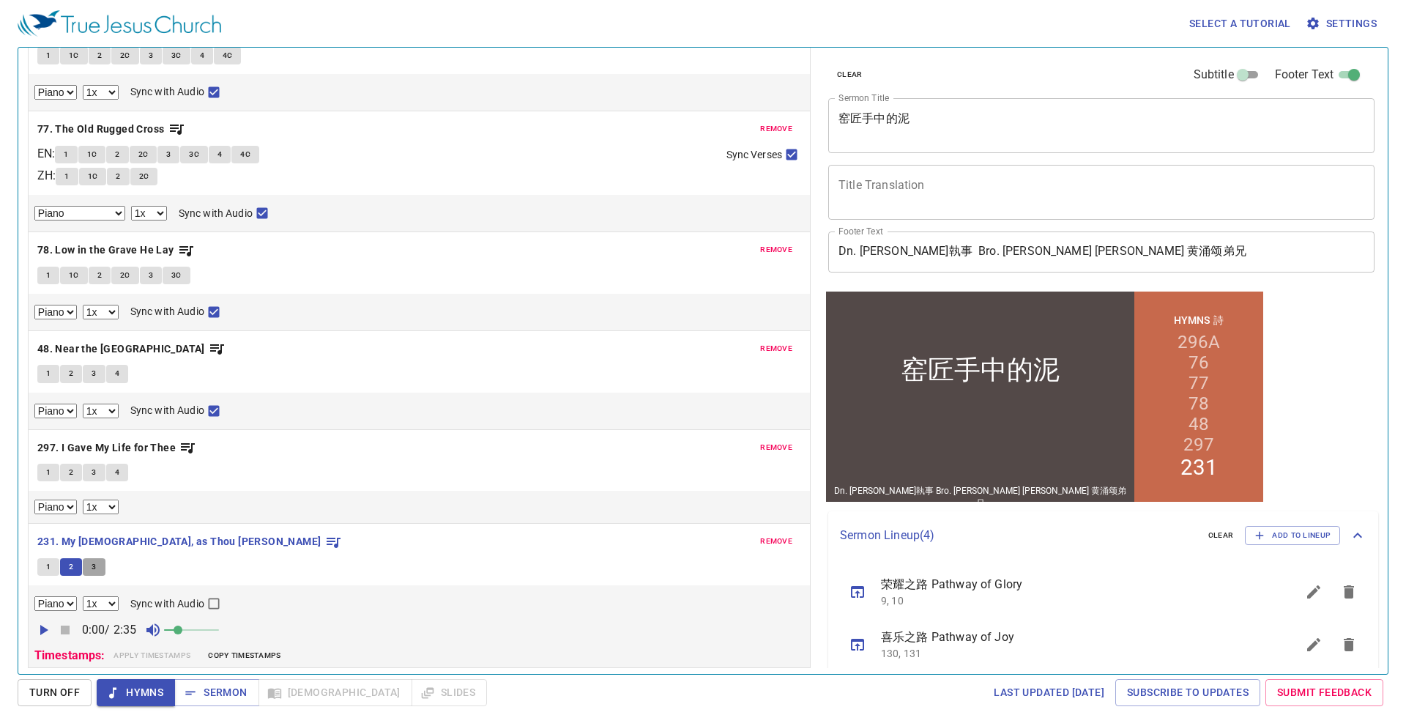
click at [86, 571] on button "3" at bounding box center [94, 567] width 22 height 18
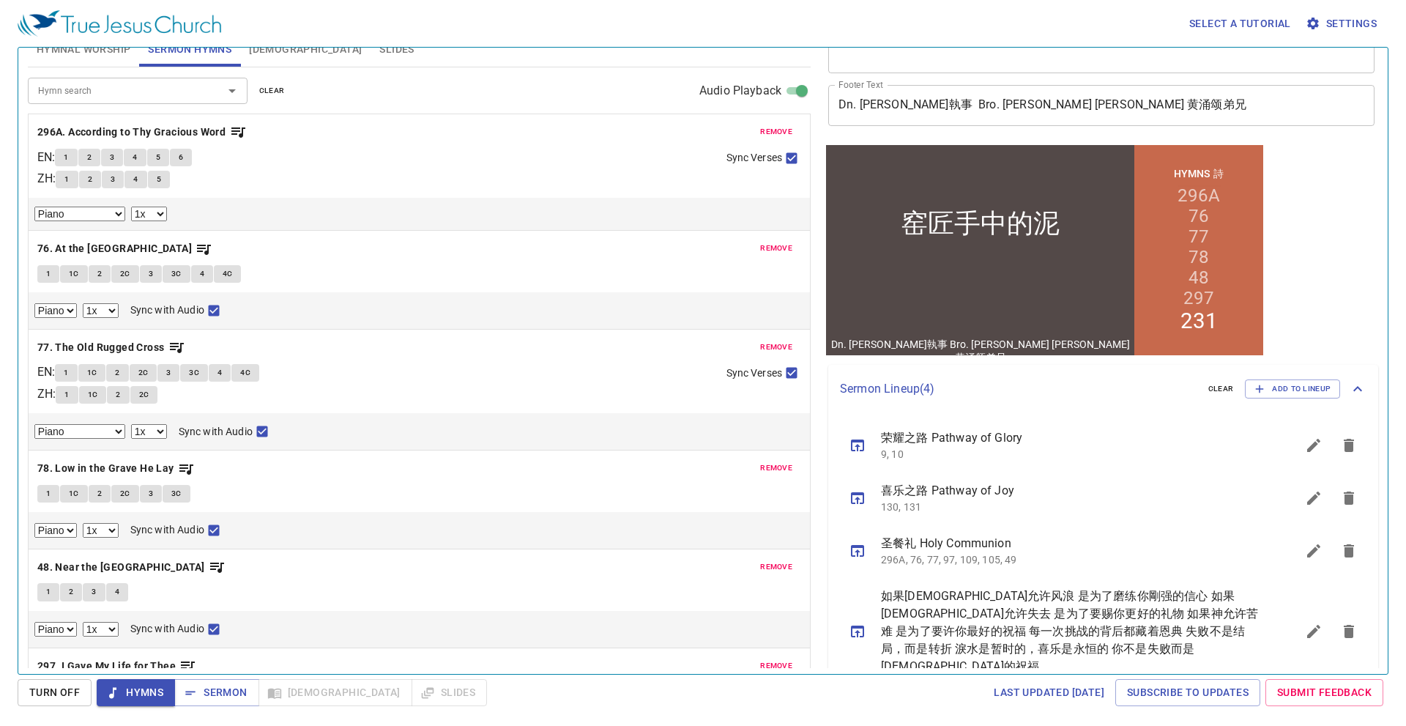
scroll to position [0, 0]
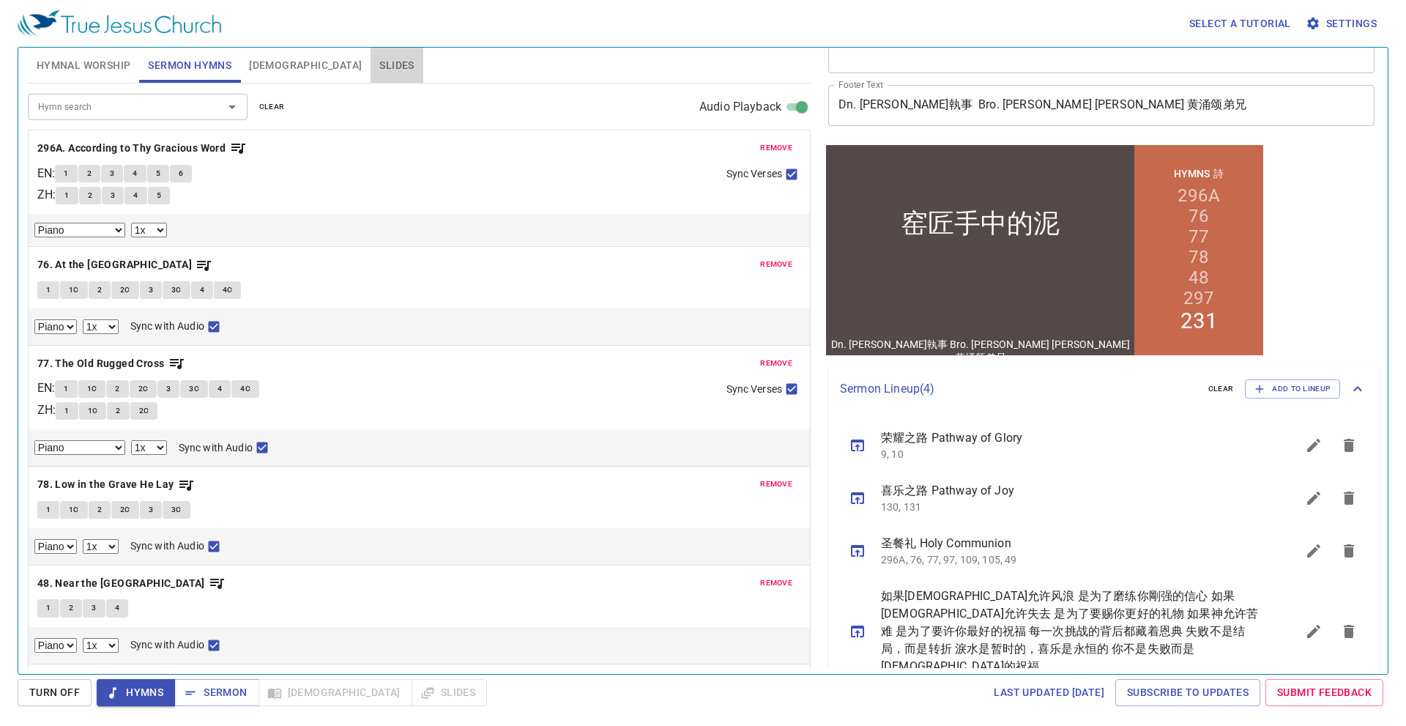
click at [379, 62] on span "Slides" at bounding box center [396, 65] width 34 height 18
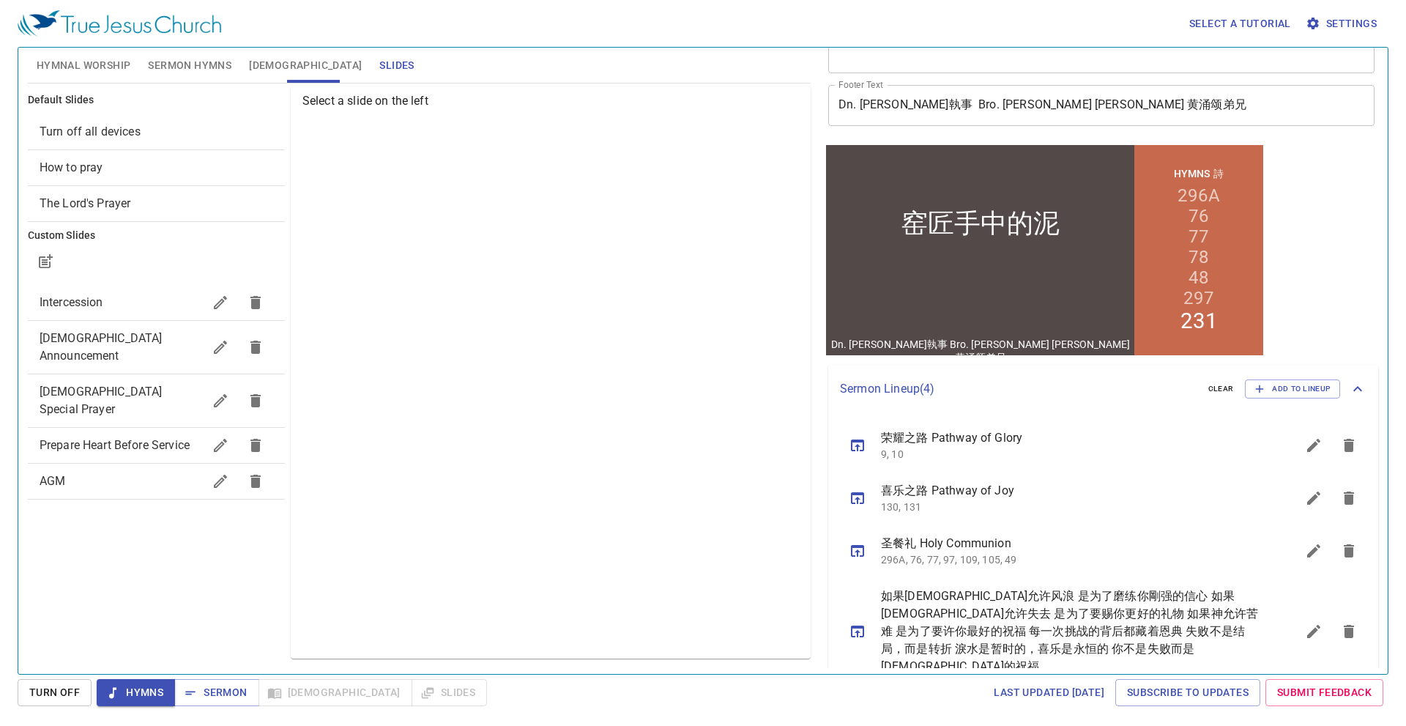
click at [105, 292] on div "Intercession" at bounding box center [156, 302] width 257 height 35
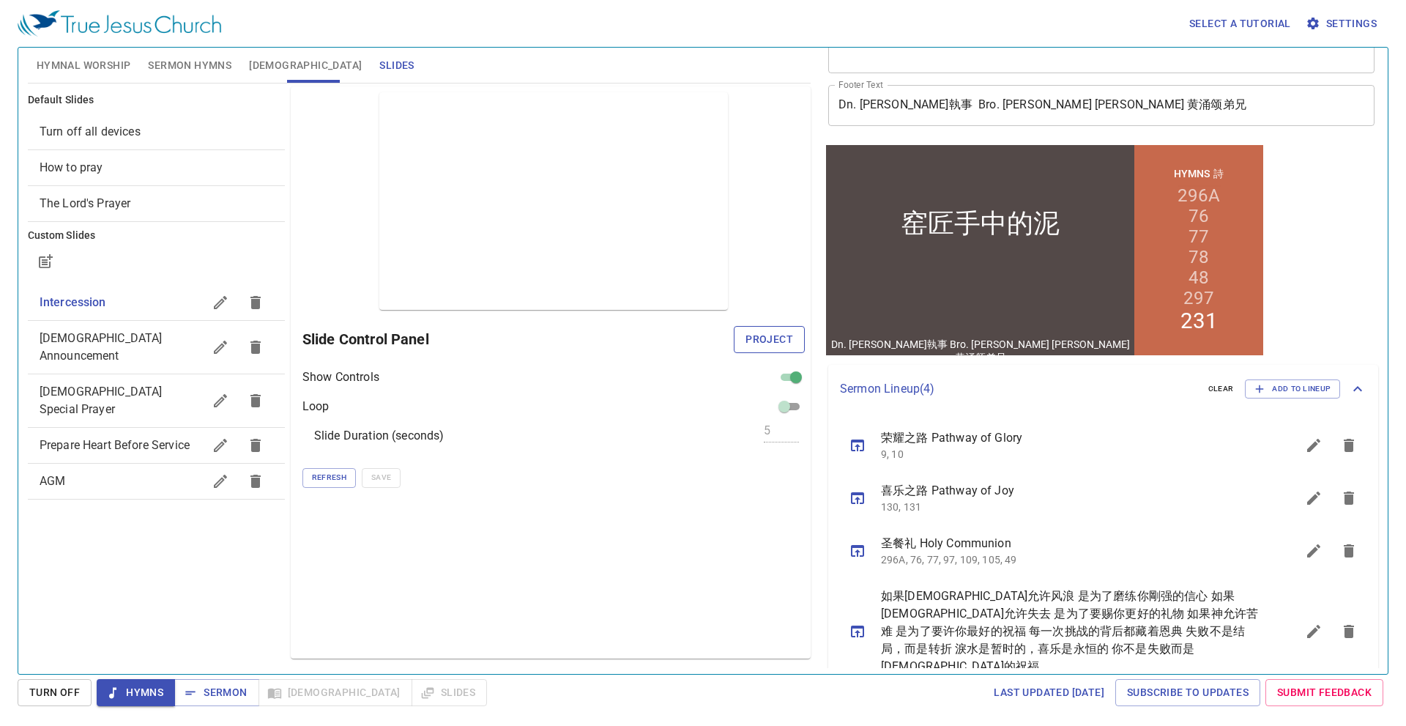
click at [751, 338] on span "Project" at bounding box center [770, 339] width 48 height 18
click at [130, 343] on span "[DEMOGRAPHIC_DATA] Announcement" at bounding box center [101, 346] width 123 height 31
click at [216, 338] on icon "button" at bounding box center [221, 347] width 18 height 18
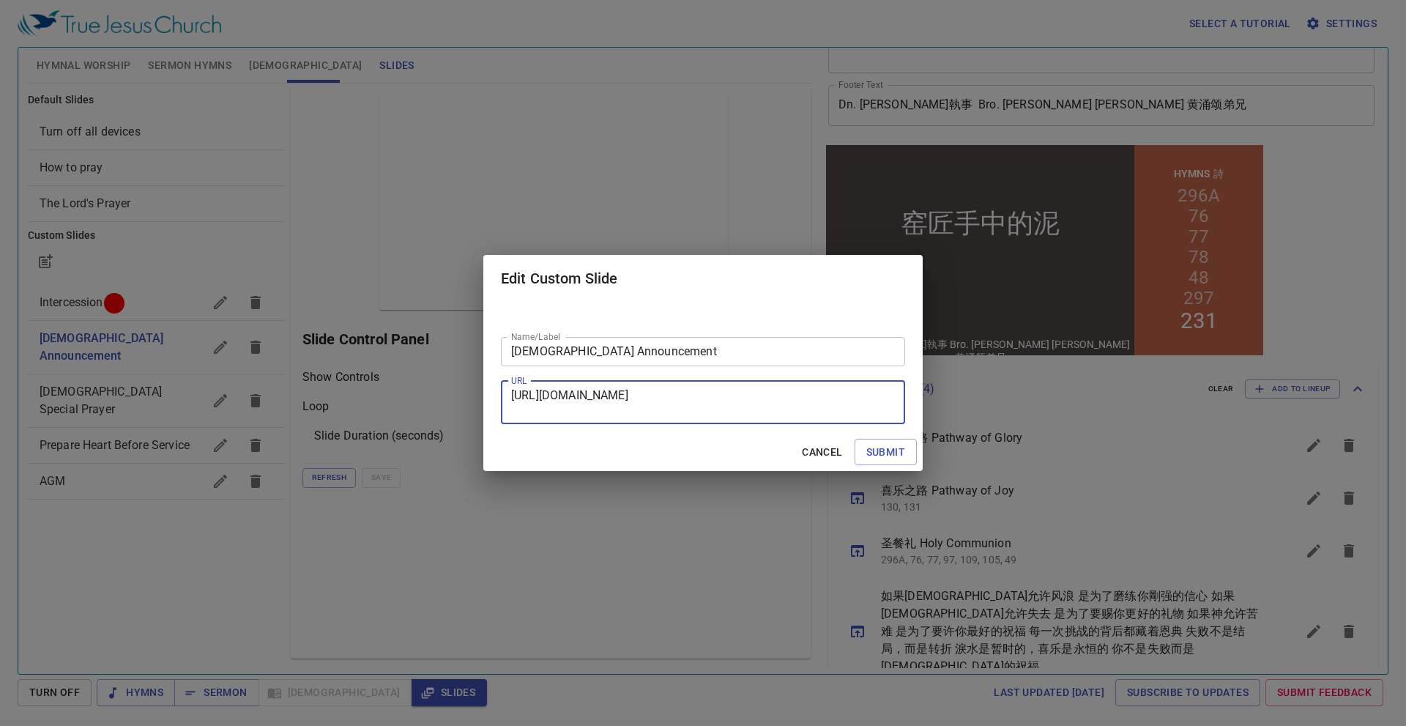
drag, startPoint x: 653, startPoint y: 406, endPoint x: 458, endPoint y: 382, distance: 195.6
click at [0, 0] on div "Edit Custom Slide Name/Label Church Announcement Name/Label URL https://docs.go…" at bounding box center [0, 0] width 0 height 0
click at [806, 451] on span "Cancel" at bounding box center [822, 452] width 40 height 18
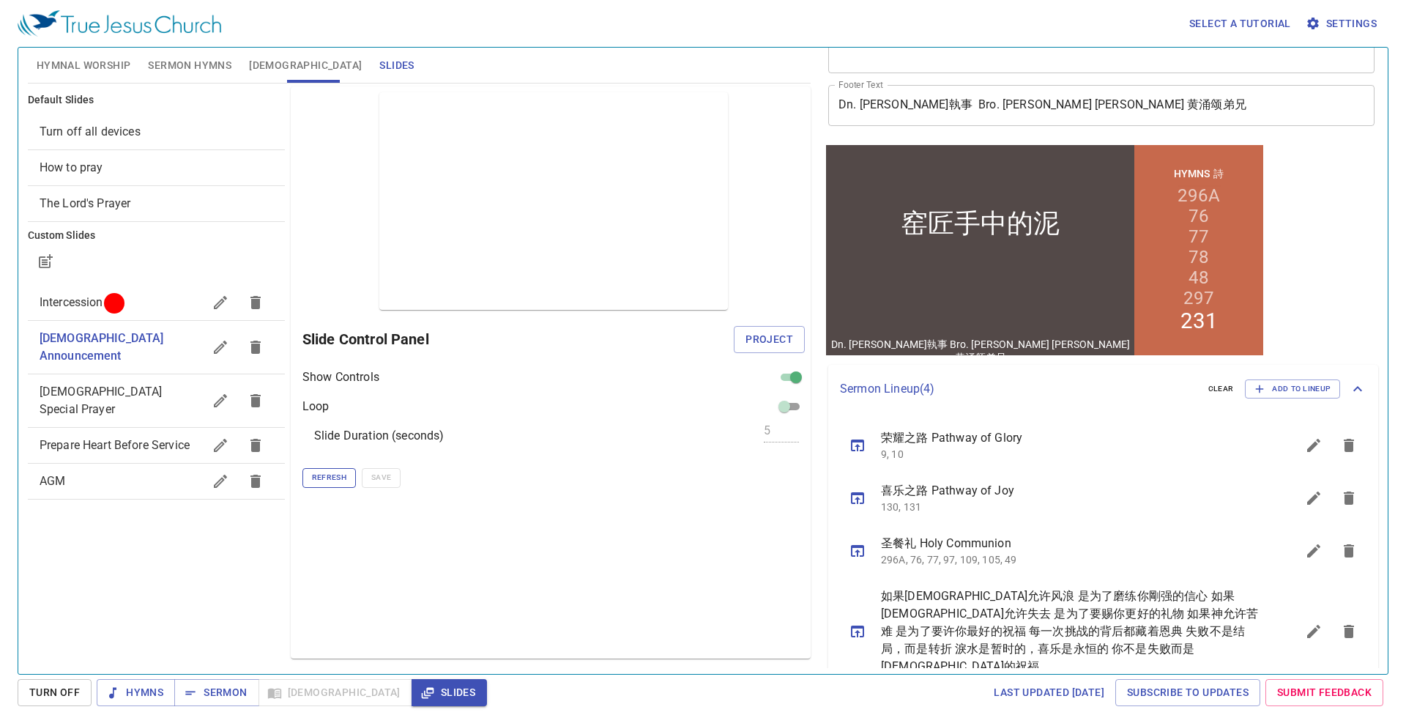
click at [336, 483] on span "Refresh" at bounding box center [329, 477] width 34 height 13
click at [338, 480] on span "Refresh" at bounding box center [329, 477] width 34 height 13
click at [775, 333] on span "Project" at bounding box center [770, 339] width 48 height 18
